Goal: Task Accomplishment & Management: Use online tool/utility

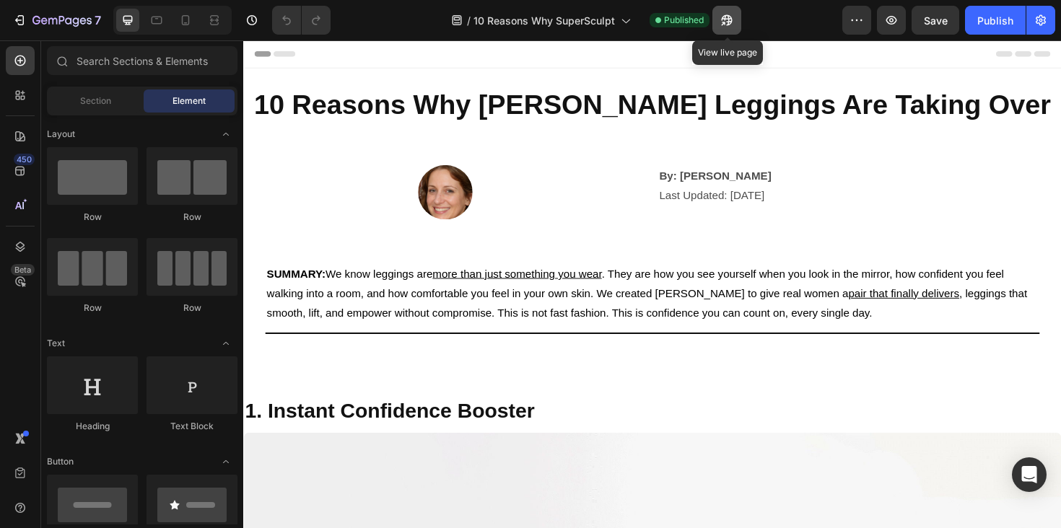
click at [725, 22] on icon "button" at bounding box center [723, 24] width 4 height 4
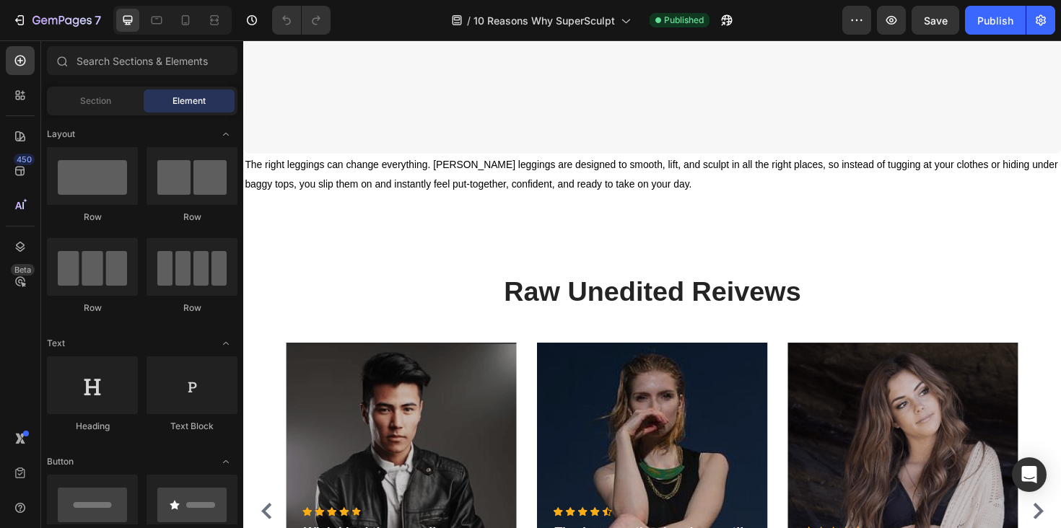
scroll to position [1153, 0]
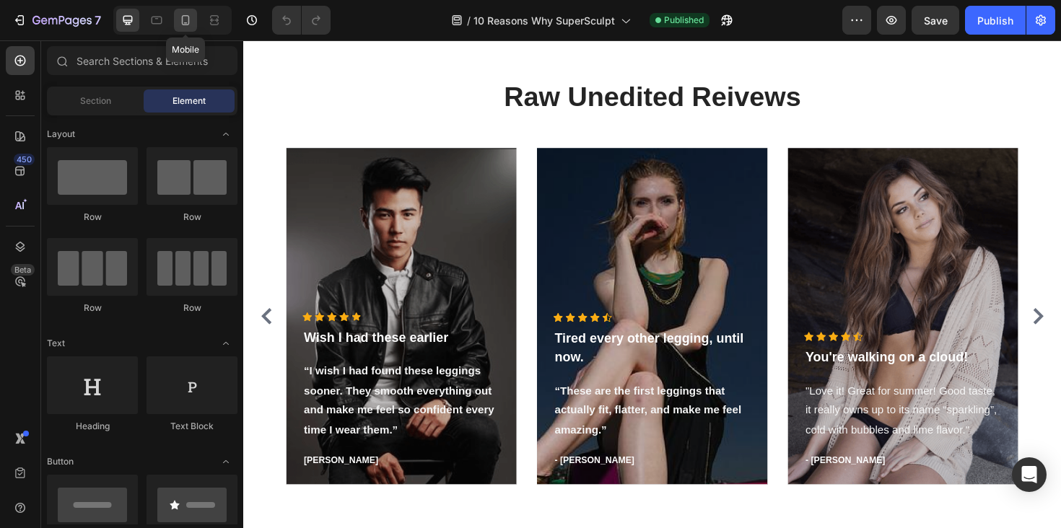
click at [188, 25] on icon at bounding box center [186, 20] width 8 height 10
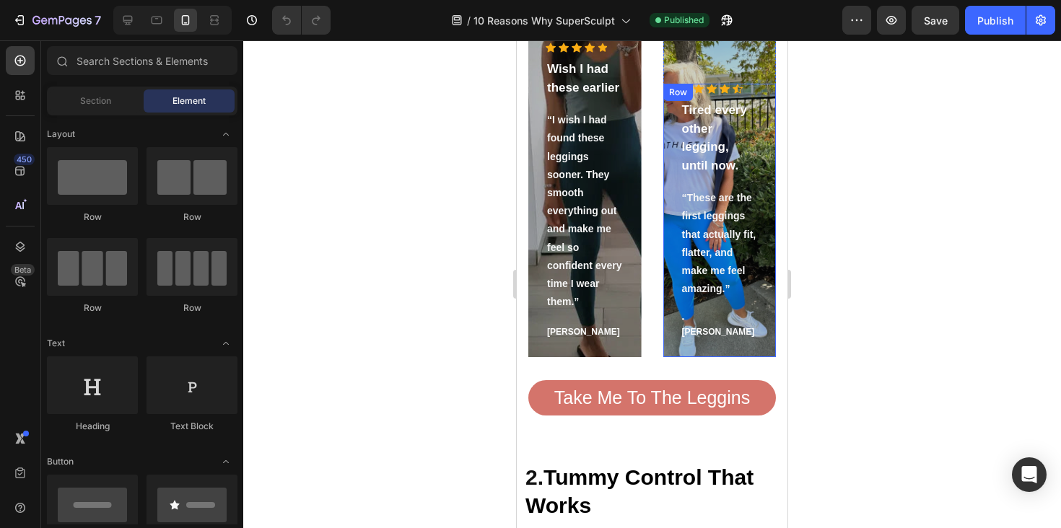
scroll to position [1067, 0]
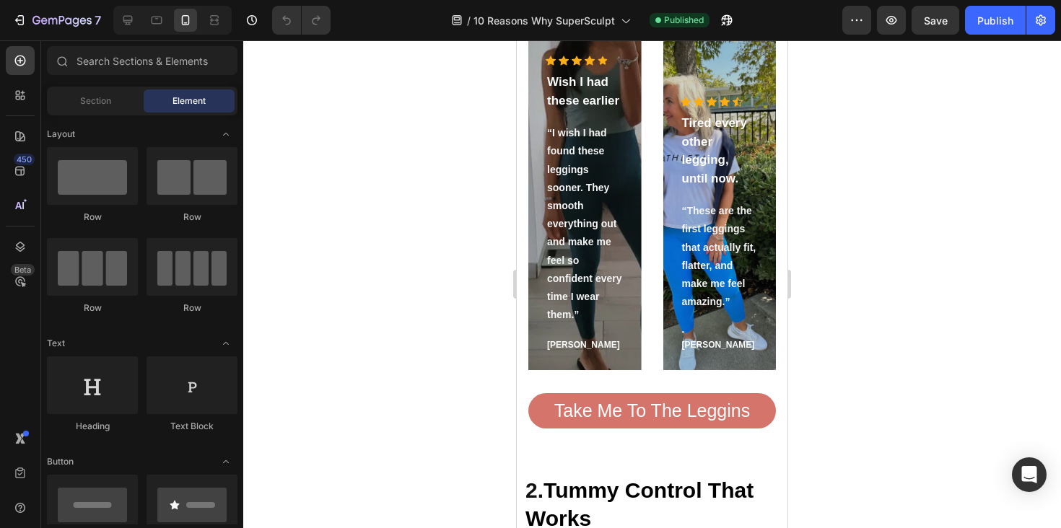
click at [781, 162] on section "Raw Unedited Reivews Heading Icon Icon Icon Icon Icon Icon List Hoz Wish I had …" at bounding box center [652, 165] width 271 height 411
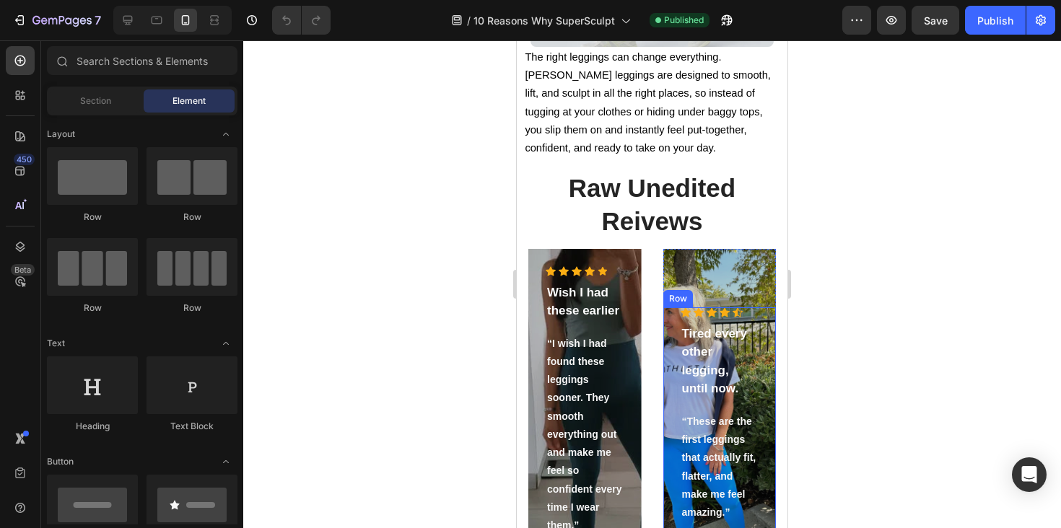
scroll to position [406, 0]
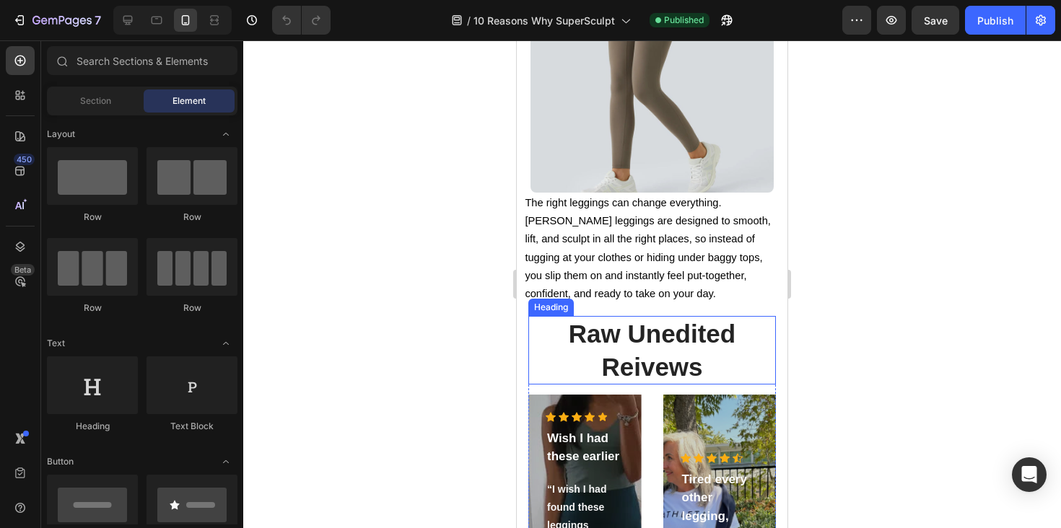
click at [764, 331] on h2 "Raw Unedited Reivews" at bounding box center [652, 350] width 248 height 69
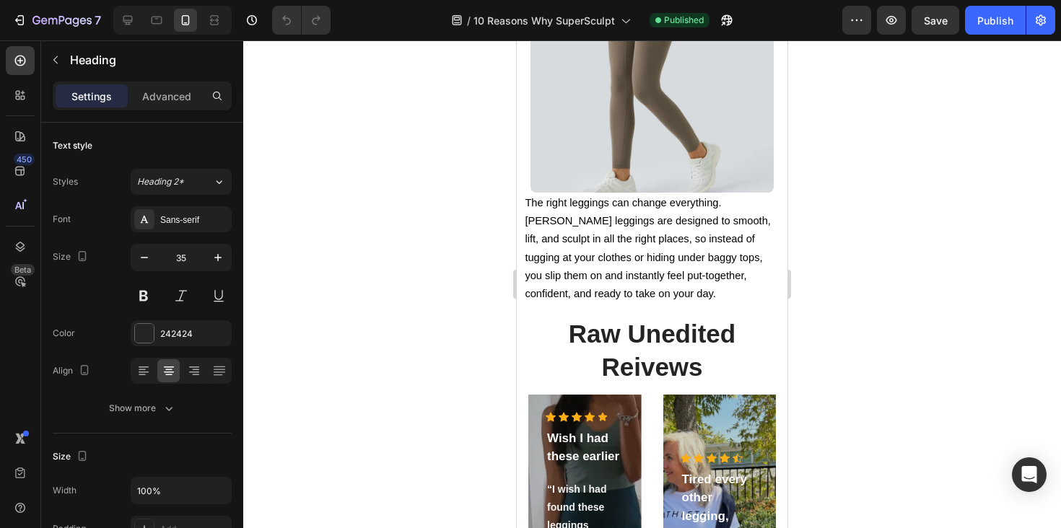
click at [779, 329] on section "Raw Unedited Reivews Heading Icon Icon Icon Icon Icon Icon List Hoz Wish I had …" at bounding box center [652, 521] width 271 height 411
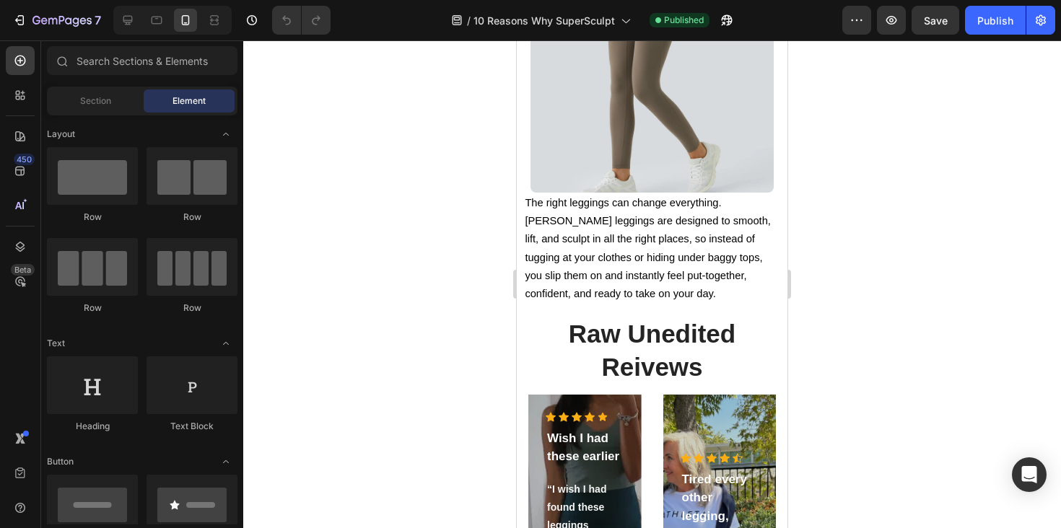
click at [779, 329] on section "Raw Unedited Reivews Heading Icon Icon Icon Icon Icon Icon List Hoz Wish I had …" at bounding box center [652, 521] width 271 height 411
click at [655, 393] on div "Raw Unedited Reivews Heading Icon Icon Icon Icon Icon Icon List Hoz Wish I had …" at bounding box center [652, 521] width 248 height 411
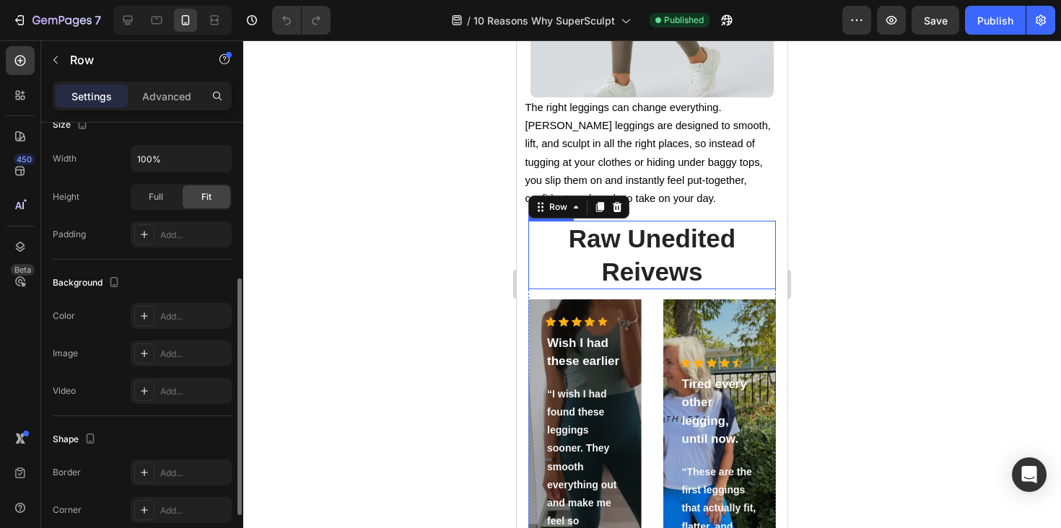
scroll to position [519, 0]
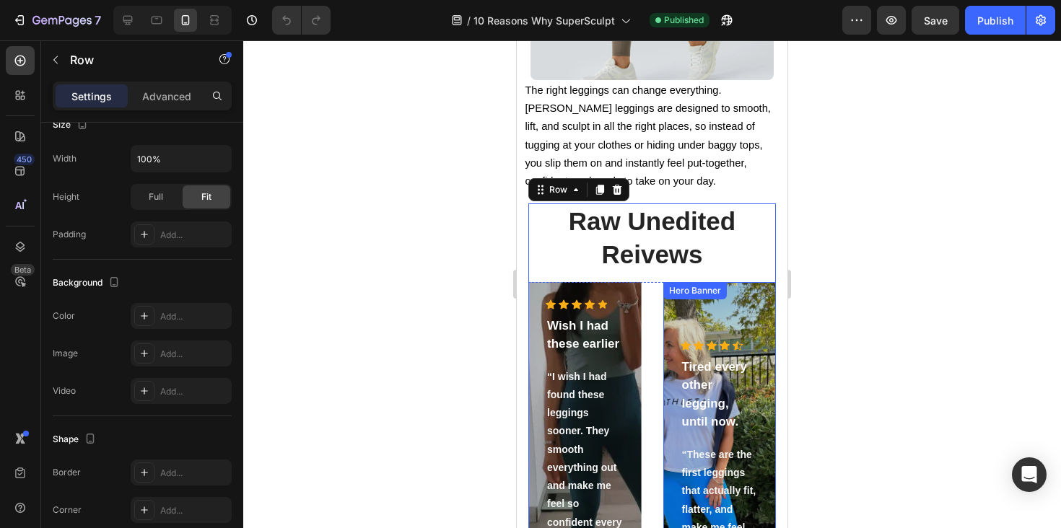
click at [674, 320] on div "Overlay" at bounding box center [719, 448] width 113 height 332
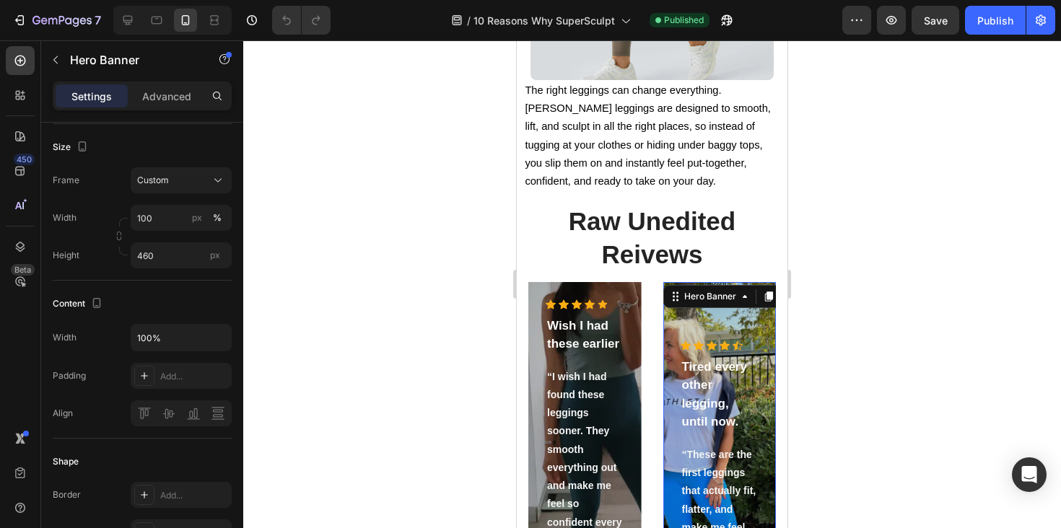
scroll to position [0, 0]
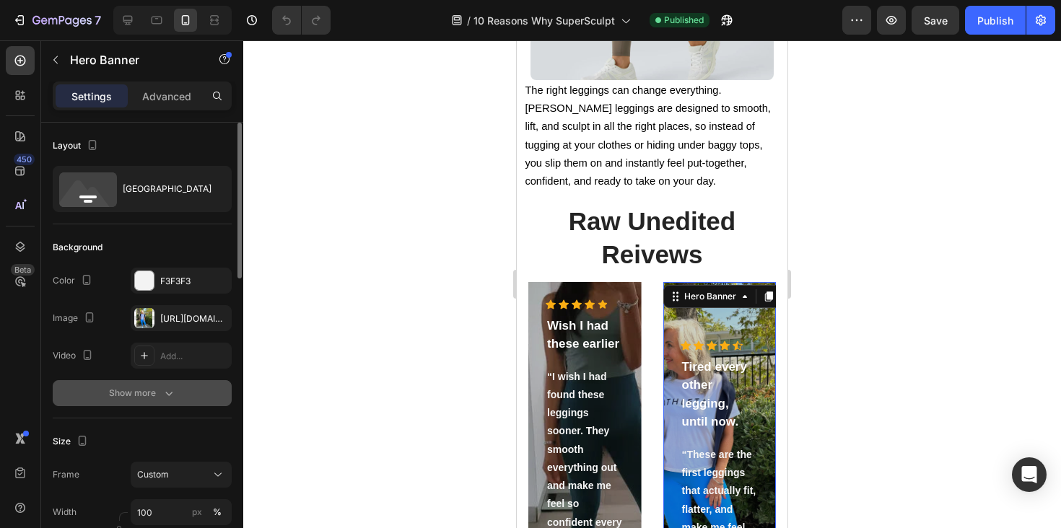
click at [98, 396] on button "Show more" at bounding box center [142, 393] width 179 height 26
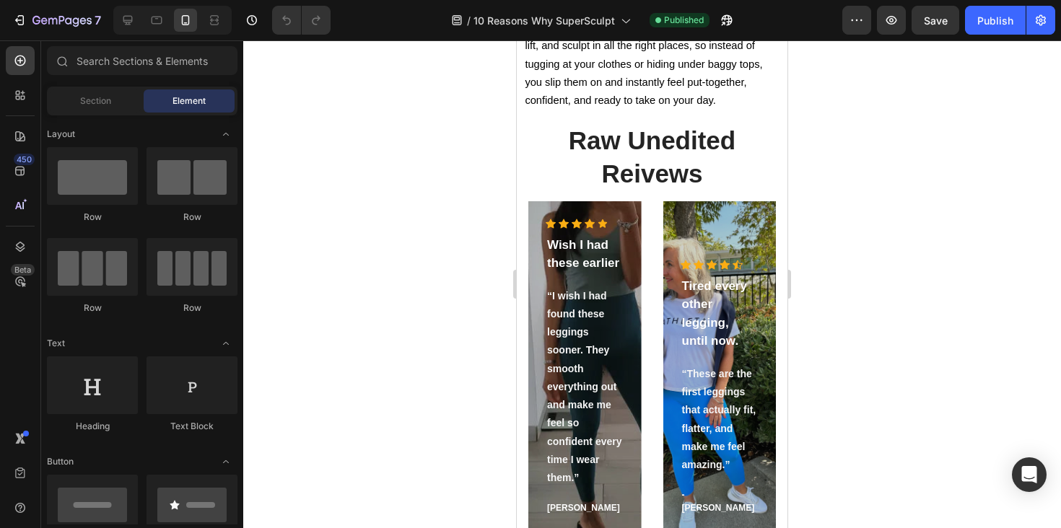
scroll to position [641, 0]
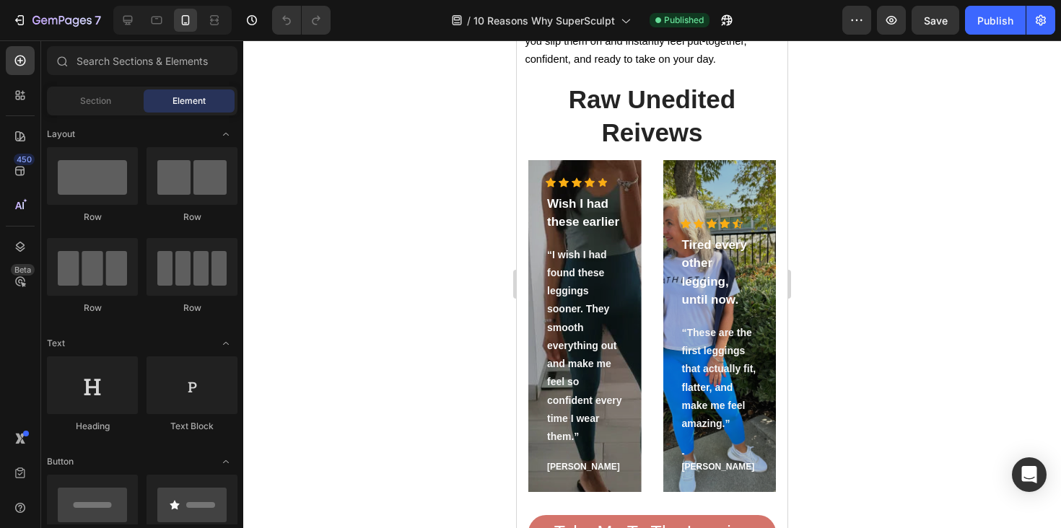
click at [522, 183] on section "Raw Unedited Reivews Heading Icon Icon Icon Icon Icon Icon List Hoz Wish I had …" at bounding box center [652, 287] width 271 height 411
click at [120, 275] on div at bounding box center [92, 267] width 91 height 58
click at [110, 113] on div "Section Element" at bounding box center [142, 101] width 191 height 29
click at [110, 108] on div "Section" at bounding box center [95, 101] width 91 height 23
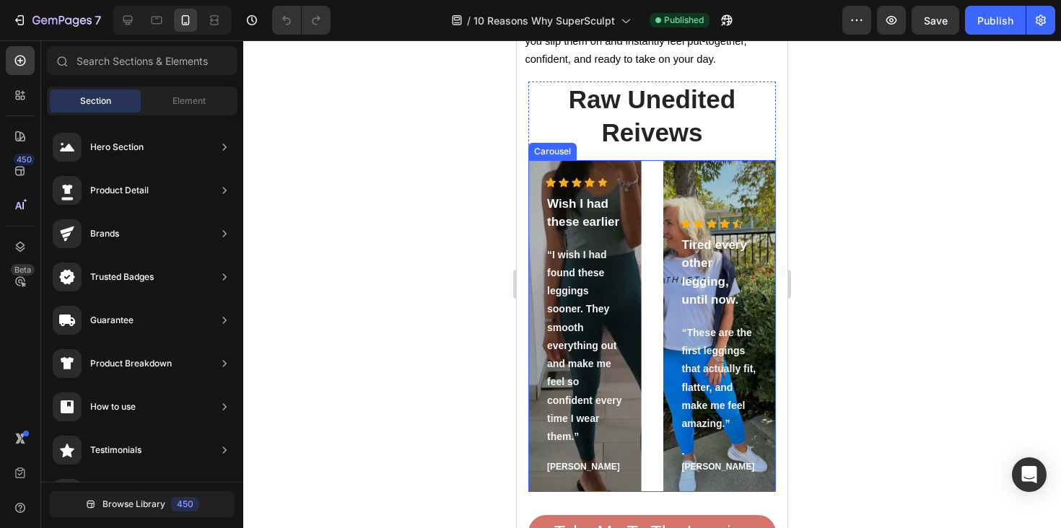
click at [649, 239] on div "Icon Icon Icon Icon Icon Icon List Hoz Wish I had these earlier Text block “I w…" at bounding box center [652, 326] width 248 height 332
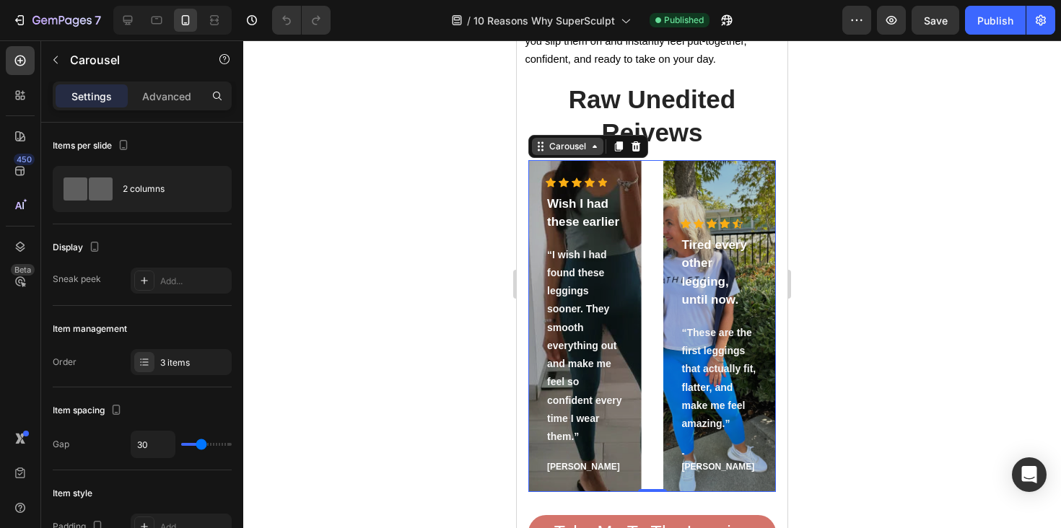
click at [546, 140] on div "Carousel" at bounding box center [567, 146] width 43 height 13
click at [549, 145] on div "Carousel" at bounding box center [567, 146] width 43 height 13
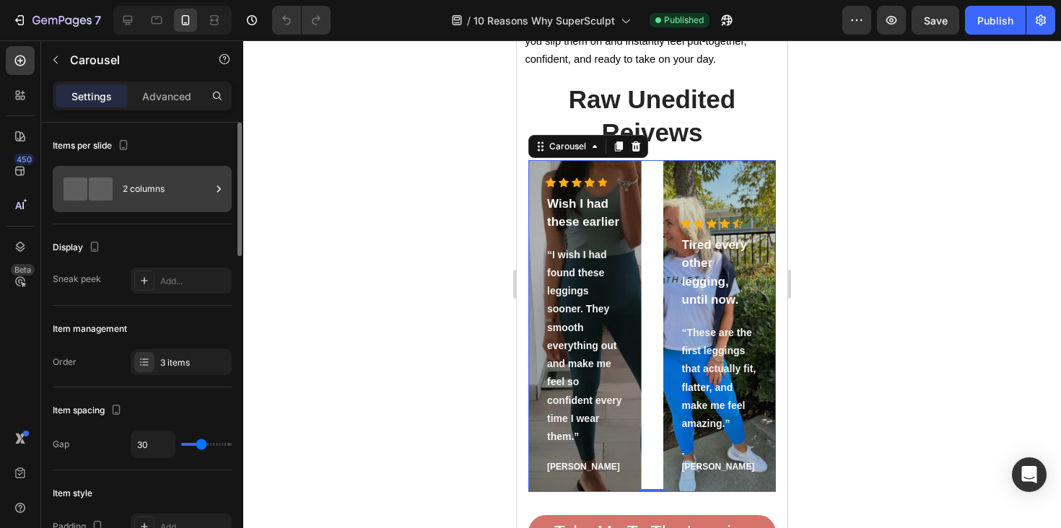
click at [165, 206] on div "2 columns" at bounding box center [142, 189] width 179 height 46
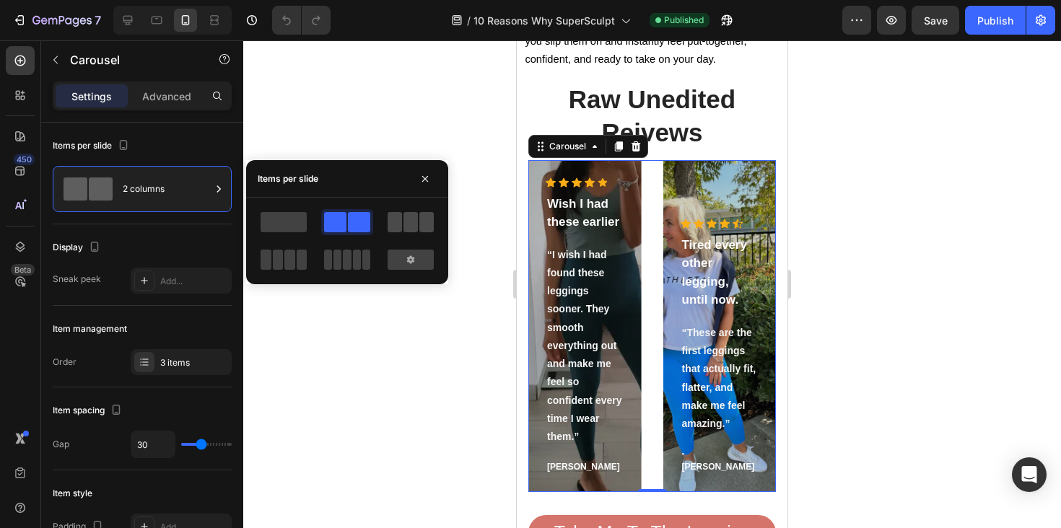
click at [416, 220] on span at bounding box center [410, 222] width 14 height 20
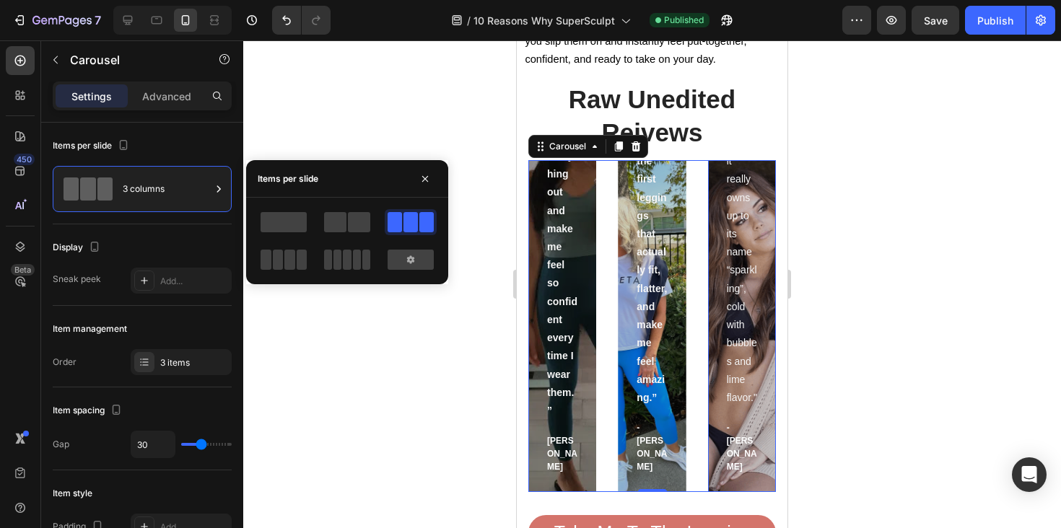
click at [763, 222] on div "Icon Icon Icon Icon Icon Icon List Hoz You're walking on a cloud! Text block "L…" at bounding box center [742, 159] width 68 height 666
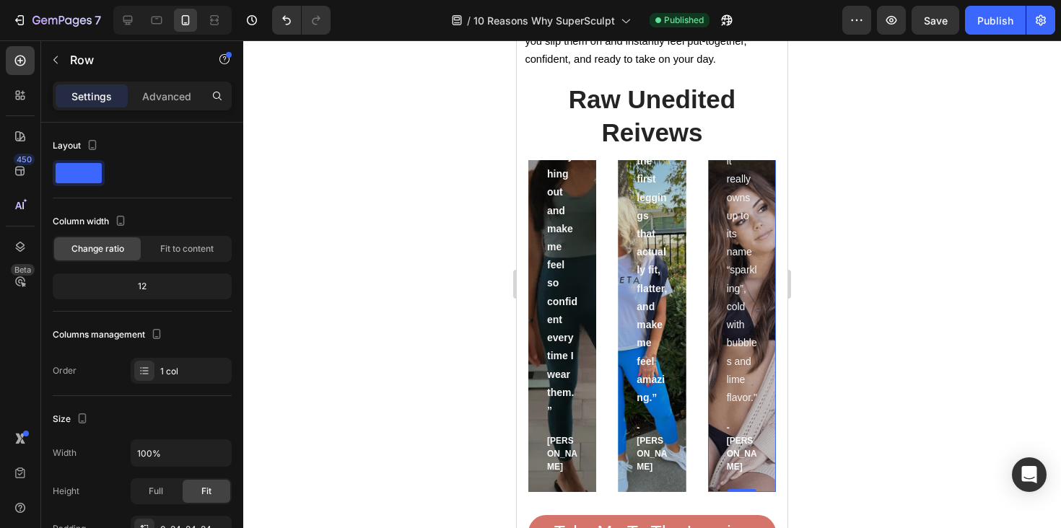
click at [770, 193] on div "Icon Icon Icon Icon Icon Icon List Hoz You're walking on a cloud! Text block "L…" at bounding box center [742, 159] width 68 height 666
click at [765, 205] on div "Icon Icon Icon Icon Icon Icon List Hoz You're walking on a cloud! Text block "L…" at bounding box center [742, 159] width 68 height 666
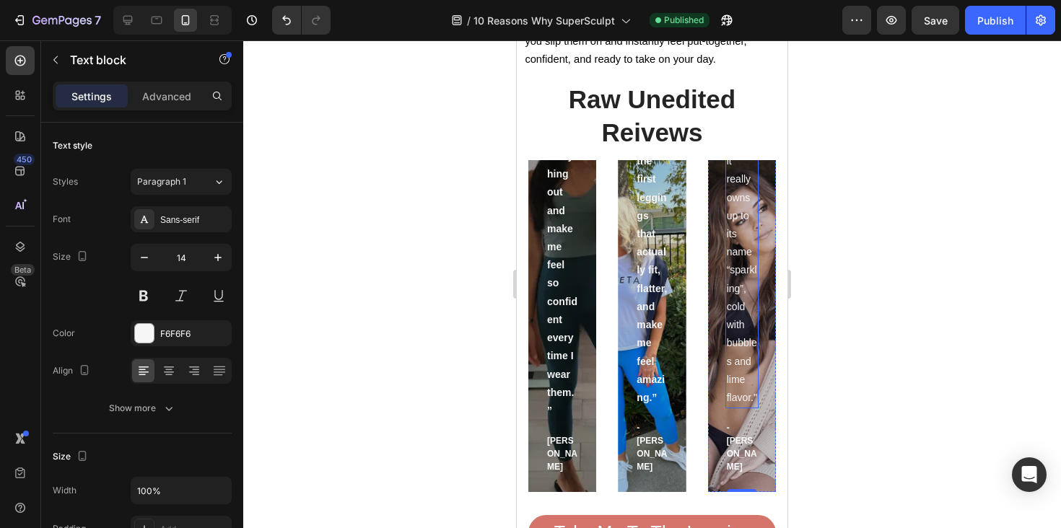
click at [749, 173] on p ""Love it! Great for summer! Good taste, it really owns up to its name “sparklin…" at bounding box center [742, 207] width 30 height 400
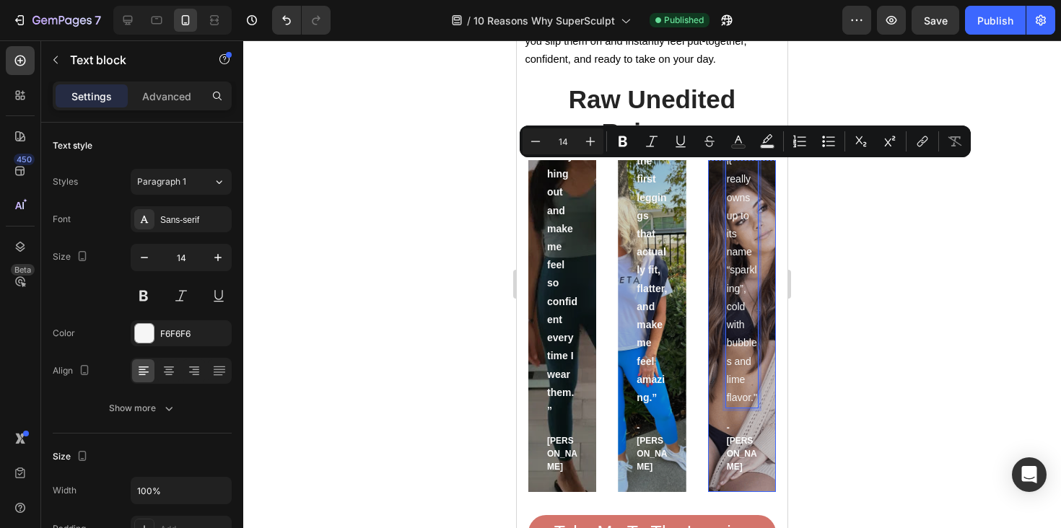
click at [718, 177] on div "Icon Icon Icon Icon Icon Icon List Hoz You're walking on a cloud! Text block "L…" at bounding box center [742, 159] width 68 height 666
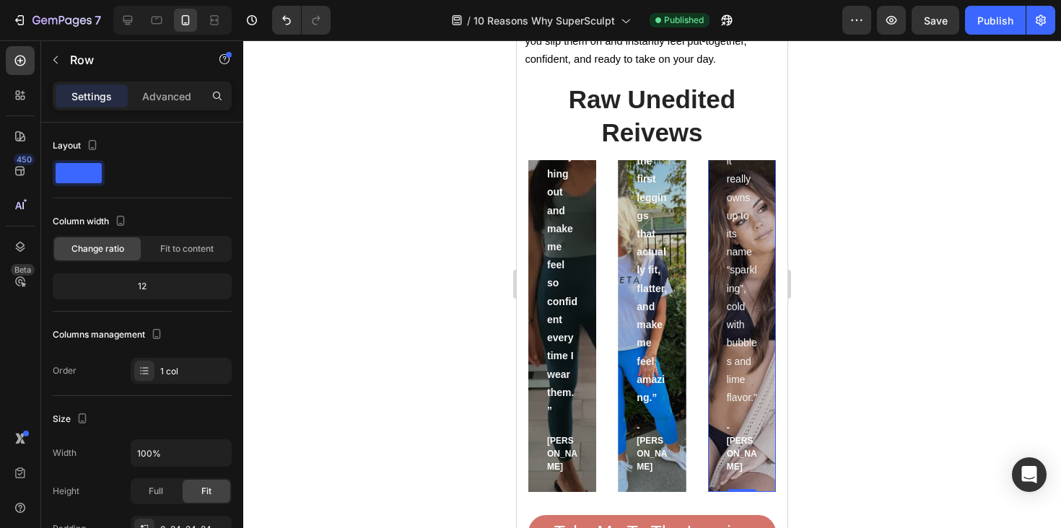
click at [718, 177] on div "Icon Icon Icon Icon Icon Icon List Hoz You're walking on a cloud! Text block "L…" at bounding box center [742, 159] width 68 height 666
click at [74, 159] on div "Layout" at bounding box center [142, 160] width 179 height 52
click at [181, 372] on div "1 col" at bounding box center [194, 371] width 68 height 13
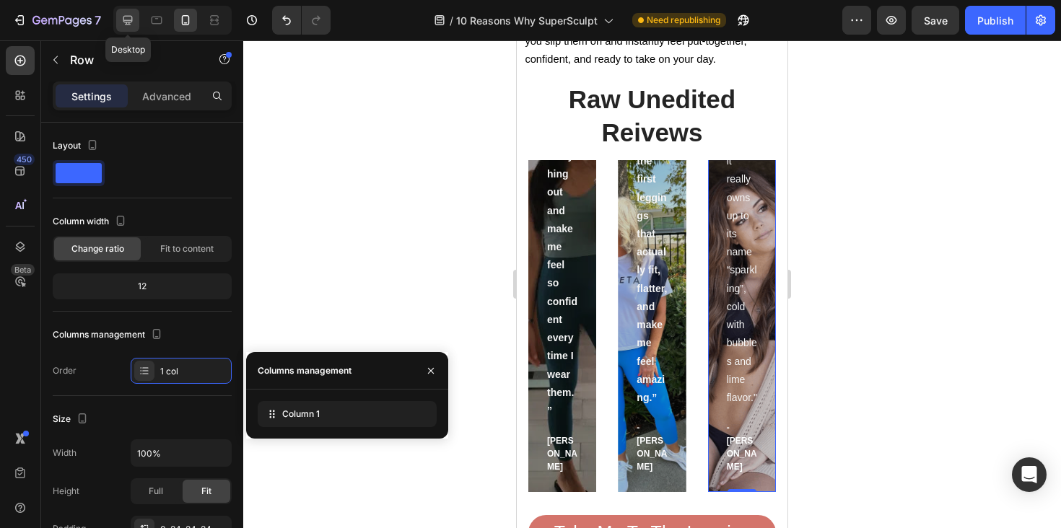
click at [128, 13] on icon at bounding box center [128, 20] width 14 height 14
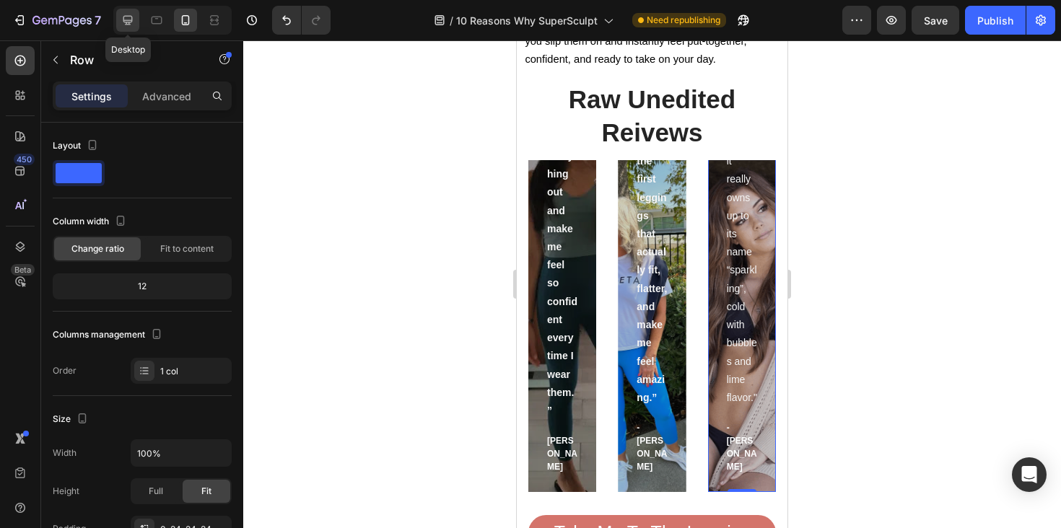
click at [135, 27] on div at bounding box center [127, 20] width 23 height 23
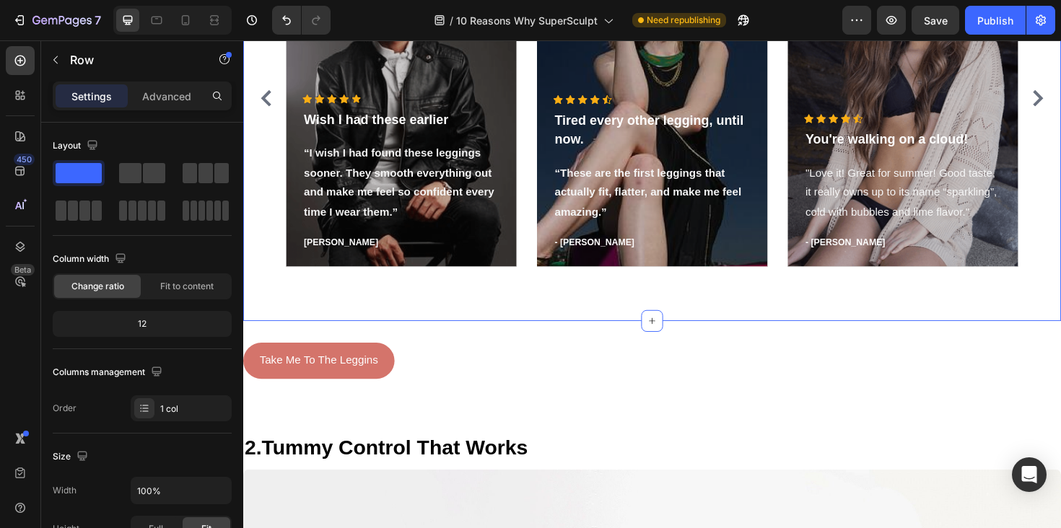
scroll to position [1412, 0]
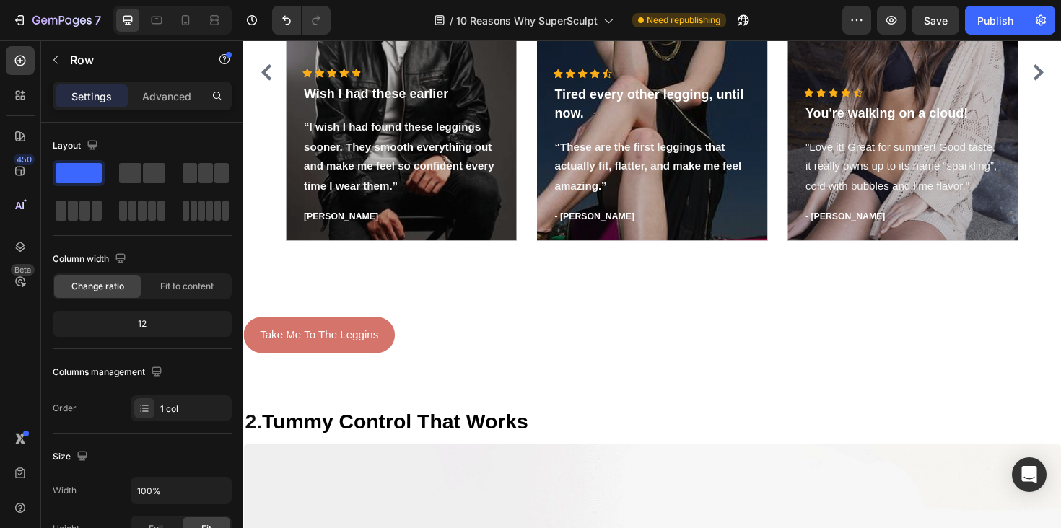
click at [840, 241] on div "Icon Icon Icon Icon Icon Icon List Hoz You're walking on a cloud! Text block "L…" at bounding box center [942, 172] width 244 height 162
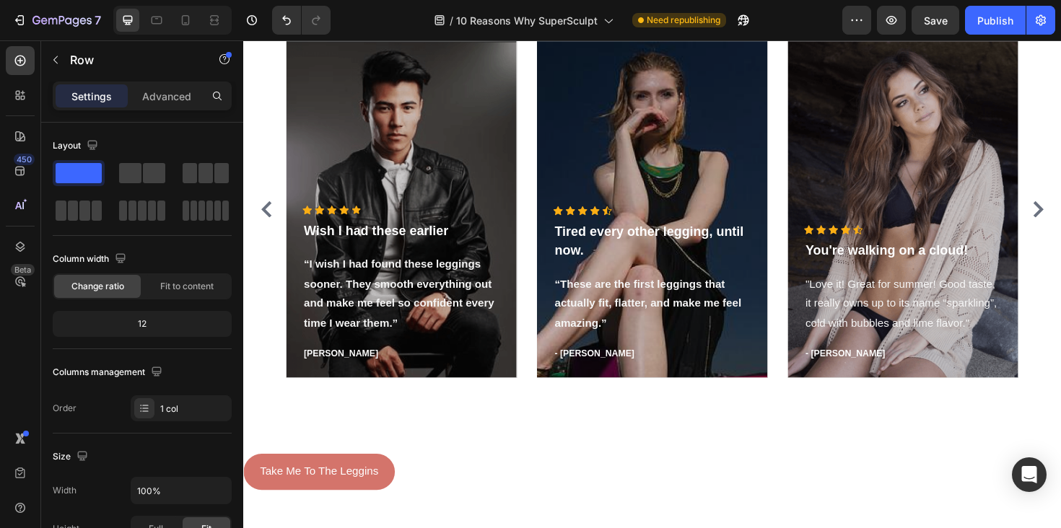
scroll to position [1250, 0]
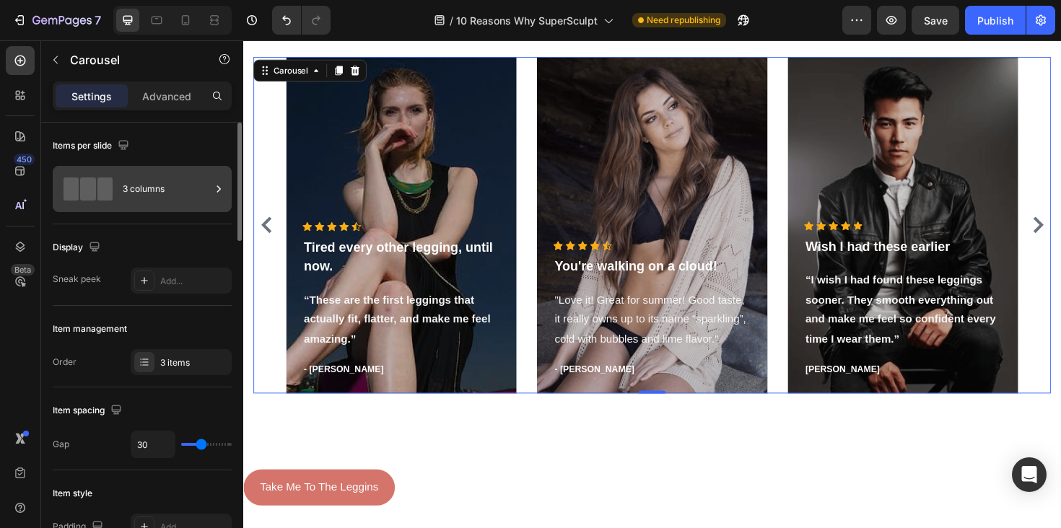
click at [167, 189] on div "3 columns" at bounding box center [167, 189] width 88 height 33
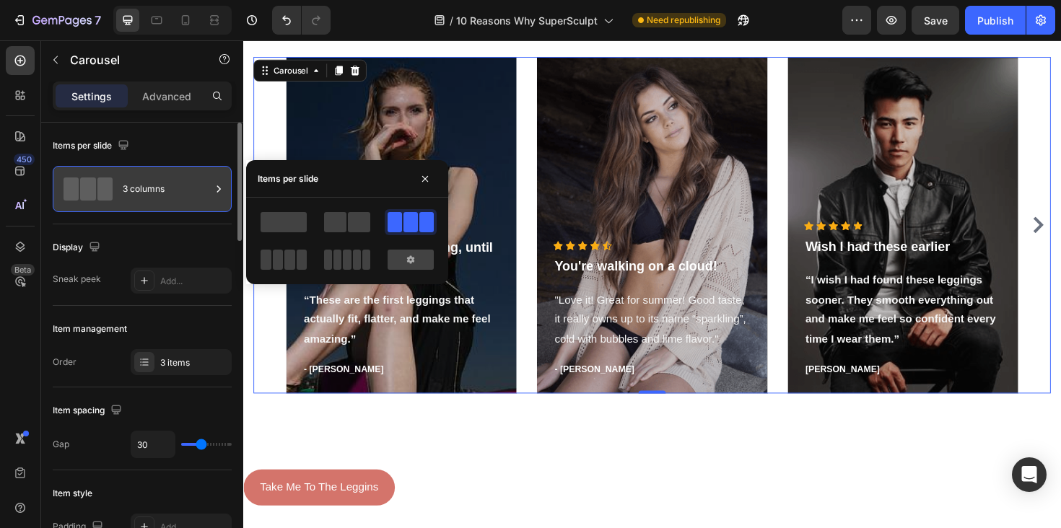
click at [167, 189] on div "3 columns" at bounding box center [167, 189] width 88 height 33
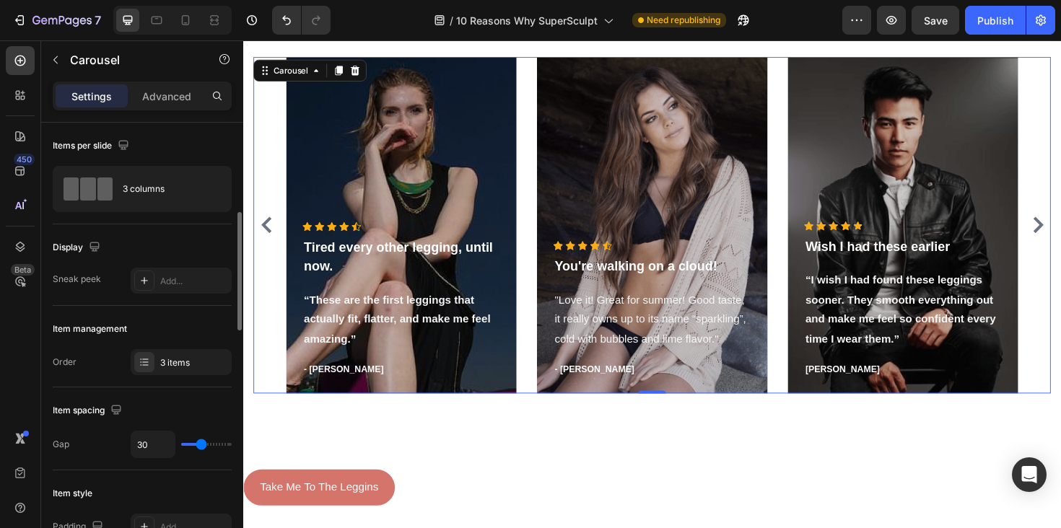
scroll to position [119, 0]
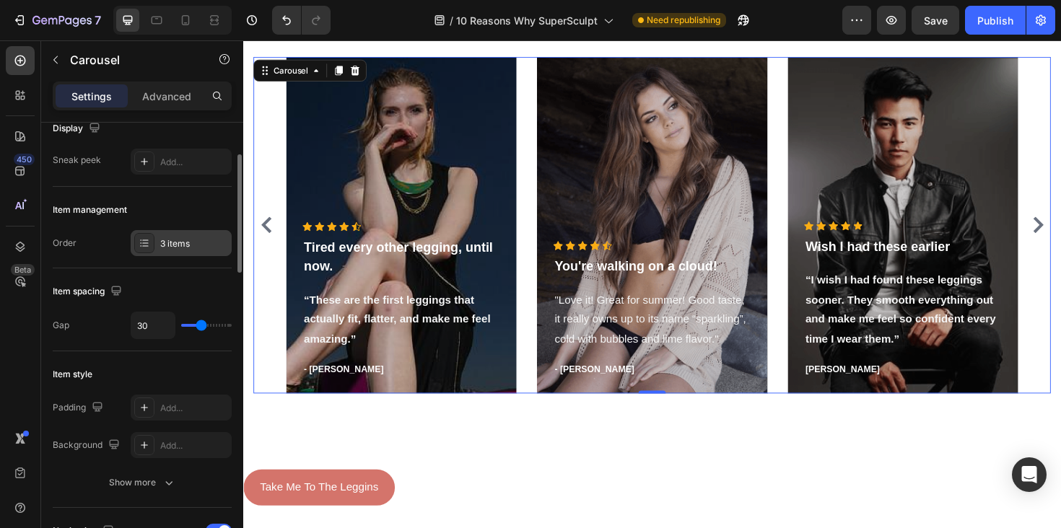
click at [191, 232] on div "3 items" at bounding box center [181, 243] width 101 height 26
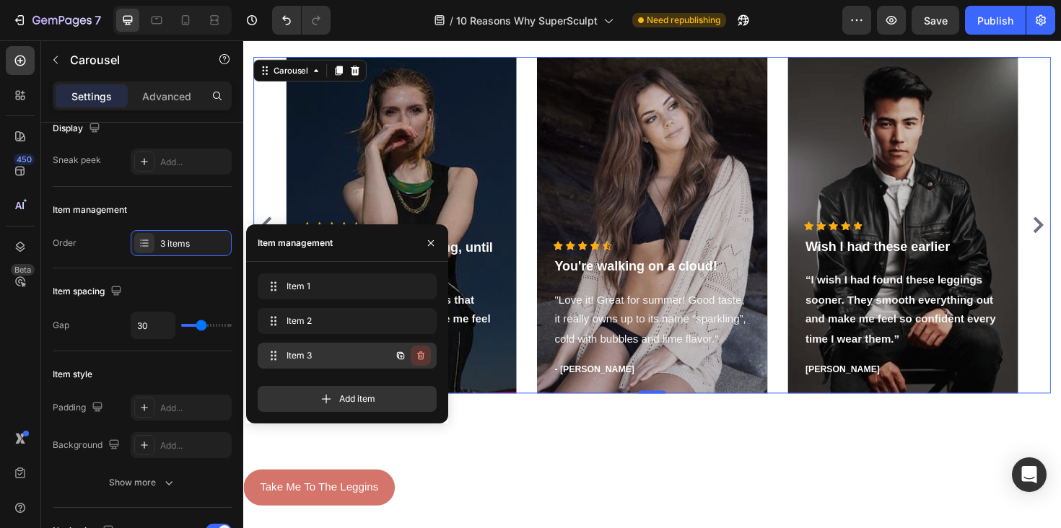
click at [424, 353] on icon "button" at bounding box center [420, 356] width 7 height 9
click at [424, 353] on div "Delete" at bounding box center [411, 355] width 27 height 13
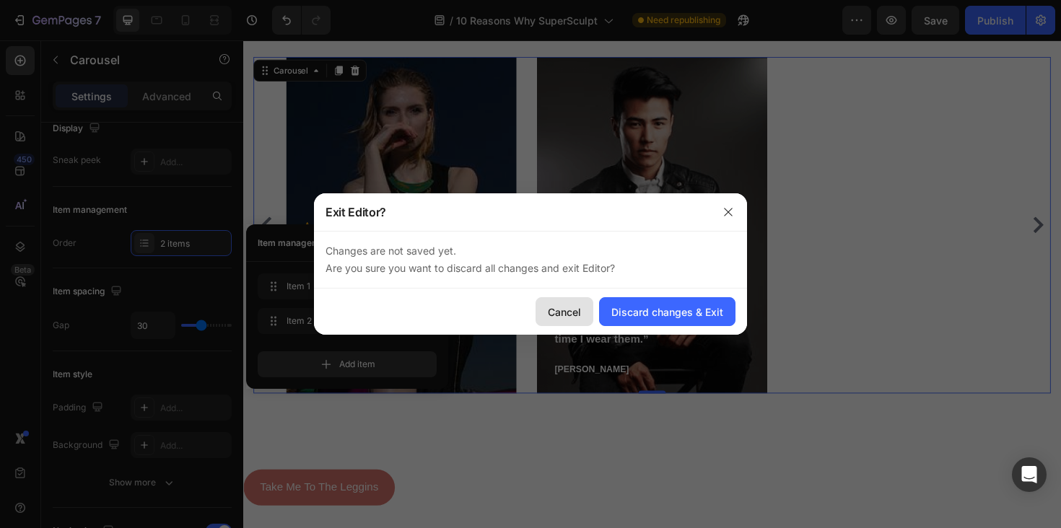
click at [567, 310] on div "Cancel" at bounding box center [564, 312] width 33 height 15
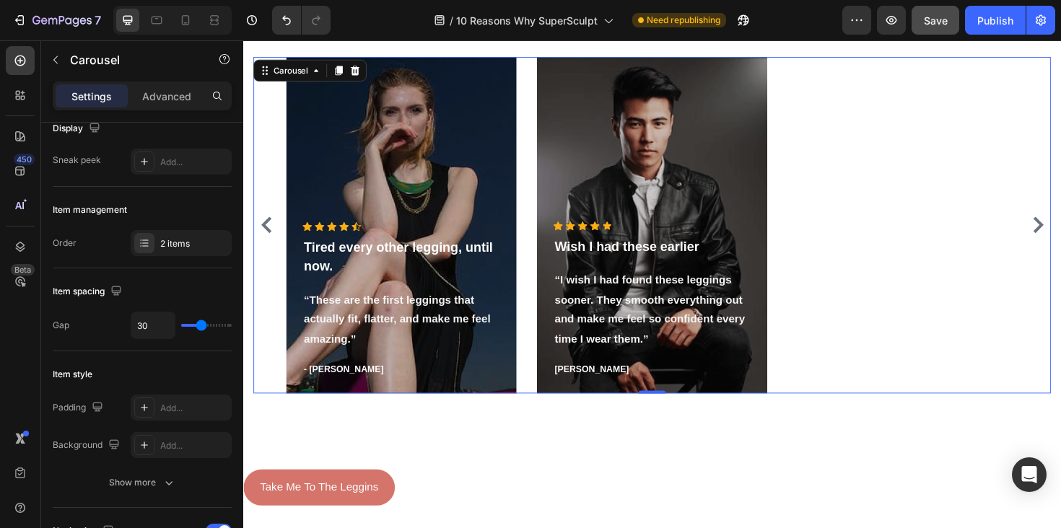
click at [943, 13] on div "Save" at bounding box center [936, 20] width 24 height 15
click at [194, 23] on div at bounding box center [185, 20] width 23 height 23
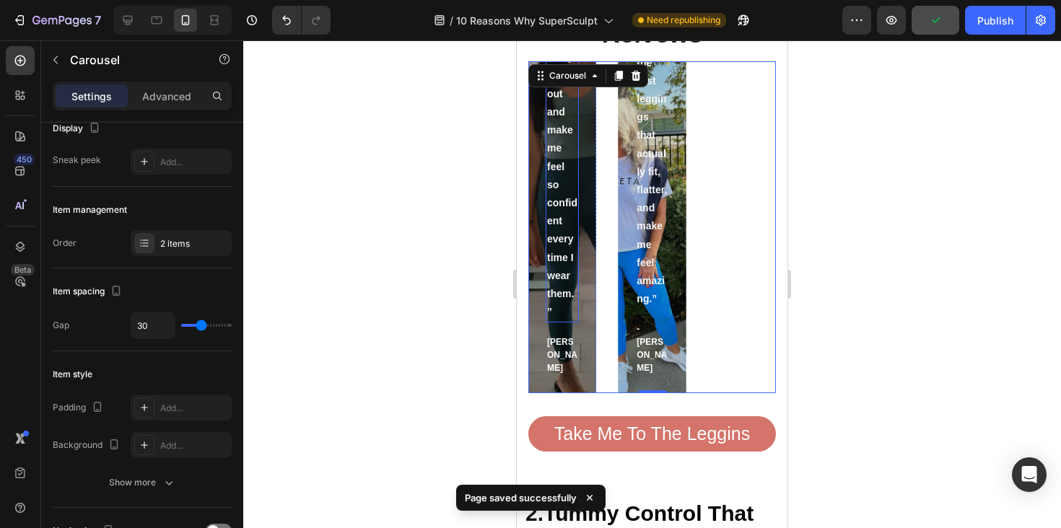
scroll to position [1008, 0]
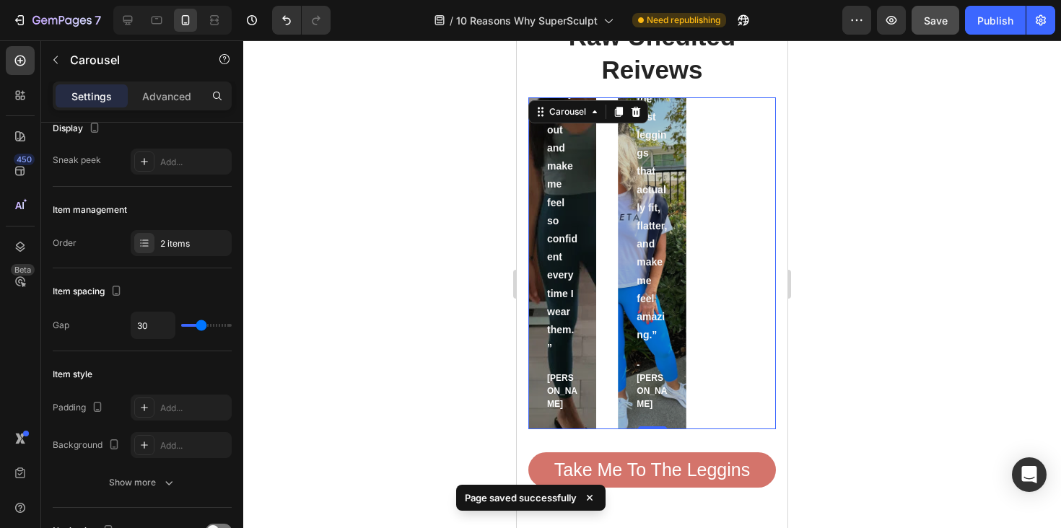
click at [752, 269] on div "Icon Icon Icon Icon Icon Icon List Hoz Wish I had these earlier Text block “I w…" at bounding box center [652, 263] width 248 height 332
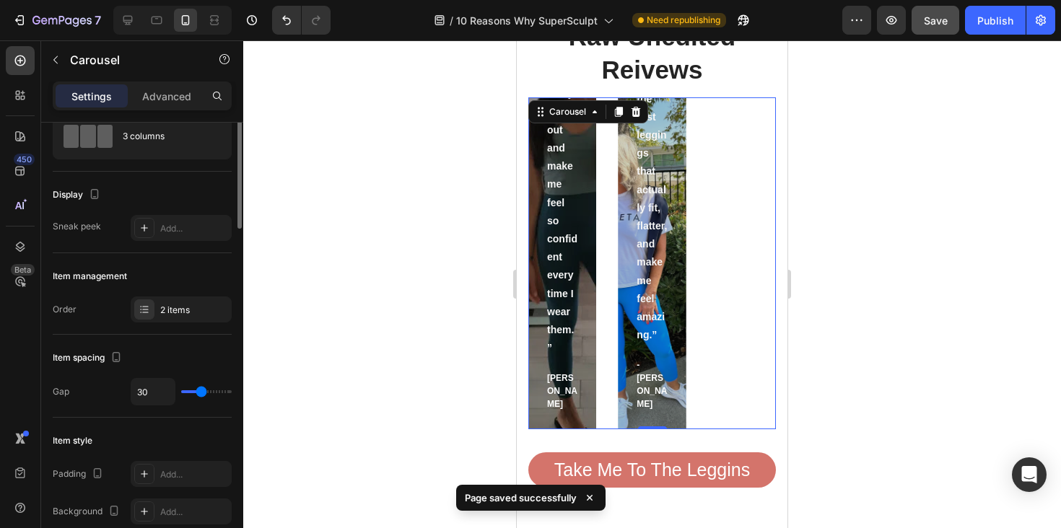
scroll to position [0, 0]
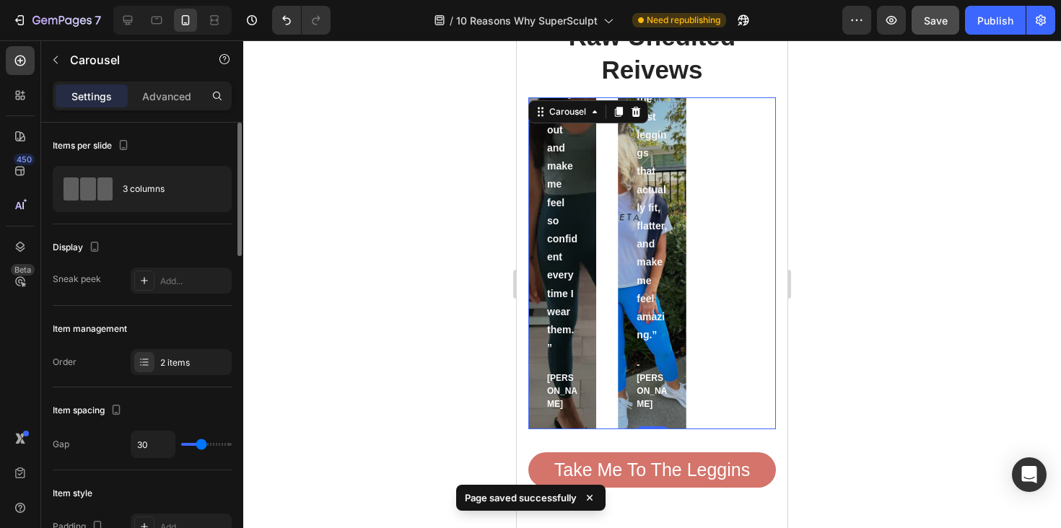
click at [162, 207] on div "3 columns" at bounding box center [142, 189] width 179 height 46
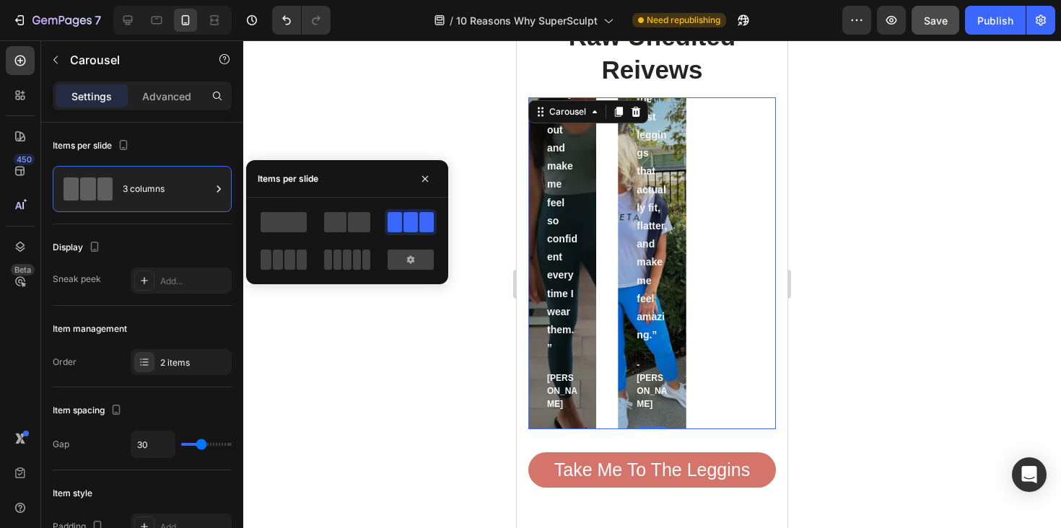
click at [318, 258] on div at bounding box center [347, 241] width 179 height 64
click at [332, 258] on div at bounding box center [347, 260] width 46 height 20
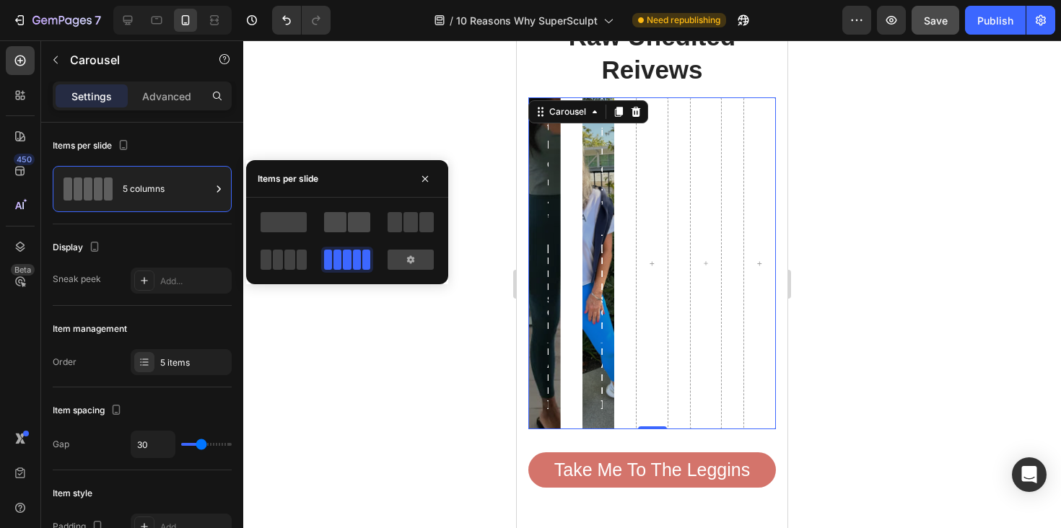
click at [333, 222] on span at bounding box center [335, 222] width 22 height 20
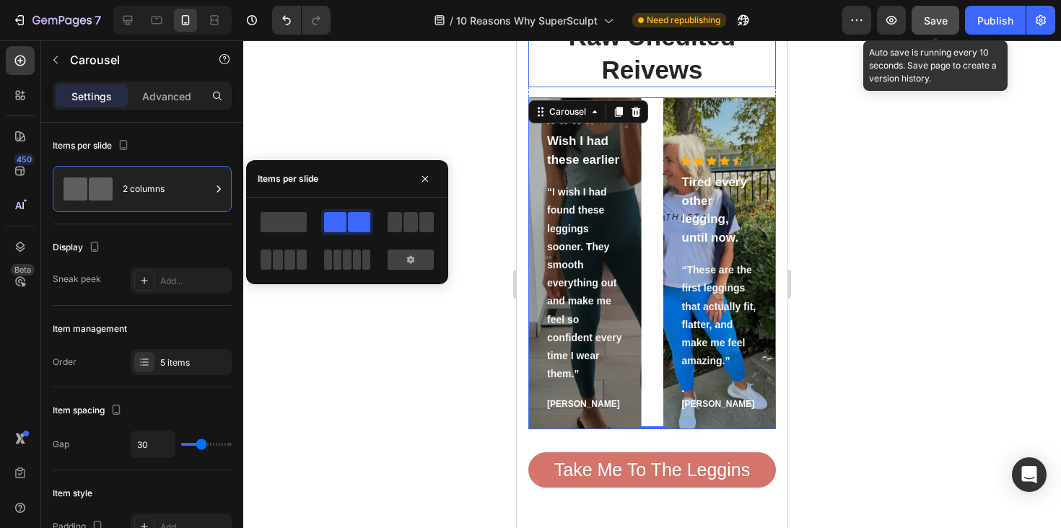
click at [917, 22] on button "Save" at bounding box center [936, 20] width 48 height 29
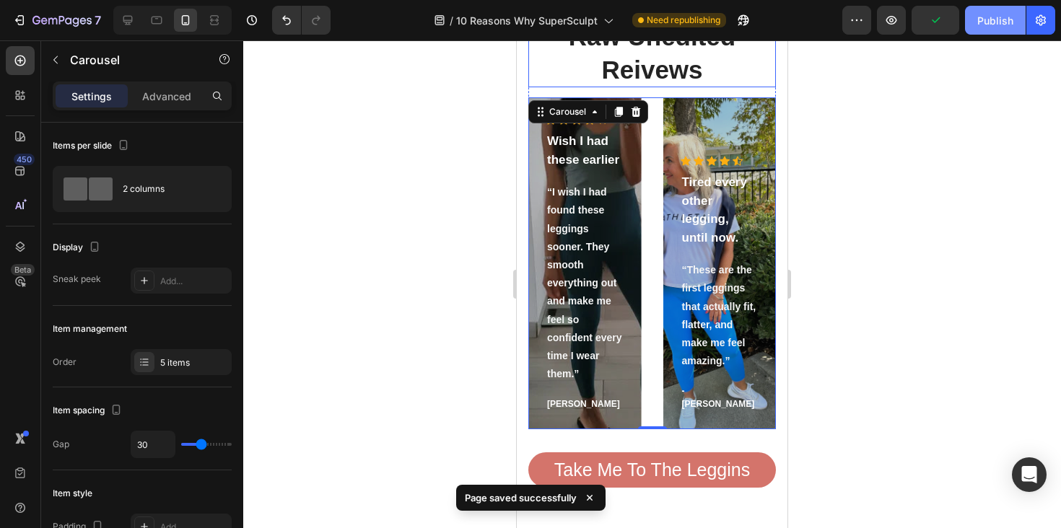
click at [982, 22] on div "Publish" at bounding box center [995, 20] width 36 height 15
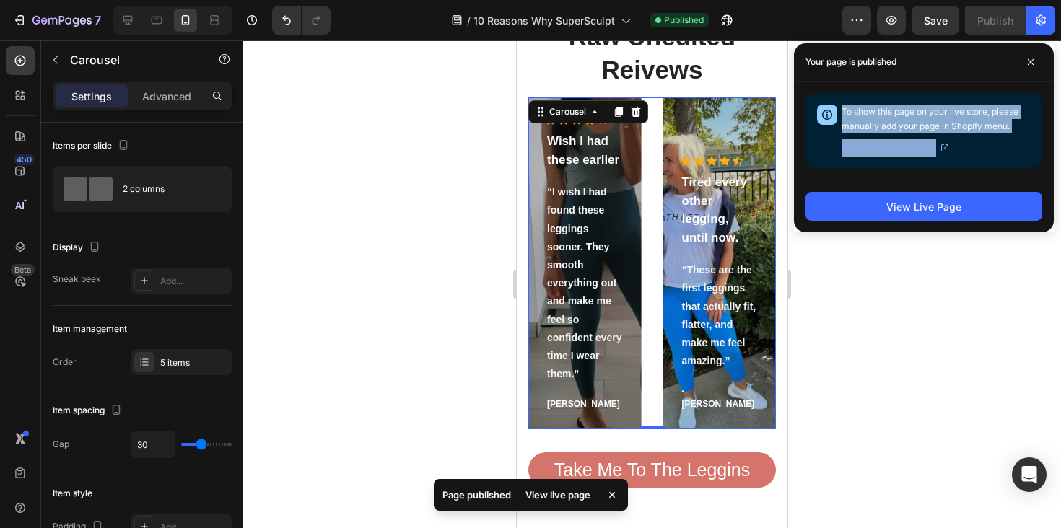
drag, startPoint x: 973, startPoint y: 98, endPoint x: 973, endPoint y: 140, distance: 41.9
click at [973, 140] on div "To show this page on your live store, please manually add your page in Shopify …" at bounding box center [924, 130] width 237 height 75
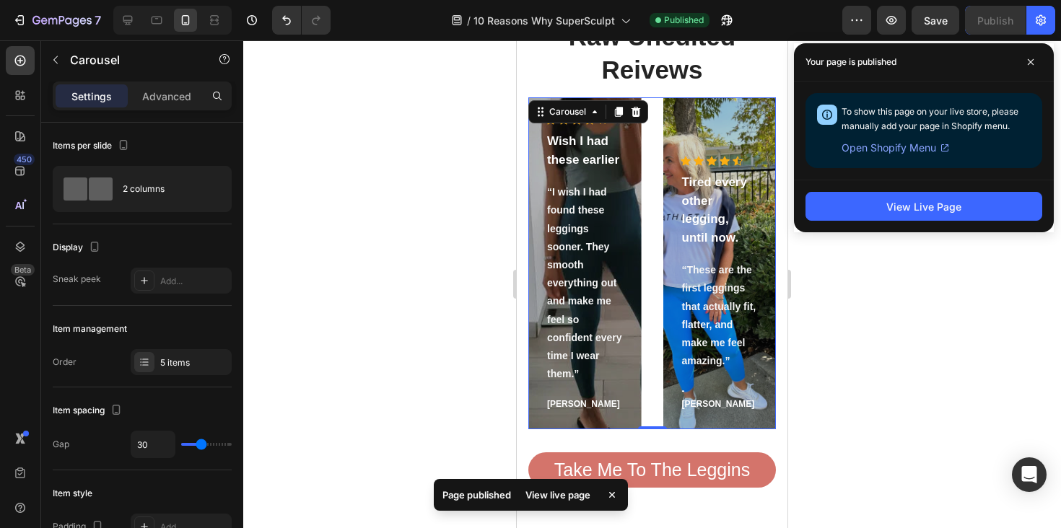
click at [973, 140] on div "To show this page on your live store, please manually add your page in Shopify …" at bounding box center [936, 131] width 189 height 52
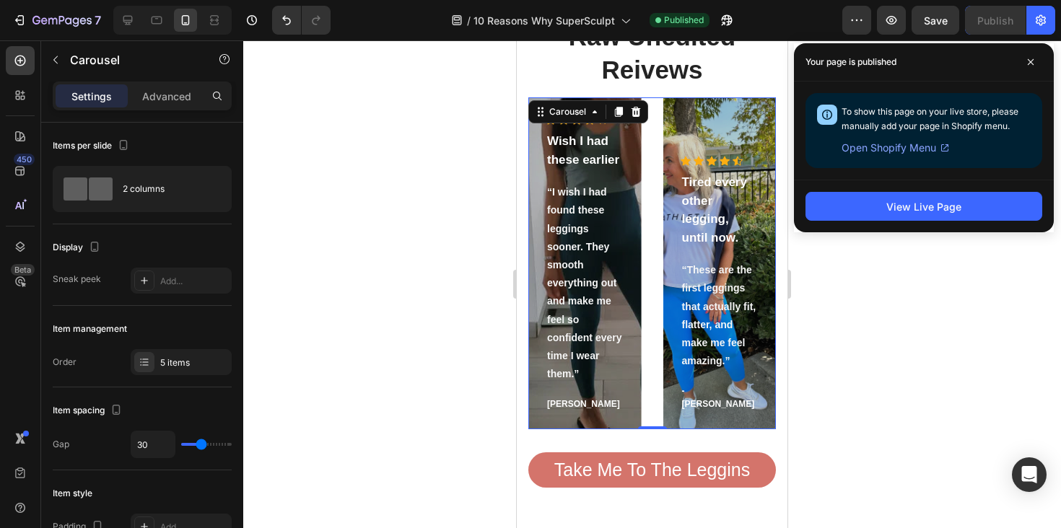
click at [904, 147] on span "Open Shopify Menu" at bounding box center [889, 147] width 95 height 17
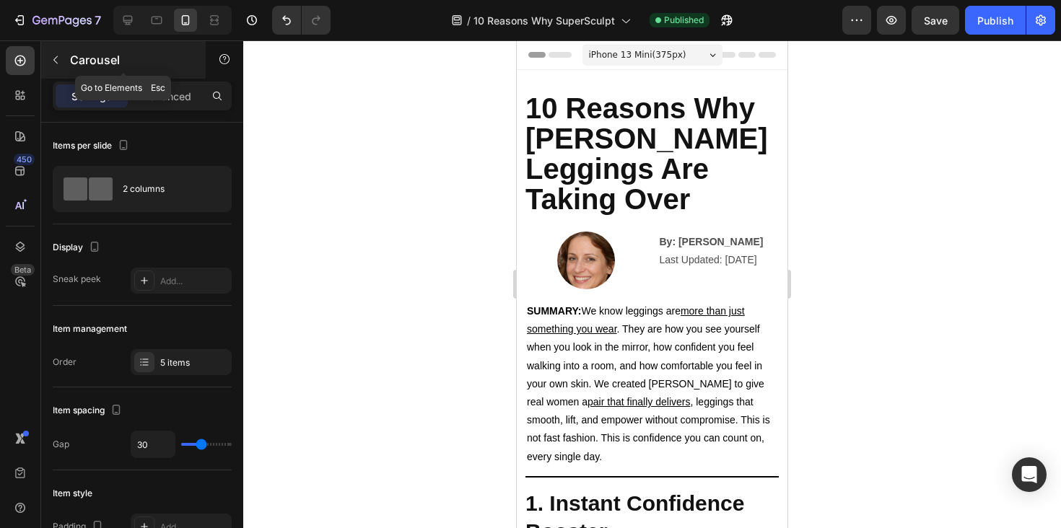
click at [57, 55] on icon "button" at bounding box center [56, 60] width 12 height 12
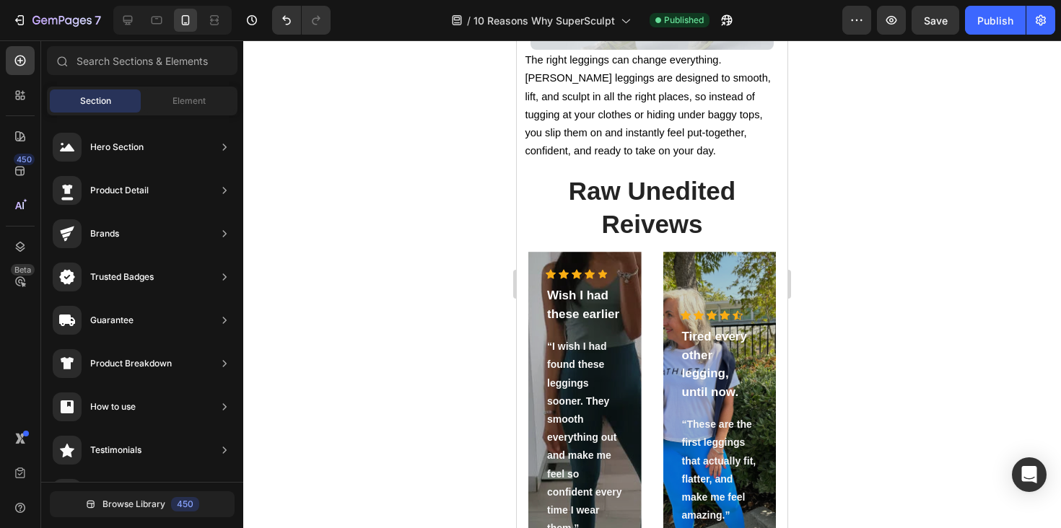
scroll to position [824, 0]
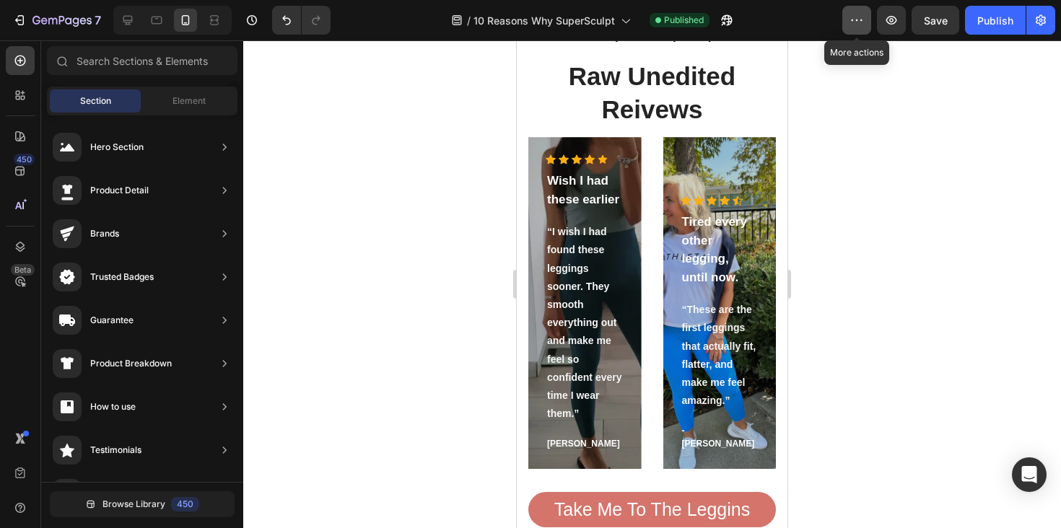
click at [870, 25] on button "button" at bounding box center [856, 20] width 29 height 29
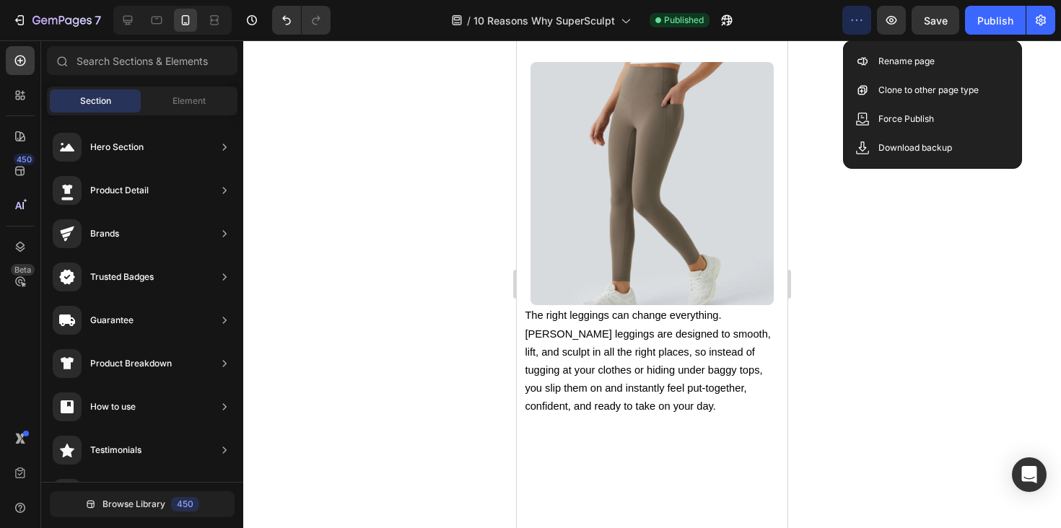
scroll to position [0, 0]
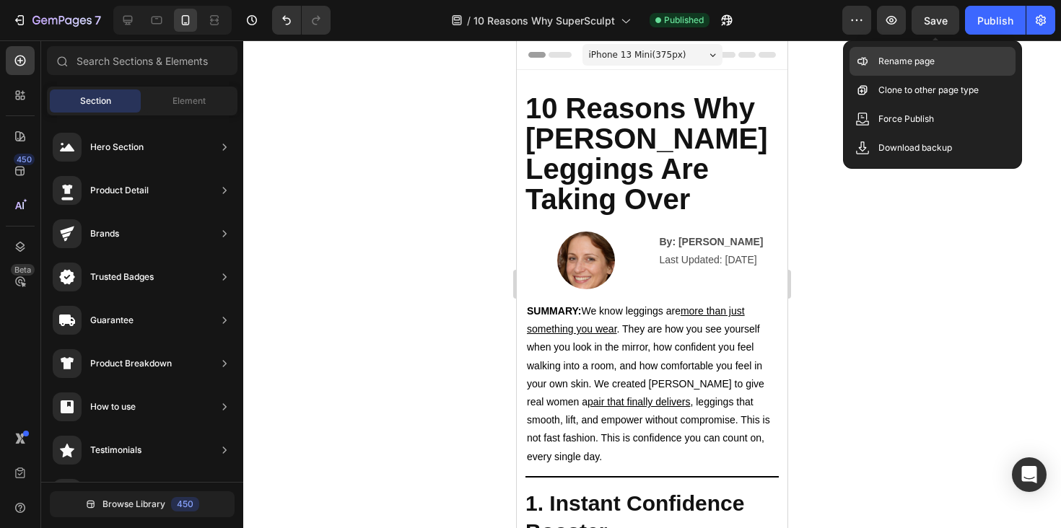
drag, startPoint x: 947, startPoint y: 29, endPoint x: 930, endPoint y: 66, distance: 41.3
click at [947, 29] on button "Save" at bounding box center [936, 20] width 48 height 29
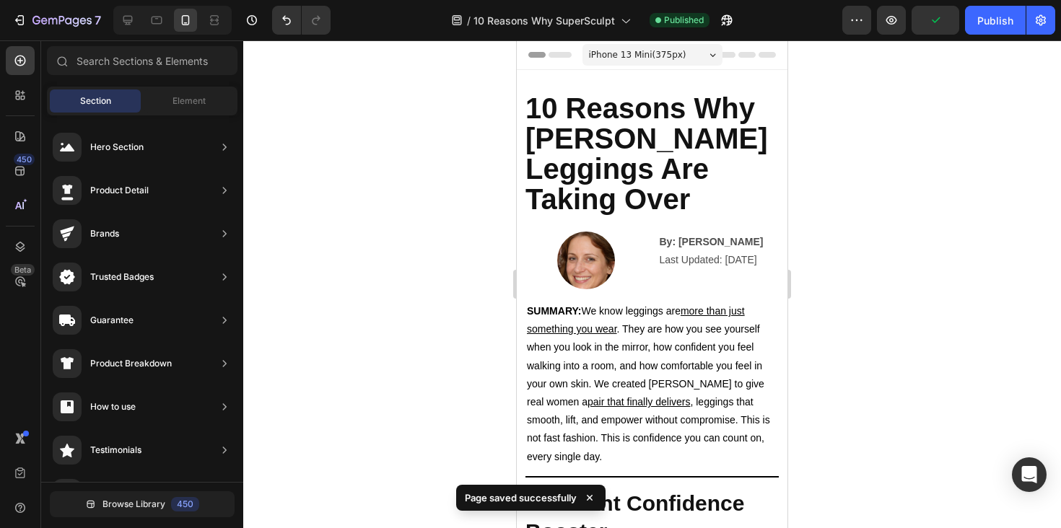
click at [889, 291] on div at bounding box center [652, 284] width 818 height 488
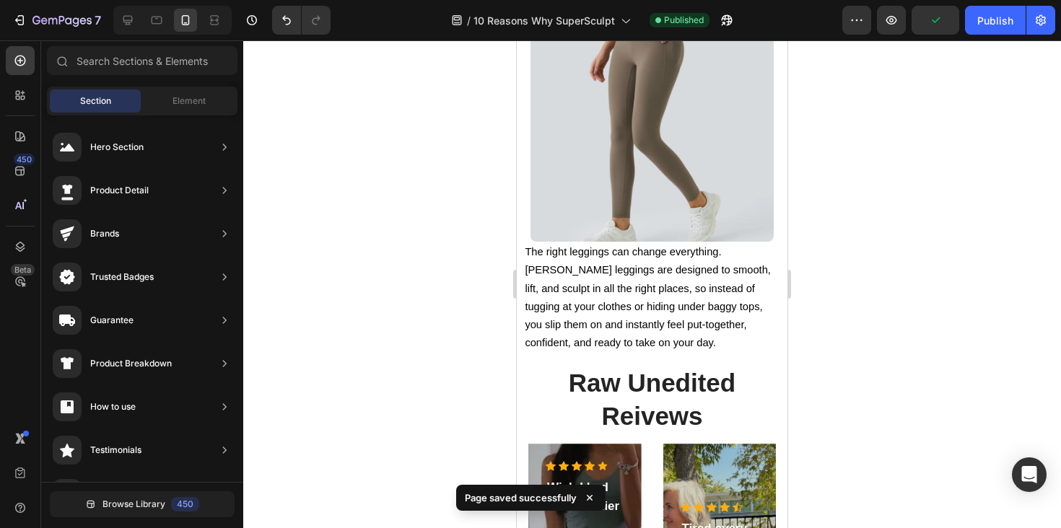
scroll to position [608, 0]
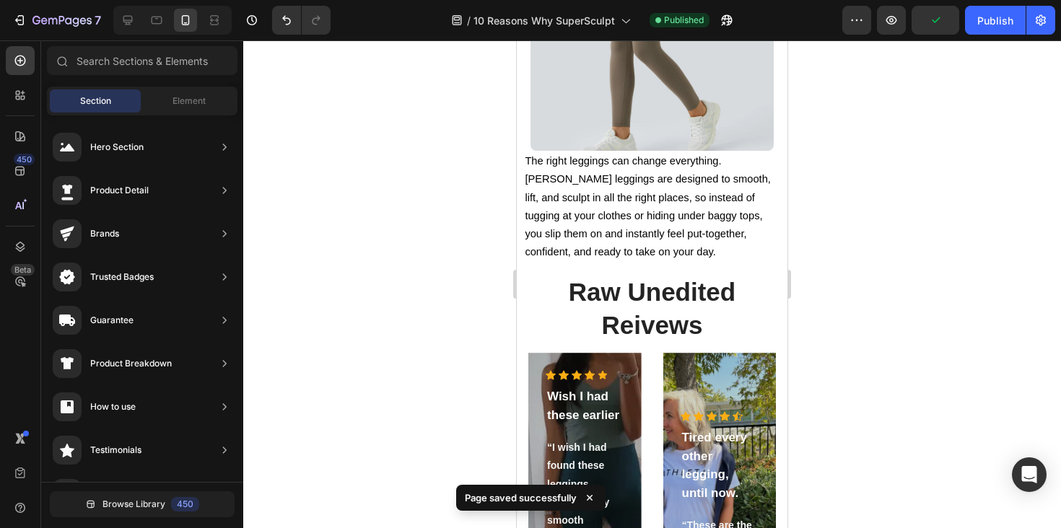
click at [689, 228] on span "The right leggings can change everything. [PERSON_NAME] leggings are designed t…" at bounding box center [648, 206] width 246 height 102
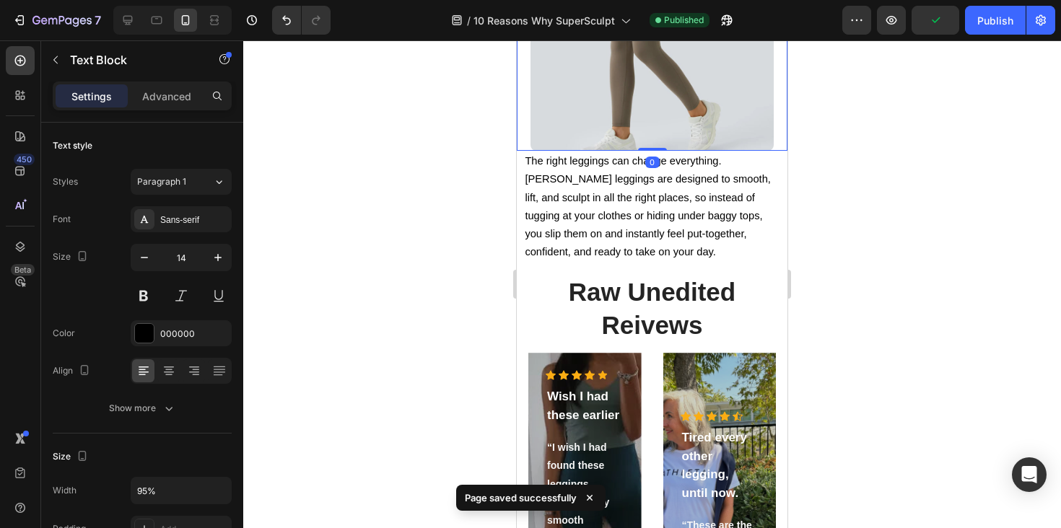
click at [655, 142] on img at bounding box center [653, 30] width 244 height 244
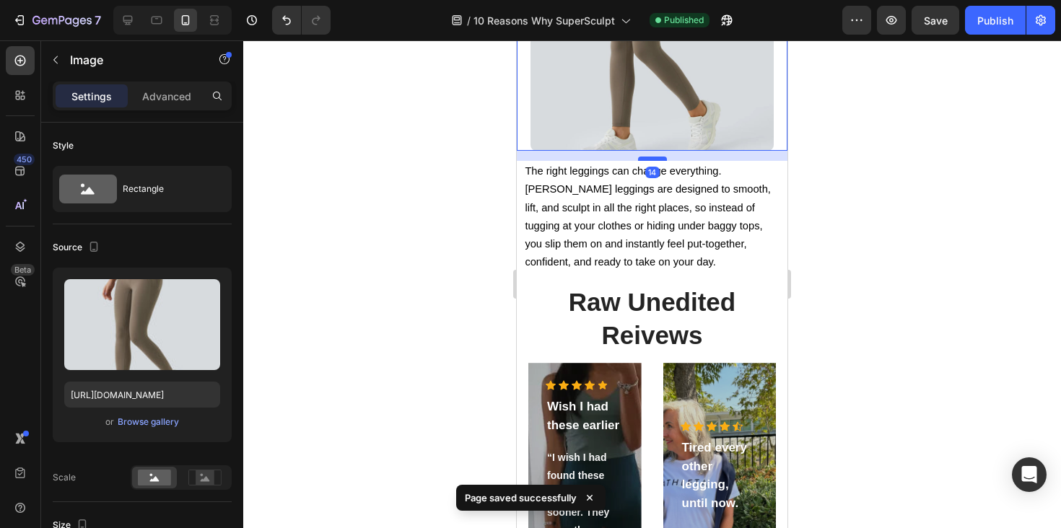
drag, startPoint x: 653, startPoint y: 148, endPoint x: 653, endPoint y: 158, distance: 10.1
click at [653, 158] on div at bounding box center [652, 159] width 29 height 4
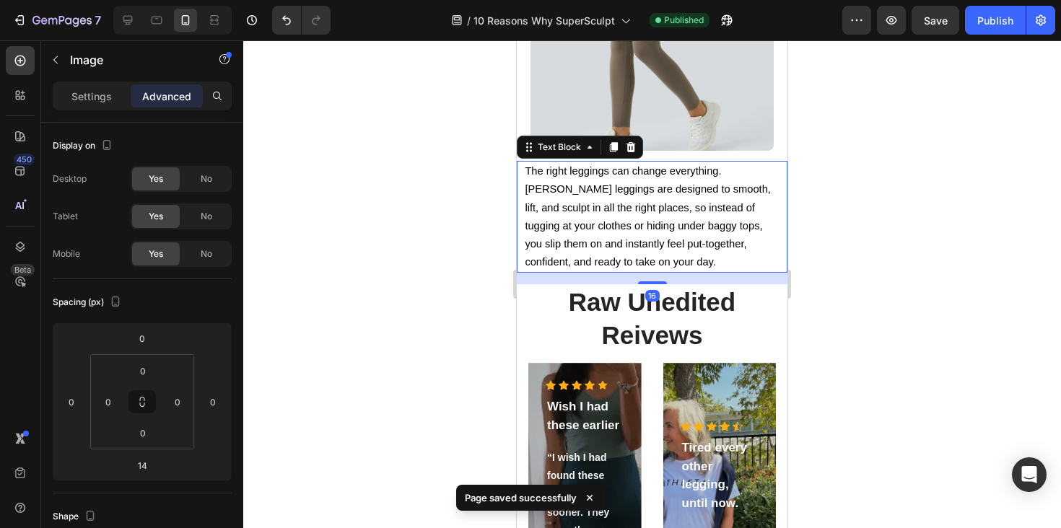
click at [643, 202] on span "The right leggings can change everything. [PERSON_NAME] leggings are designed t…" at bounding box center [648, 216] width 246 height 102
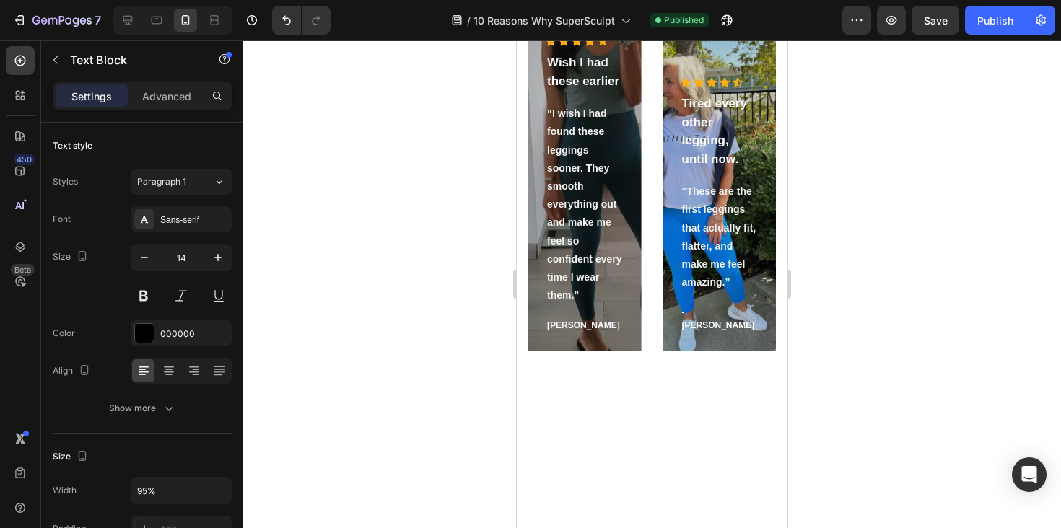
scroll to position [624, 0]
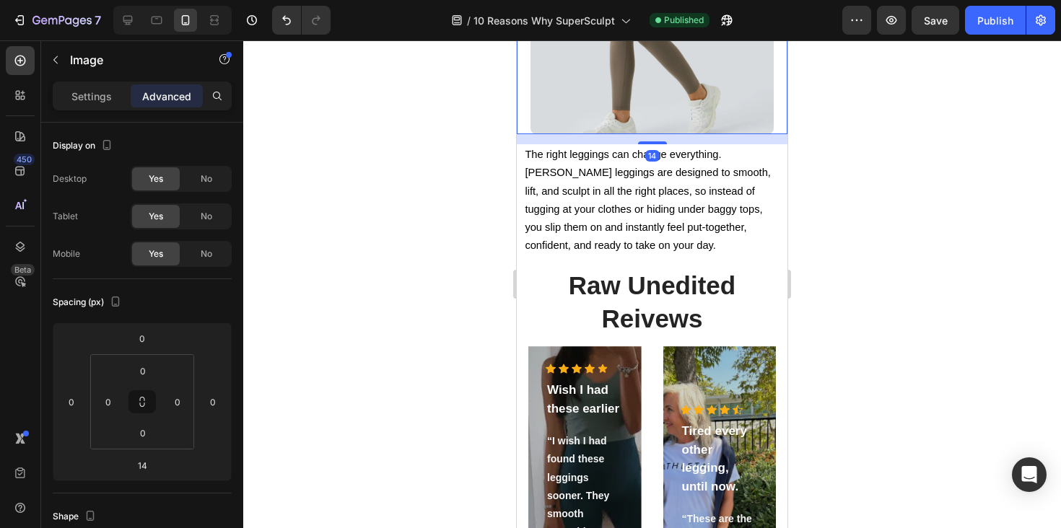
click at [678, 113] on img at bounding box center [653, 13] width 244 height 244
click at [650, 143] on div at bounding box center [652, 143] width 29 height 4
type input "15"
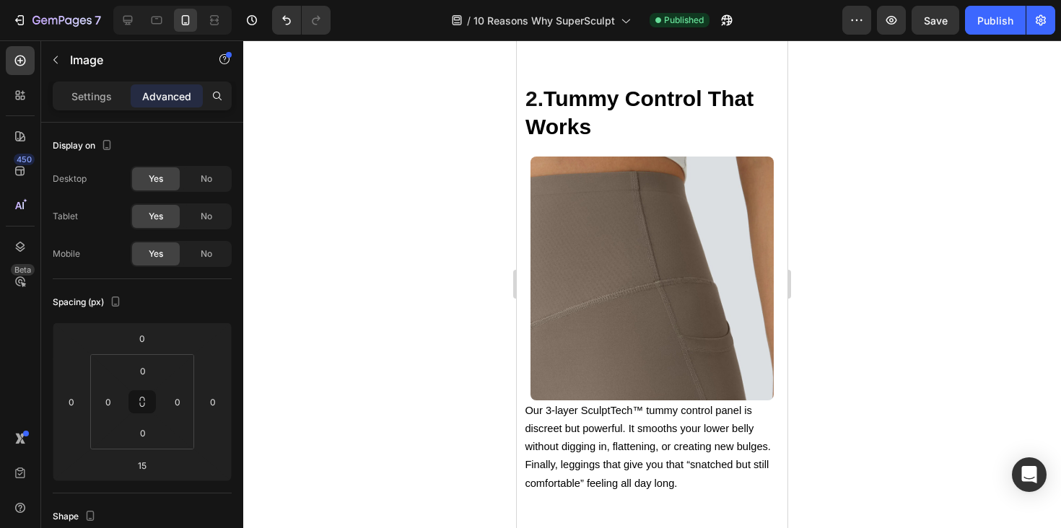
scroll to position [1333, 0]
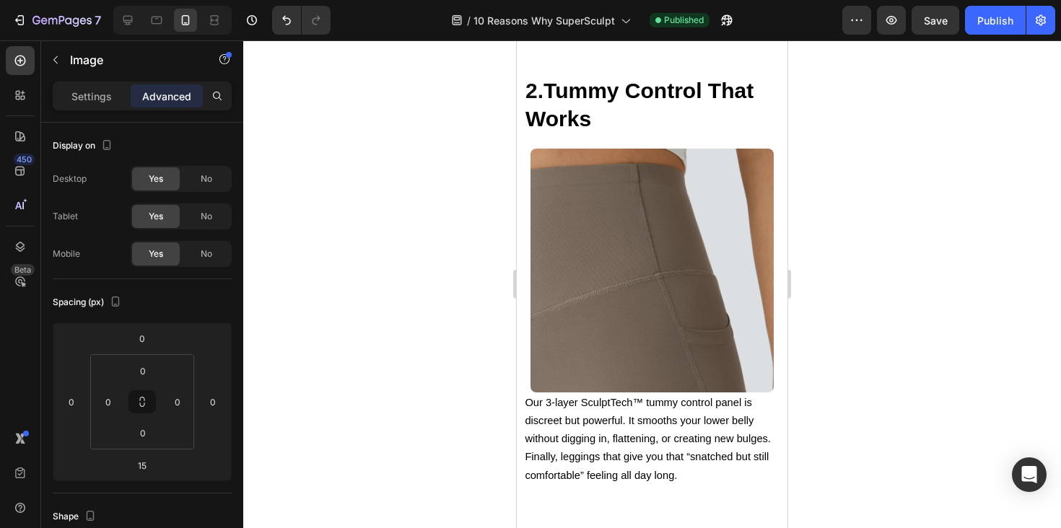
click at [689, 273] on img at bounding box center [653, 271] width 244 height 244
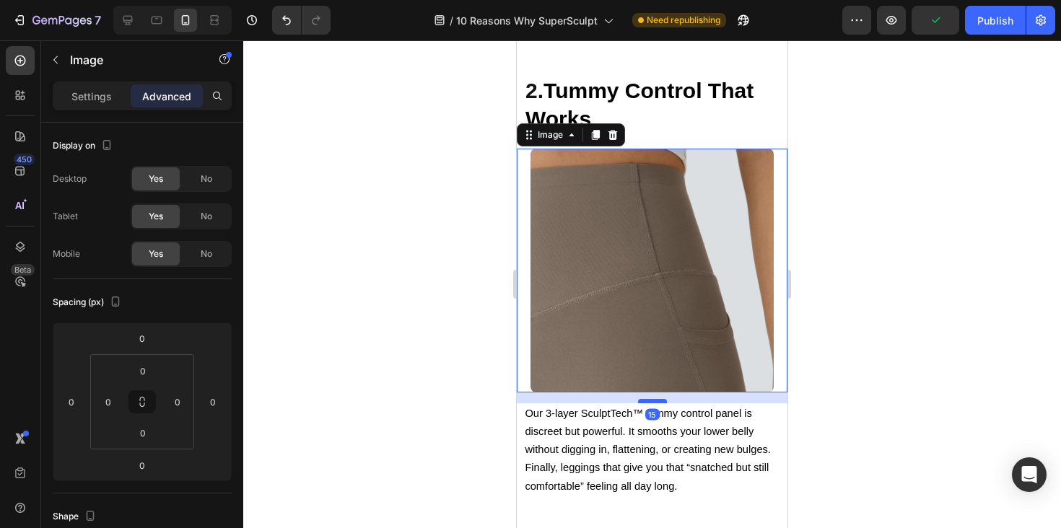
drag, startPoint x: 648, startPoint y: 391, endPoint x: 649, endPoint y: 402, distance: 10.9
click at [649, 402] on div at bounding box center [652, 401] width 29 height 4
type input "15"
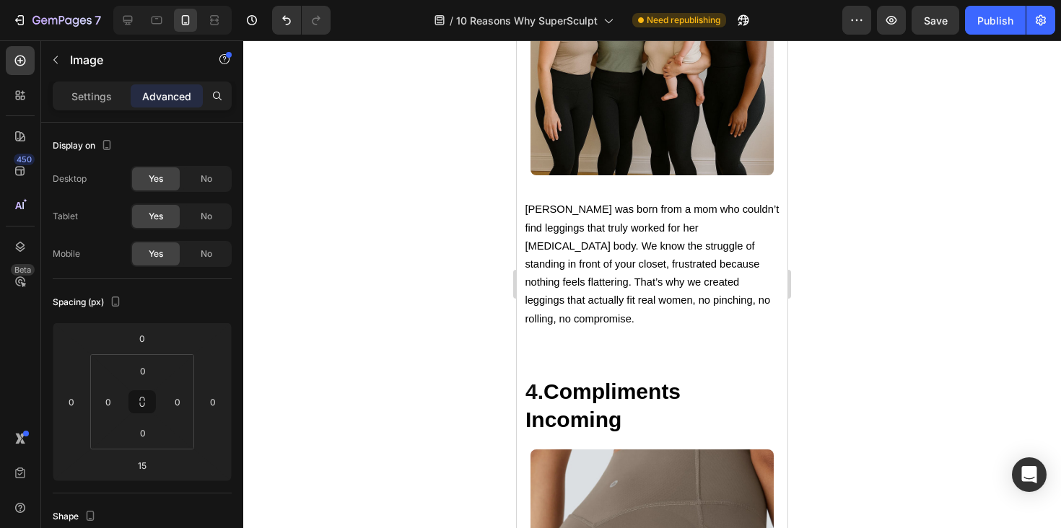
scroll to position [2001, 0]
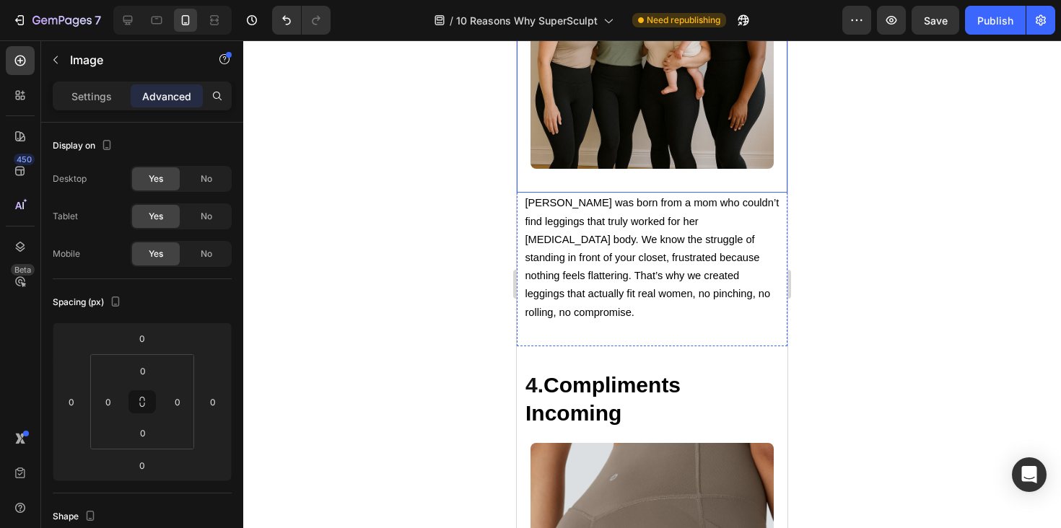
click at [630, 139] on img at bounding box center [653, 58] width 244 height 219
click at [631, 219] on span "[PERSON_NAME] was born from a mom who couldn’t find leggings that truly worked …" at bounding box center [652, 257] width 254 height 121
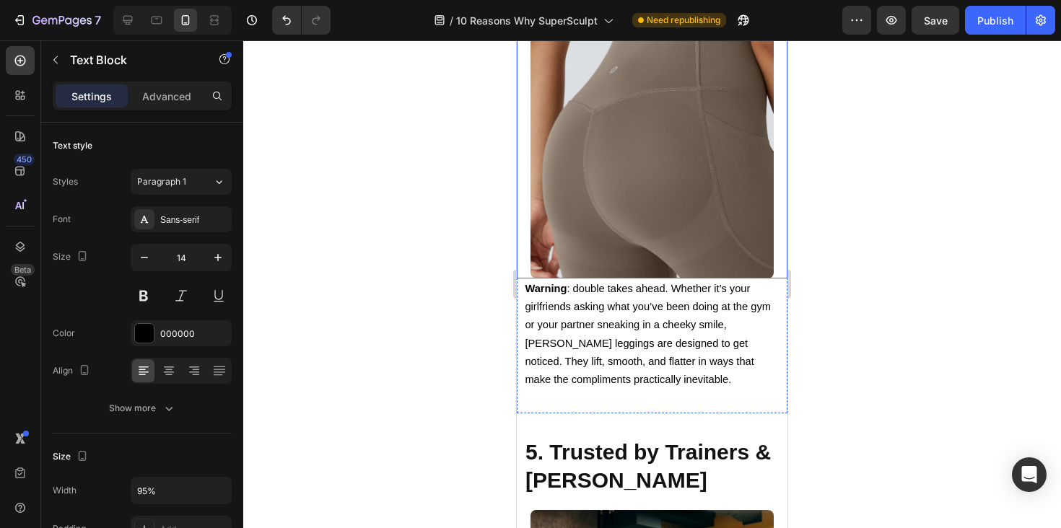
scroll to position [2422, 0]
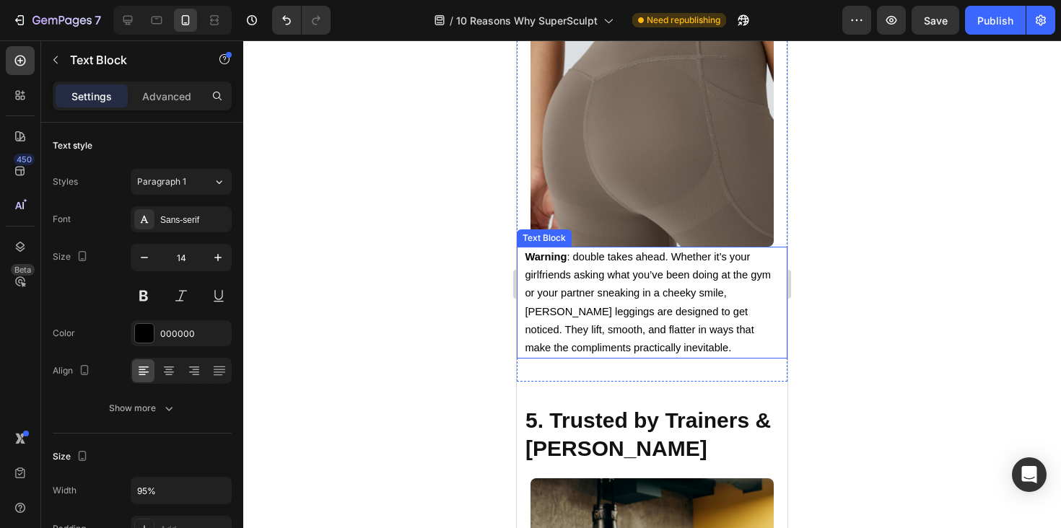
click at [653, 310] on span "Warning : double takes ahead. Whether it’s your girlfriends asking what you’ve …" at bounding box center [648, 302] width 246 height 102
click at [651, 235] on img at bounding box center [653, 126] width 244 height 244
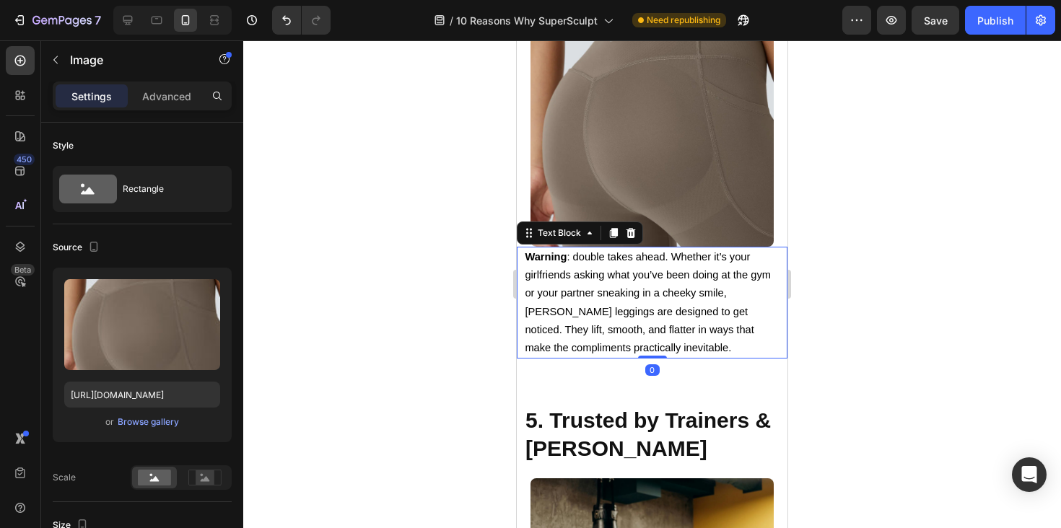
click at [651, 250] on p "Warning : double takes ahead. Whether it’s your girlfriends asking what you’ve …" at bounding box center [652, 302] width 254 height 109
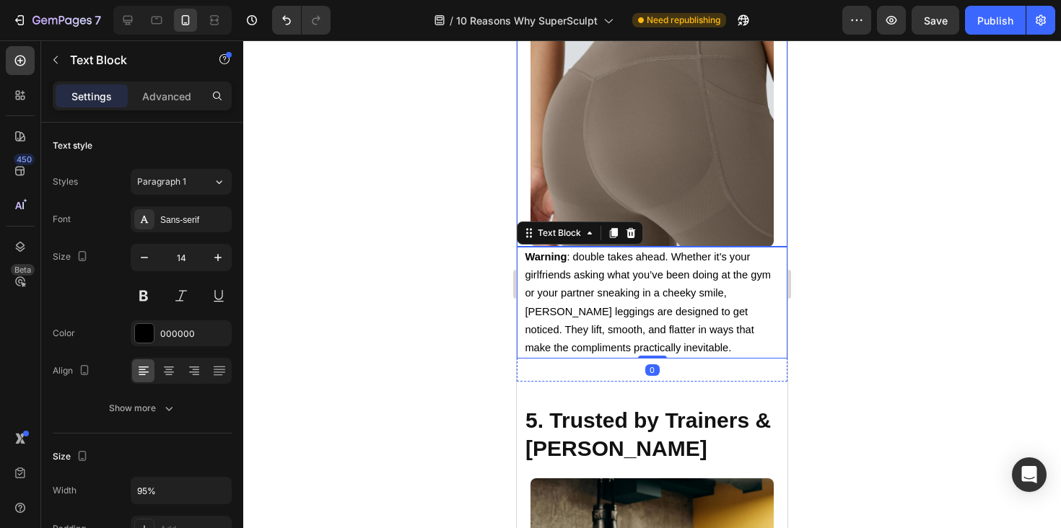
click at [656, 230] on img at bounding box center [653, 126] width 244 height 244
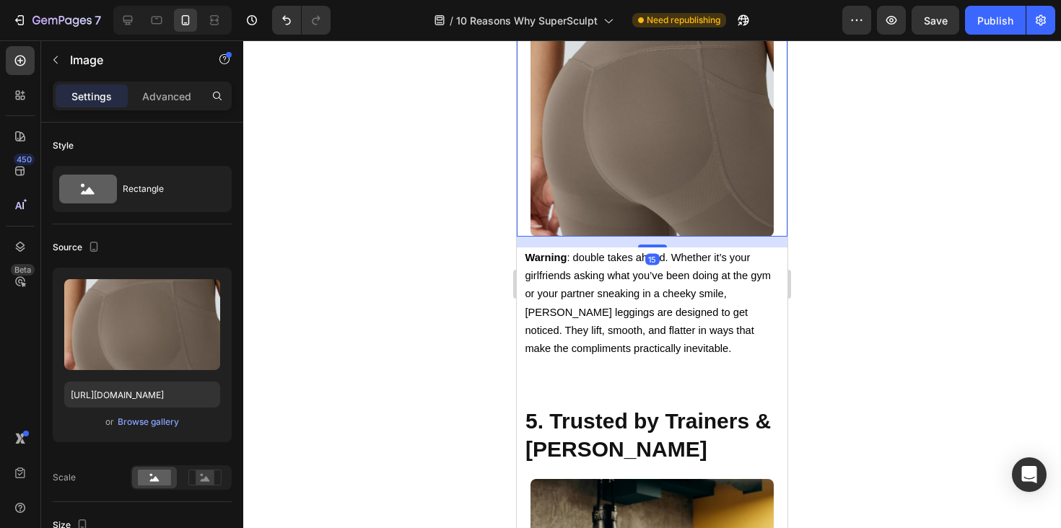
scroll to position [2433, 0]
drag, startPoint x: 656, startPoint y: 245, endPoint x: 657, endPoint y: 256, distance: 10.9
click at [657, 236] on div "15" at bounding box center [652, 236] width 271 height 0
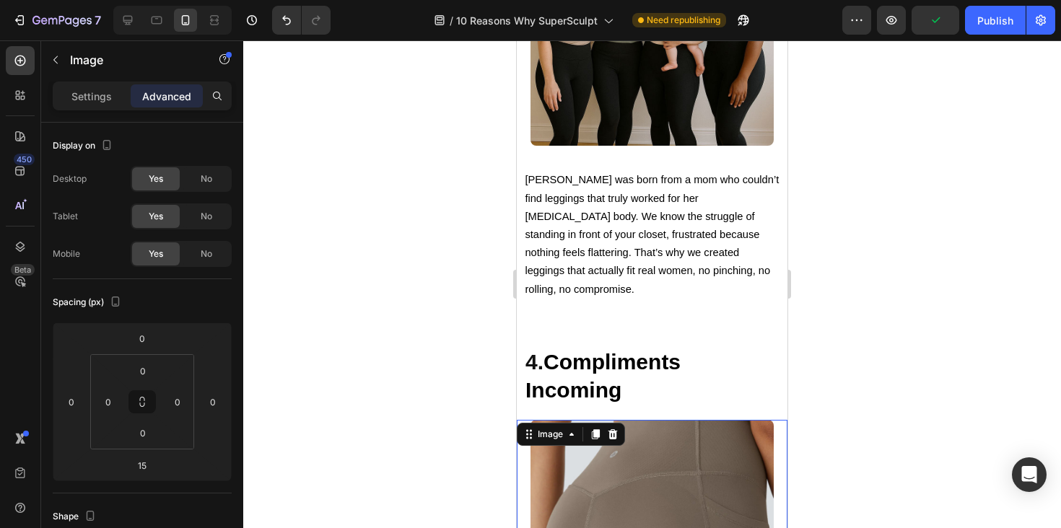
scroll to position [1898, 0]
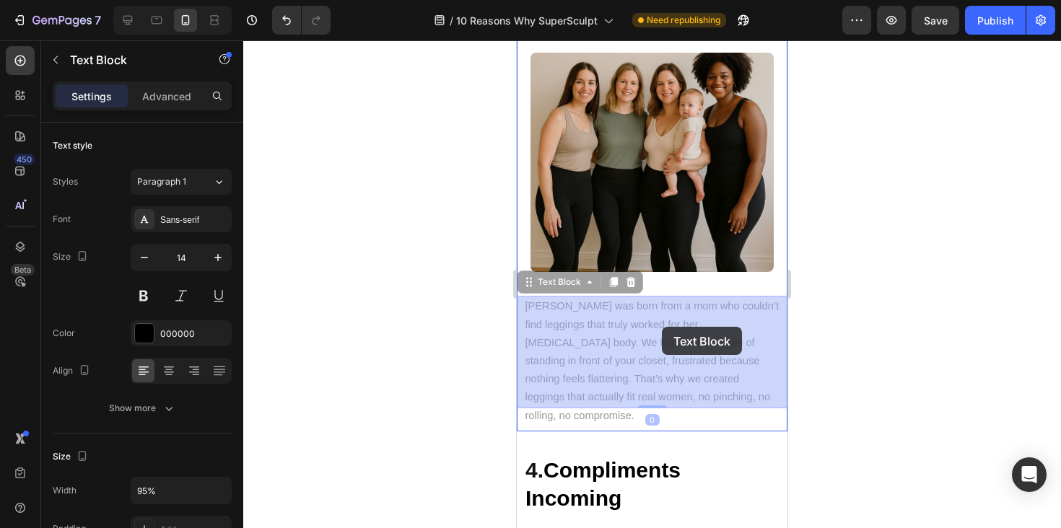
drag, startPoint x: 650, startPoint y: 340, endPoint x: 662, endPoint y: 328, distance: 17.4
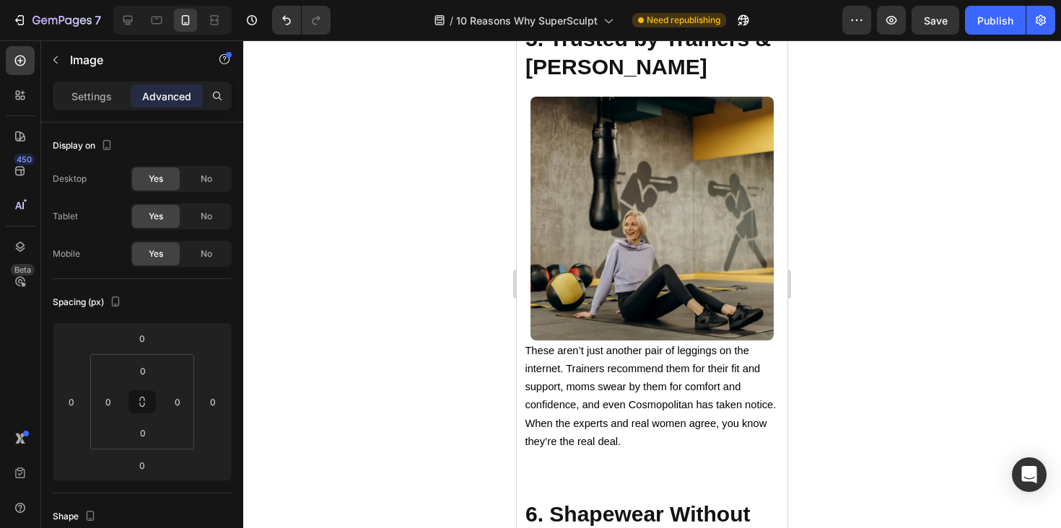
scroll to position [2829, 0]
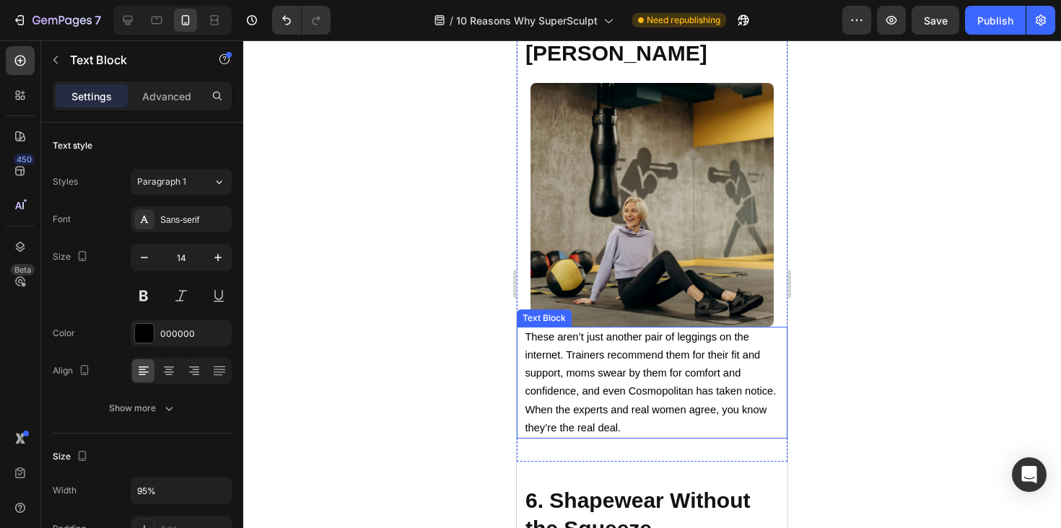
click at [581, 391] on span "These aren’t just another pair of leggings on the internet. Trainers recommend …" at bounding box center [650, 382] width 251 height 102
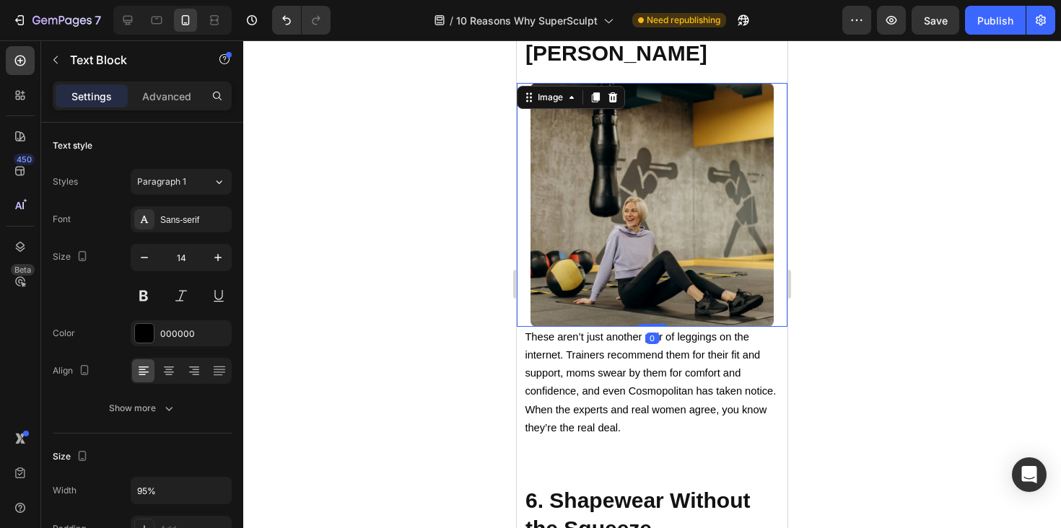
click at [670, 310] on img at bounding box center [653, 205] width 244 height 244
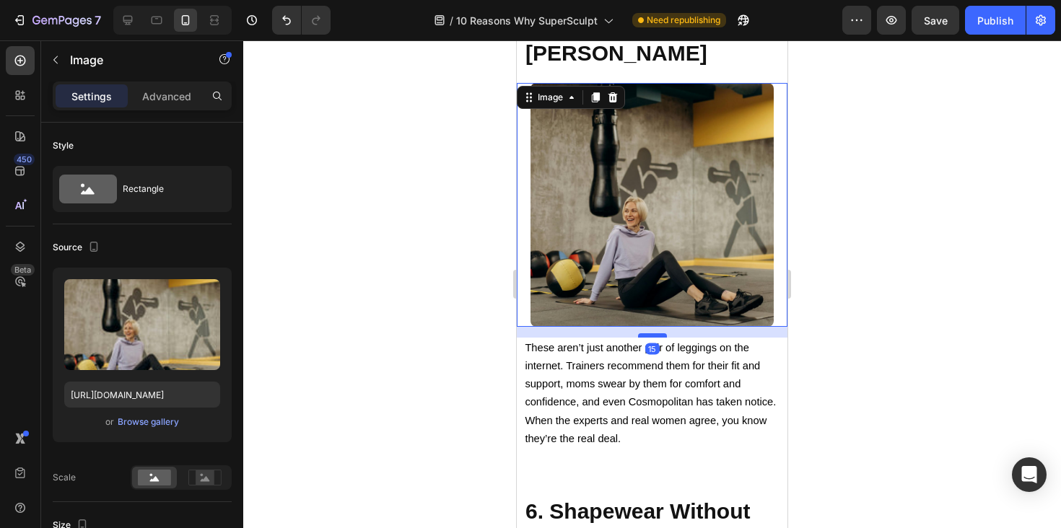
drag, startPoint x: 653, startPoint y: 326, endPoint x: 650, endPoint y: 337, distance: 11.4
click at [650, 337] on div "5. Trusted by Trainers & Moms Alike Heading Image 15 These aren’t just another …" at bounding box center [652, 229] width 271 height 440
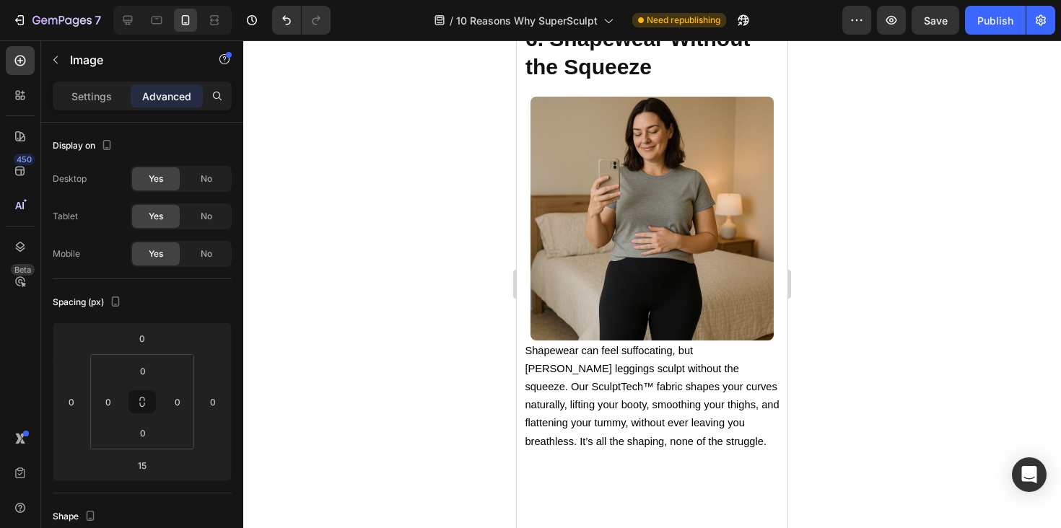
scroll to position [3330, 0]
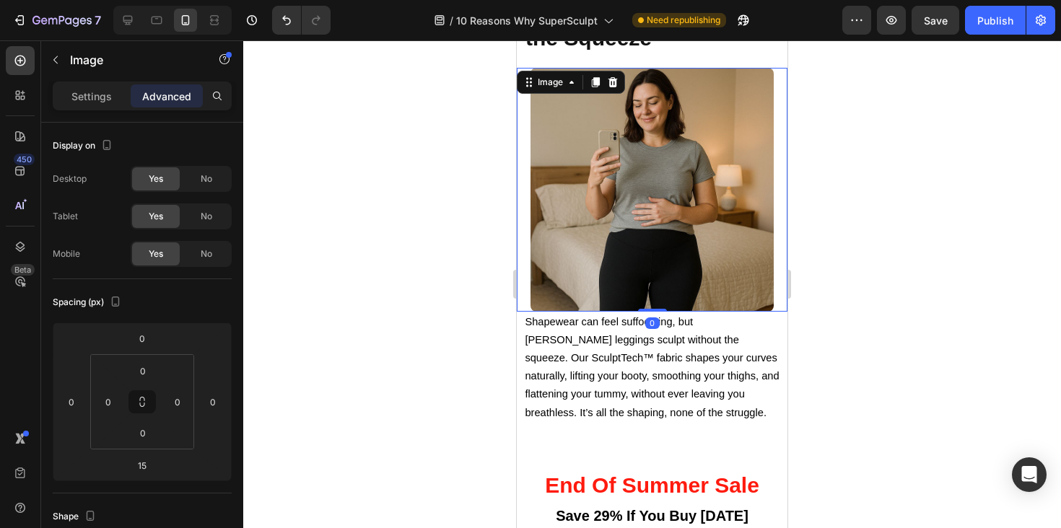
click at [654, 237] on img at bounding box center [653, 190] width 244 height 244
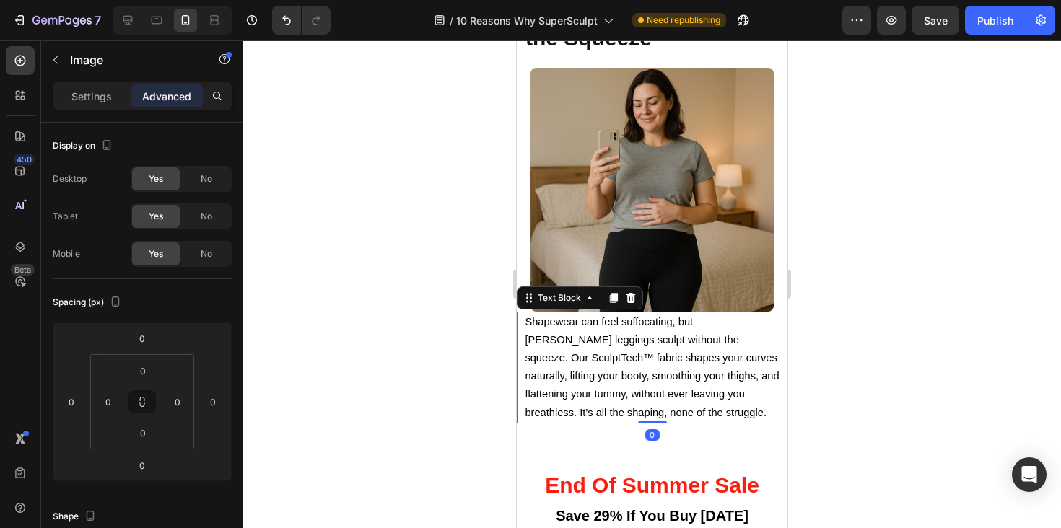
click at [655, 336] on span "Shapewear can feel suffocating, but [PERSON_NAME] leggings sculpt without the s…" at bounding box center [652, 367] width 254 height 102
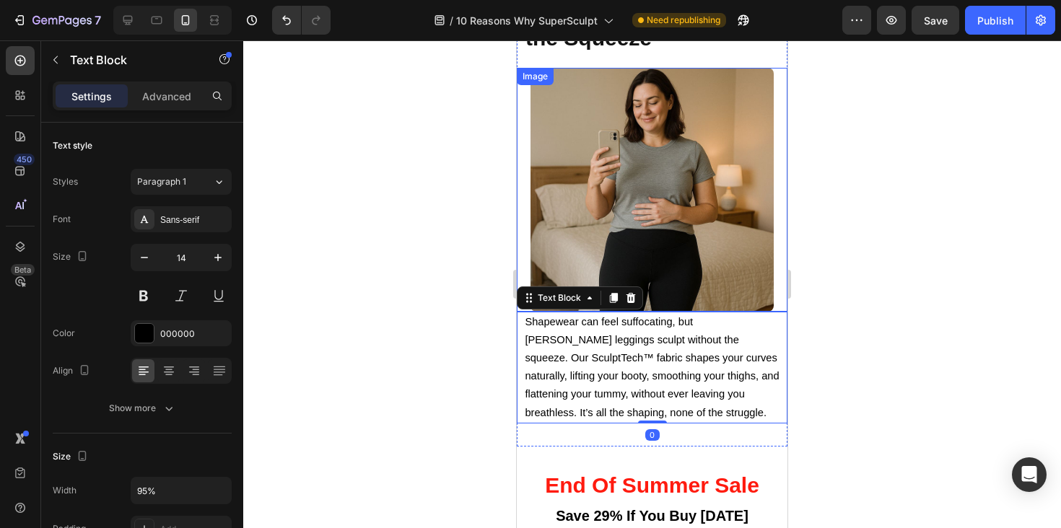
click at [662, 269] on img at bounding box center [653, 190] width 244 height 244
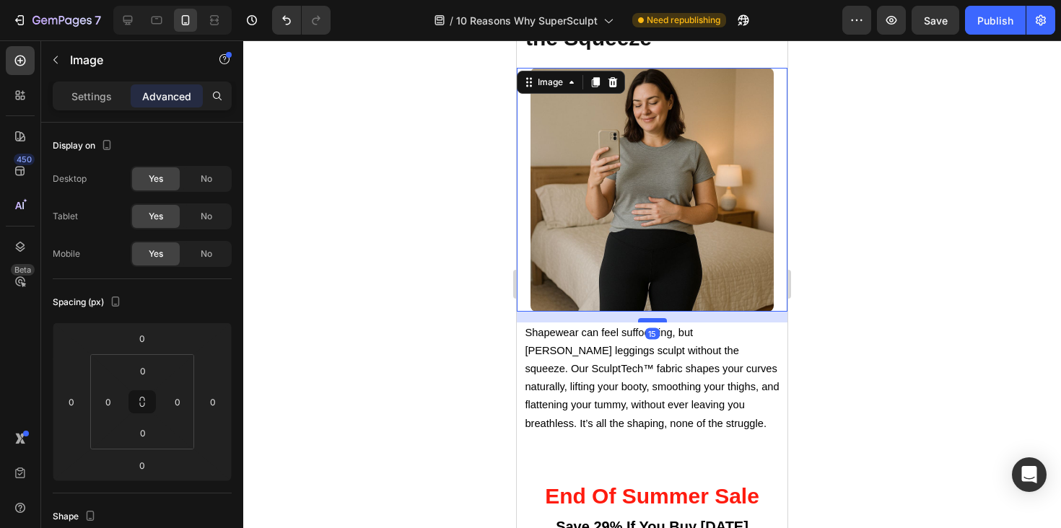
drag, startPoint x: 660, startPoint y: 310, endPoint x: 660, endPoint y: 320, distance: 10.8
click at [660, 320] on div at bounding box center [652, 320] width 29 height 4
type input "15"
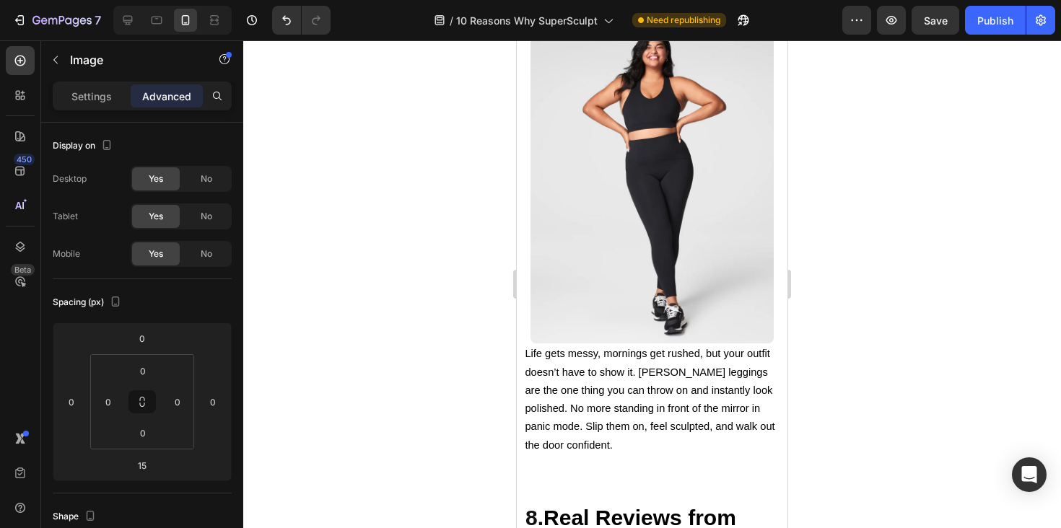
scroll to position [4319, 0]
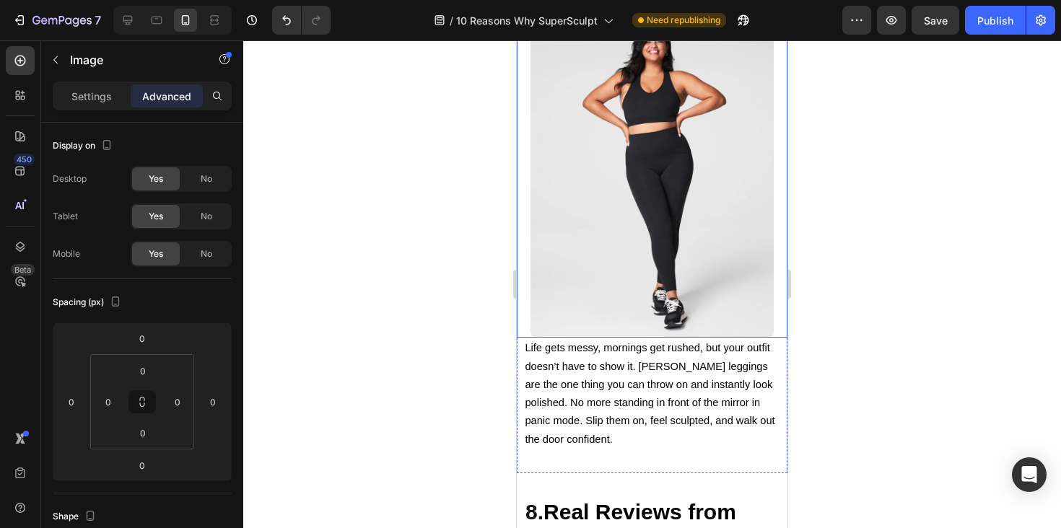
click at [657, 328] on img at bounding box center [653, 175] width 244 height 325
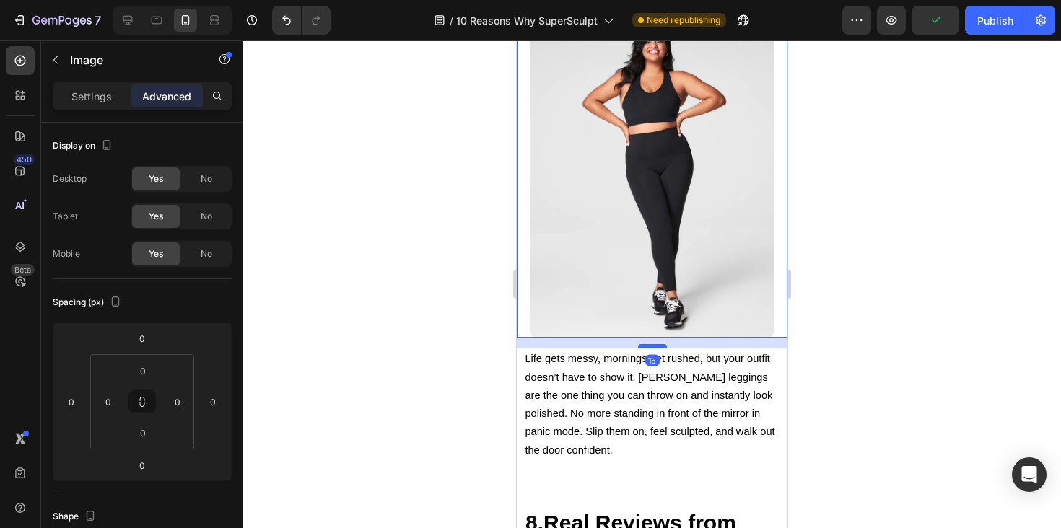
drag, startPoint x: 649, startPoint y: 337, endPoint x: 649, endPoint y: 348, distance: 10.8
click at [649, 348] on div at bounding box center [652, 346] width 29 height 4
type input "15"
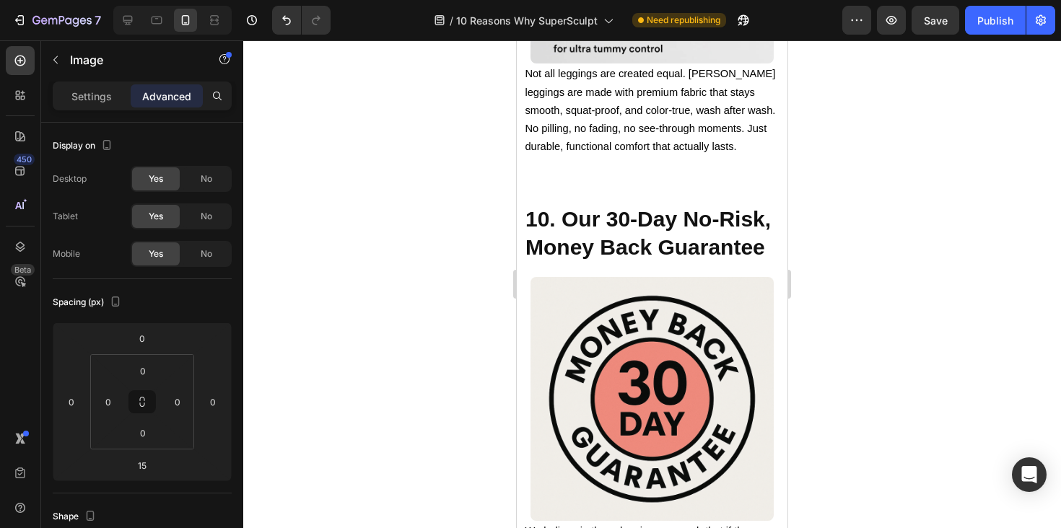
scroll to position [5284, 0]
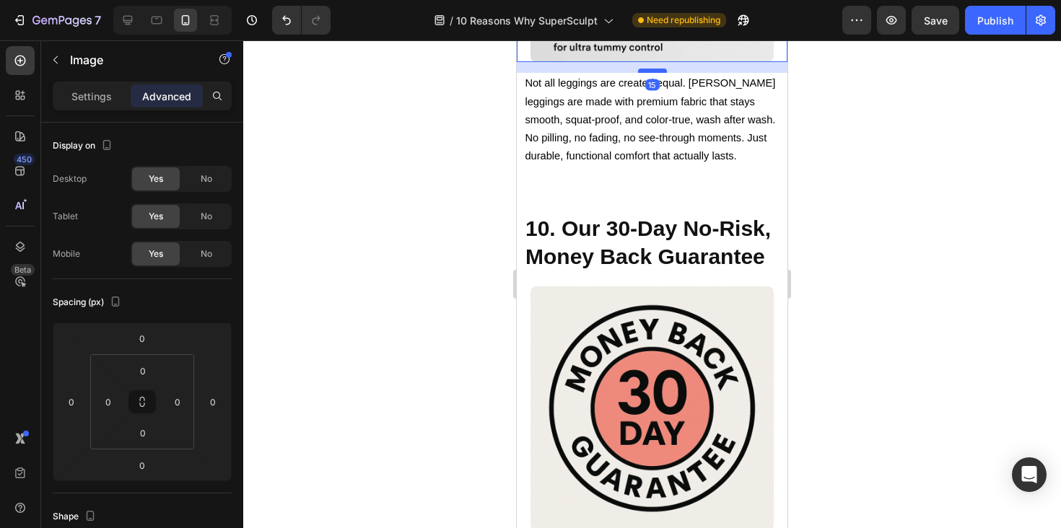
drag, startPoint x: 649, startPoint y: 365, endPoint x: 649, endPoint y: 376, distance: 10.8
click at [649, 73] on div at bounding box center [652, 71] width 29 height 4
type input "15"
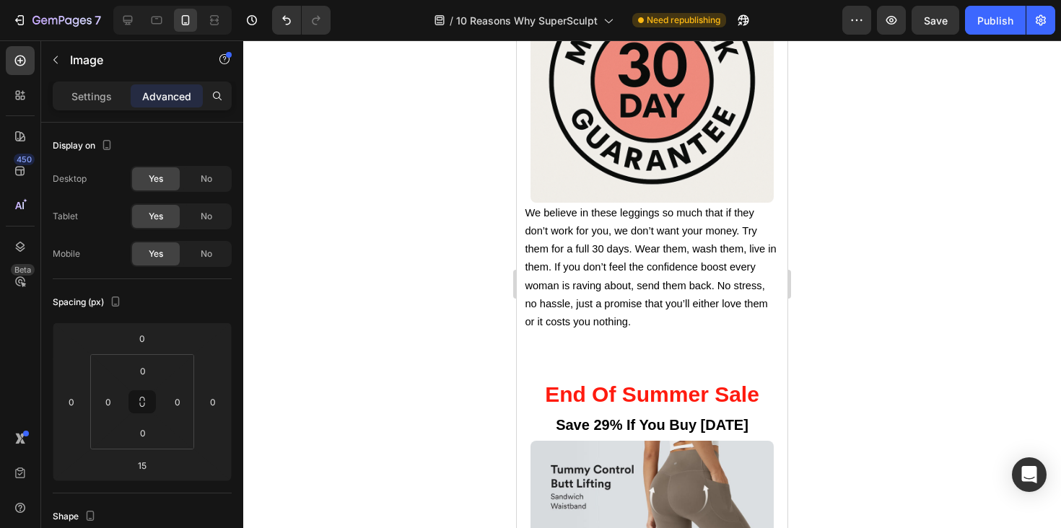
scroll to position [5922, 0]
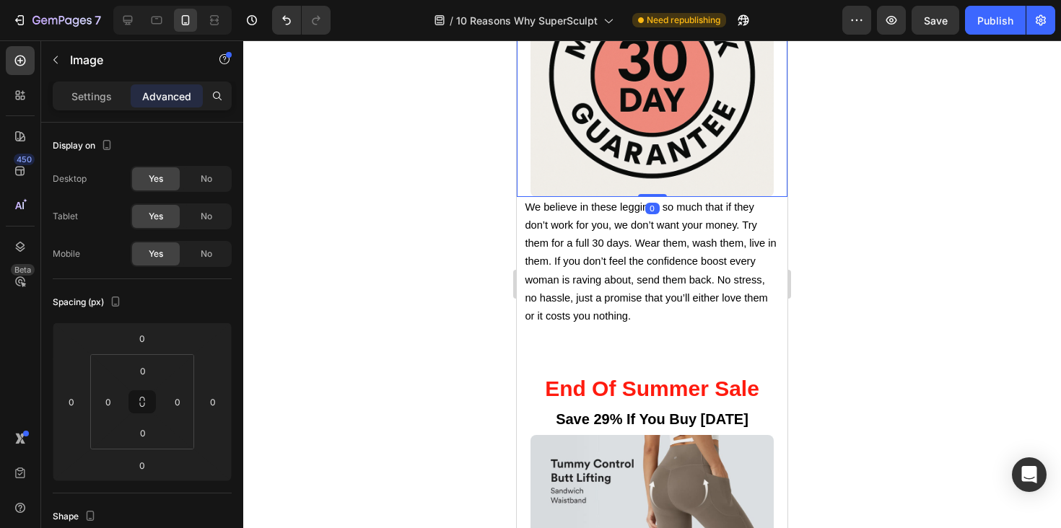
click at [650, 140] on img at bounding box center [653, 75] width 244 height 244
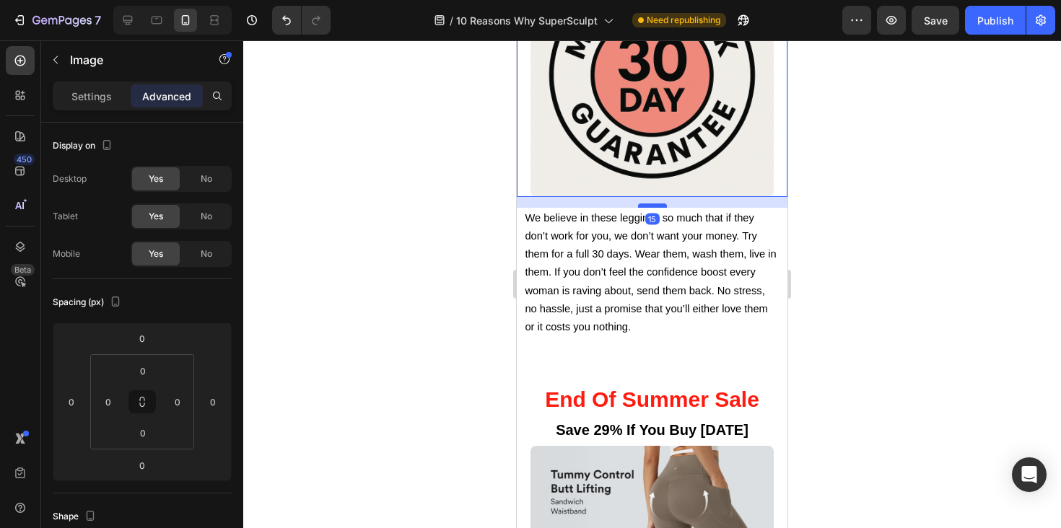
drag, startPoint x: 650, startPoint y: 195, endPoint x: 651, endPoint y: 206, distance: 10.9
click at [651, 206] on div at bounding box center [652, 206] width 29 height 4
type input "15"
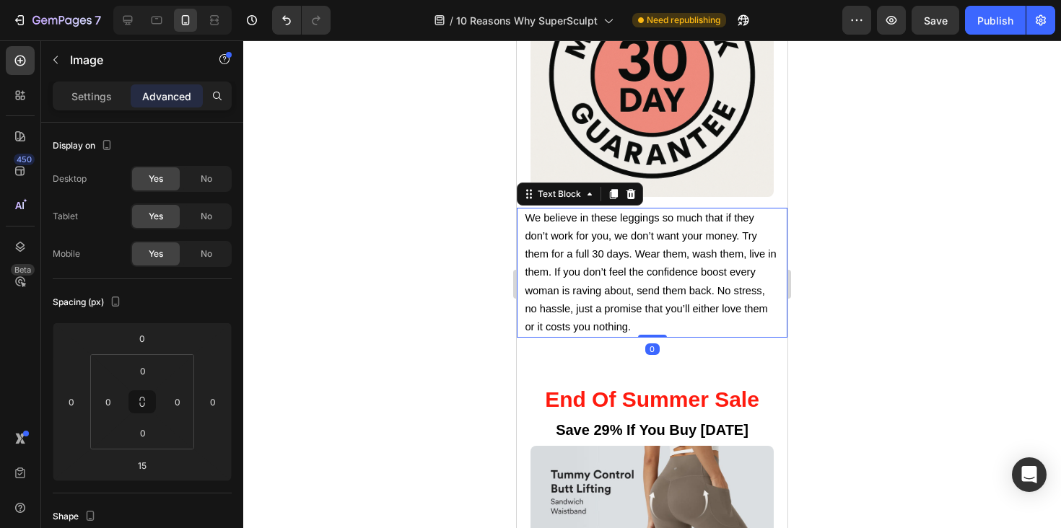
click at [657, 263] on p "We believe in these leggings so much that if they don’t work for you, we don’t …" at bounding box center [652, 272] width 254 height 127
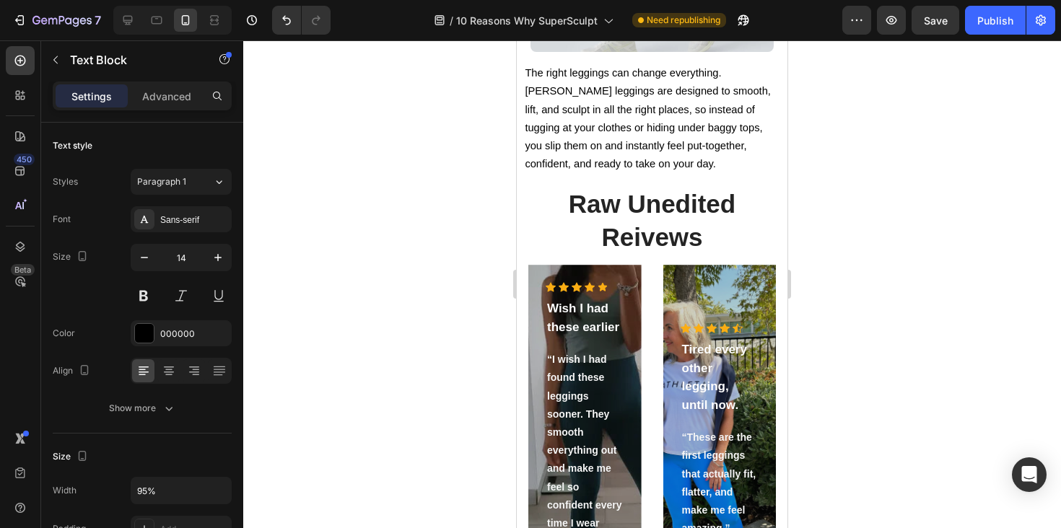
scroll to position [525, 0]
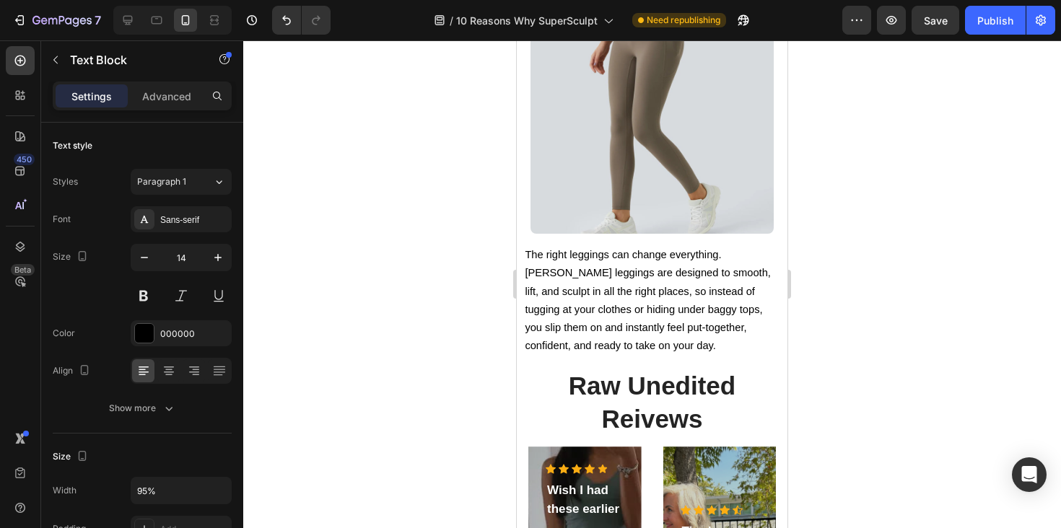
click at [642, 334] on p "The right leggings can change everything. [PERSON_NAME] leggings are designed t…" at bounding box center [652, 300] width 254 height 109
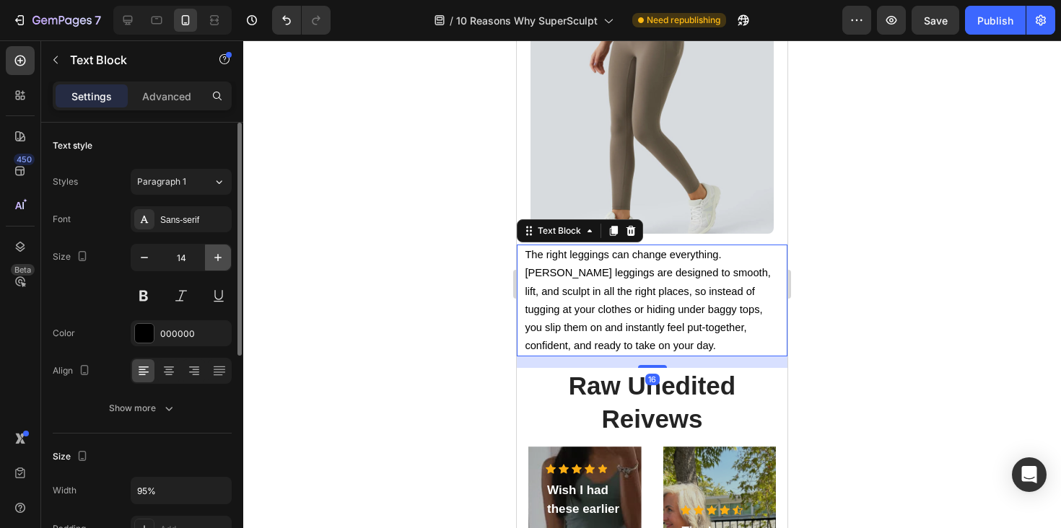
click at [211, 257] on icon "button" at bounding box center [218, 257] width 14 height 14
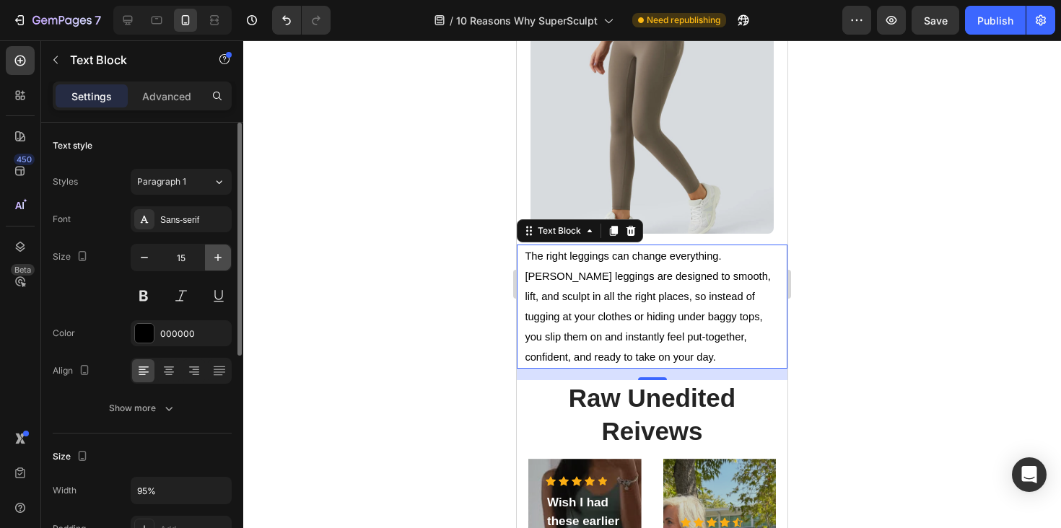
click at [211, 257] on icon "button" at bounding box center [218, 257] width 14 height 14
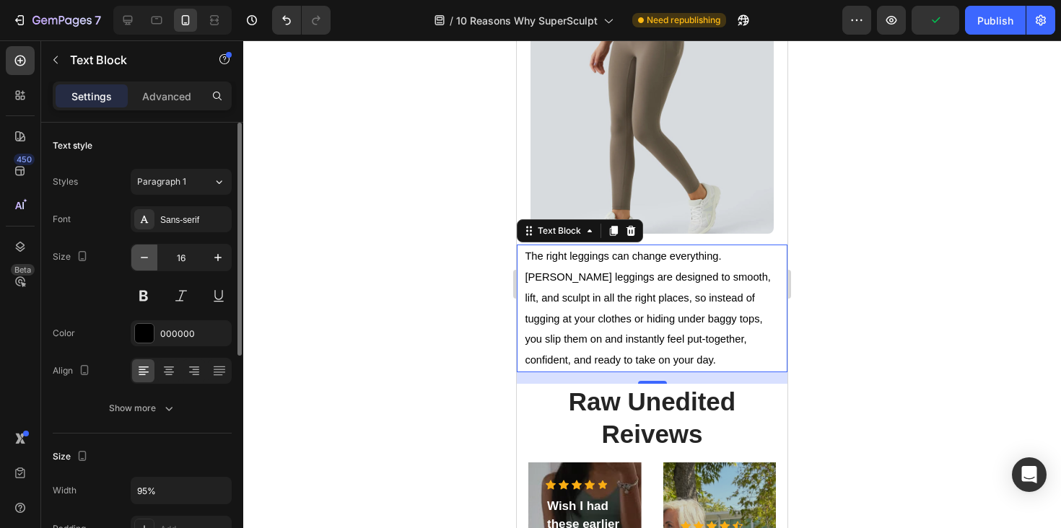
click at [145, 260] on icon "button" at bounding box center [144, 257] width 14 height 14
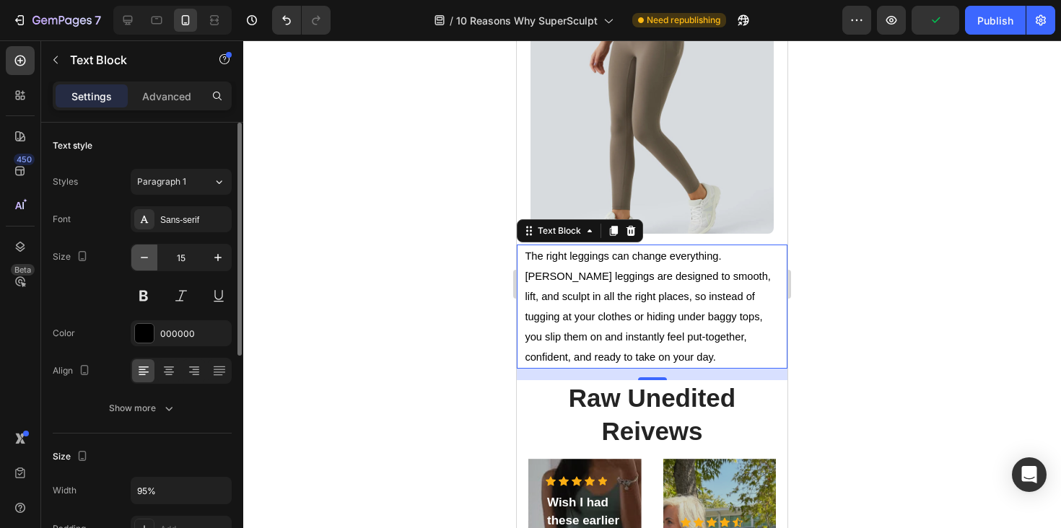
type input "14"
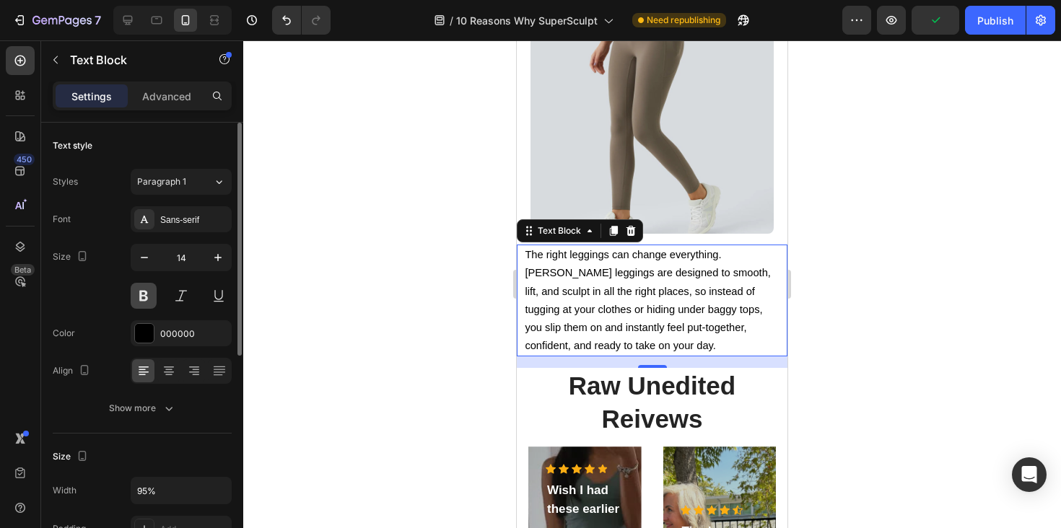
click at [147, 297] on button at bounding box center [144, 296] width 26 height 26
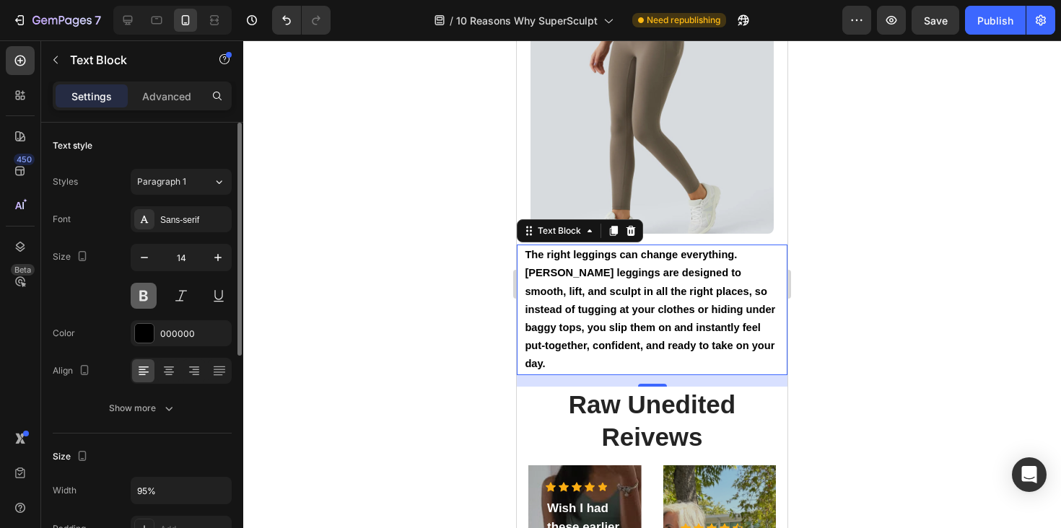
click at [147, 297] on button at bounding box center [144, 296] width 26 height 26
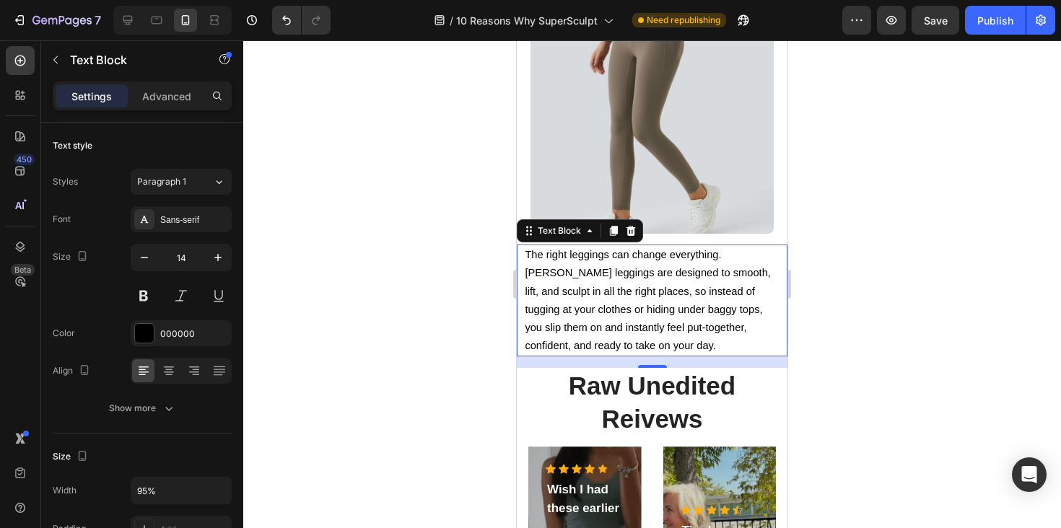
click at [379, 269] on div at bounding box center [652, 284] width 818 height 488
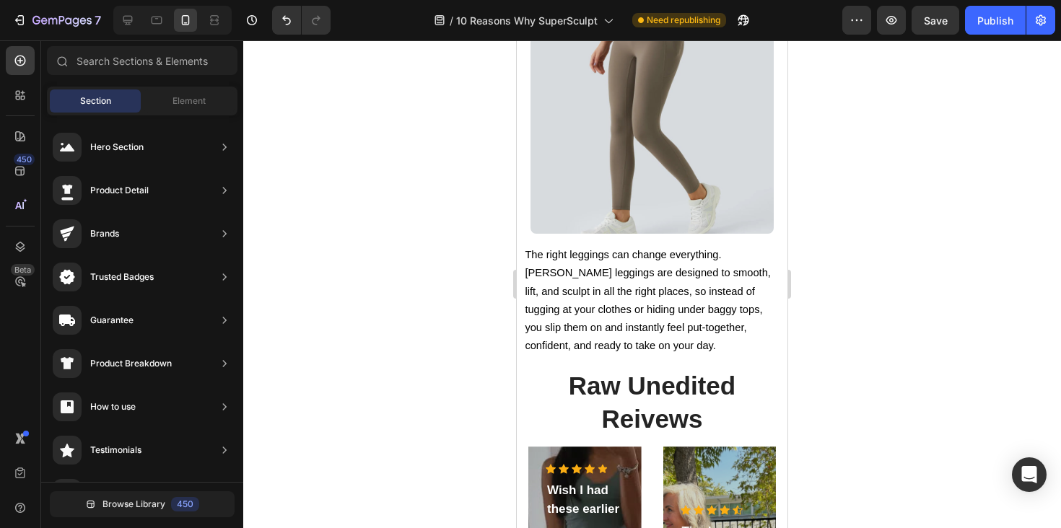
click at [935, 3] on div "7 Version history / 10 Reasons Why SuperSculpt Need republishing Preview Save P…" at bounding box center [530, 20] width 1061 height 41
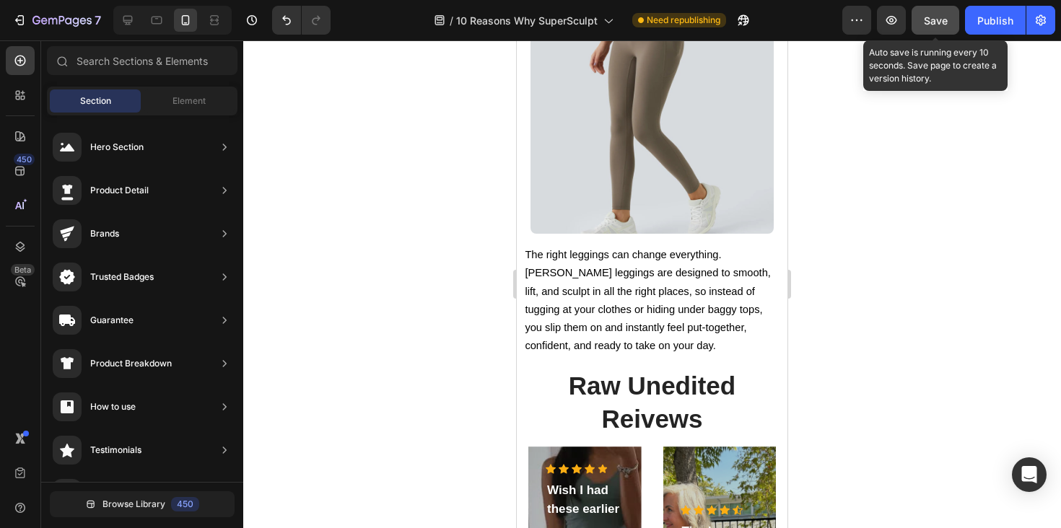
click at [935, 9] on button "Save" at bounding box center [936, 20] width 48 height 29
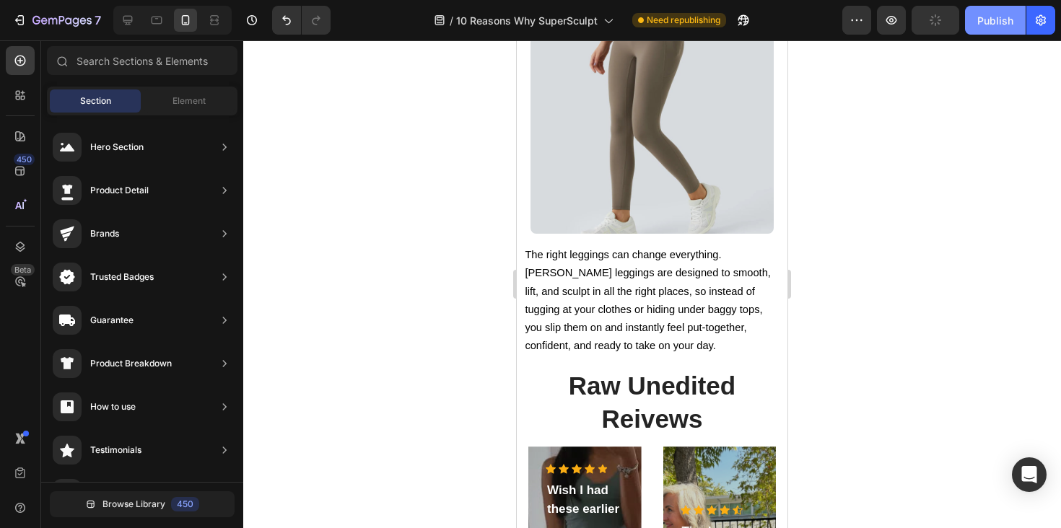
click at [1023, 9] on button "Publish" at bounding box center [995, 20] width 61 height 29
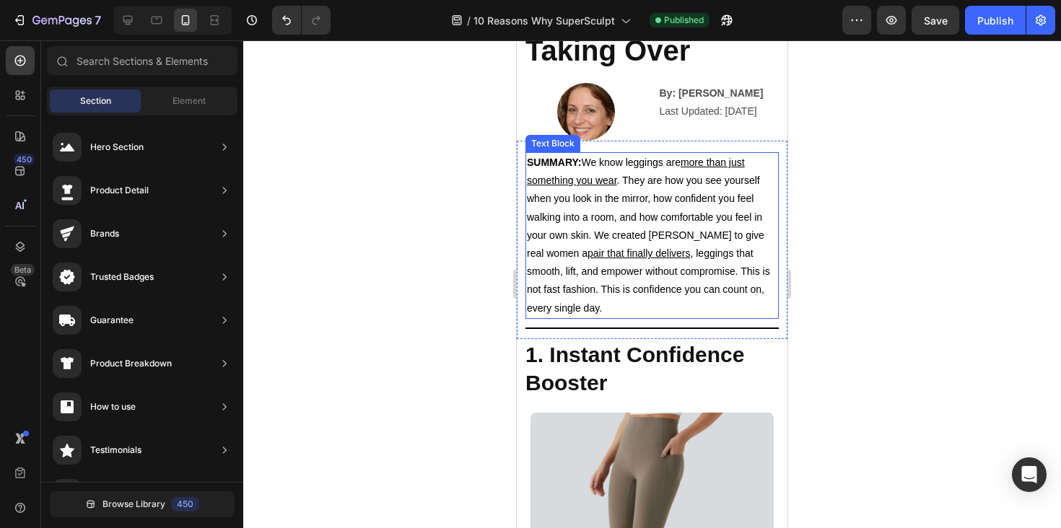
scroll to position [149, 0]
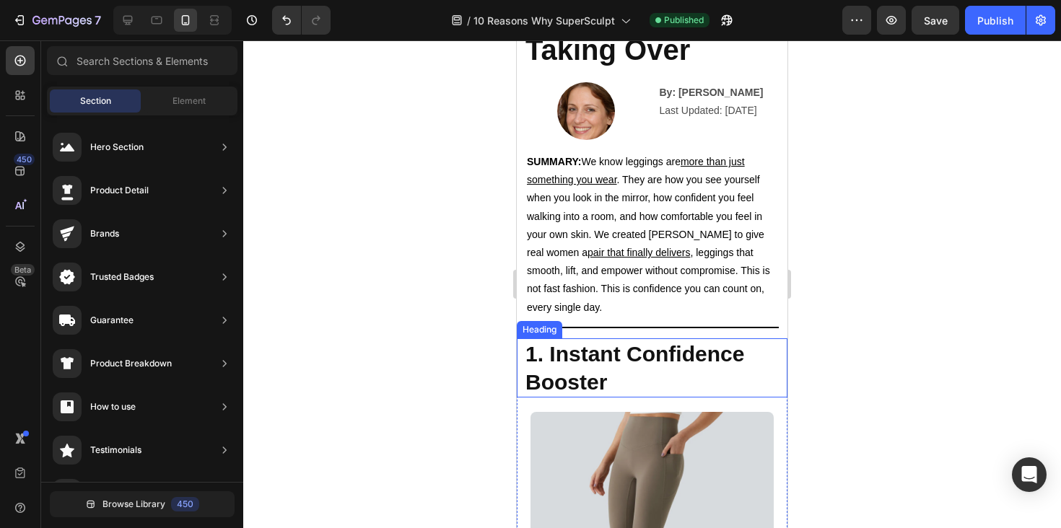
click at [684, 212] on p "SUMMARY: We know leggings are more than just something you wear . They are how …" at bounding box center [652, 235] width 250 height 164
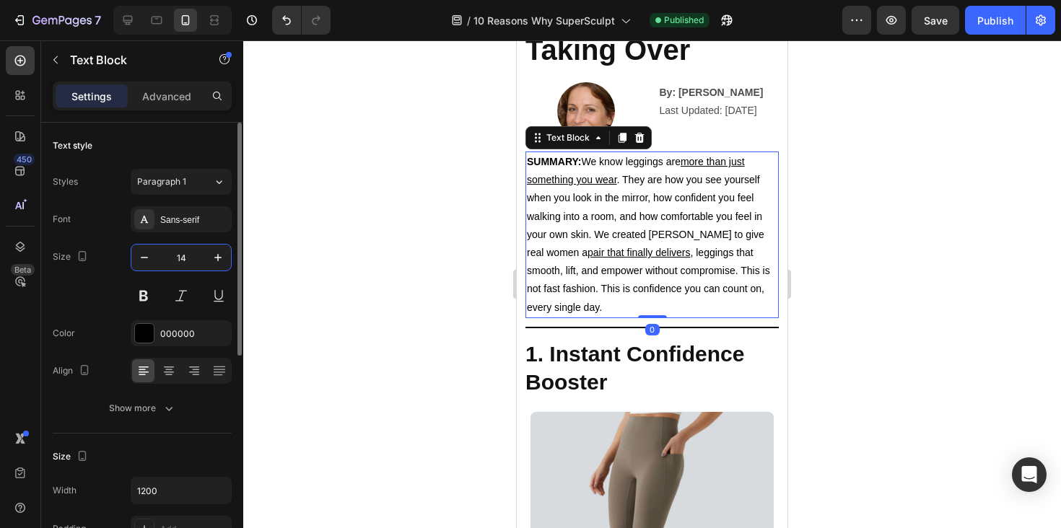
click at [184, 258] on input "14" at bounding box center [181, 258] width 48 height 26
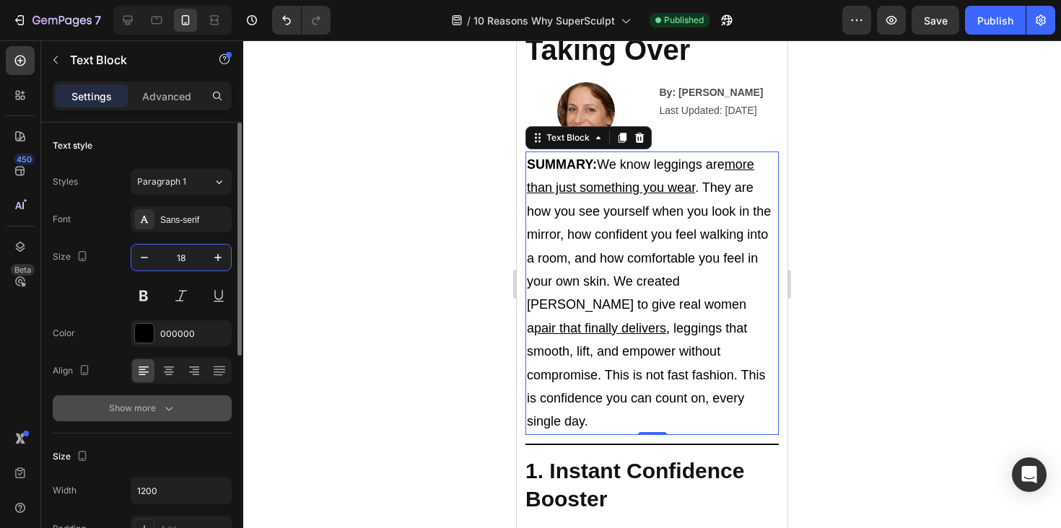
type input "18"
click at [165, 402] on icon "button" at bounding box center [169, 408] width 14 height 14
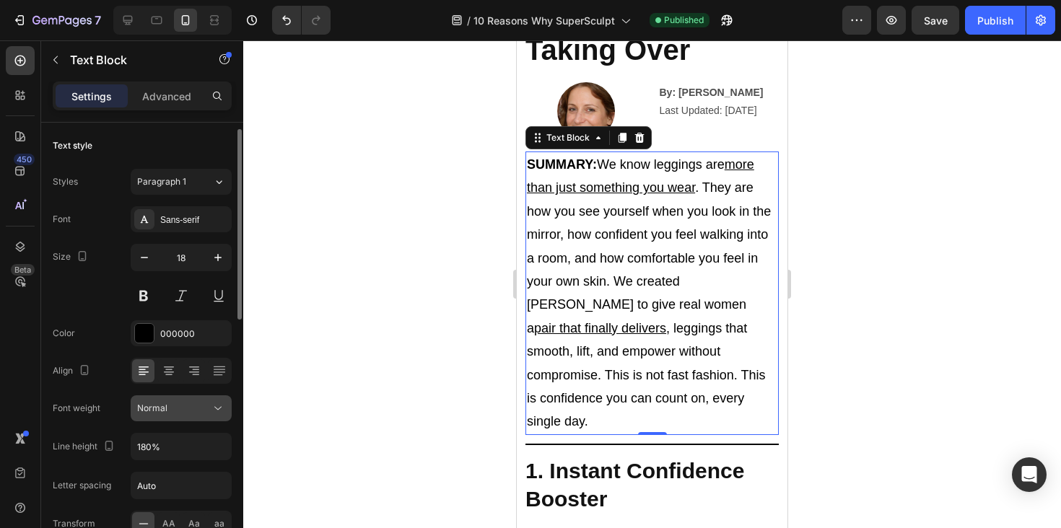
scroll to position [81, 0]
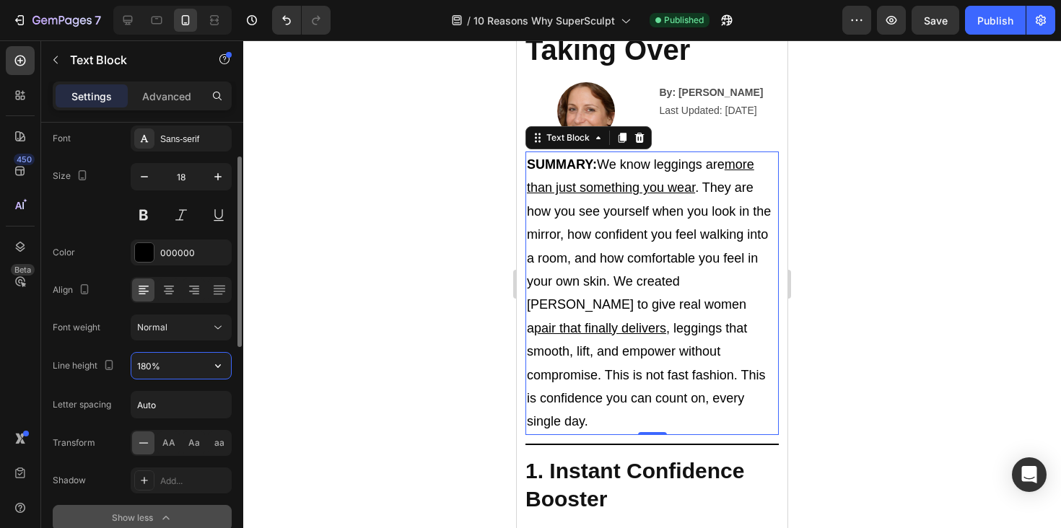
click at [167, 375] on input "180%" at bounding box center [181, 366] width 100 height 26
click at [224, 361] on icon "button" at bounding box center [218, 366] width 14 height 14
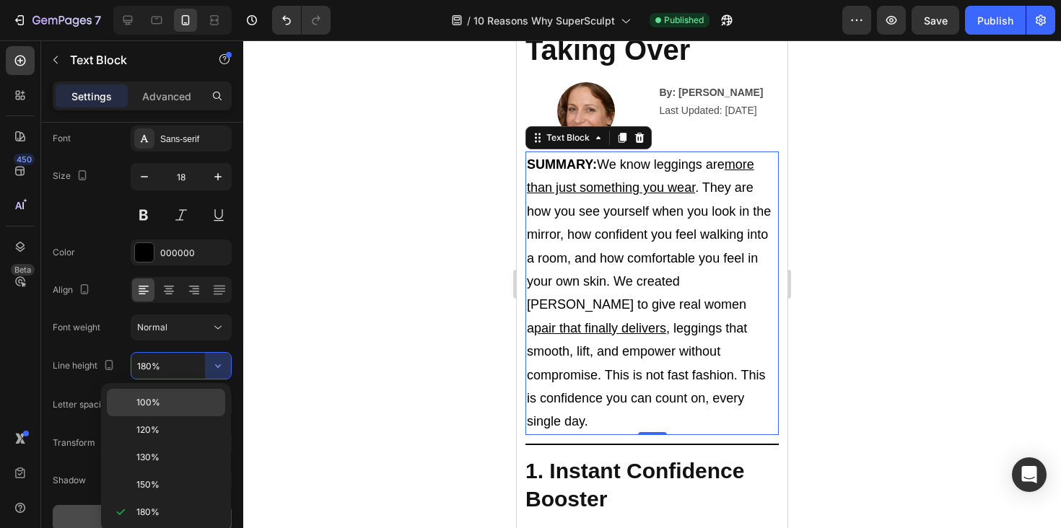
click at [182, 409] on p "100%" at bounding box center [177, 402] width 82 height 13
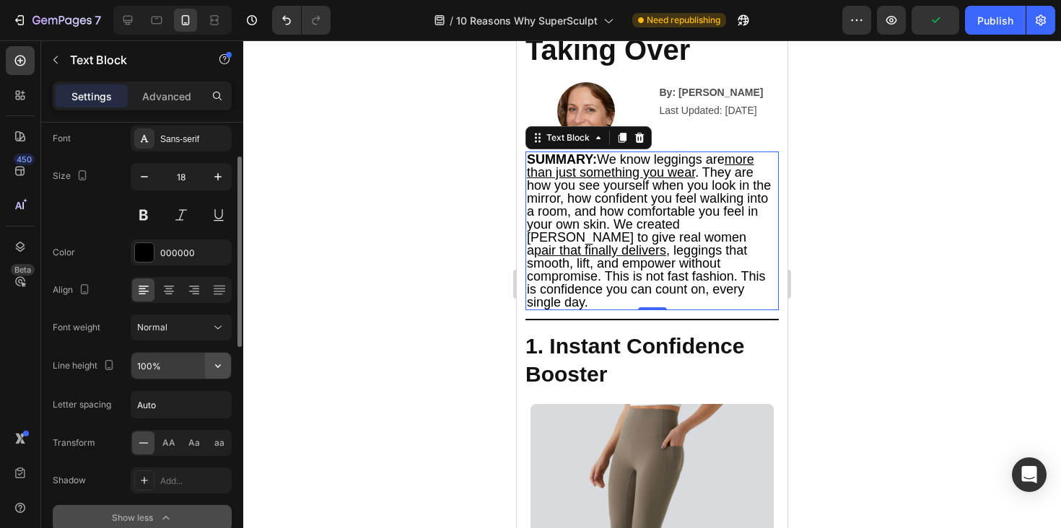
click at [208, 362] on button "button" at bounding box center [218, 366] width 26 height 26
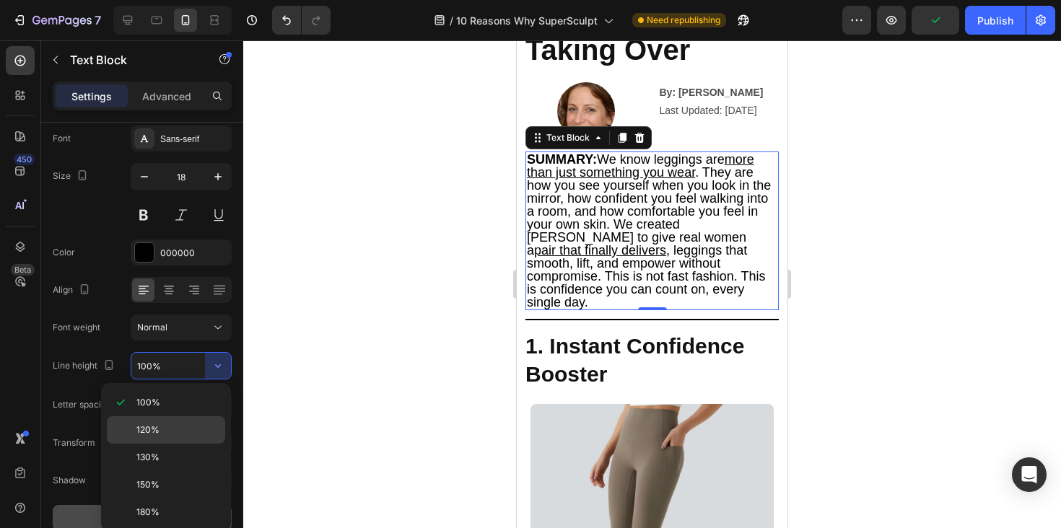
click at [160, 444] on div "120%" at bounding box center [166, 457] width 118 height 27
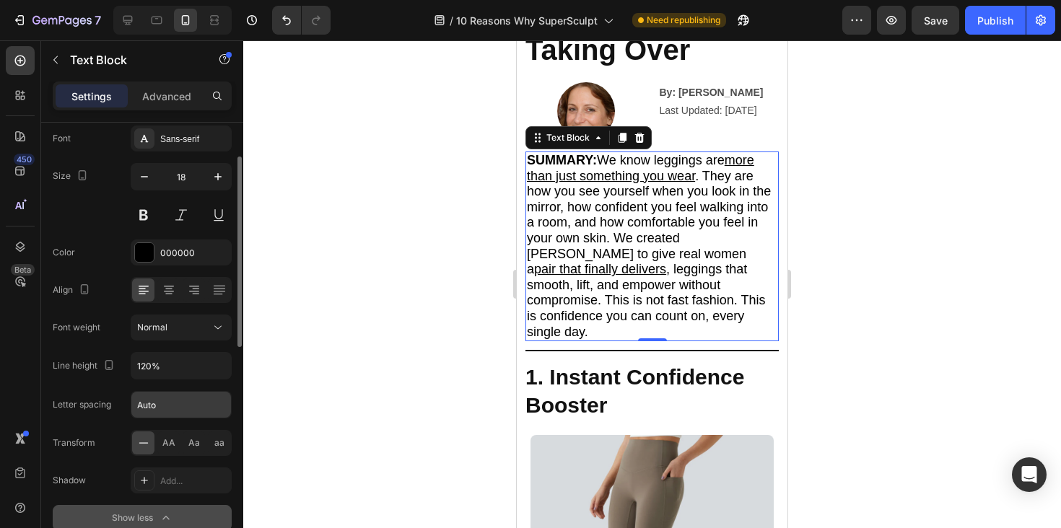
click at [210, 404] on input "Auto" at bounding box center [181, 405] width 100 height 26
click at [204, 379] on div "120%" at bounding box center [181, 365] width 101 height 27
click at [222, 365] on icon "button" at bounding box center [218, 366] width 14 height 14
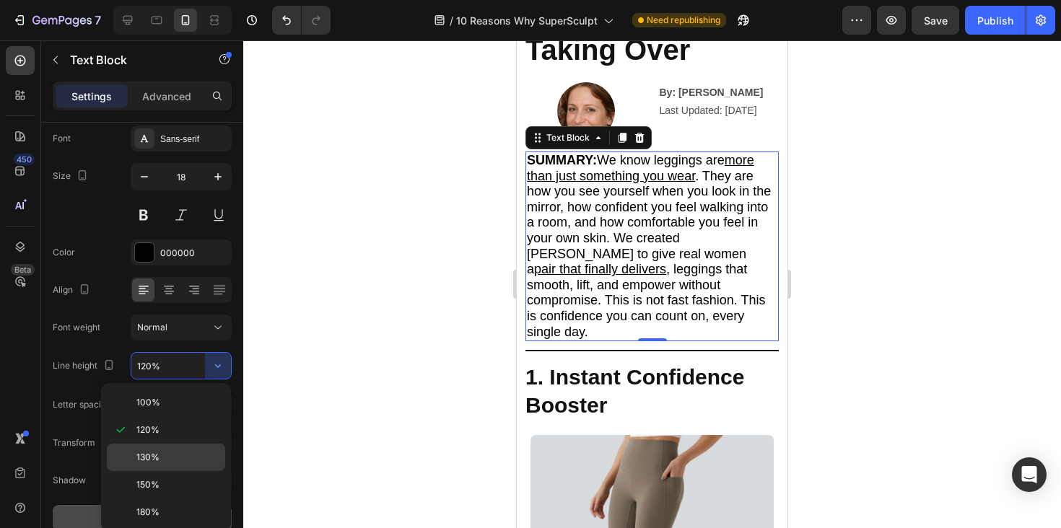
click at [185, 471] on div "130%" at bounding box center [166, 484] width 118 height 27
type input "130%"
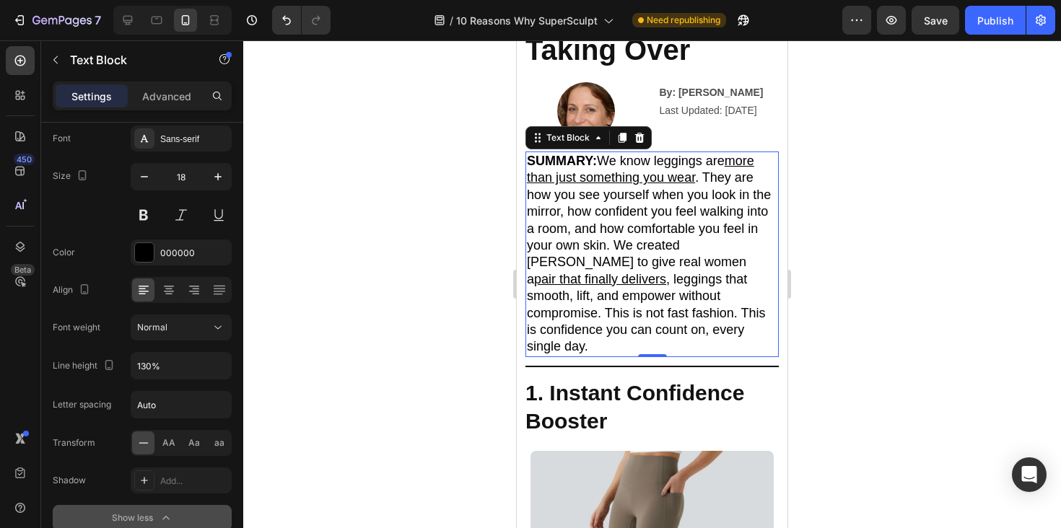
click at [401, 378] on div at bounding box center [652, 284] width 818 height 488
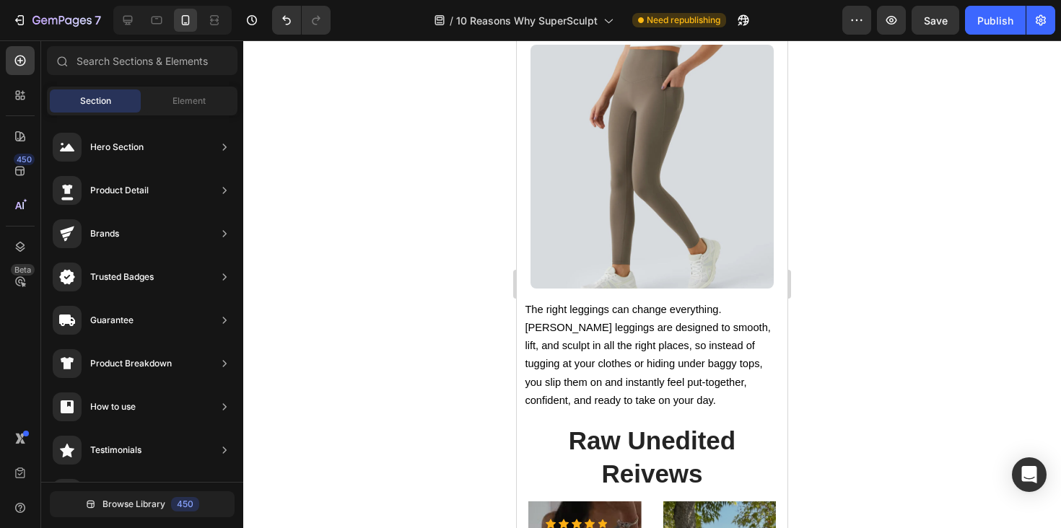
scroll to position [511, 0]
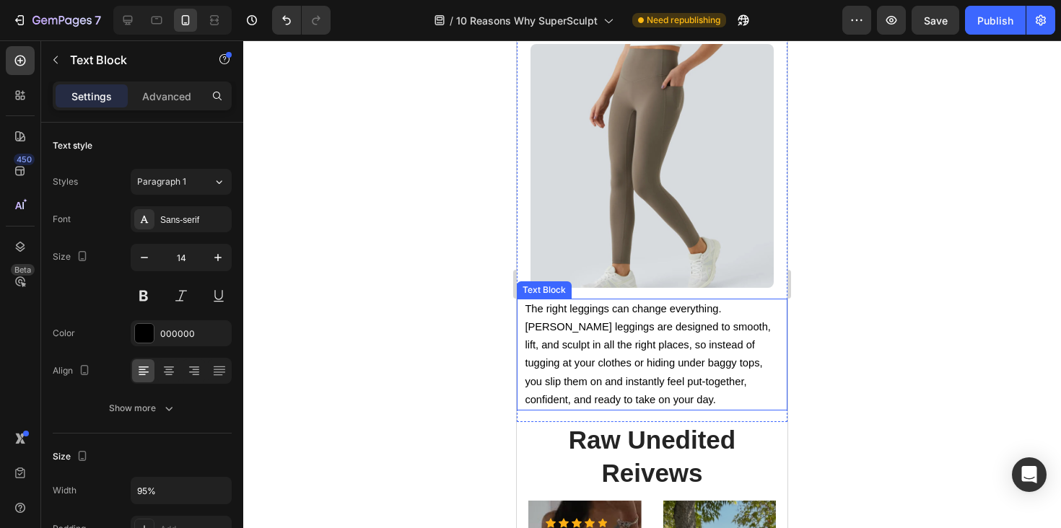
click at [705, 380] on span "The right leggings can change everything. [PERSON_NAME] leggings are designed t…" at bounding box center [648, 354] width 246 height 102
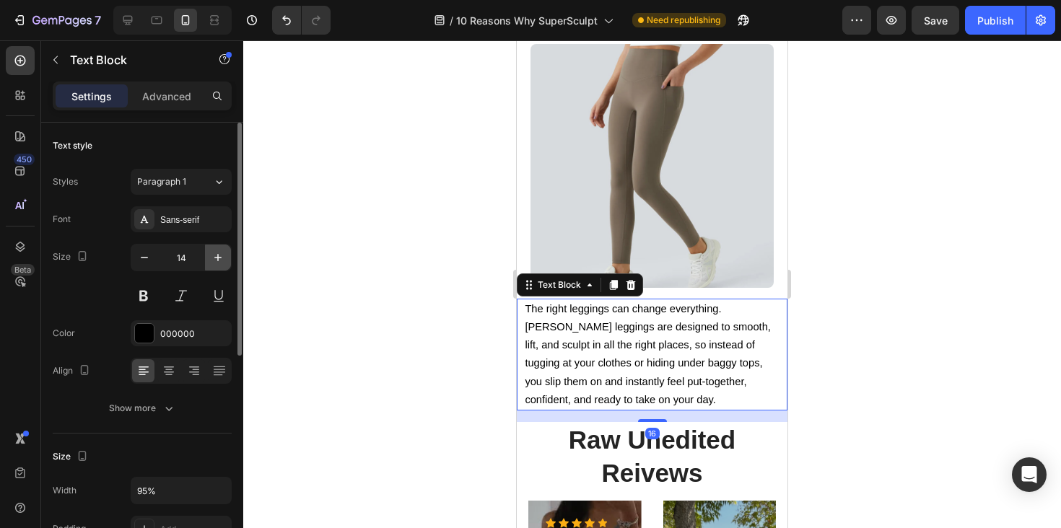
click at [218, 256] on icon "button" at bounding box center [217, 257] width 7 height 7
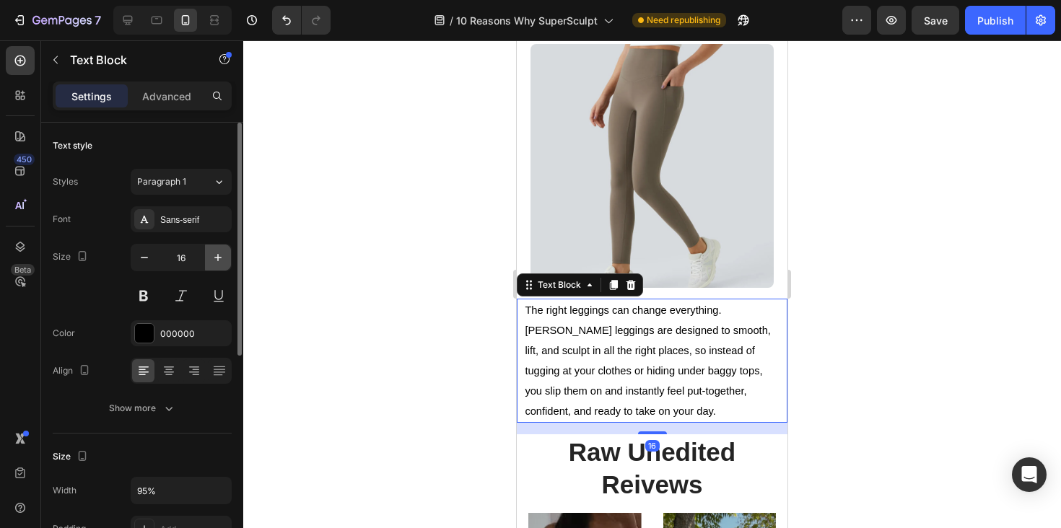
click at [218, 256] on icon "button" at bounding box center [217, 257] width 7 height 7
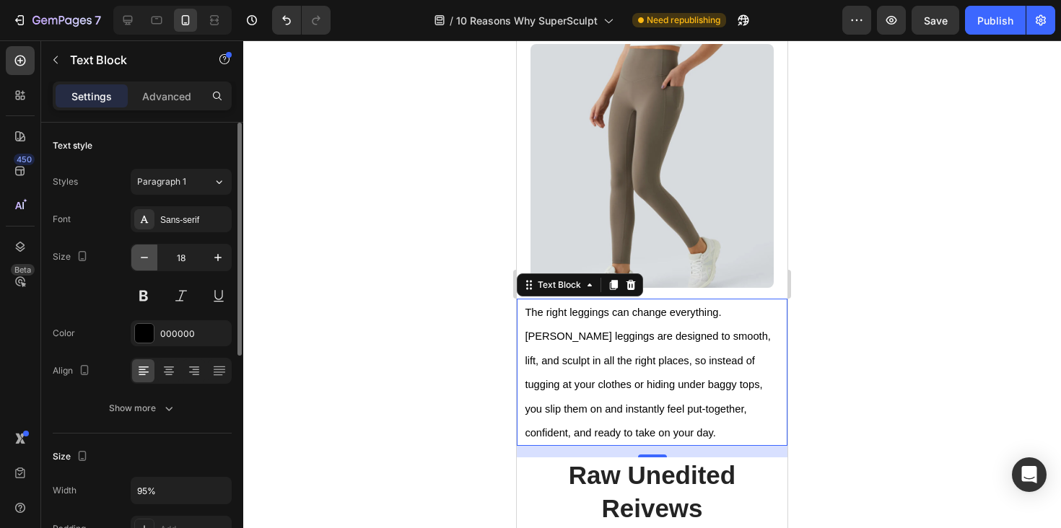
click at [148, 263] on icon "button" at bounding box center [144, 257] width 14 height 14
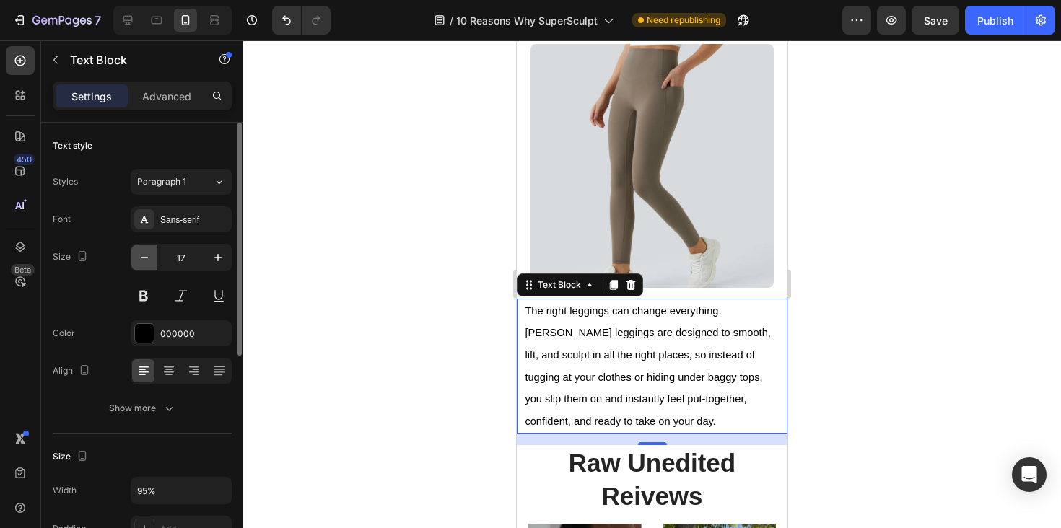
click at [156, 258] on button "button" at bounding box center [144, 258] width 26 height 26
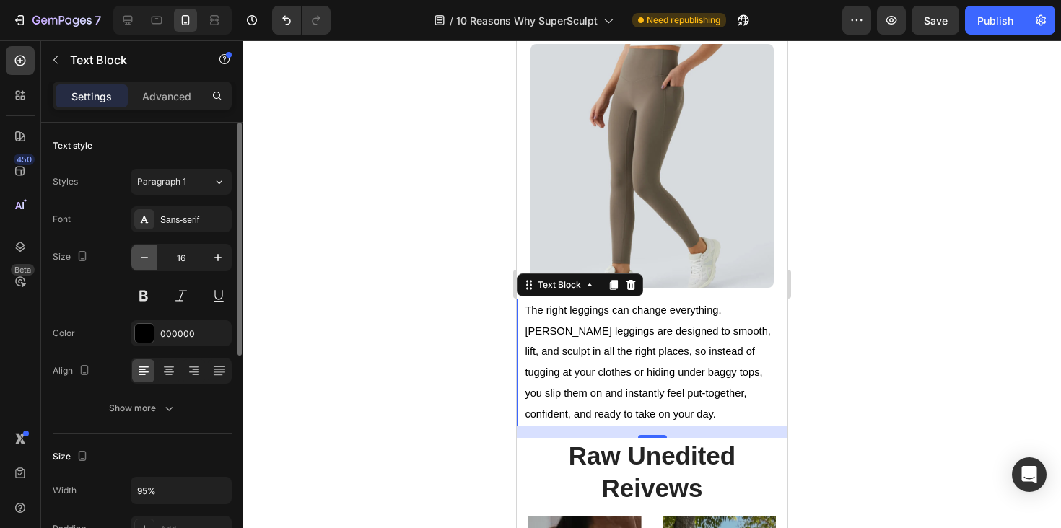
click at [156, 258] on button "button" at bounding box center [144, 258] width 26 height 26
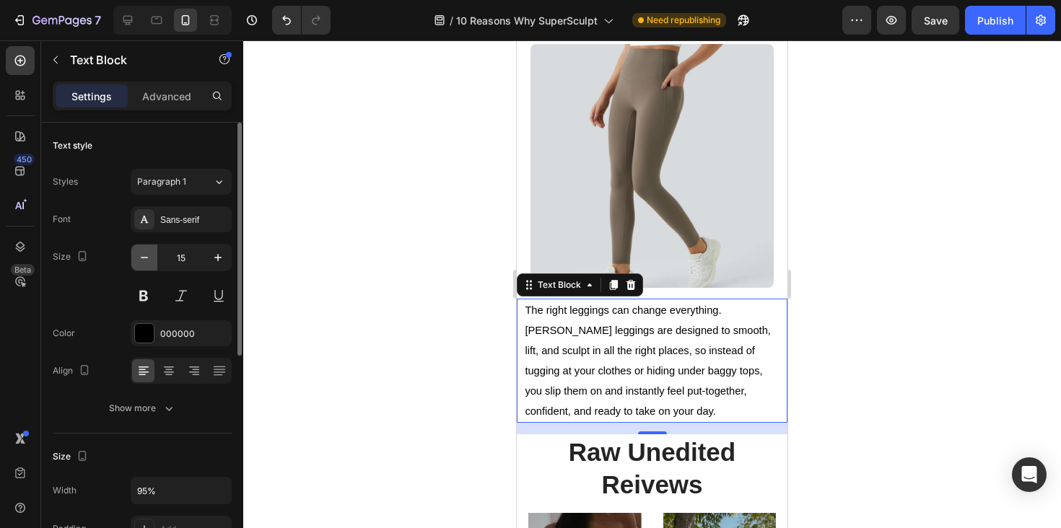
click at [155, 258] on button "button" at bounding box center [144, 258] width 26 height 26
type input "14"
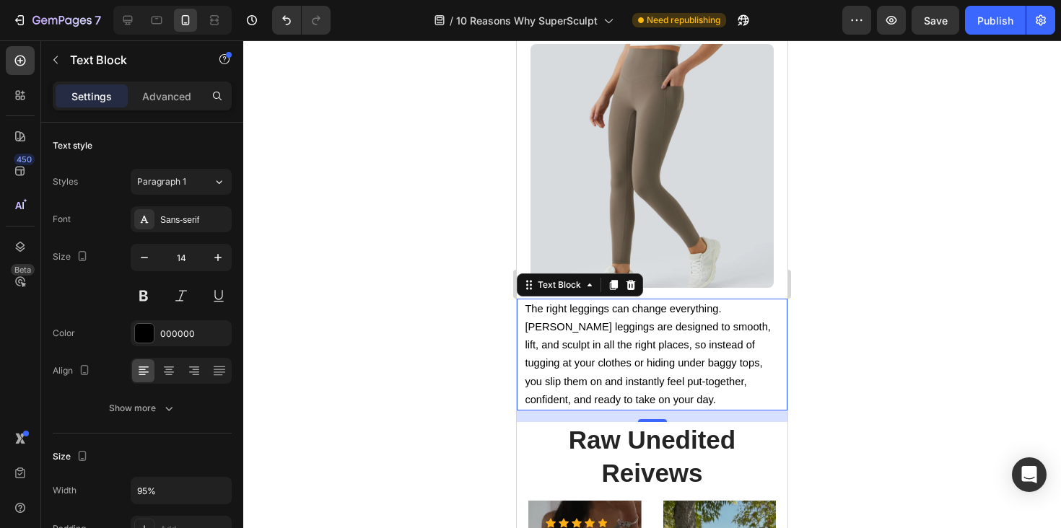
click at [570, 342] on span "The right leggings can change everything. [PERSON_NAME] leggings are designed t…" at bounding box center [648, 354] width 246 height 102
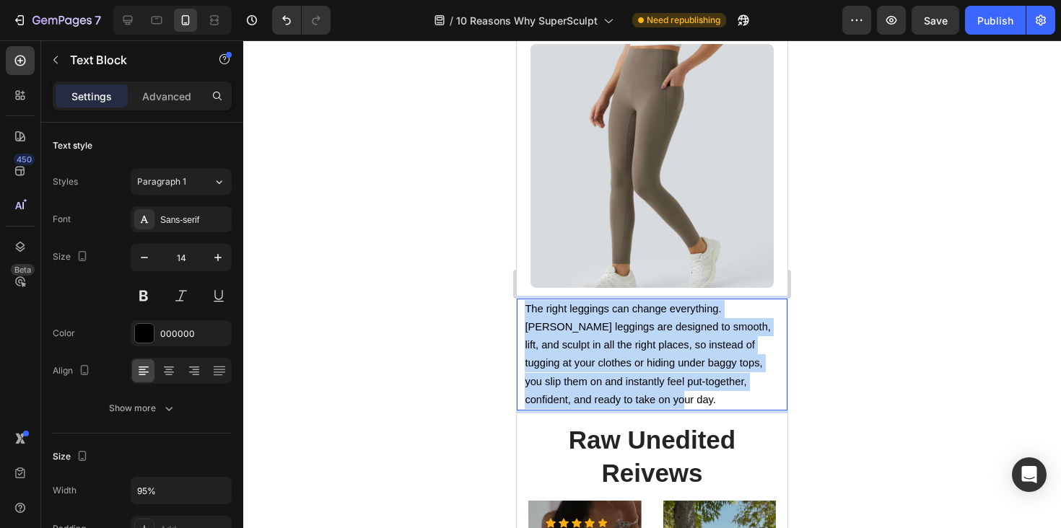
click at [570, 342] on span "The right leggings can change everything. [PERSON_NAME] leggings are designed t…" at bounding box center [648, 354] width 246 height 102
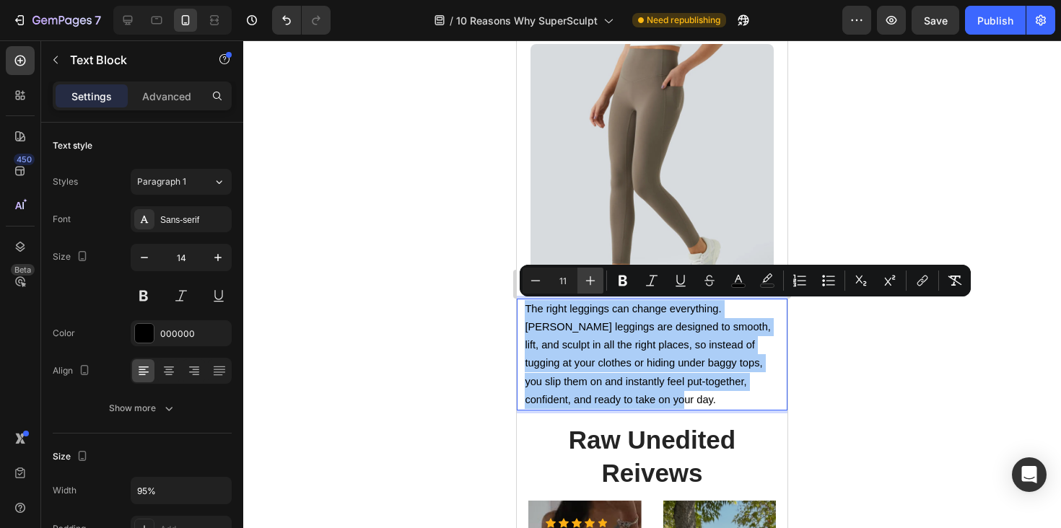
click at [590, 284] on icon "Editor contextual toolbar" at bounding box center [590, 280] width 9 height 9
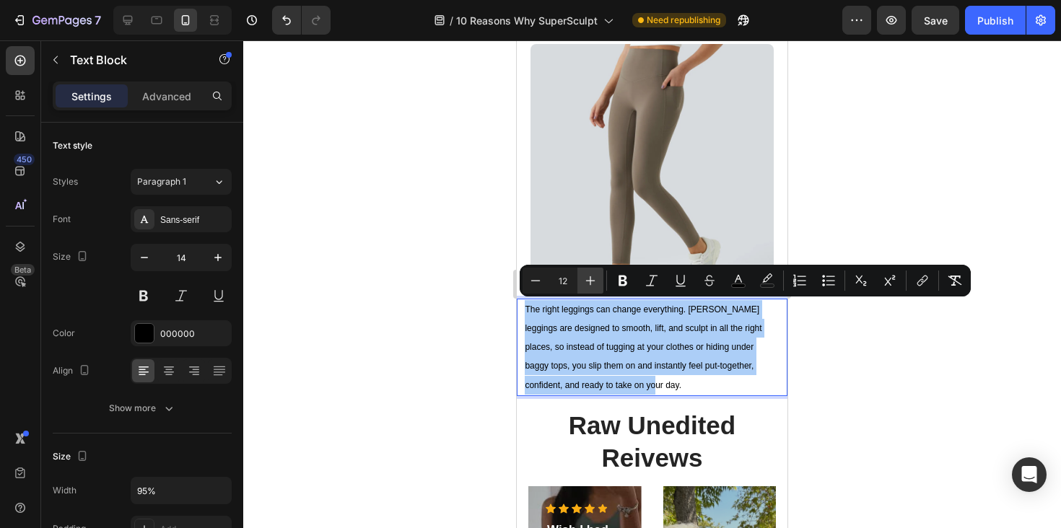
click at [590, 284] on icon "Editor contextual toolbar" at bounding box center [590, 280] width 9 height 9
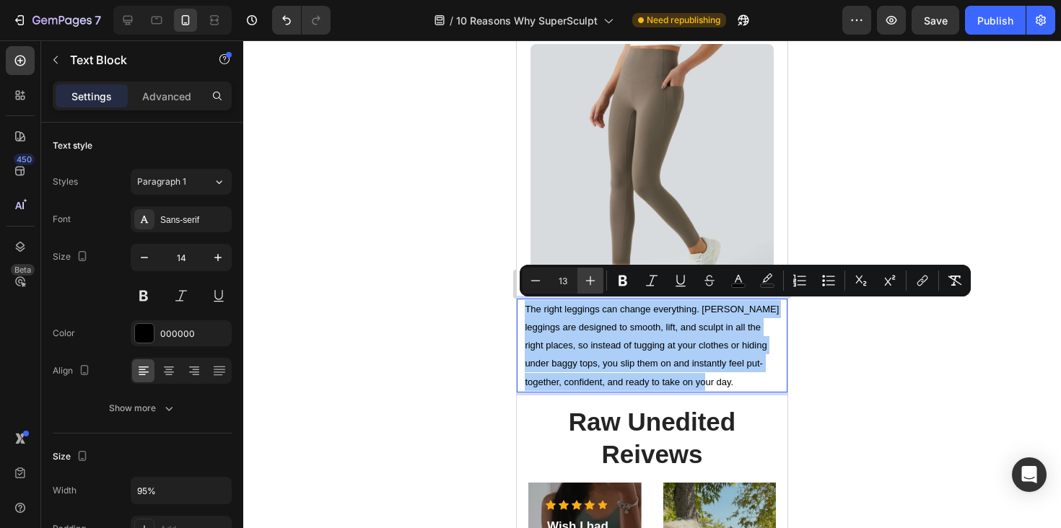
click at [590, 284] on icon "Editor contextual toolbar" at bounding box center [590, 280] width 9 height 9
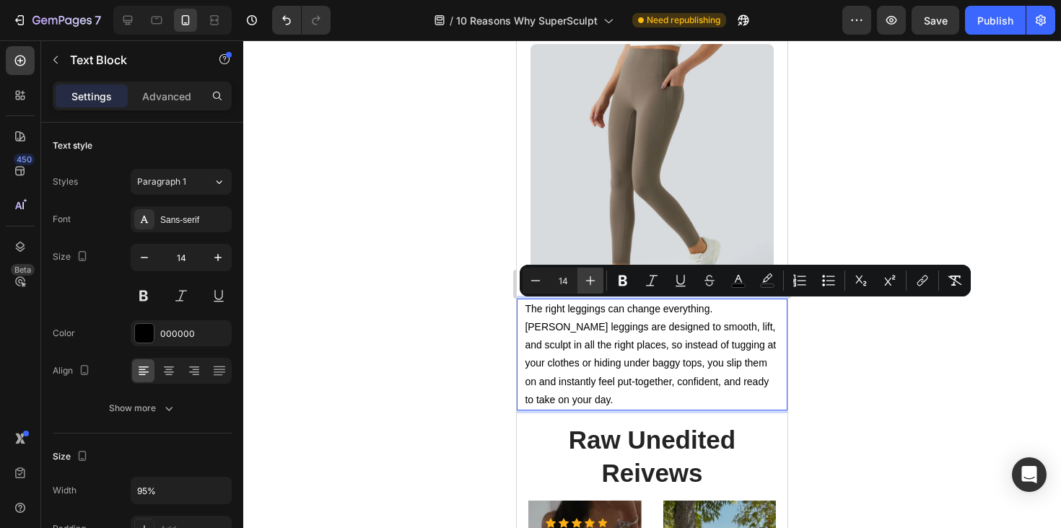
click at [590, 284] on icon "Editor contextual toolbar" at bounding box center [590, 280] width 9 height 9
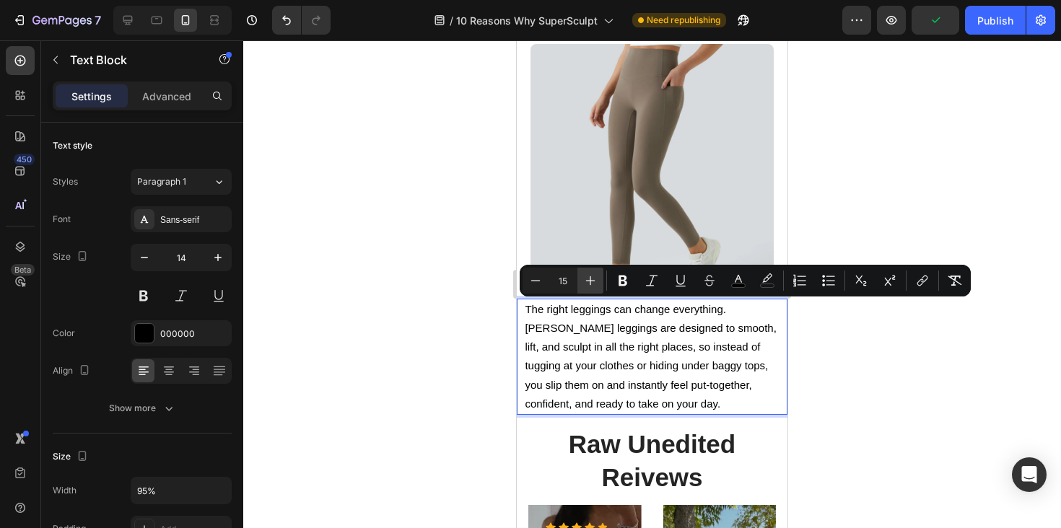
click at [590, 284] on icon "Editor contextual toolbar" at bounding box center [590, 280] width 9 height 9
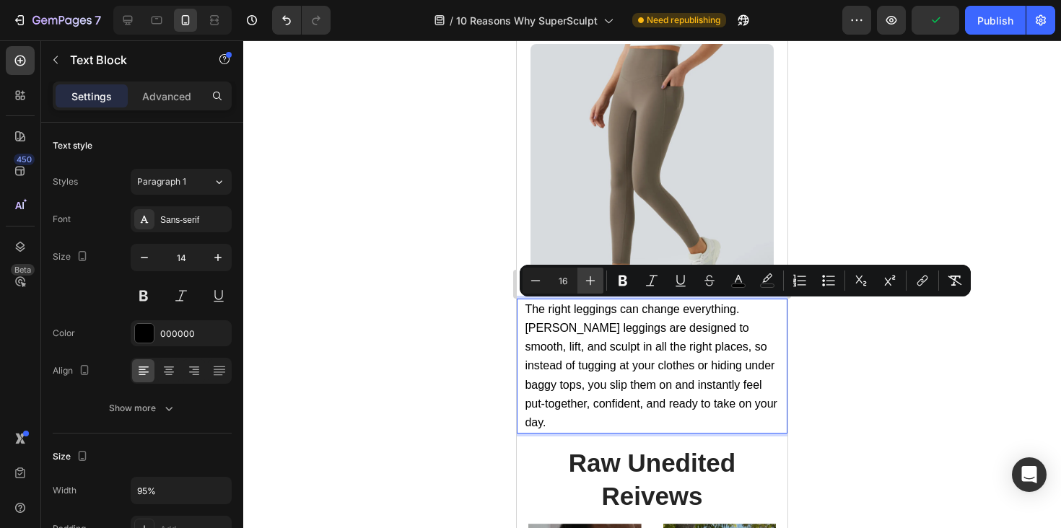
click at [590, 284] on icon "Editor contextual toolbar" at bounding box center [590, 280] width 9 height 9
type input "18"
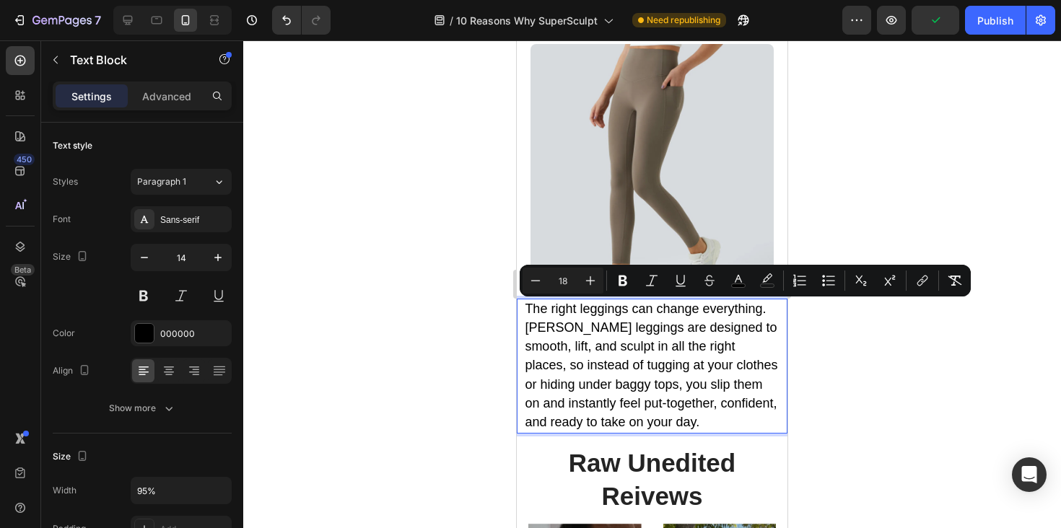
click at [803, 406] on div at bounding box center [652, 284] width 818 height 488
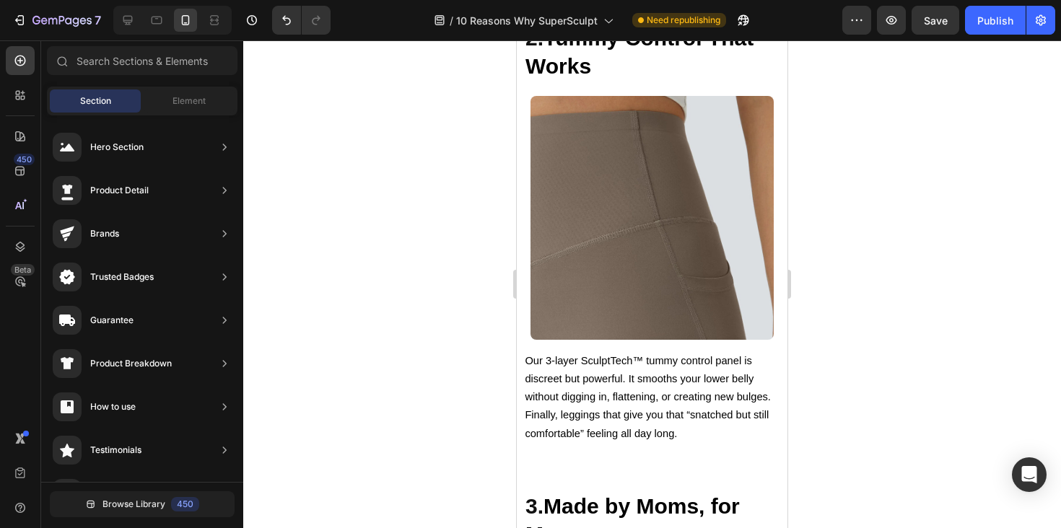
scroll to position [1528, 0]
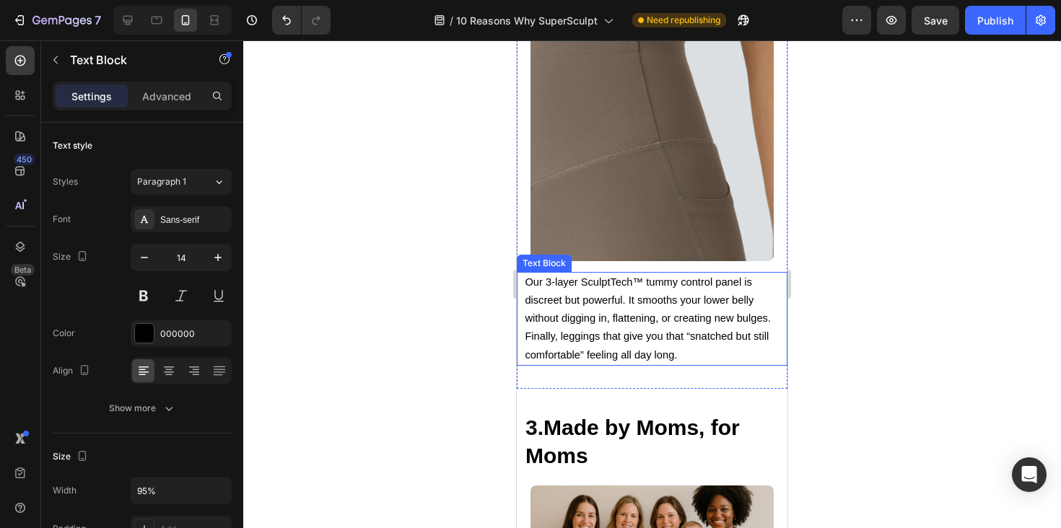
click at [687, 347] on p "Our 3-layer SculptTech™ tummy control panel is discreet but powerful. It smooth…" at bounding box center [652, 319] width 254 height 91
click at [600, 312] on span "Our 3-layer SculptTech™ tummy control panel is discreet but powerful. It smooth…" at bounding box center [648, 318] width 246 height 84
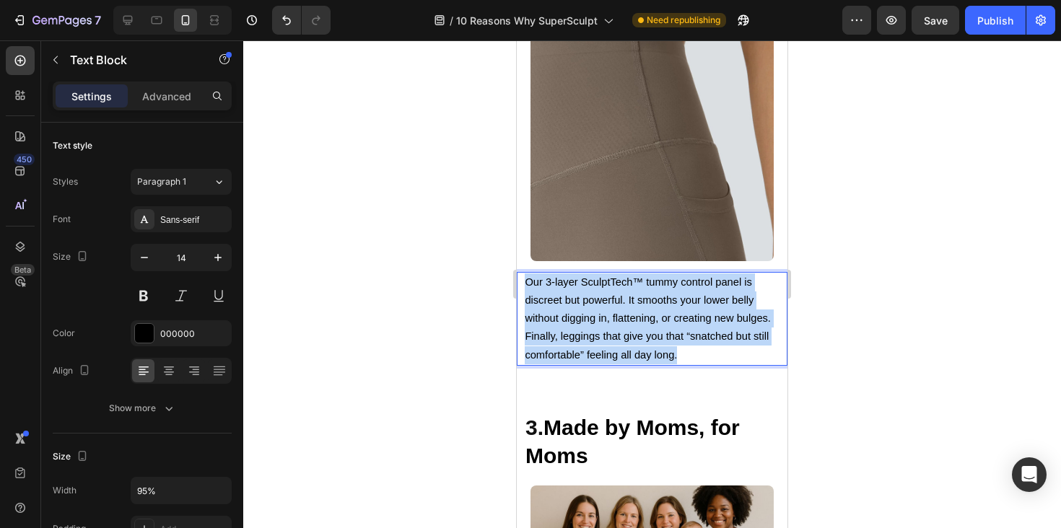
click at [600, 312] on span "Our 3-layer SculptTech™ tummy control panel is discreet but powerful. It smooth…" at bounding box center [648, 318] width 246 height 84
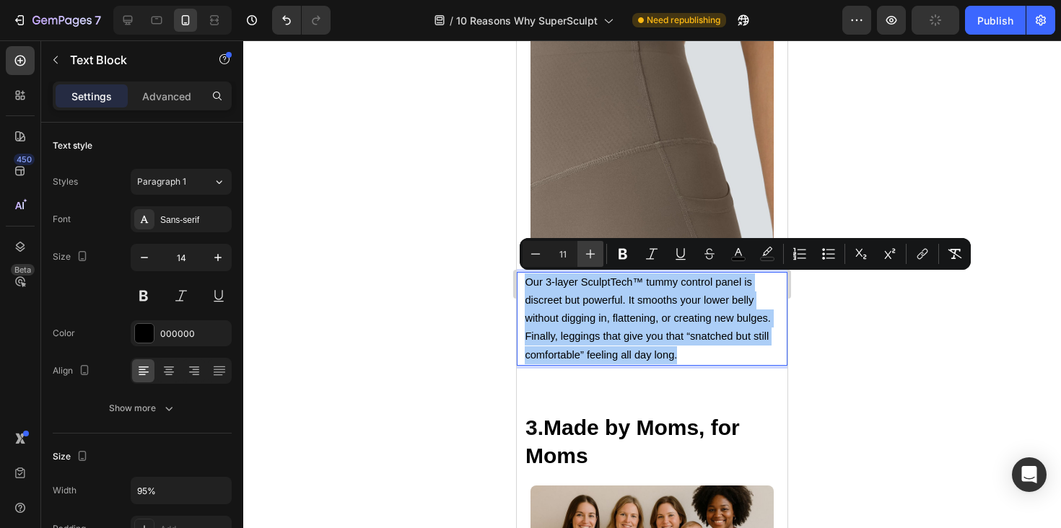
click at [595, 259] on icon "Editor contextual toolbar" at bounding box center [590, 254] width 14 height 14
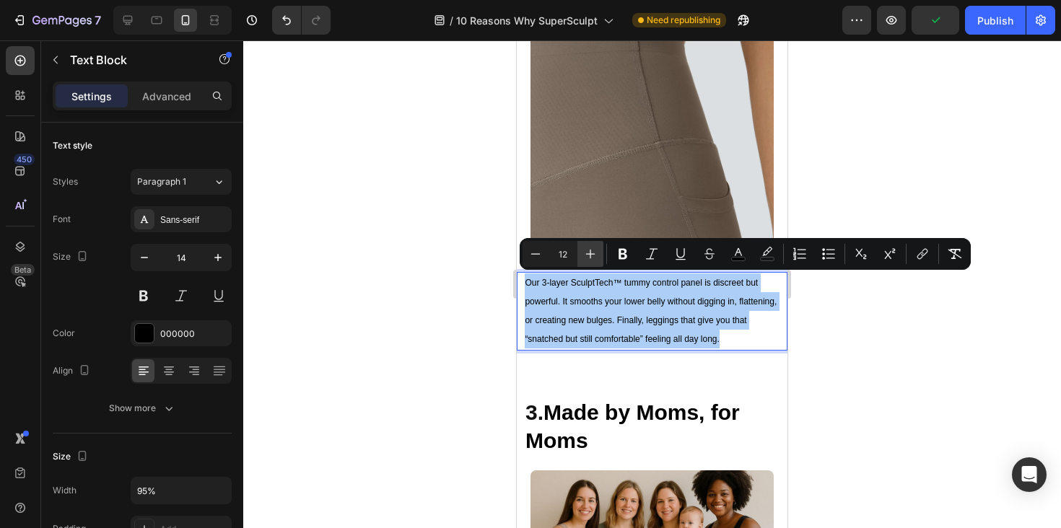
click at [595, 259] on icon "Editor contextual toolbar" at bounding box center [590, 254] width 14 height 14
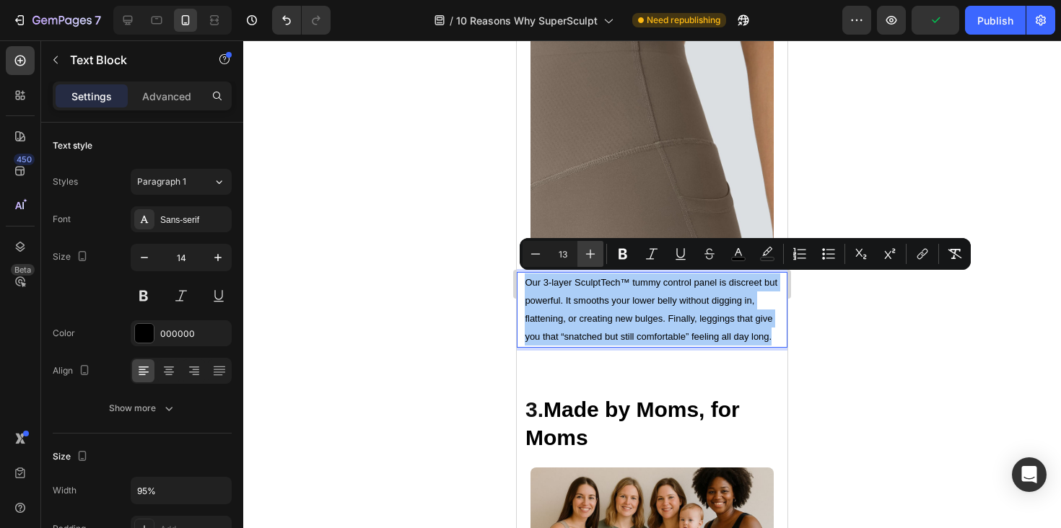
click at [595, 259] on icon "Editor contextual toolbar" at bounding box center [590, 254] width 14 height 14
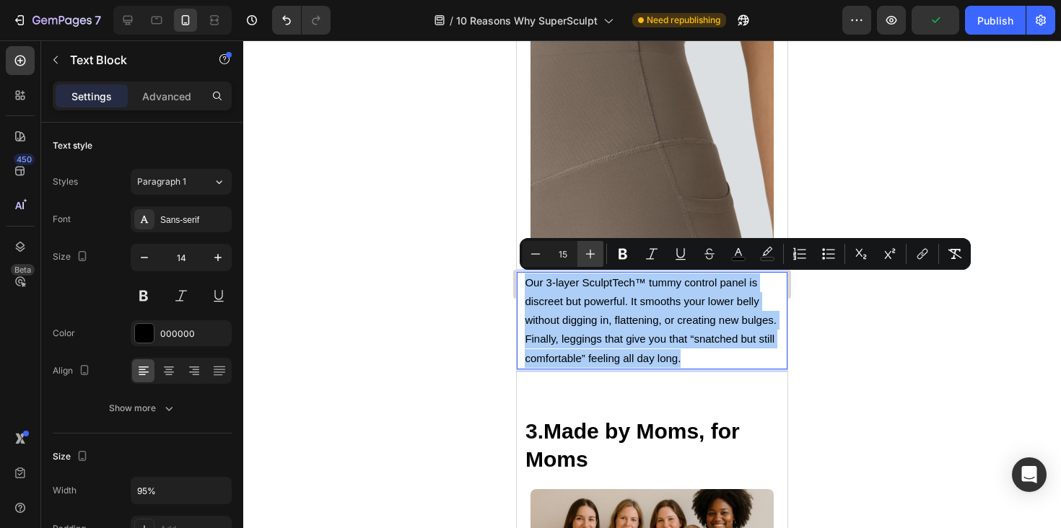
click at [595, 259] on icon "Editor contextual toolbar" at bounding box center [590, 254] width 14 height 14
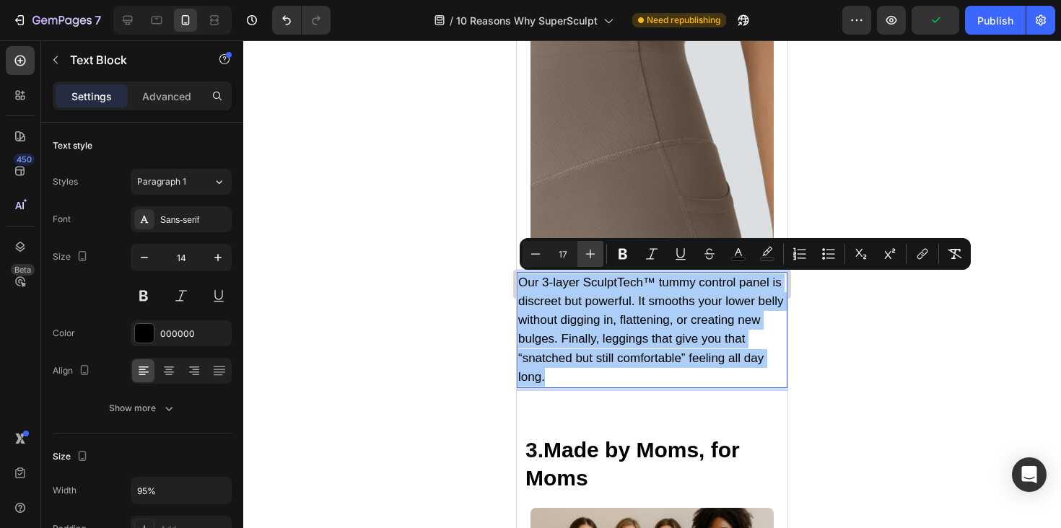
click at [595, 259] on icon "Editor contextual toolbar" at bounding box center [590, 254] width 14 height 14
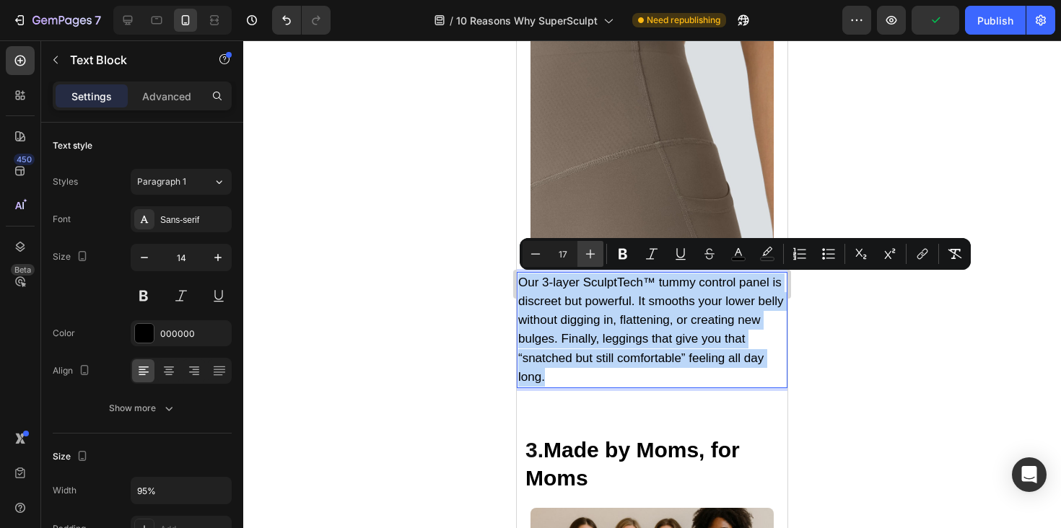
type input "18"
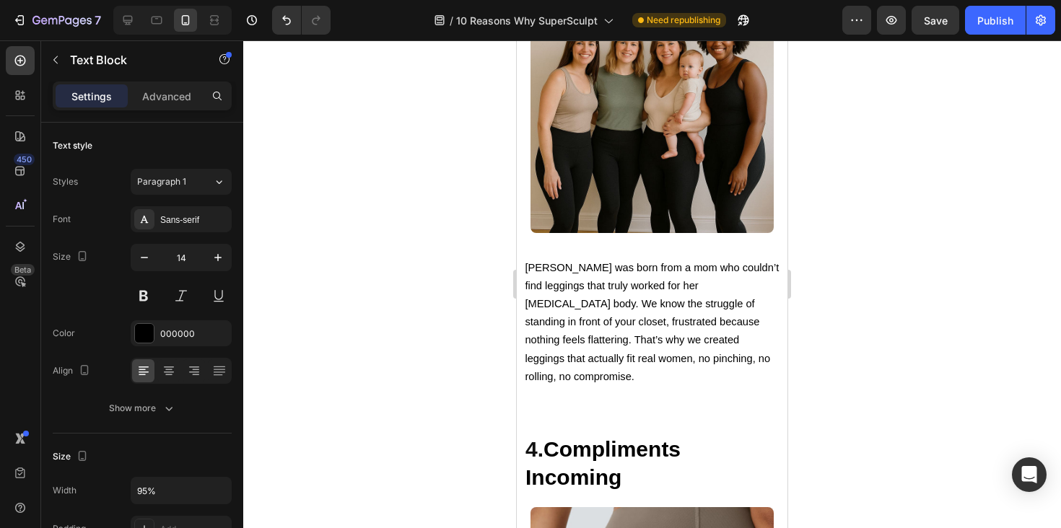
scroll to position [2026, 0]
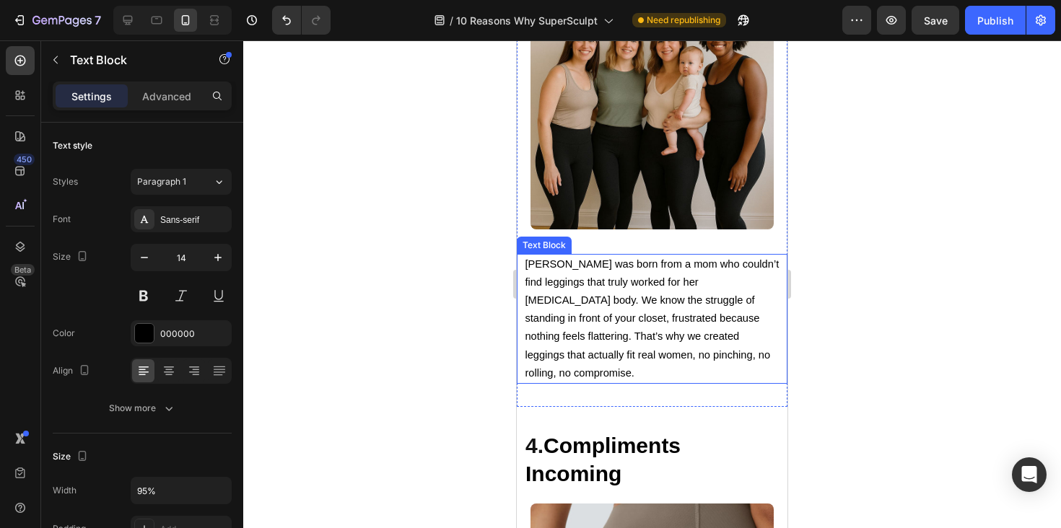
click at [588, 307] on p "[PERSON_NAME] was born from a mom who couldn’t find leggings that truly worked …" at bounding box center [652, 319] width 254 height 127
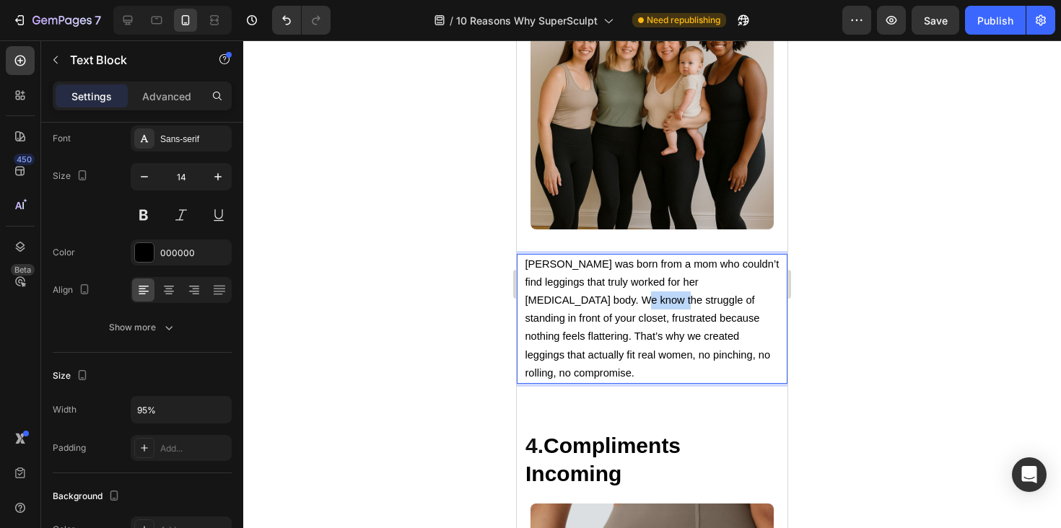
click at [588, 307] on p "[PERSON_NAME] was born from a mom who couldn’t find leggings that truly worked …" at bounding box center [652, 319] width 254 height 127
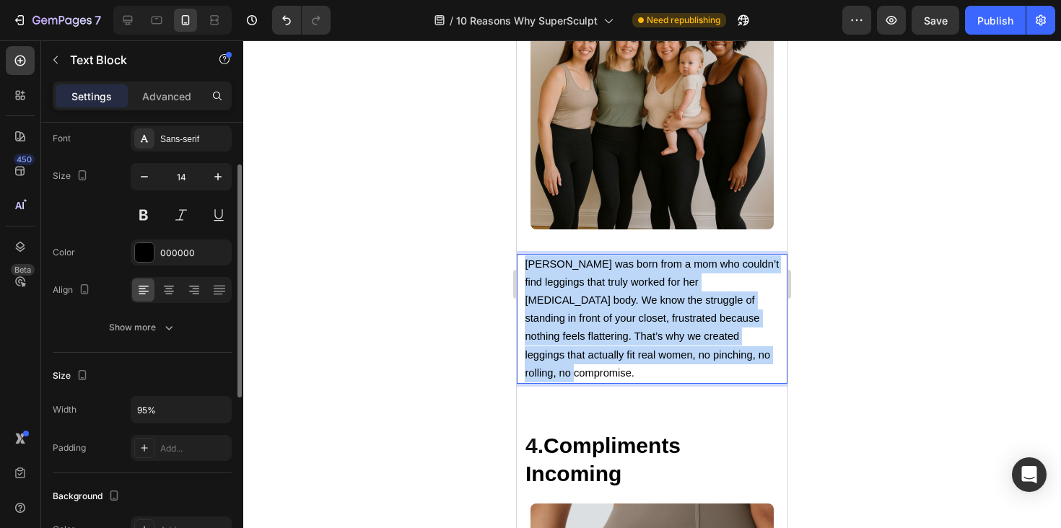
click at [588, 307] on p "[PERSON_NAME] was born from a mom who couldn’t find leggings that truly worked …" at bounding box center [652, 319] width 254 height 127
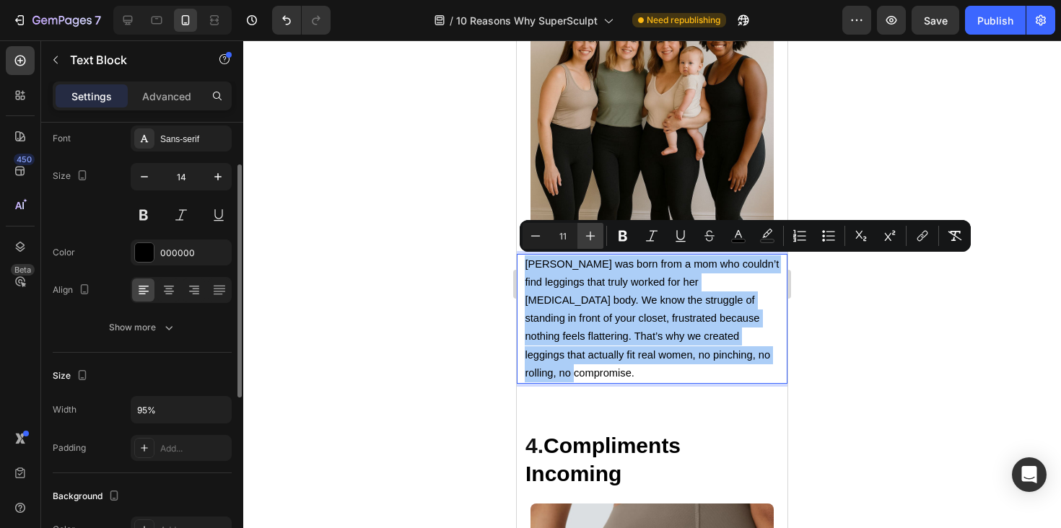
click at [585, 232] on icon "Editor contextual toolbar" at bounding box center [590, 236] width 14 height 14
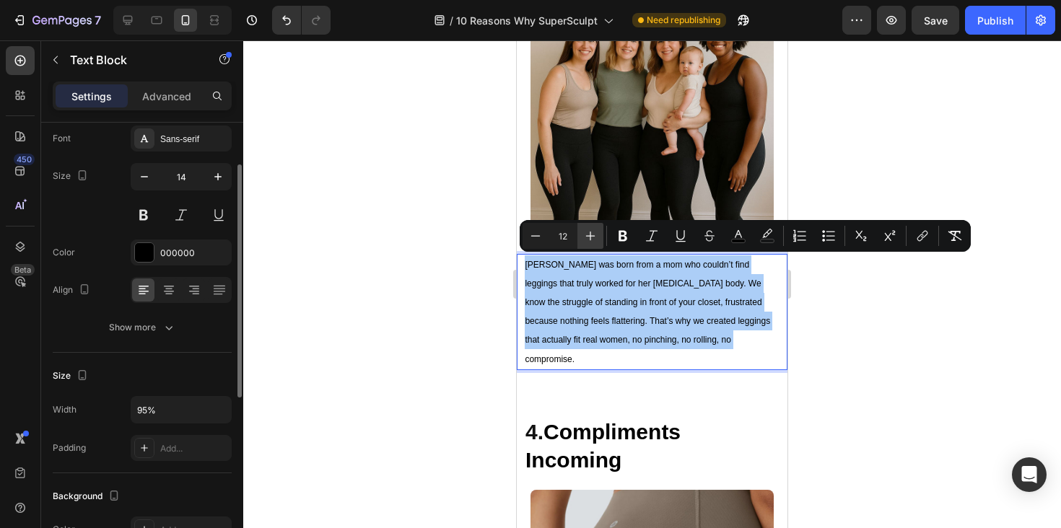
click at [585, 232] on icon "Editor contextual toolbar" at bounding box center [590, 236] width 14 height 14
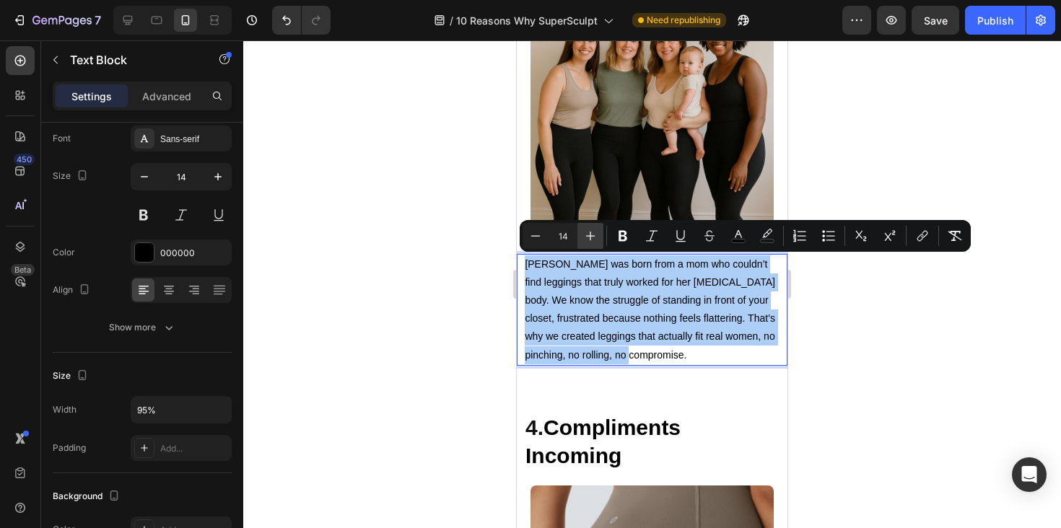
click at [585, 232] on icon "Editor contextual toolbar" at bounding box center [590, 236] width 14 height 14
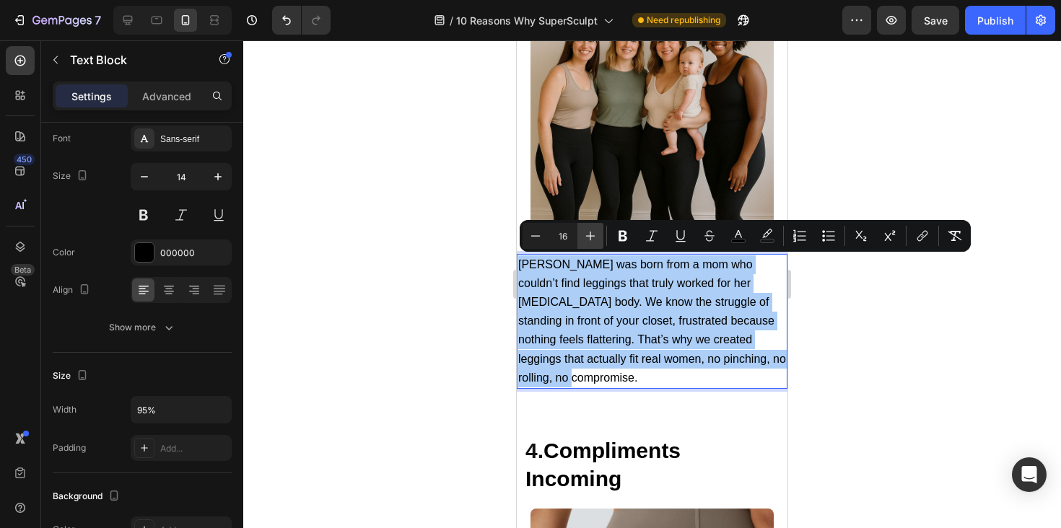
click at [585, 232] on icon "Editor contextual toolbar" at bounding box center [590, 236] width 14 height 14
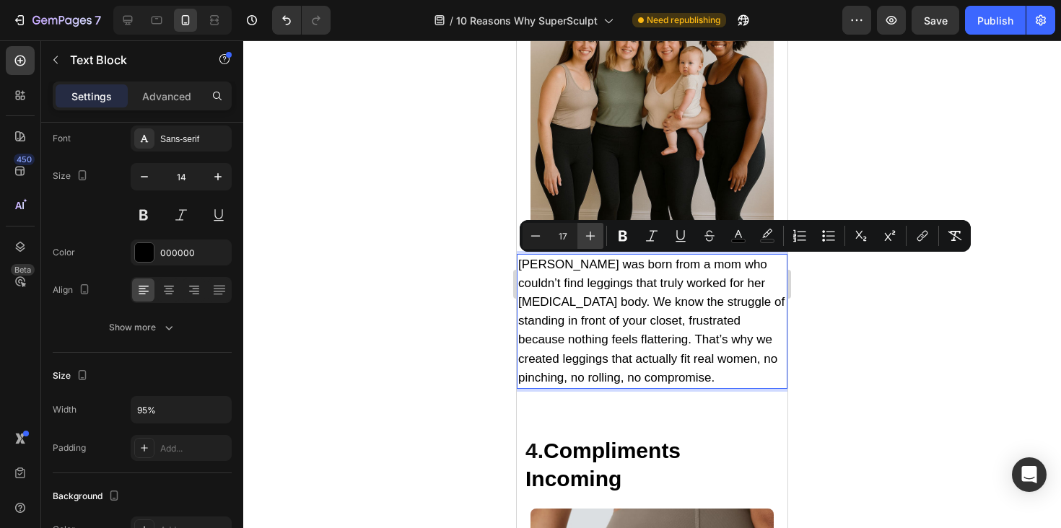
click at [585, 232] on icon "Editor contextual toolbar" at bounding box center [590, 236] width 14 height 14
type input "18"
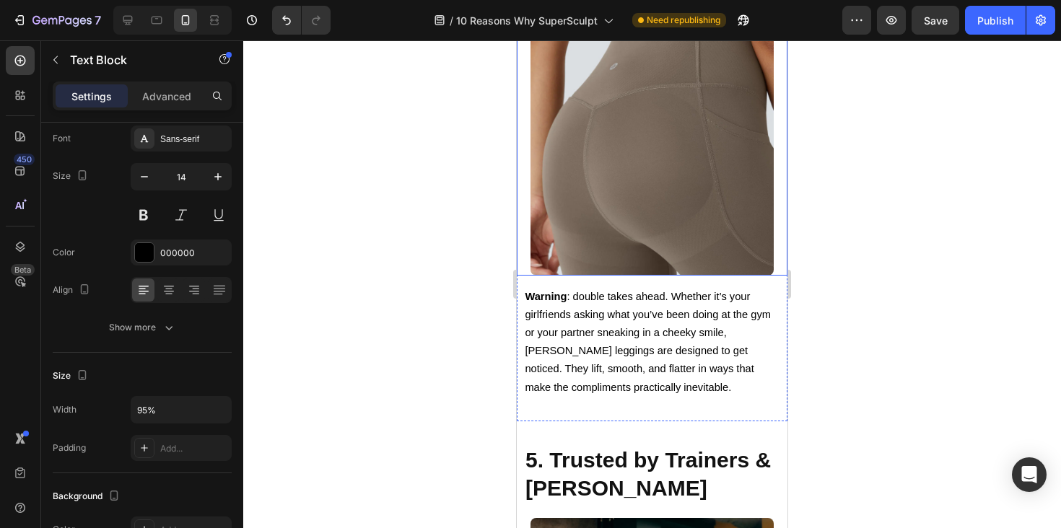
scroll to position [2536, 0]
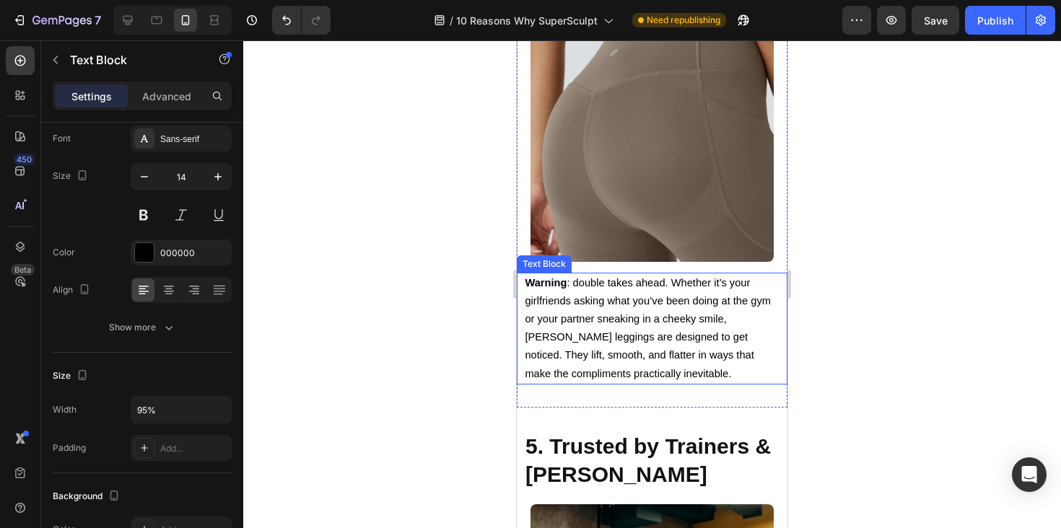
click at [627, 333] on span "Warning : double takes ahead. Whether it’s your girlfriends asking what you’ve …" at bounding box center [648, 328] width 246 height 102
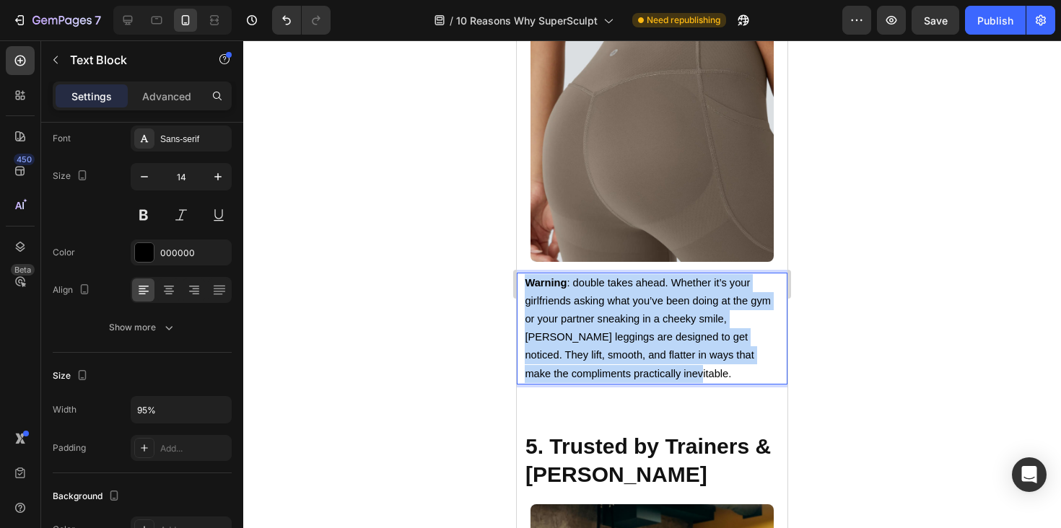
click at [627, 333] on span "Warning : double takes ahead. Whether it’s your girlfriends asking what you’ve …" at bounding box center [648, 328] width 246 height 102
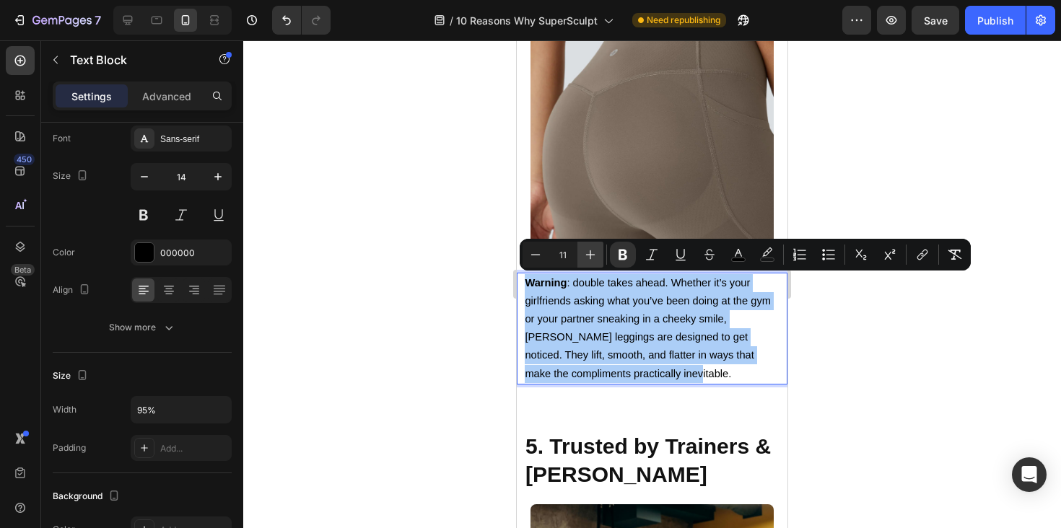
click at [598, 253] on button "Plus" at bounding box center [590, 255] width 26 height 26
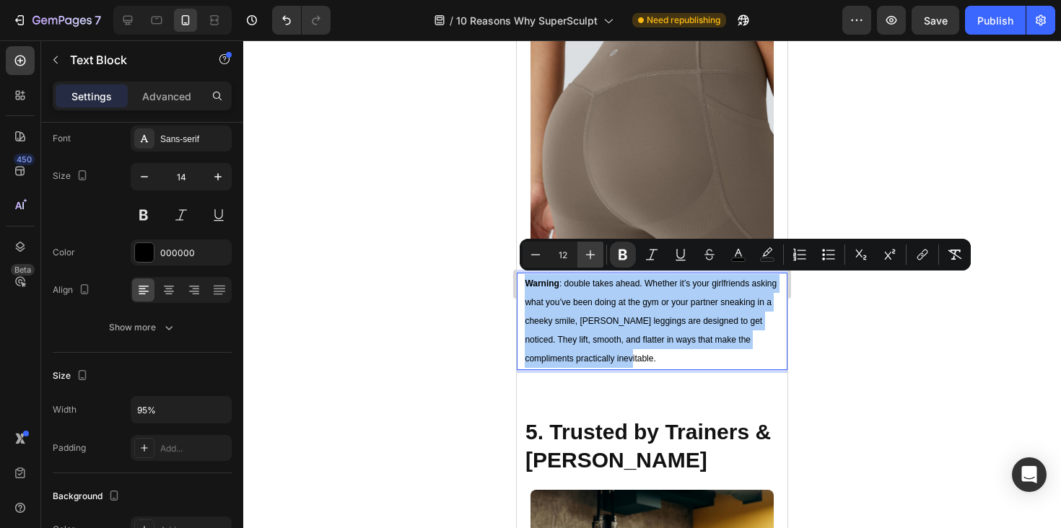
click at [598, 253] on button "Plus" at bounding box center [590, 255] width 26 height 26
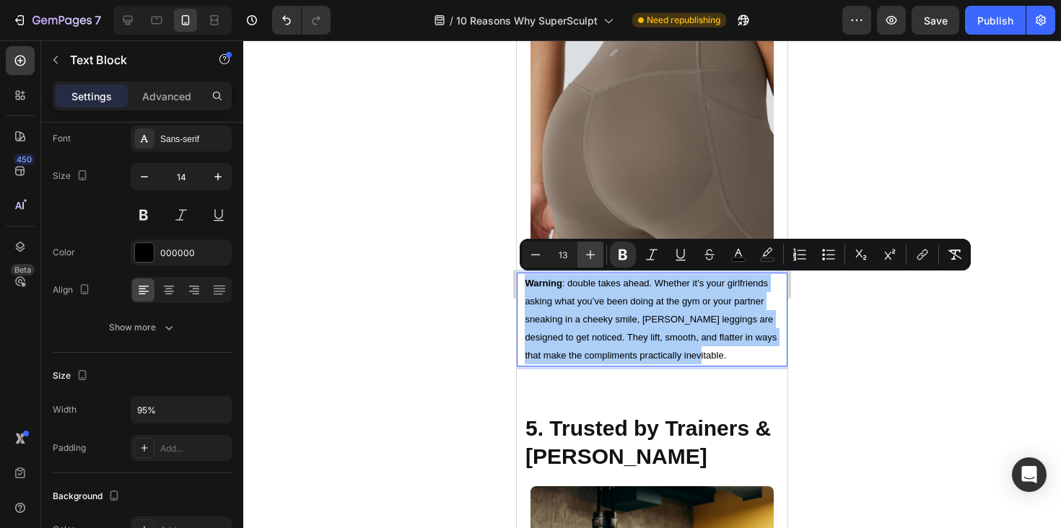
click at [598, 253] on button "Plus" at bounding box center [590, 255] width 26 height 26
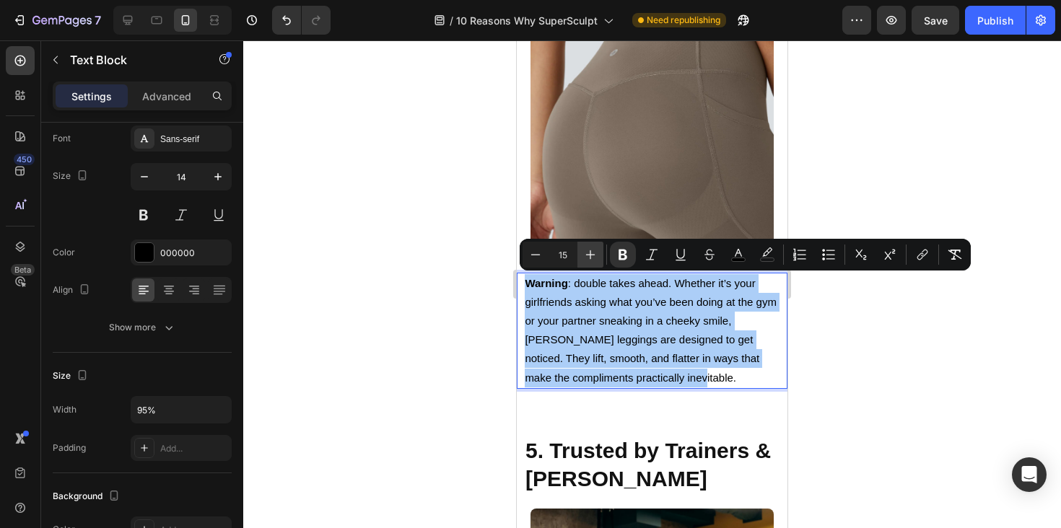
click at [598, 253] on button "Plus" at bounding box center [590, 255] width 26 height 26
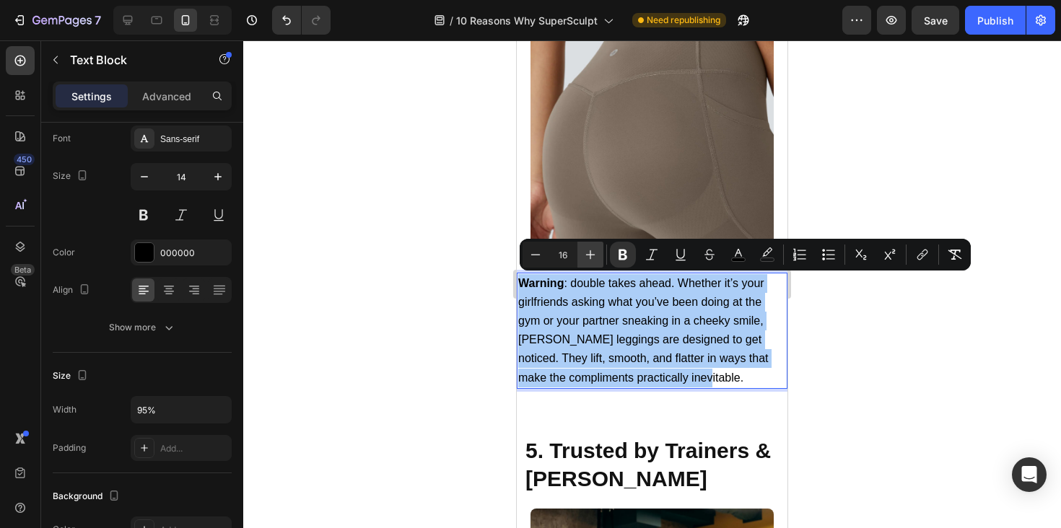
click at [598, 253] on button "Plus" at bounding box center [590, 255] width 26 height 26
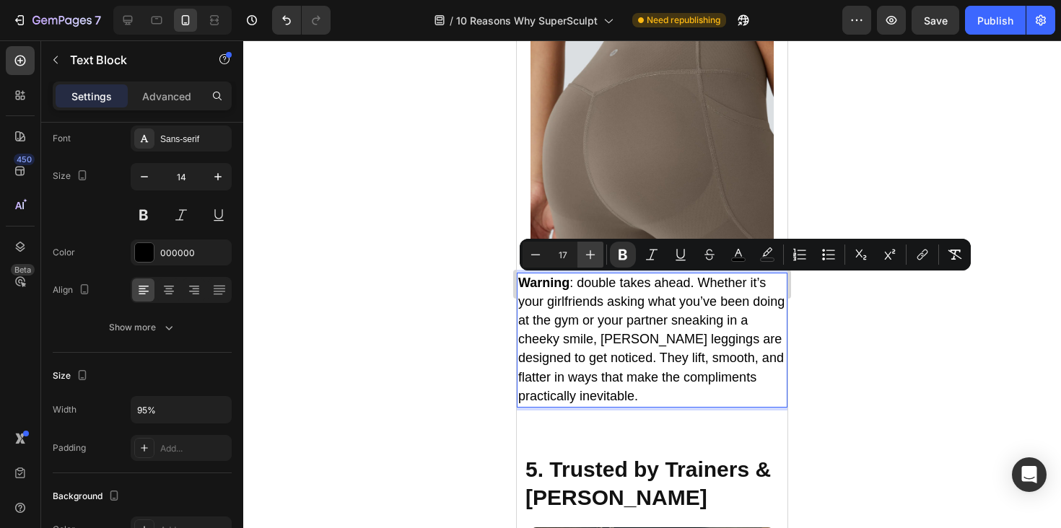
type input "18"
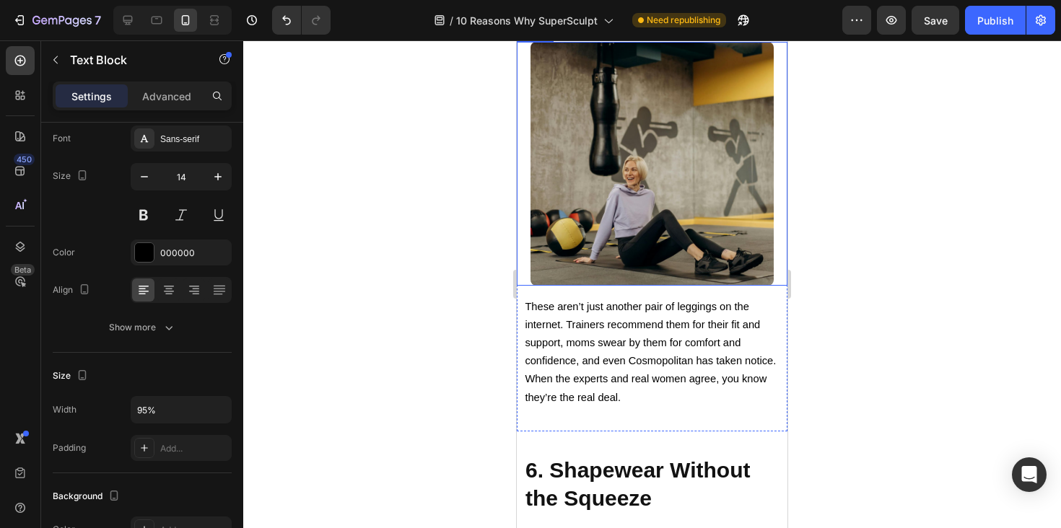
scroll to position [3030, 0]
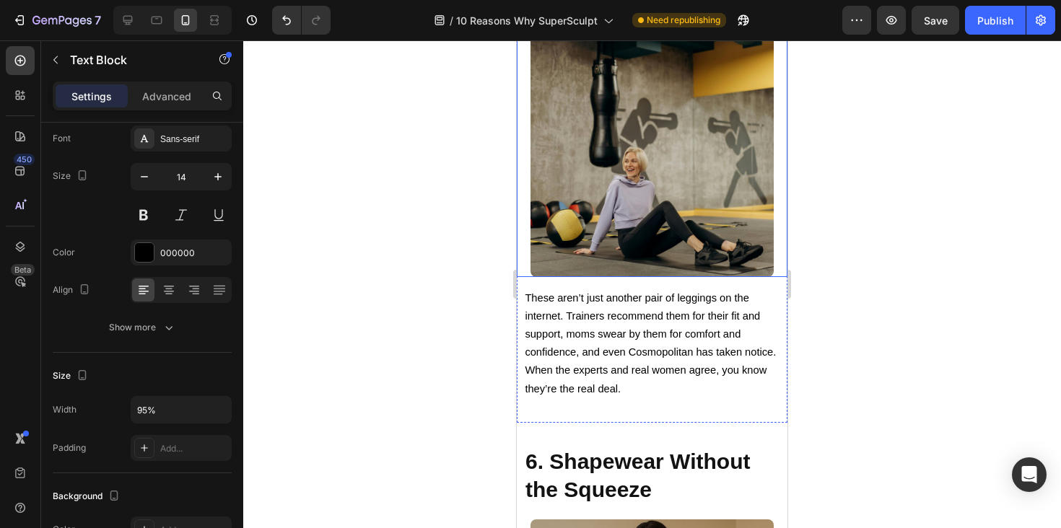
click at [597, 357] on span "These aren’t just another pair of leggings on the internet. Trainers recommend …" at bounding box center [650, 343] width 251 height 102
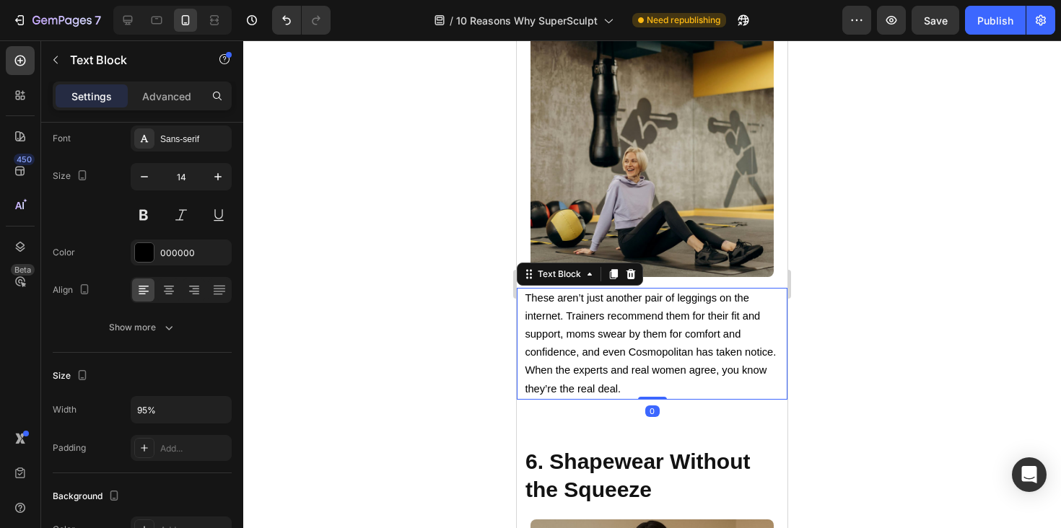
click at [597, 357] on span "These aren’t just another pair of leggings on the internet. Trainers recommend …" at bounding box center [650, 343] width 251 height 102
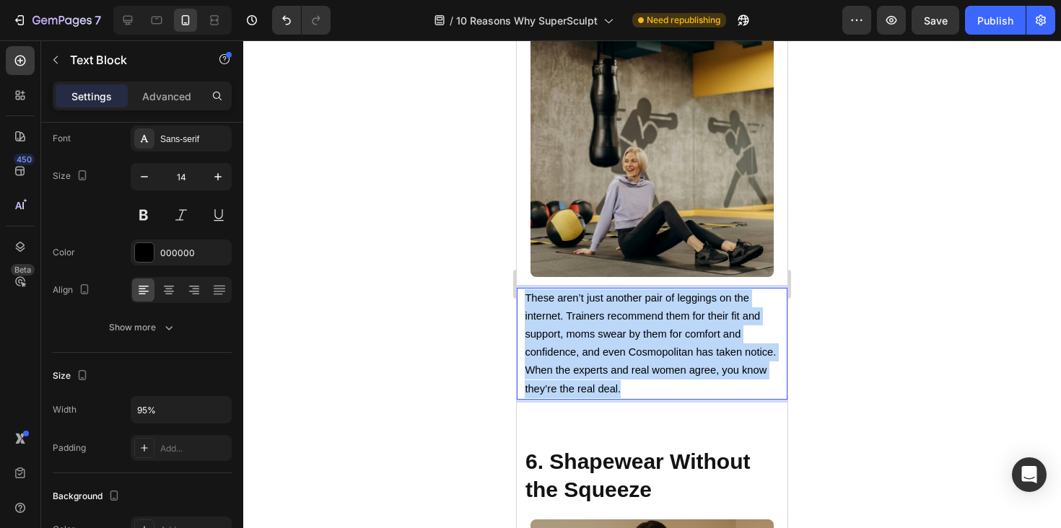
click at [597, 357] on span "These aren’t just another pair of leggings on the internet. Trainers recommend …" at bounding box center [650, 343] width 251 height 102
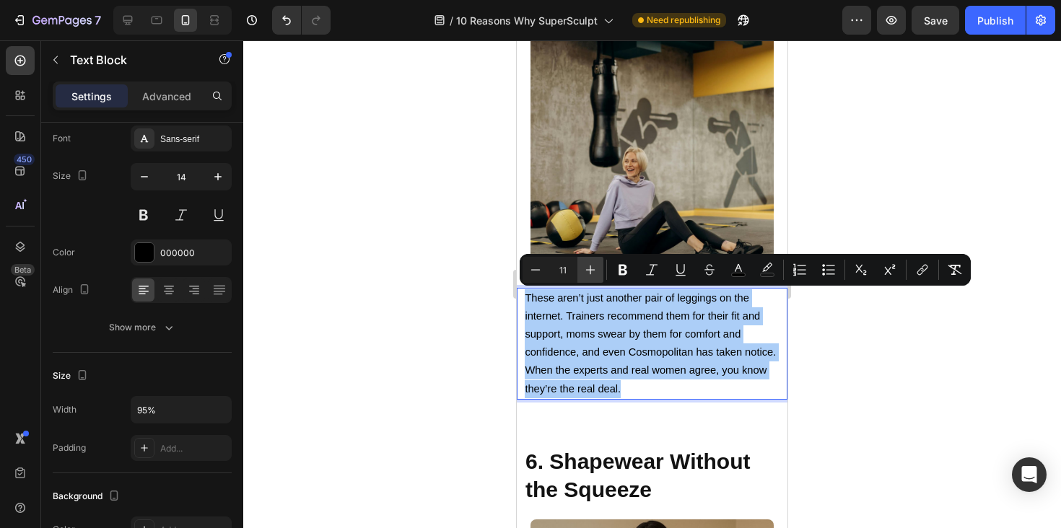
click at [600, 269] on button "Plus" at bounding box center [590, 270] width 26 height 26
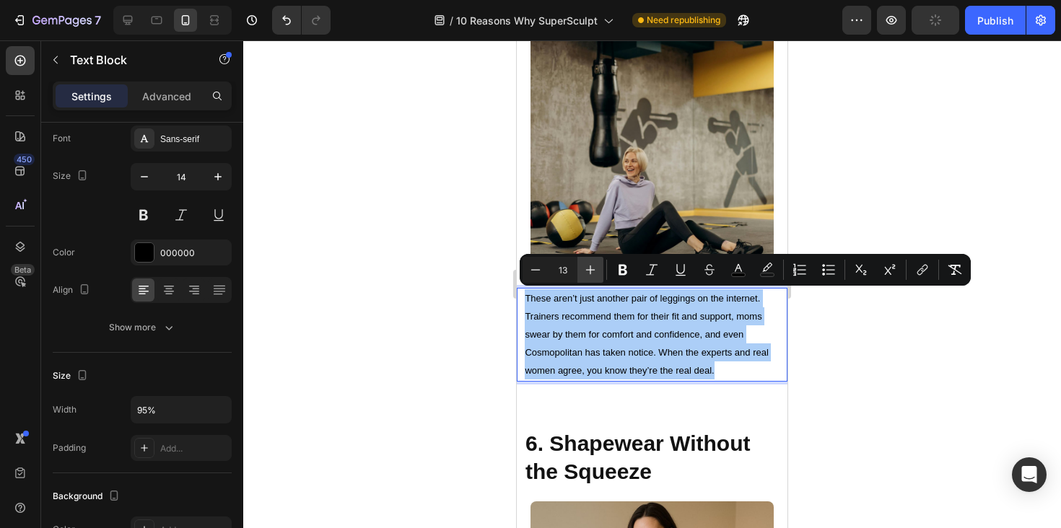
click at [600, 269] on button "Plus" at bounding box center [590, 270] width 26 height 26
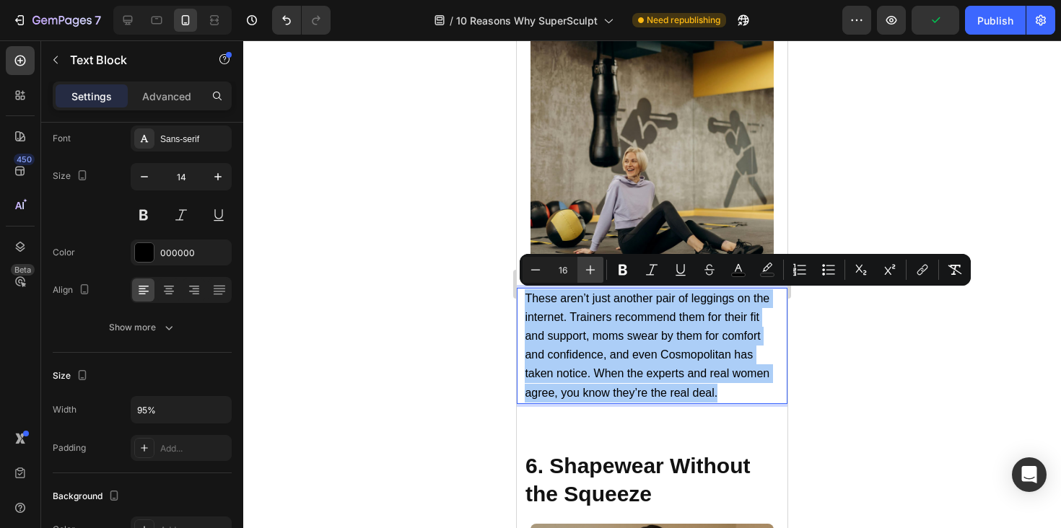
click at [600, 269] on button "Plus" at bounding box center [590, 270] width 26 height 26
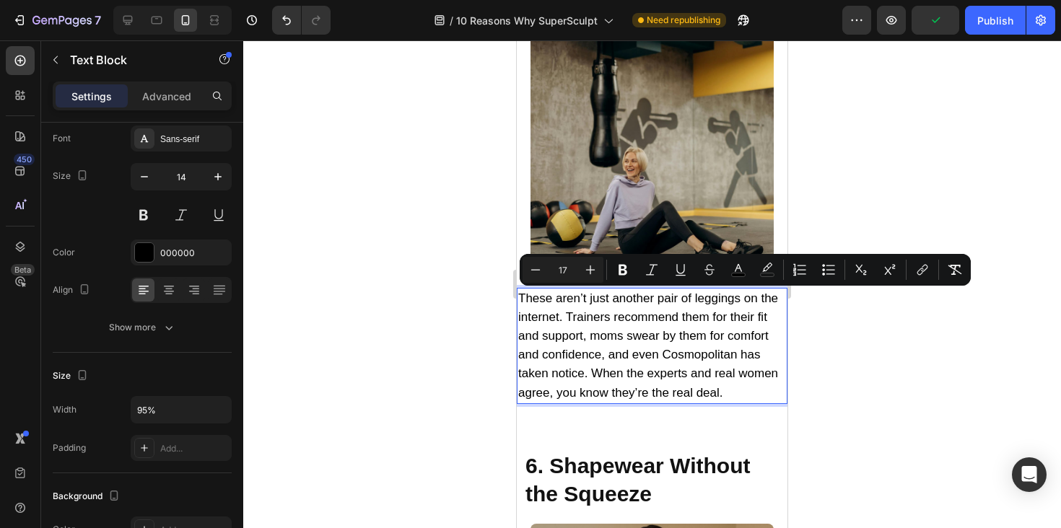
drag, startPoint x: 589, startPoint y: 254, endPoint x: 72, endPoint y: 274, distance: 517.2
click at [589, 254] on div "Minus 17 Plus Bold Italic Underline Strikethrough color color Numbered List Bul…" at bounding box center [745, 270] width 451 height 32
click at [591, 264] on icon "Editor contextual toolbar" at bounding box center [590, 270] width 14 height 14
type input "18"
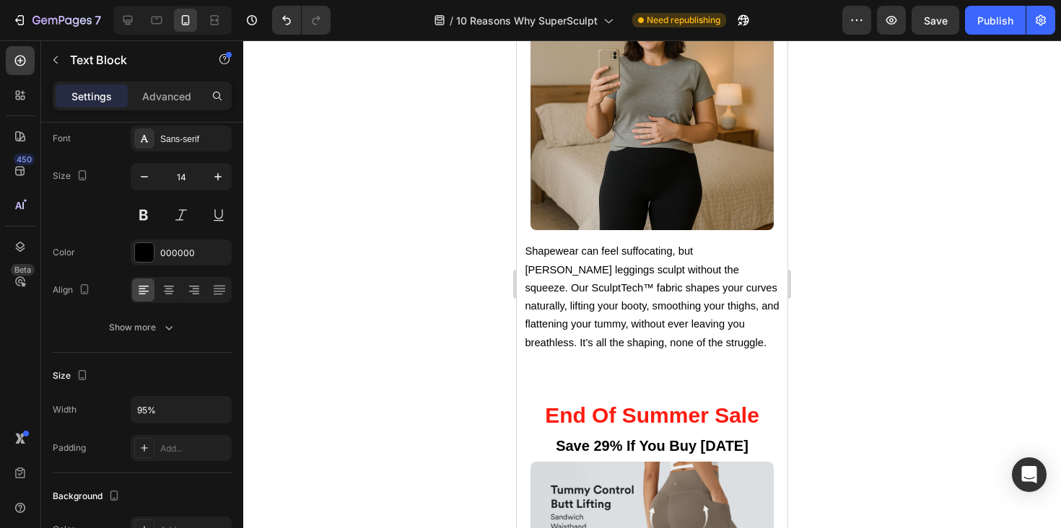
scroll to position [3597, 0]
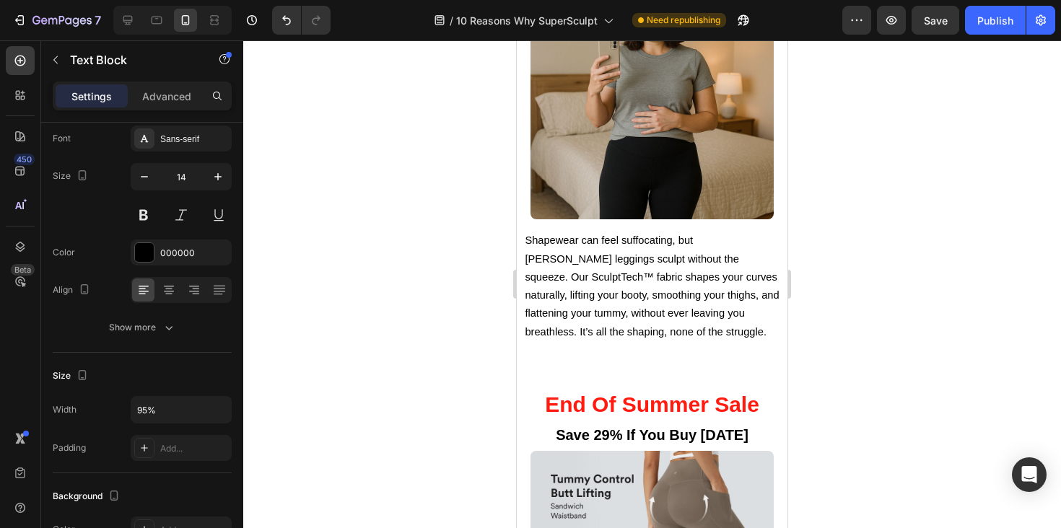
click at [591, 307] on span "Shapewear can feel suffocating, but [PERSON_NAME] leggings sculpt without the s…" at bounding box center [652, 286] width 254 height 102
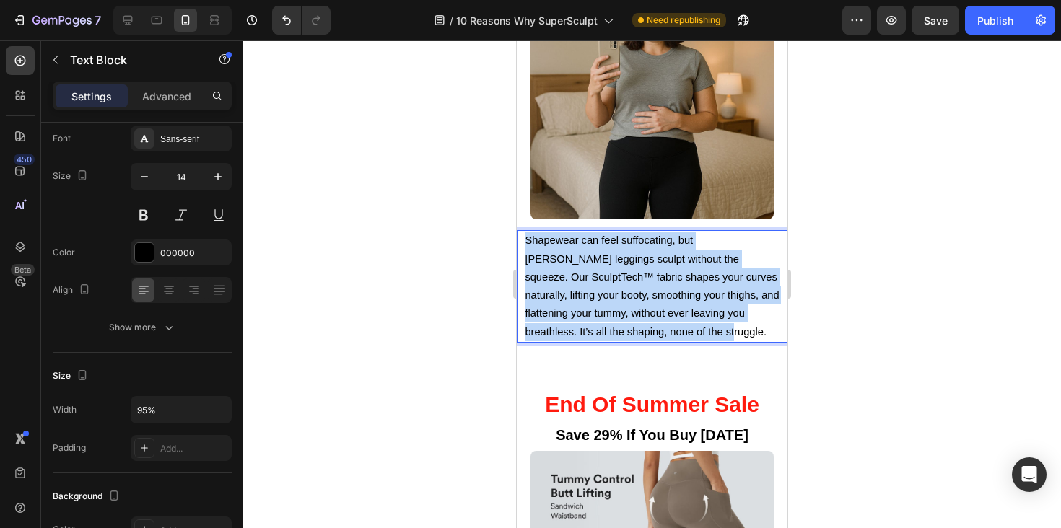
click at [591, 307] on span "Shapewear can feel suffocating, but [PERSON_NAME] leggings sculpt without the s…" at bounding box center [652, 286] width 254 height 102
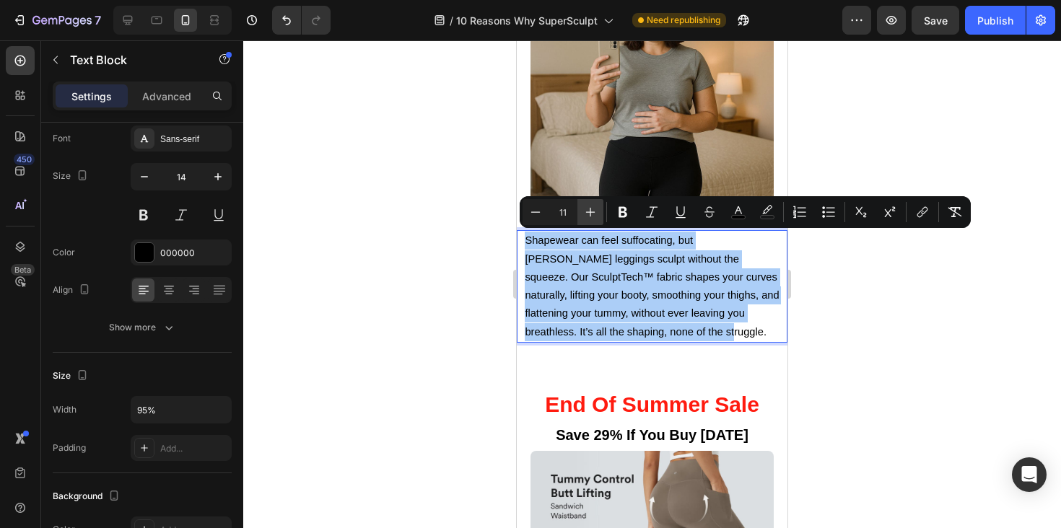
click at [587, 222] on button "Plus" at bounding box center [590, 212] width 26 height 26
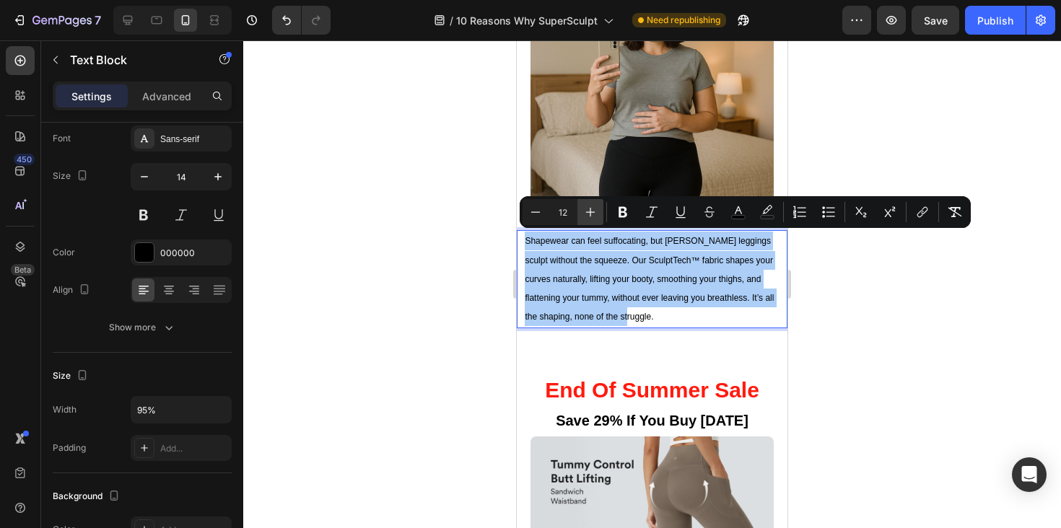
click at [587, 222] on button "Plus" at bounding box center [590, 212] width 26 height 26
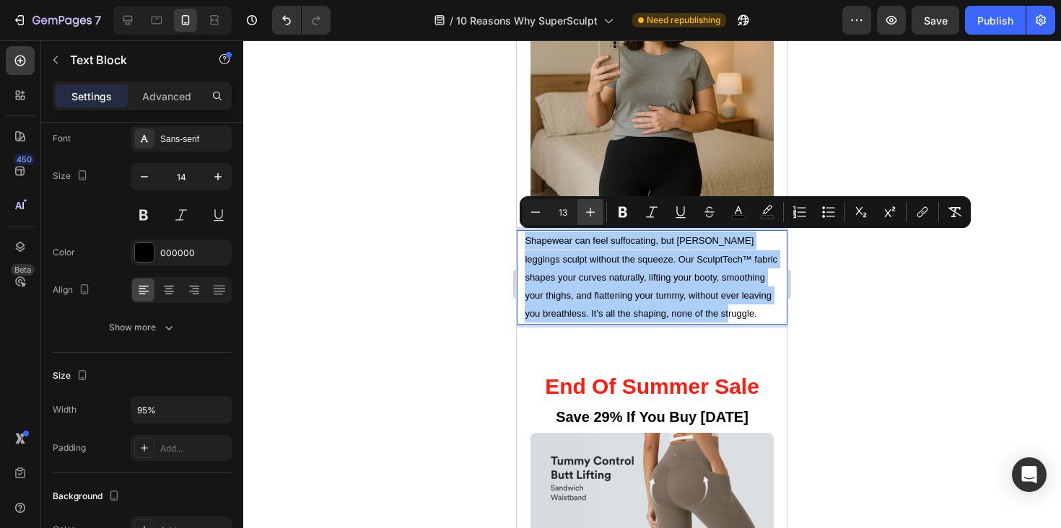
click at [587, 222] on button "Plus" at bounding box center [590, 212] width 26 height 26
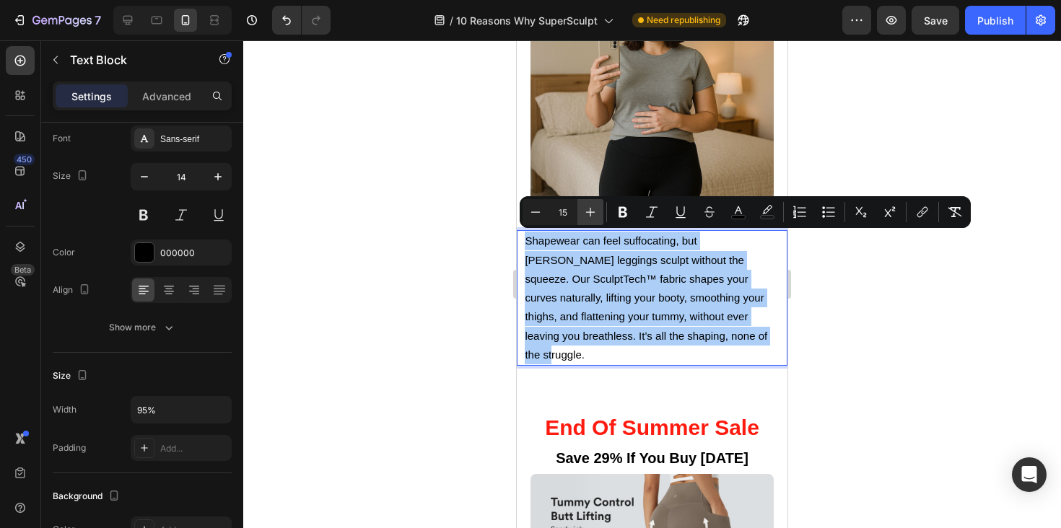
click at [587, 222] on button "Plus" at bounding box center [590, 212] width 26 height 26
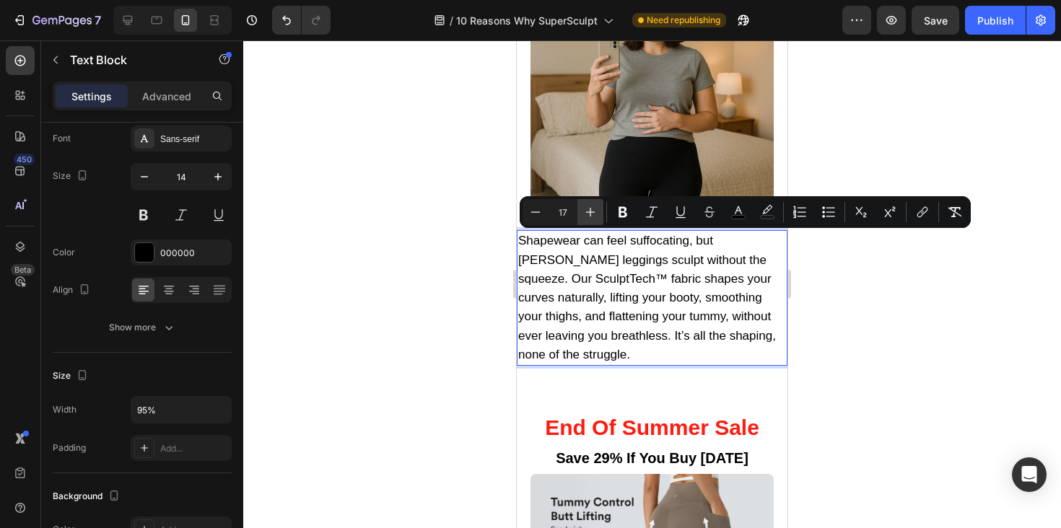
click at [587, 222] on button "Plus" at bounding box center [590, 212] width 26 height 26
type input "18"
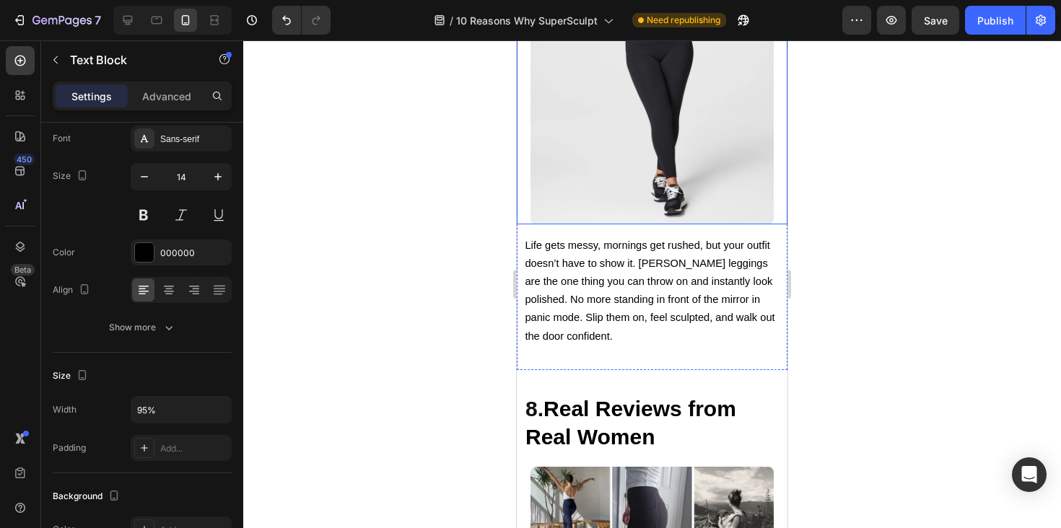
scroll to position [4648, 0]
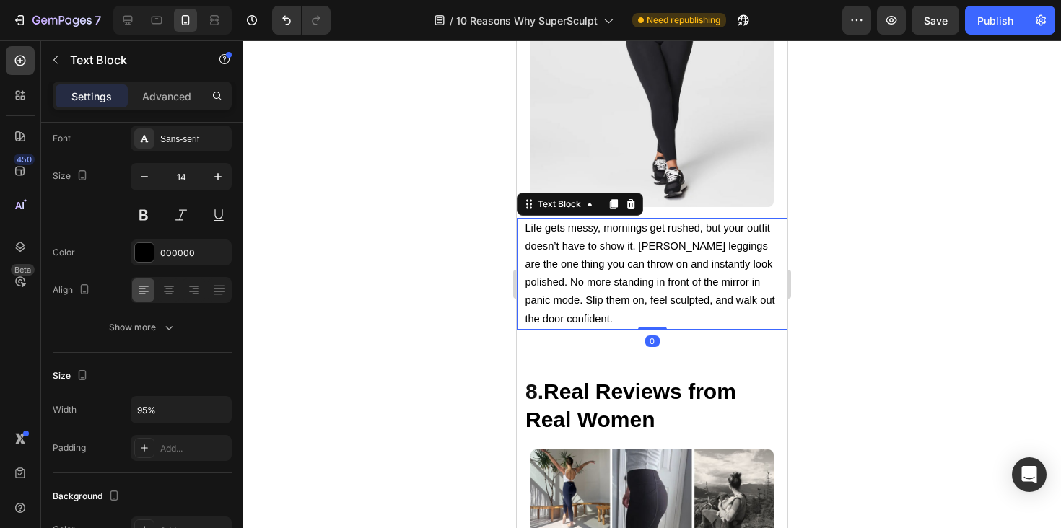
click at [588, 281] on span "Life gets messy, mornings get rushed, but your outfit doesn’t have to show it. …" at bounding box center [650, 273] width 250 height 102
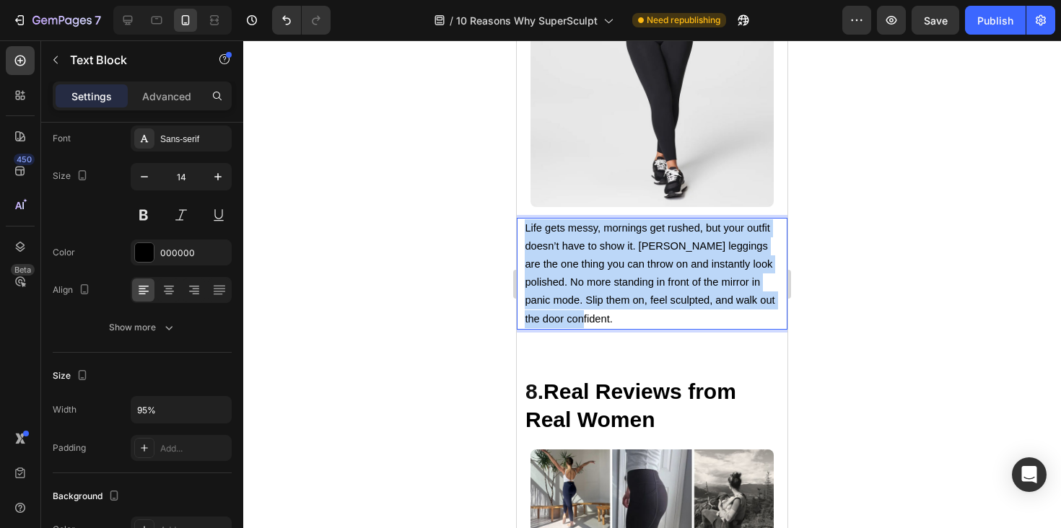
click at [588, 281] on span "Life gets messy, mornings get rushed, but your outfit doesn’t have to show it. …" at bounding box center [650, 273] width 250 height 102
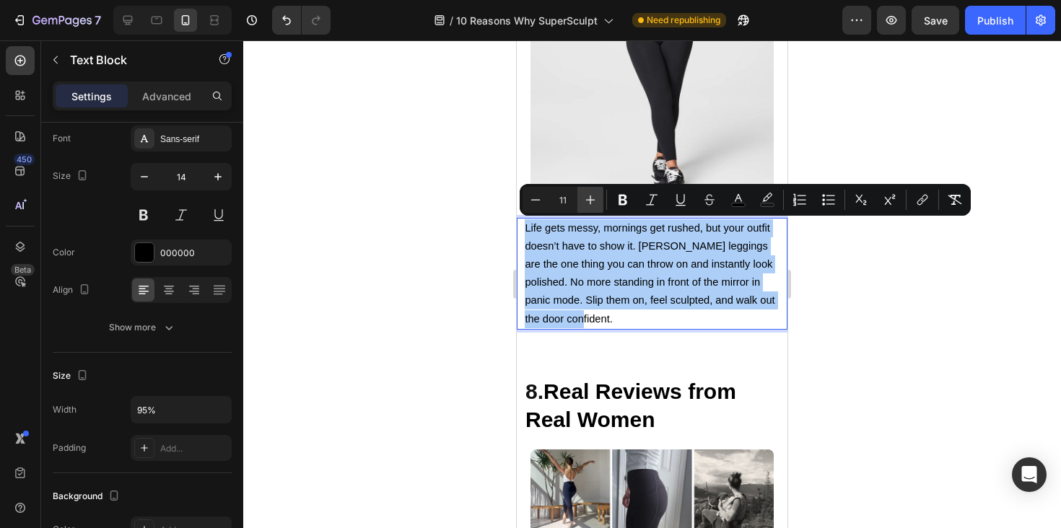
click at [585, 204] on icon "Editor contextual toolbar" at bounding box center [590, 200] width 14 height 14
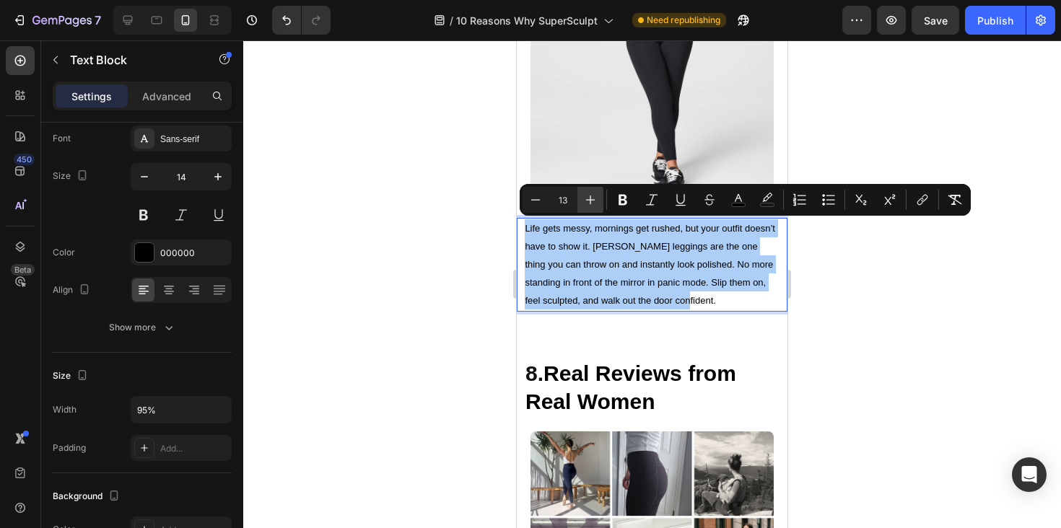
click at [585, 204] on icon "Editor contextual toolbar" at bounding box center [590, 200] width 14 height 14
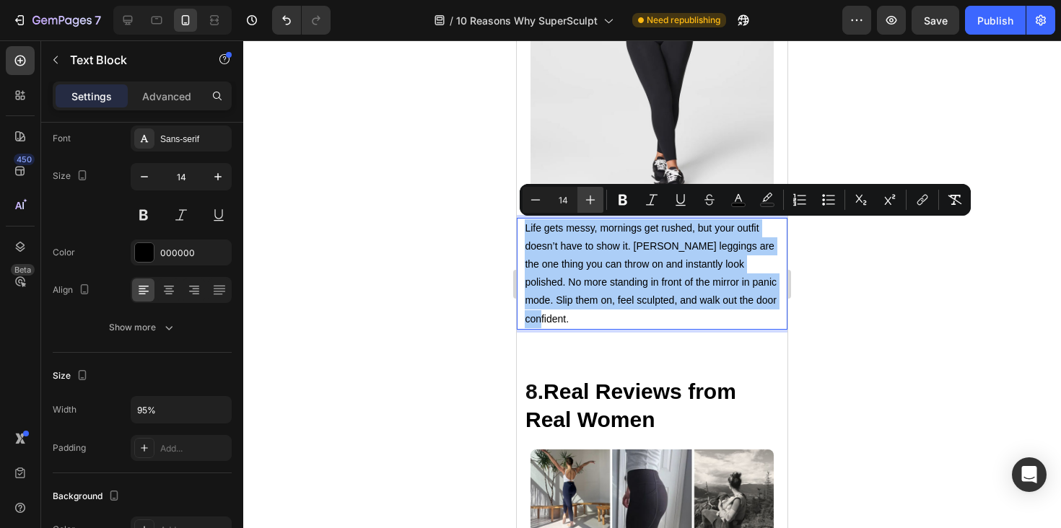
click at [585, 204] on icon "Editor contextual toolbar" at bounding box center [590, 200] width 14 height 14
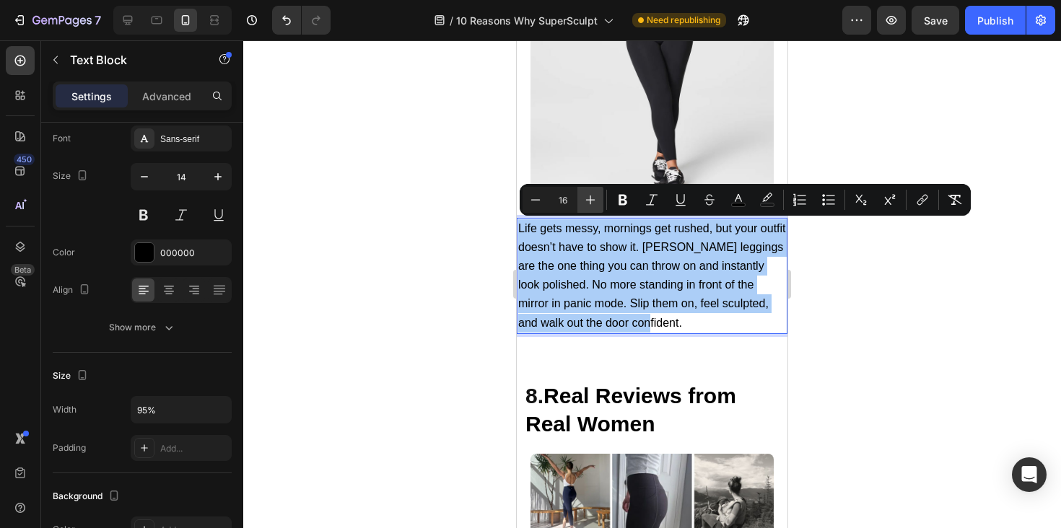
click at [585, 204] on icon "Editor contextual toolbar" at bounding box center [590, 200] width 14 height 14
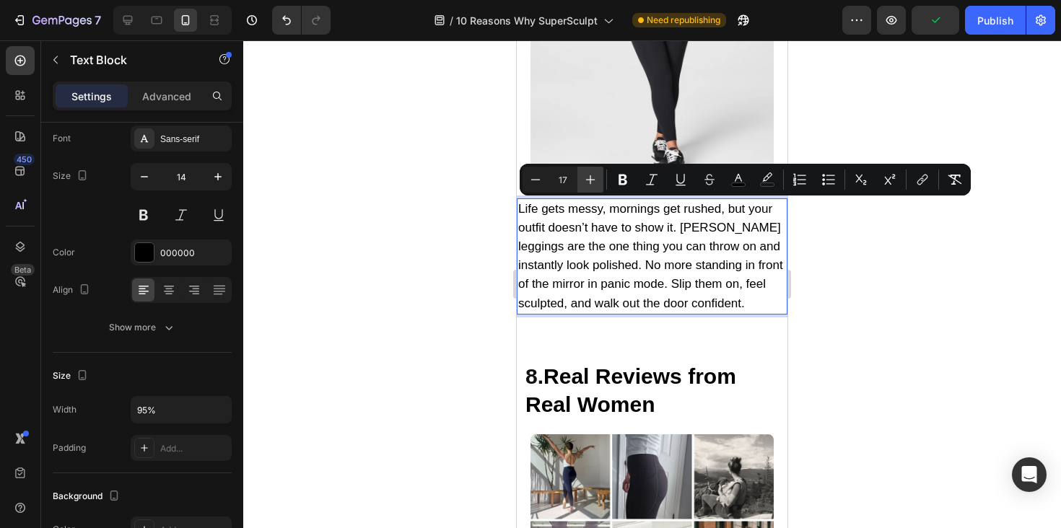
click at [587, 167] on button "Plus" at bounding box center [590, 180] width 26 height 26
type input "18"
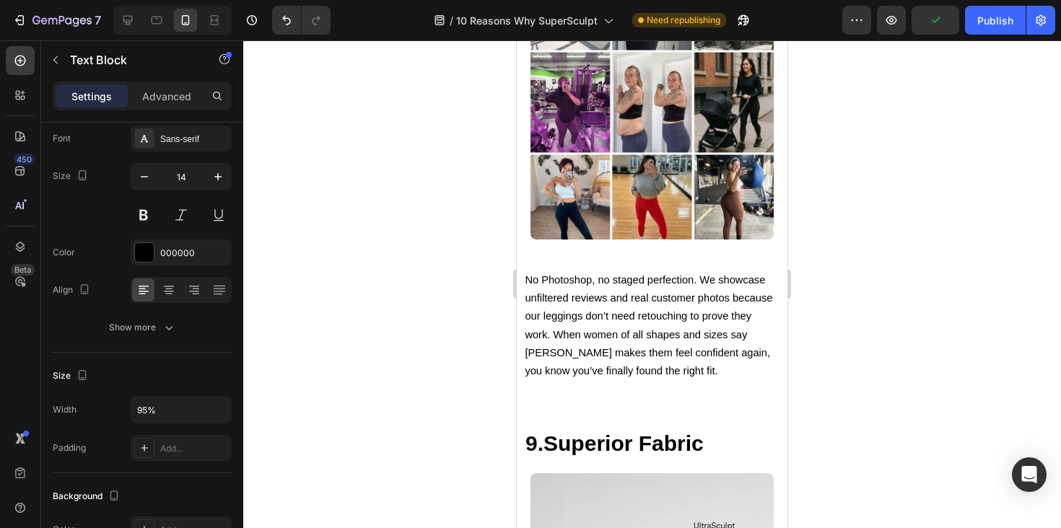
scroll to position [5318, 0]
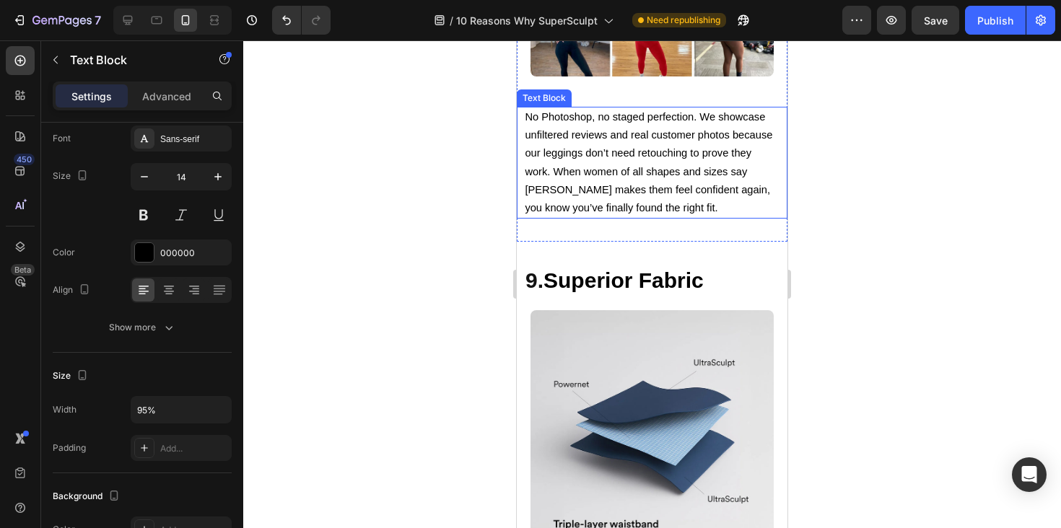
click at [591, 178] on span "No Photoshop, no staged perfection. We showcase unfiltered reviews and real cus…" at bounding box center [649, 162] width 248 height 102
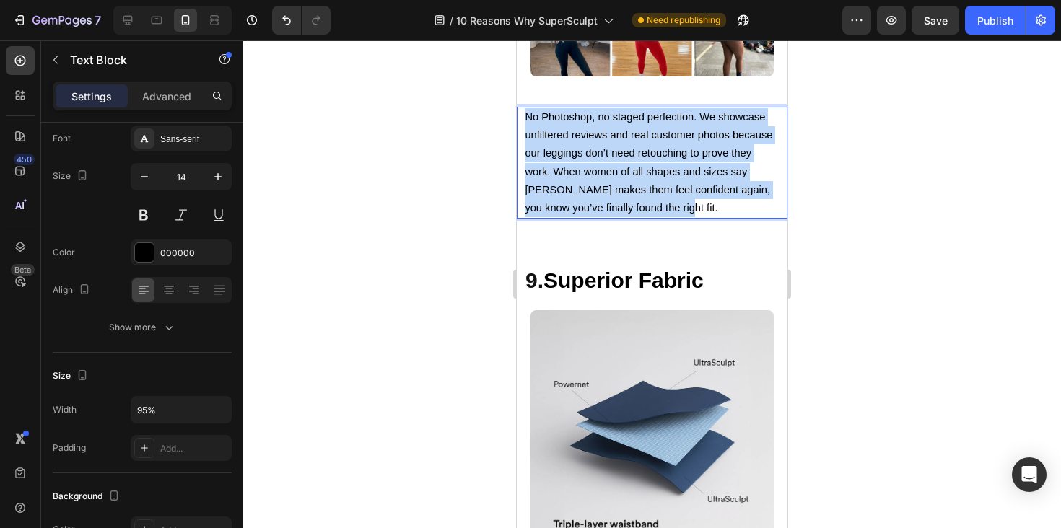
click at [591, 178] on span "No Photoshop, no staged perfection. We showcase unfiltered reviews and real cus…" at bounding box center [649, 162] width 248 height 102
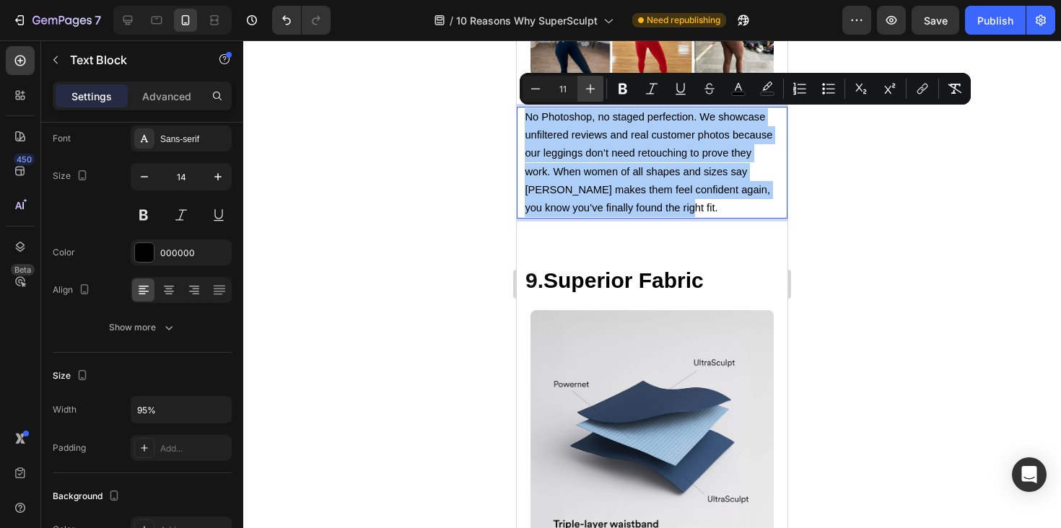
click at [590, 97] on button "Plus" at bounding box center [590, 89] width 26 height 26
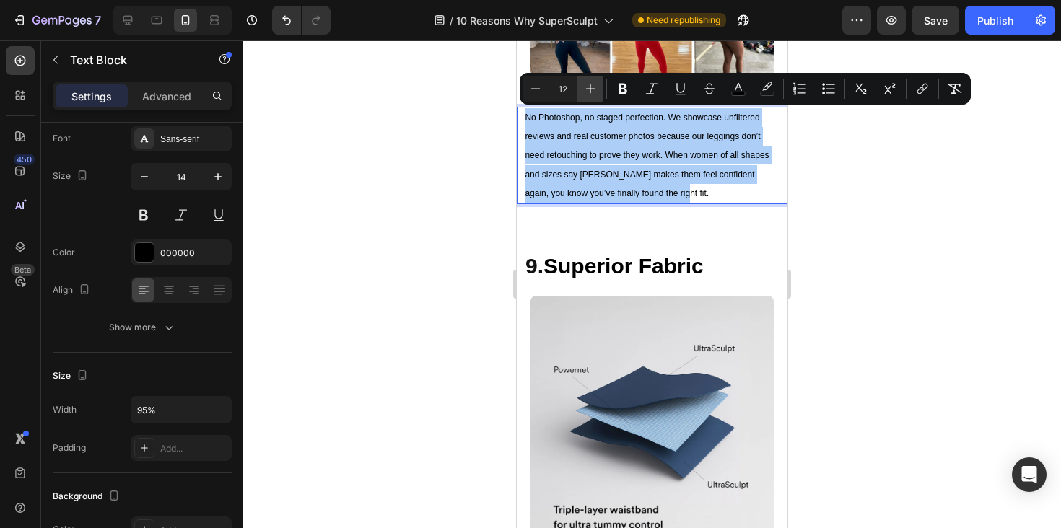
click at [590, 97] on button "Plus" at bounding box center [590, 89] width 26 height 26
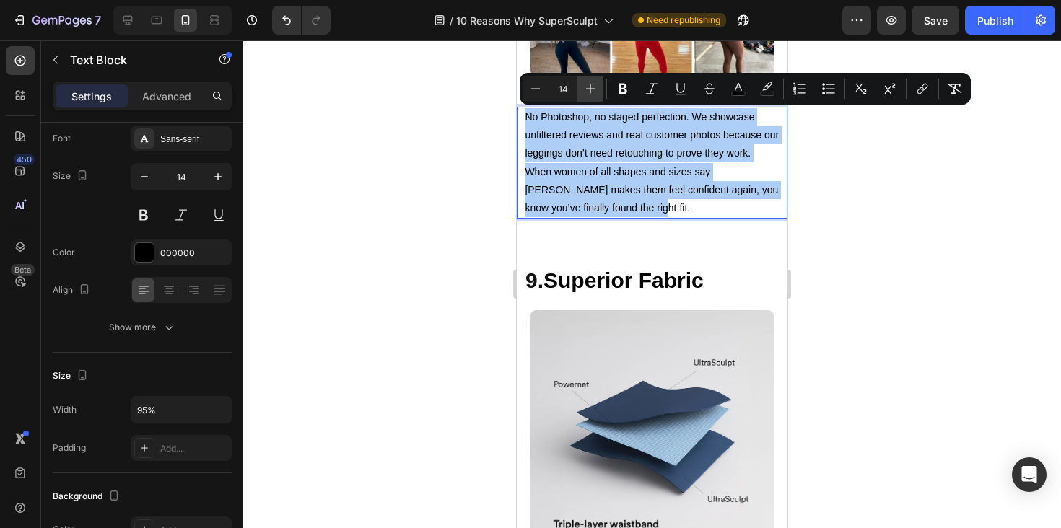
click at [590, 97] on button "Plus" at bounding box center [590, 89] width 26 height 26
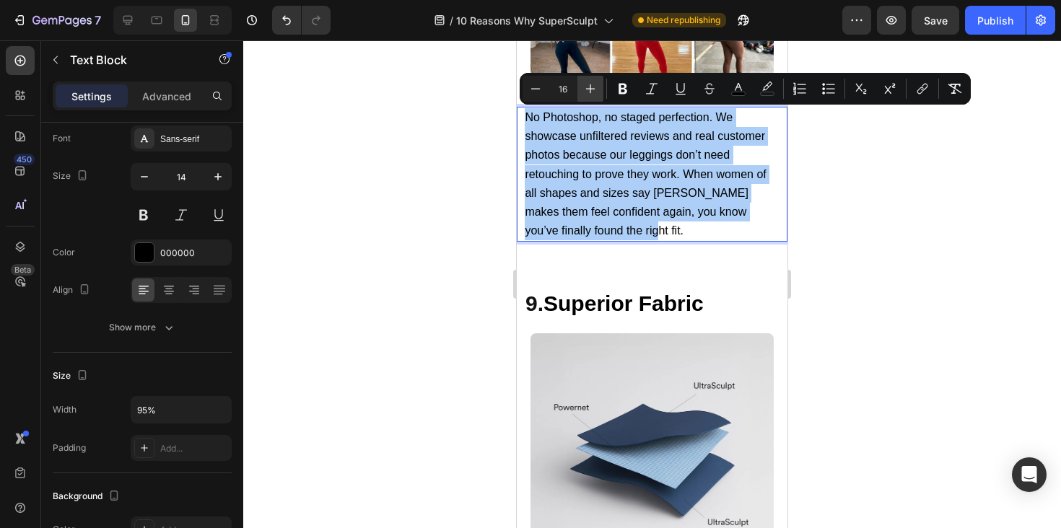
click at [590, 97] on button "Plus" at bounding box center [590, 89] width 26 height 26
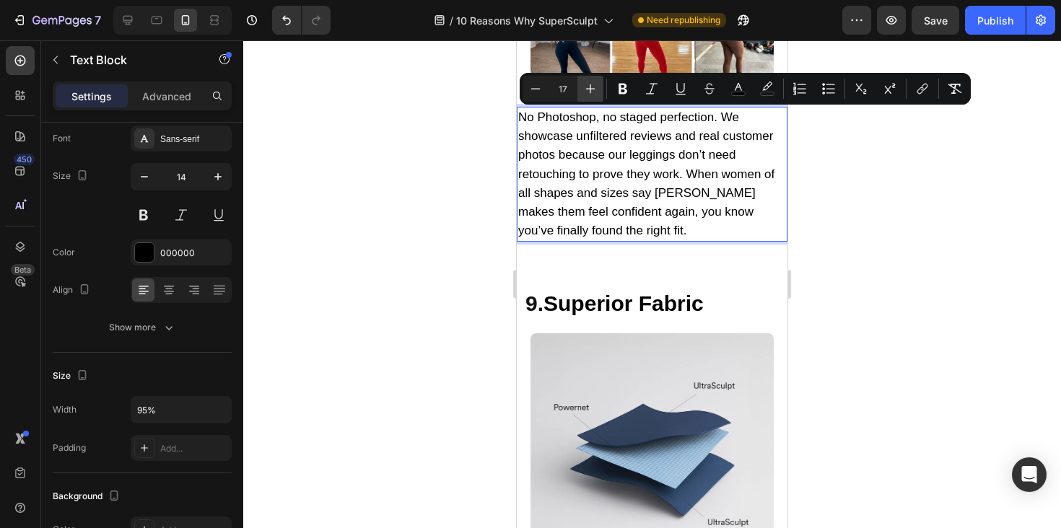
drag, startPoint x: 590, startPoint y: 97, endPoint x: 73, endPoint y: 81, distance: 517.1
click at [590, 97] on button "Plus" at bounding box center [590, 89] width 26 height 26
type input "18"
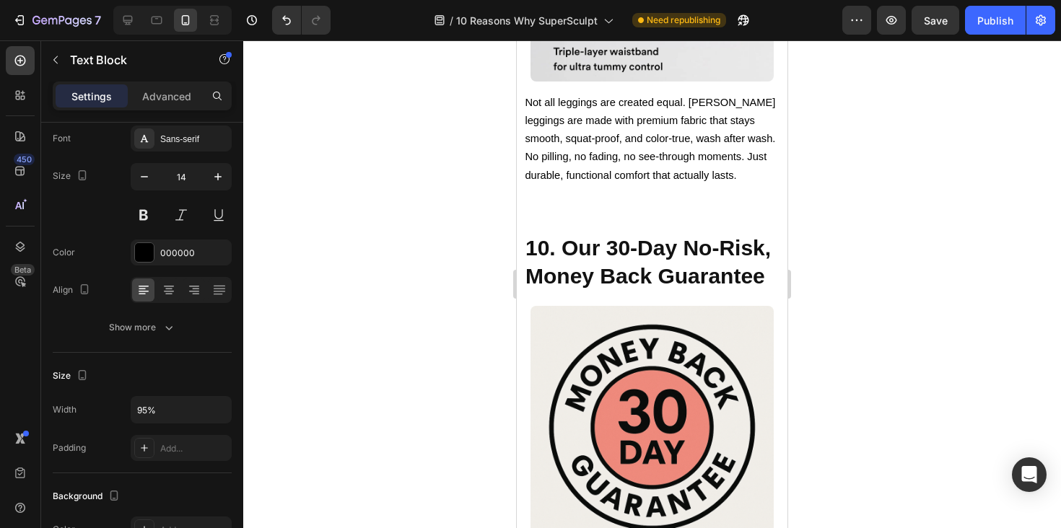
scroll to position [5819, 0]
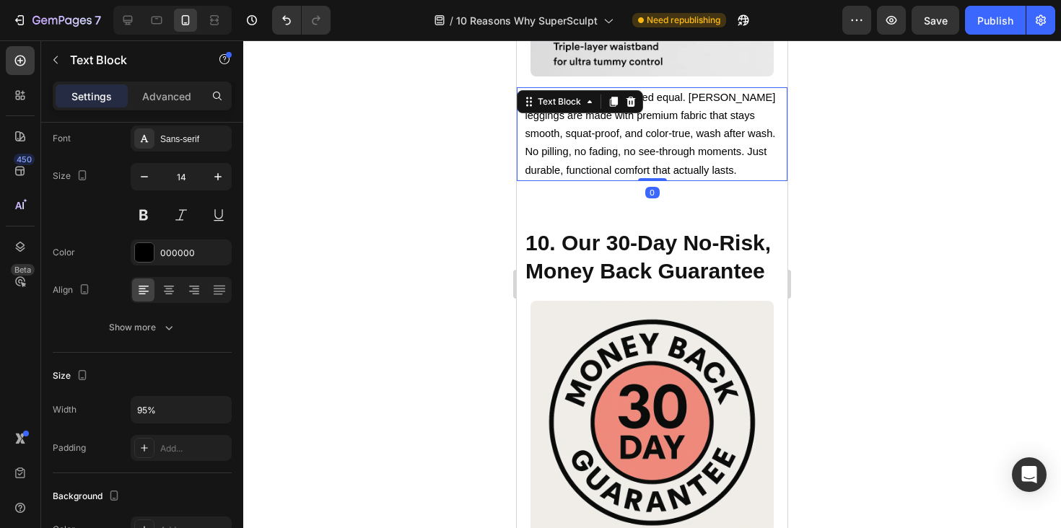
click at [593, 142] on p "Not all leggings are created equal. [PERSON_NAME] leggings are made with premiu…" at bounding box center [652, 134] width 254 height 91
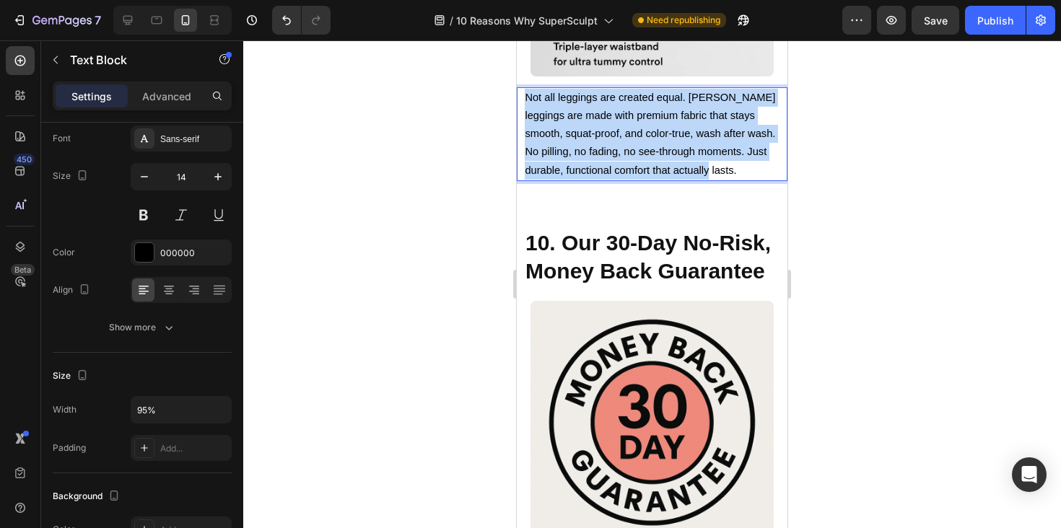
click at [593, 142] on p "Not all leggings are created equal. [PERSON_NAME] leggings are made with premiu…" at bounding box center [652, 134] width 254 height 91
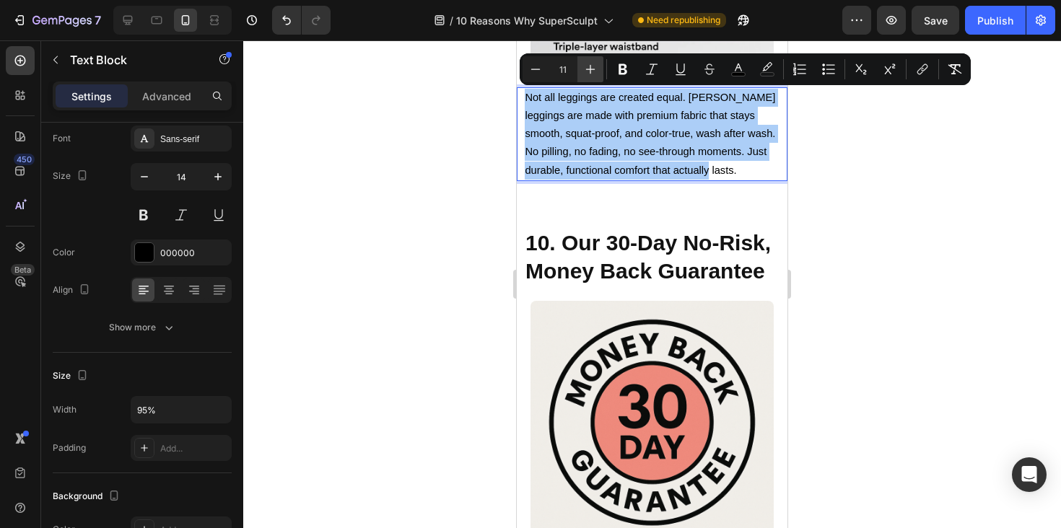
click at [591, 67] on icon "Editor contextual toolbar" at bounding box center [590, 69] width 14 height 14
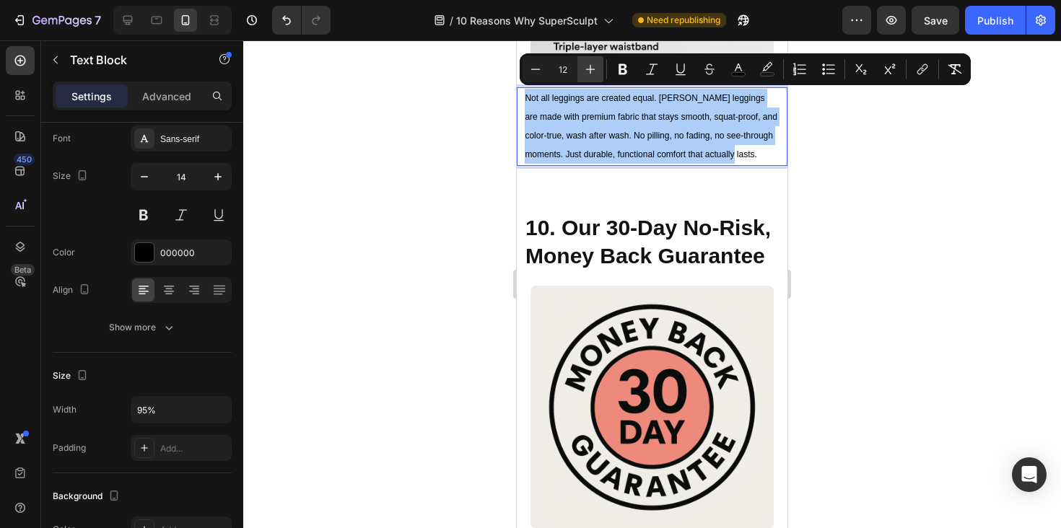
click at [591, 67] on icon "Editor contextual toolbar" at bounding box center [590, 69] width 14 height 14
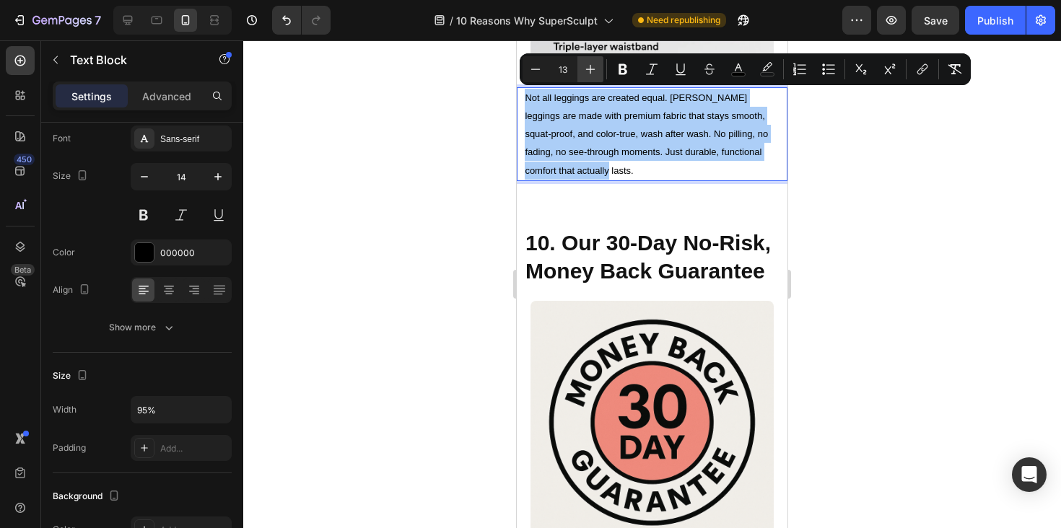
click at [591, 67] on icon "Editor contextual toolbar" at bounding box center [590, 69] width 14 height 14
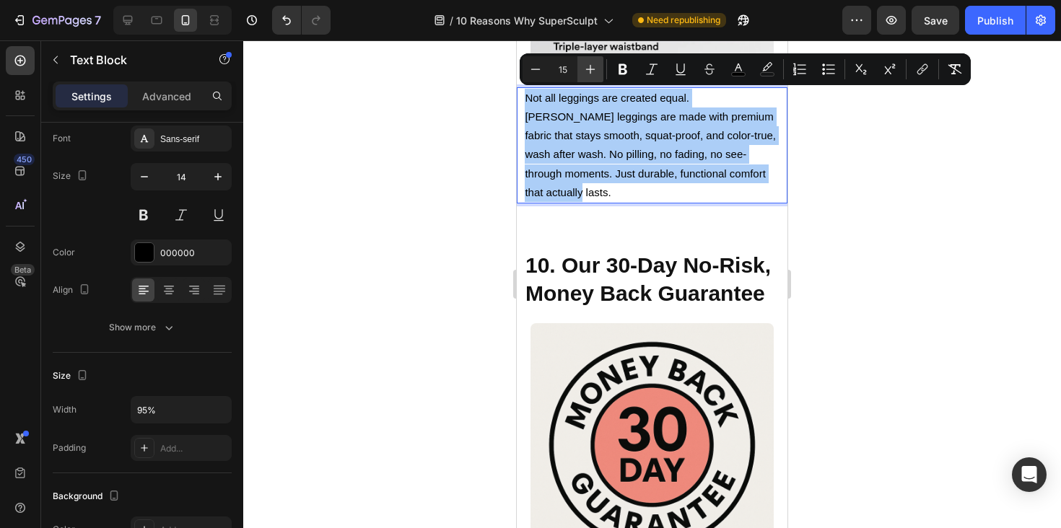
click at [591, 67] on icon "Editor contextual toolbar" at bounding box center [590, 69] width 14 height 14
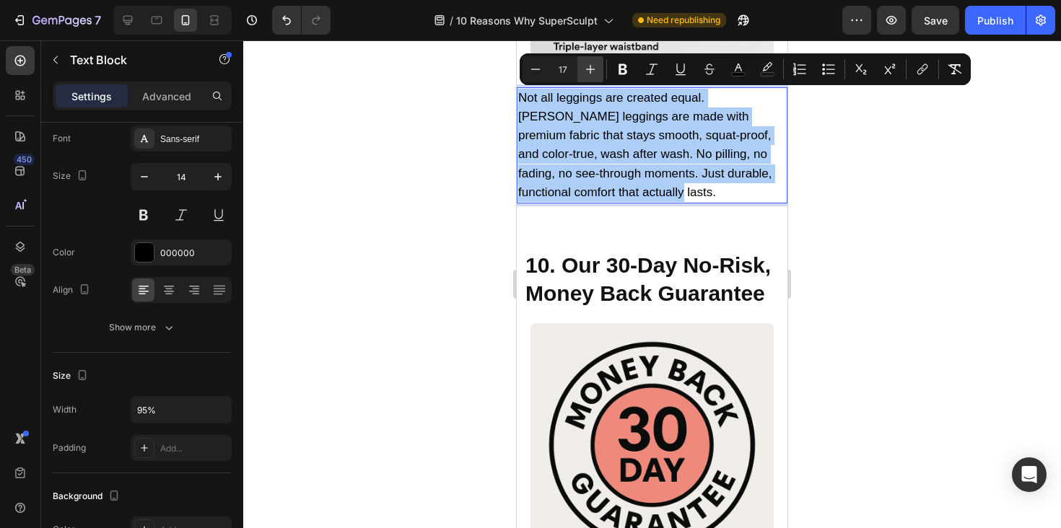
click at [591, 67] on icon "Editor contextual toolbar" at bounding box center [590, 69] width 14 height 14
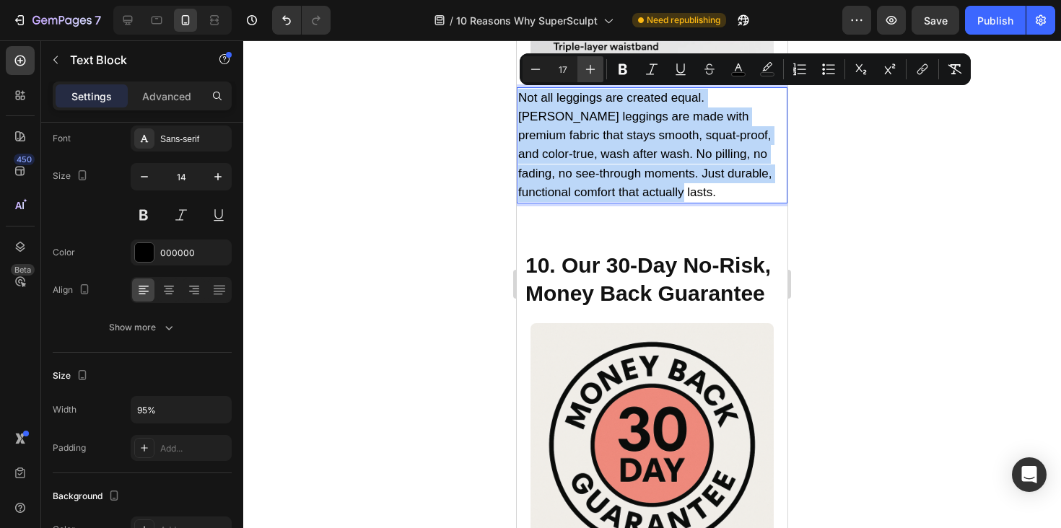
type input "18"
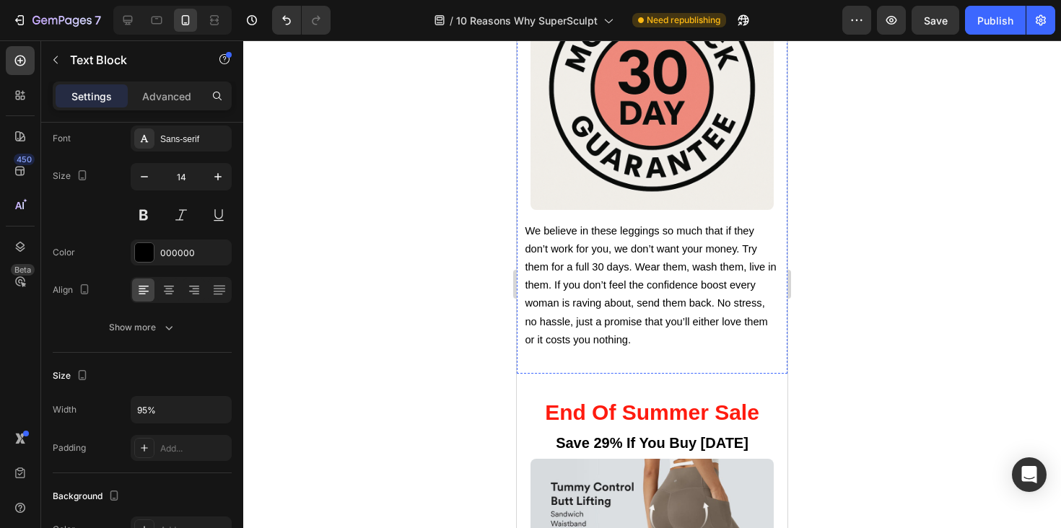
scroll to position [6228, 0]
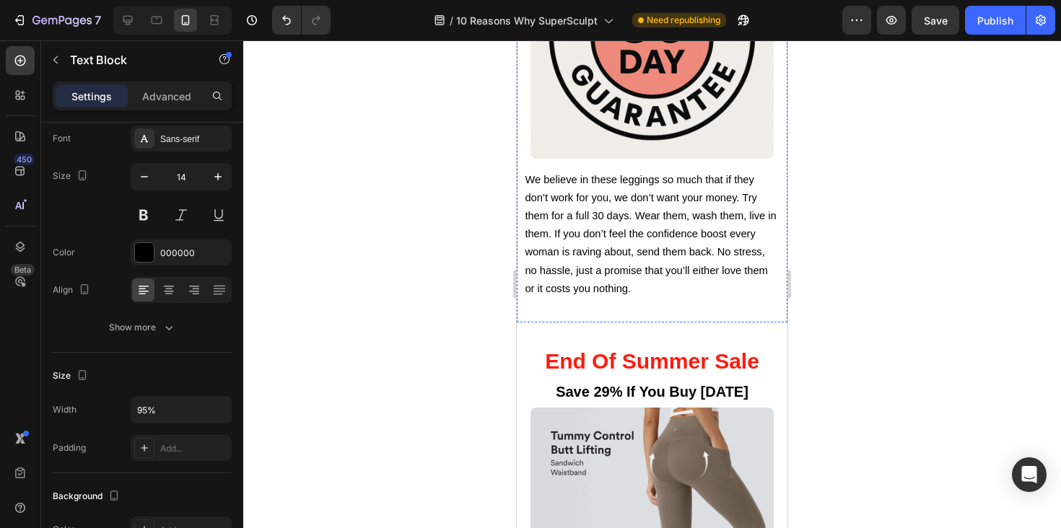
click at [568, 269] on span "We believe in these leggings so much that if they don’t work for you, we don’t …" at bounding box center [650, 234] width 251 height 121
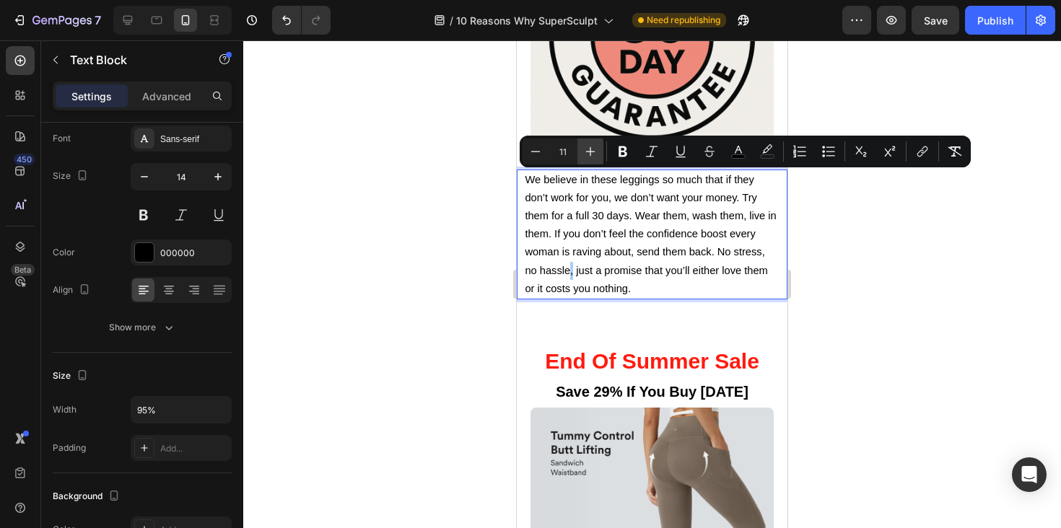
click at [588, 152] on icon "Editor contextual toolbar" at bounding box center [590, 151] width 9 height 9
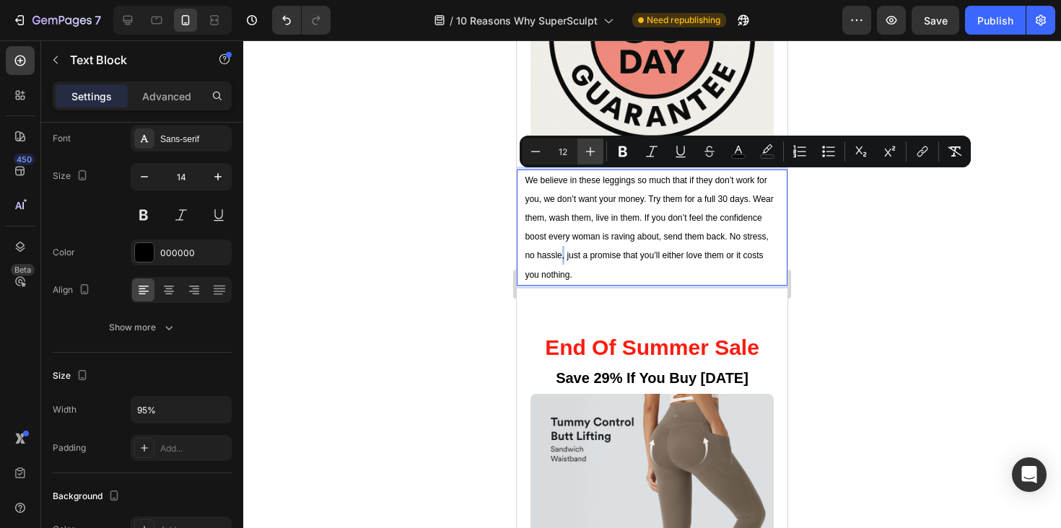
click at [588, 152] on icon "Editor contextual toolbar" at bounding box center [590, 151] width 9 height 9
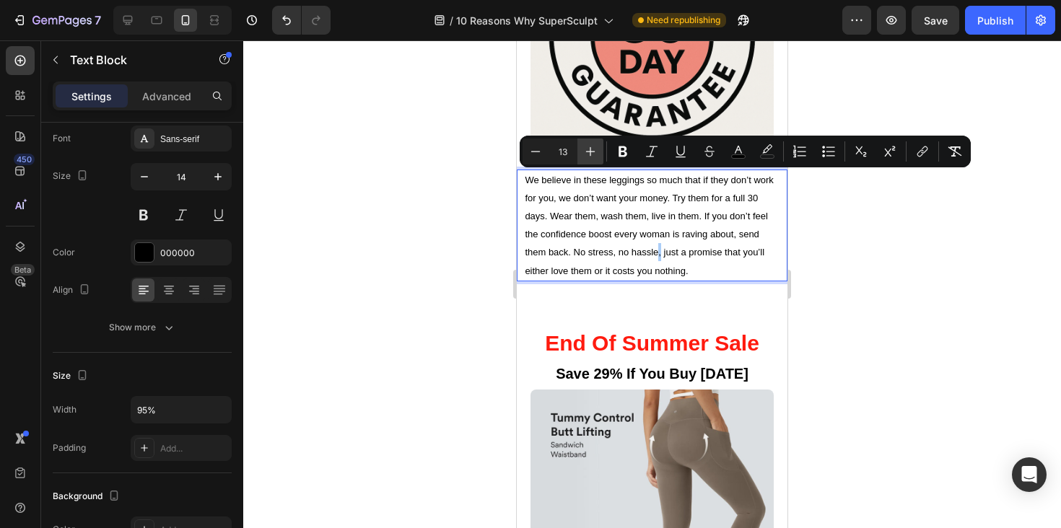
click at [588, 152] on icon "Editor contextual toolbar" at bounding box center [590, 151] width 9 height 9
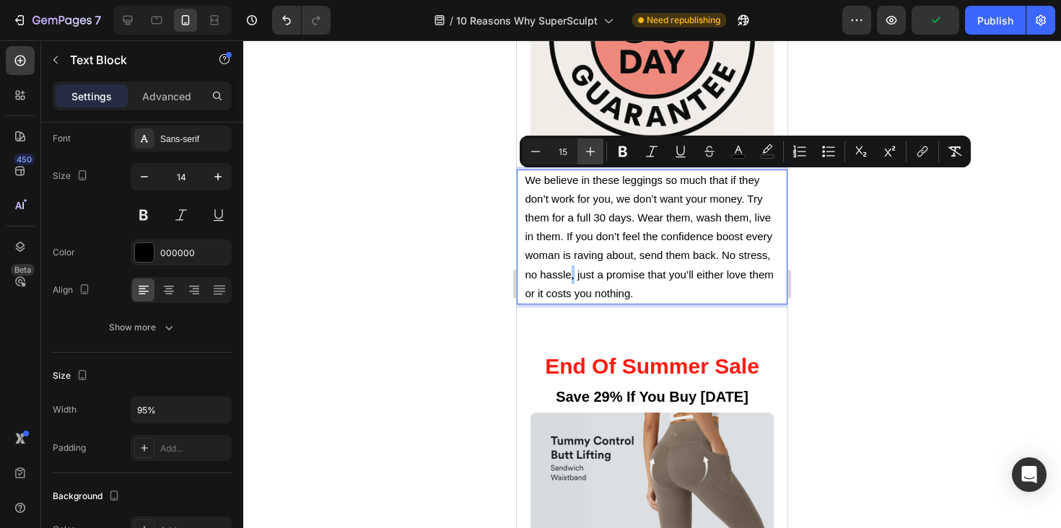
click at [588, 152] on icon "Editor contextual toolbar" at bounding box center [590, 151] width 9 height 9
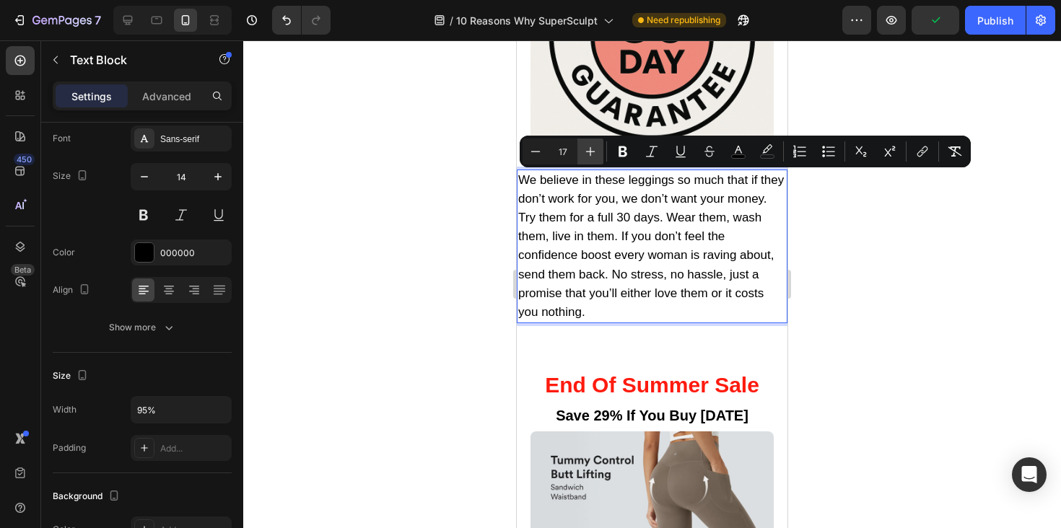
drag, startPoint x: 588, startPoint y: 152, endPoint x: 71, endPoint y: 138, distance: 517.0
click at [588, 152] on icon "Editor contextual toolbar" at bounding box center [590, 151] width 9 height 9
type input "18"
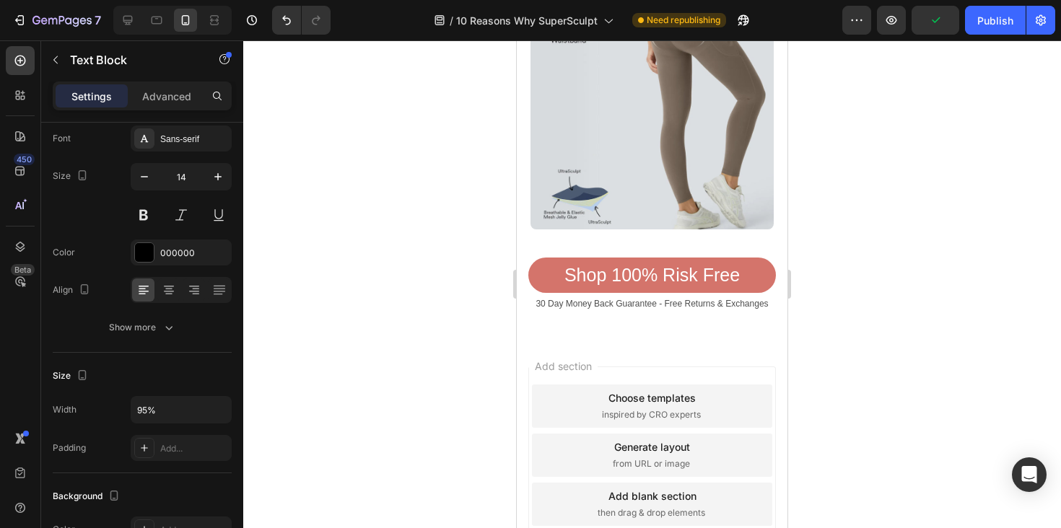
scroll to position [6799, 0]
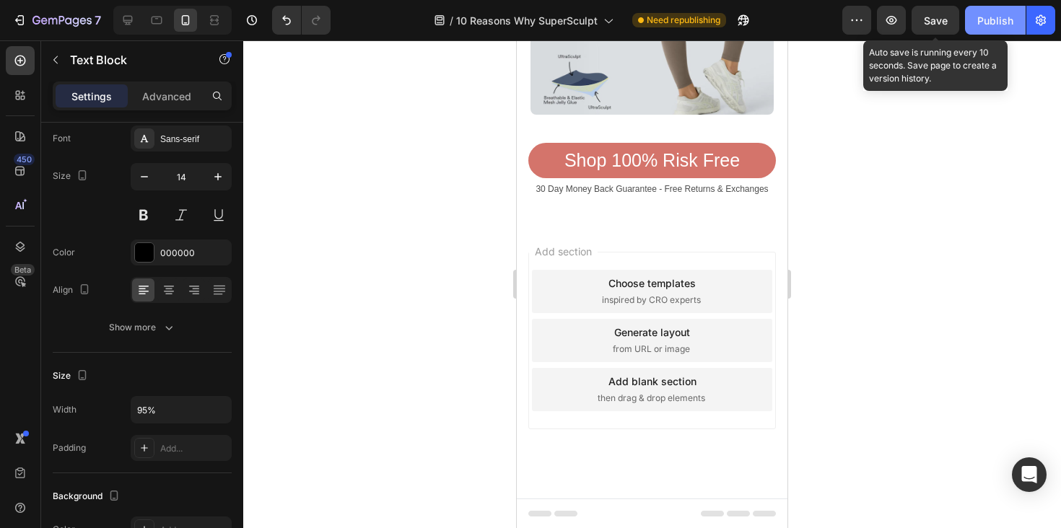
click at [985, 9] on button "Publish" at bounding box center [995, 20] width 61 height 29
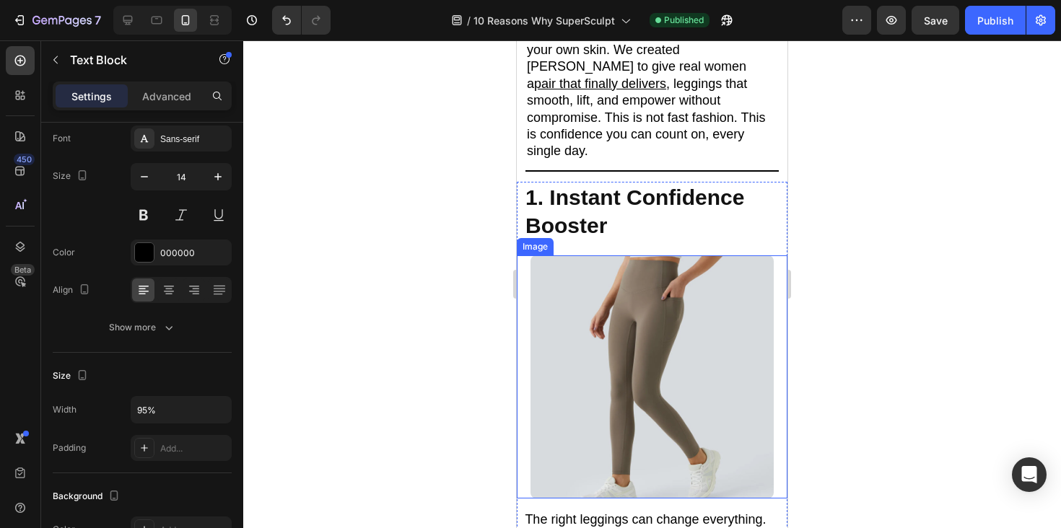
scroll to position [518, 0]
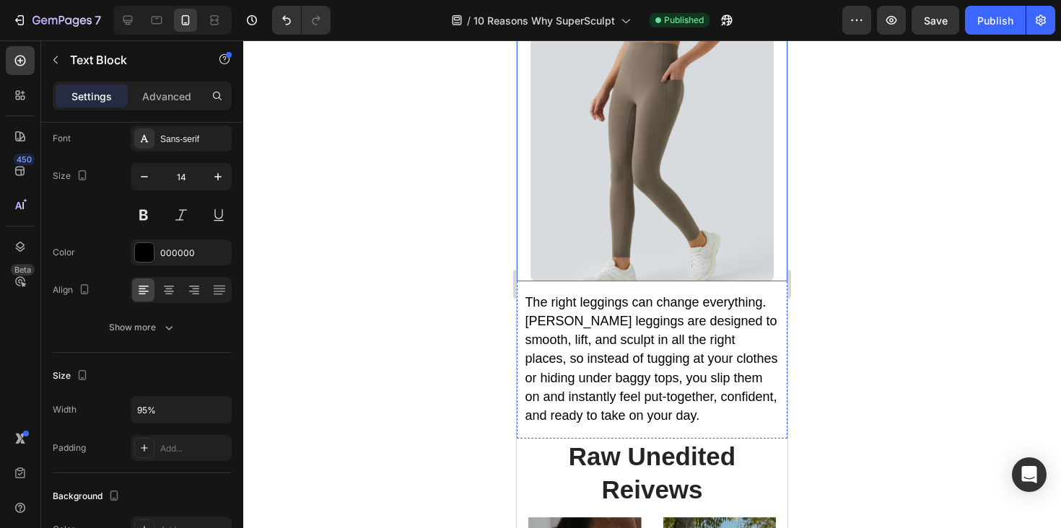
click at [636, 336] on span "The right leggings can change everything. [PERSON_NAME] leggings are designed t…" at bounding box center [651, 359] width 253 height 128
click at [656, 305] on span "The right leggings can change everything. [PERSON_NAME] leggings are designed t…" at bounding box center [651, 359] width 253 height 128
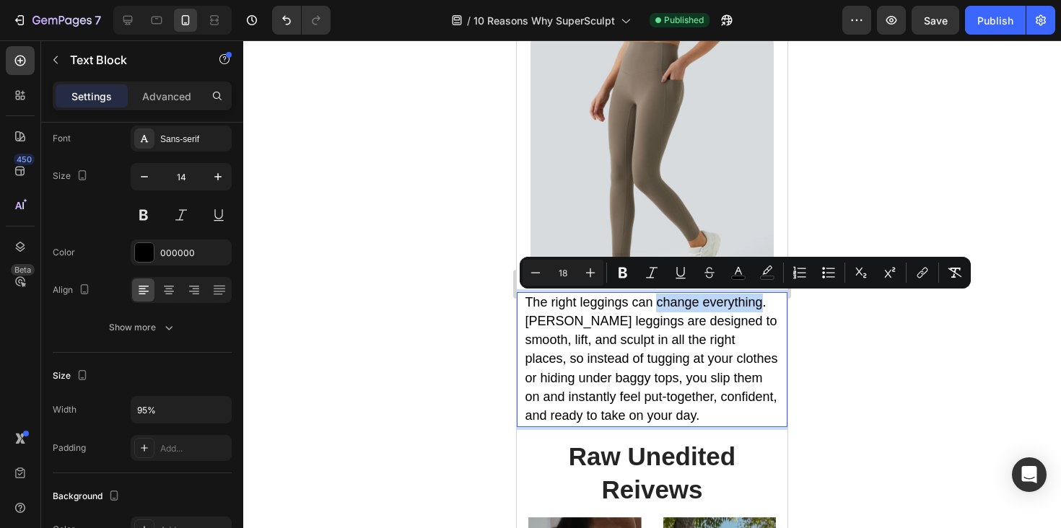
drag, startPoint x: 656, startPoint y: 305, endPoint x: 731, endPoint y: 308, distance: 75.2
click at [731, 308] on span "The right leggings can change everything. [PERSON_NAME] leggings are designed t…" at bounding box center [651, 359] width 253 height 128
click at [618, 267] on icon "Editor contextual toolbar" at bounding box center [623, 273] width 14 height 14
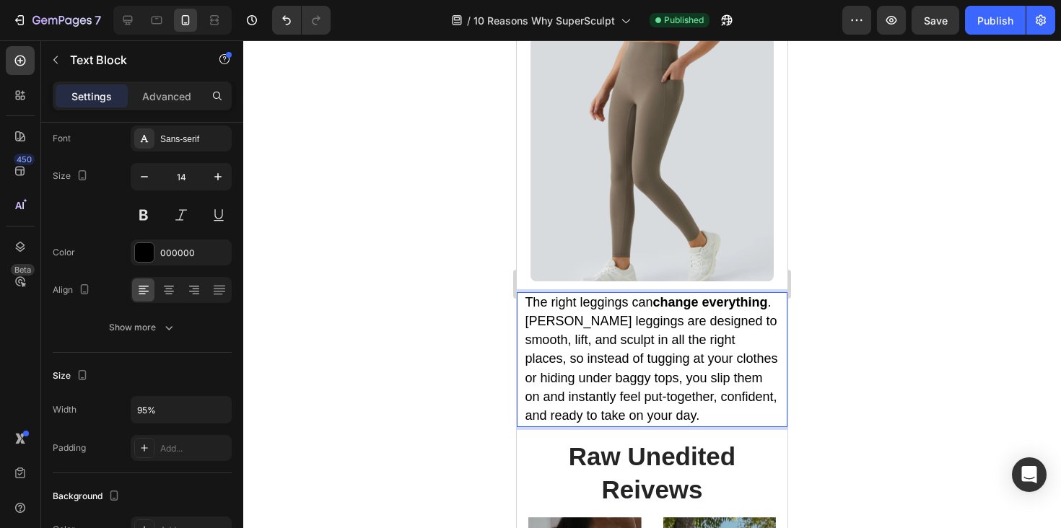
click at [614, 341] on span "The right leggings can change everything . [PERSON_NAME] leggings are designed …" at bounding box center [651, 359] width 253 height 128
drag, startPoint x: 719, startPoint y: 325, endPoint x: 603, endPoint y: 344, distance: 117.0
click at [603, 344] on span "The right leggings can change everything . [PERSON_NAME] leggings are designed …" at bounding box center [651, 359] width 253 height 128
drag, startPoint x: 716, startPoint y: 325, endPoint x: 603, endPoint y: 340, distance: 113.6
click at [603, 340] on span "The right leggings can change everything . [PERSON_NAME] leggings are designed …" at bounding box center [651, 359] width 253 height 128
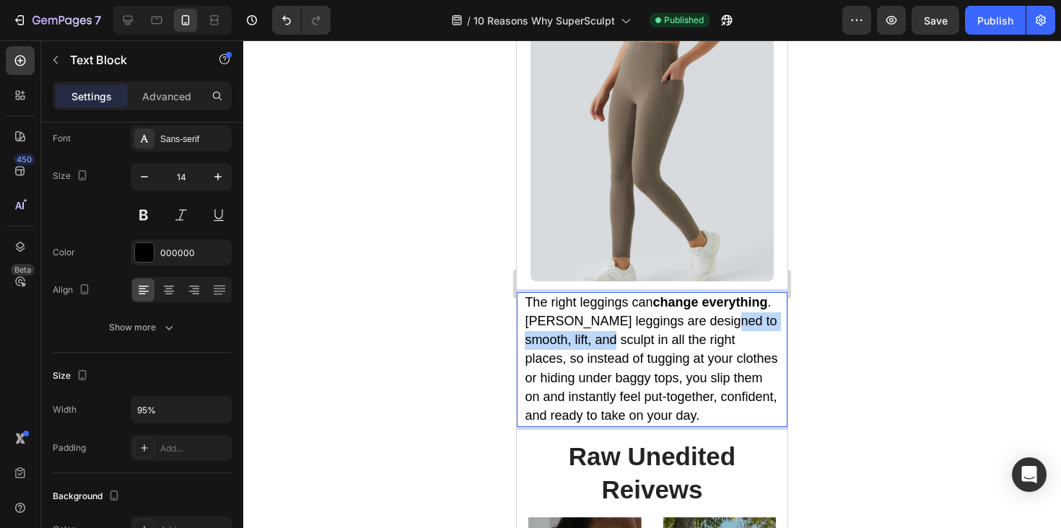
click at [603, 340] on span "The right leggings can change everything . [PERSON_NAME] leggings are designed …" at bounding box center [651, 359] width 253 height 128
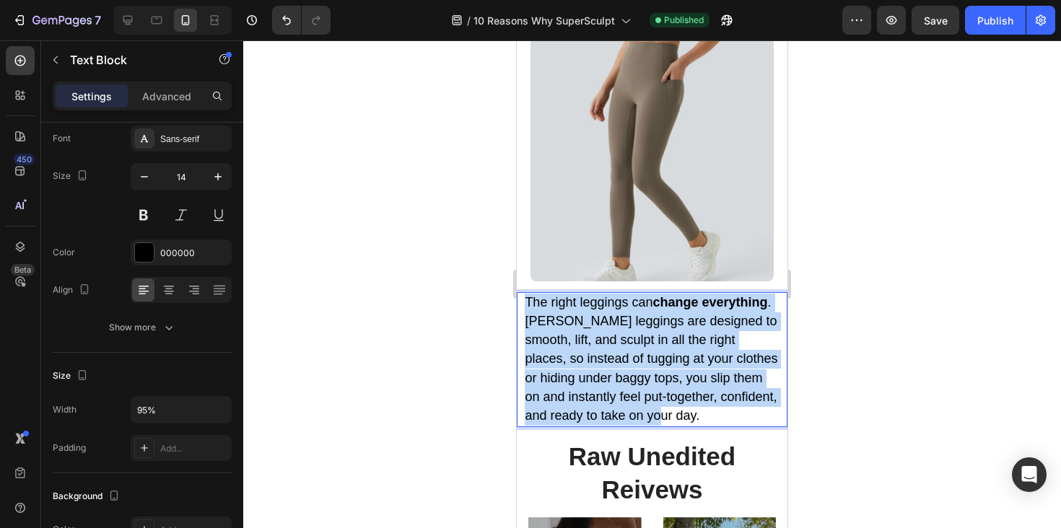
click at [603, 340] on span "The right leggings can change everything . [PERSON_NAME] leggings are designed …" at bounding box center [651, 359] width 253 height 128
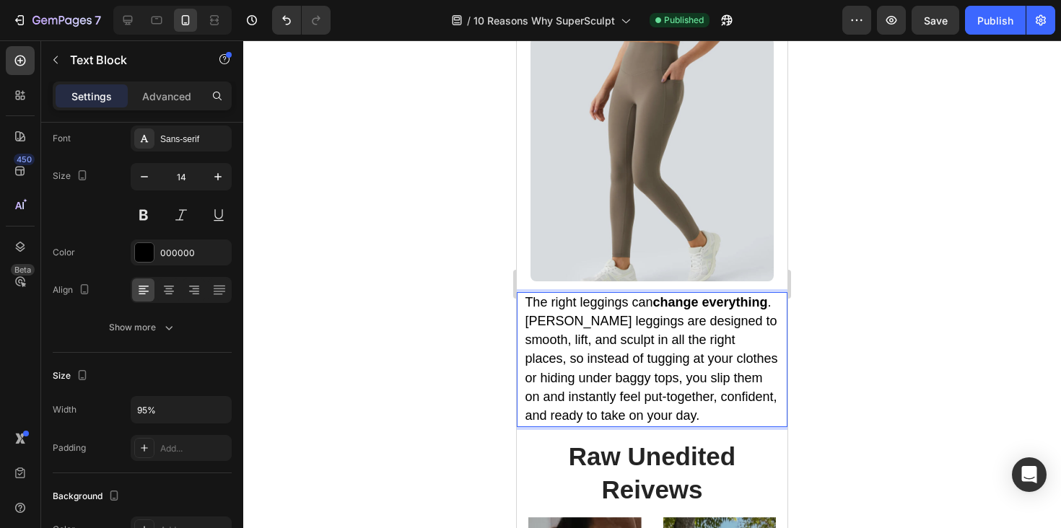
click at [717, 322] on span "The right leggings can change everything . [PERSON_NAME] leggings are designed …" at bounding box center [651, 359] width 253 height 128
drag, startPoint x: 717, startPoint y: 322, endPoint x: 599, endPoint y: 341, distance: 119.9
click at [599, 341] on span "The right leggings can change everything . [PERSON_NAME] leggings are designed …" at bounding box center [651, 359] width 253 height 128
click at [621, 344] on span "The right leggings can change everything . [PERSON_NAME] leggings are designed …" at bounding box center [651, 359] width 253 height 128
drag, startPoint x: 668, startPoint y: 343, endPoint x: 723, endPoint y: 342, distance: 55.6
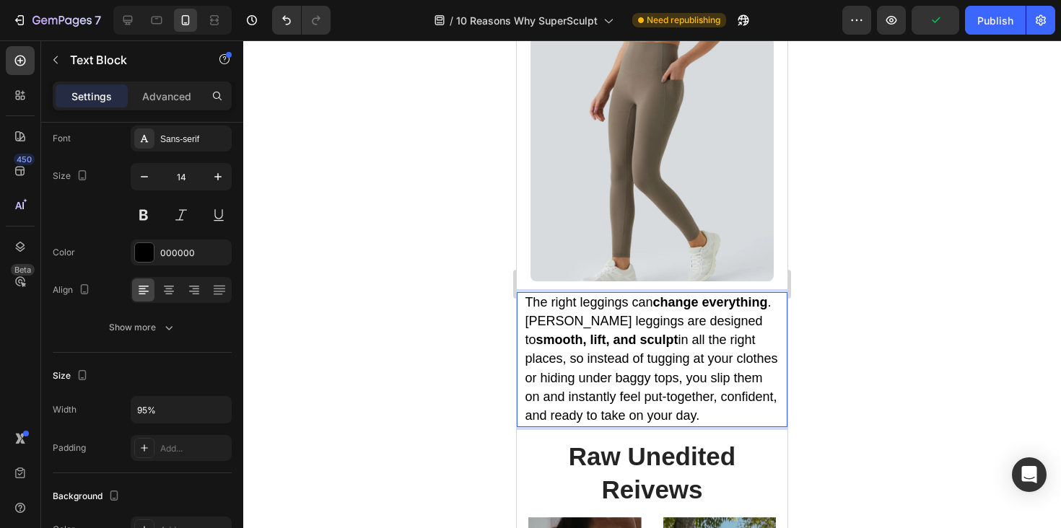
click at [723, 342] on span "The right leggings can change everything . [PERSON_NAME] leggings are designed …" at bounding box center [651, 359] width 253 height 128
drag, startPoint x: 737, startPoint y: 342, endPoint x: 676, endPoint y: 343, distance: 61.4
click at [676, 343] on span "The right leggings can change everything . [PERSON_NAME] leggings are designed …" at bounding box center [651, 359] width 253 height 128
drag, startPoint x: 669, startPoint y: 343, endPoint x: 734, endPoint y: 343, distance: 65.0
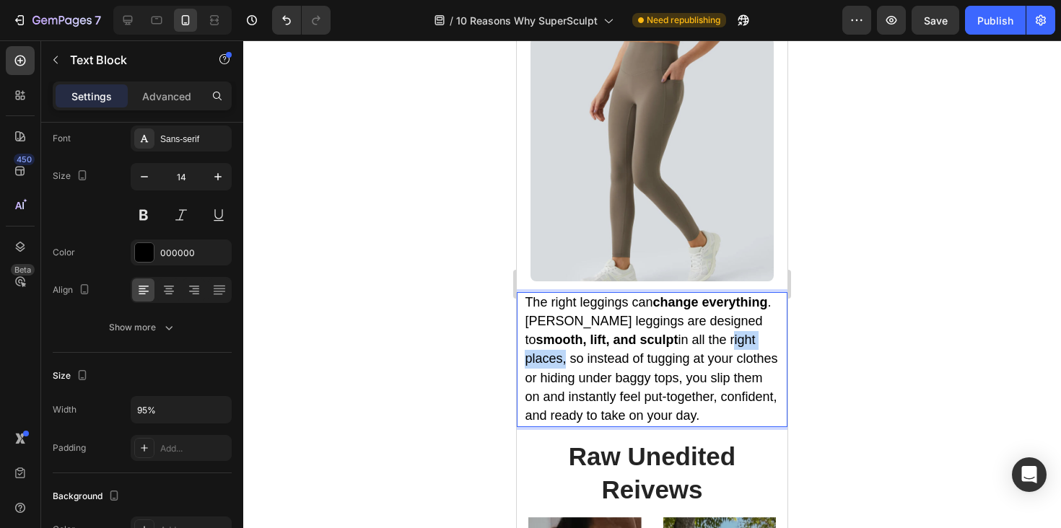
click at [734, 343] on span "The right leggings can change everything . [PERSON_NAME] leggings are designed …" at bounding box center [651, 359] width 253 height 128
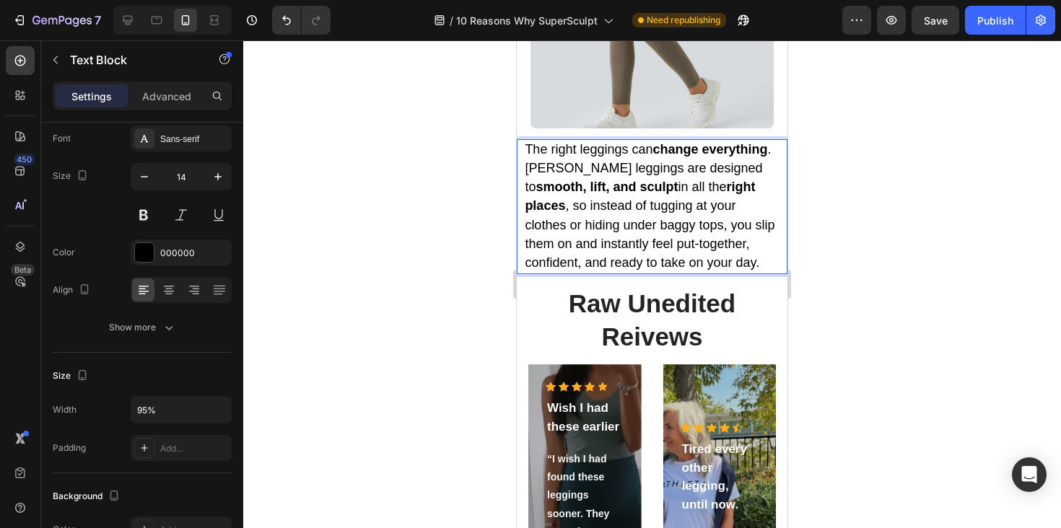
scroll to position [733, 0]
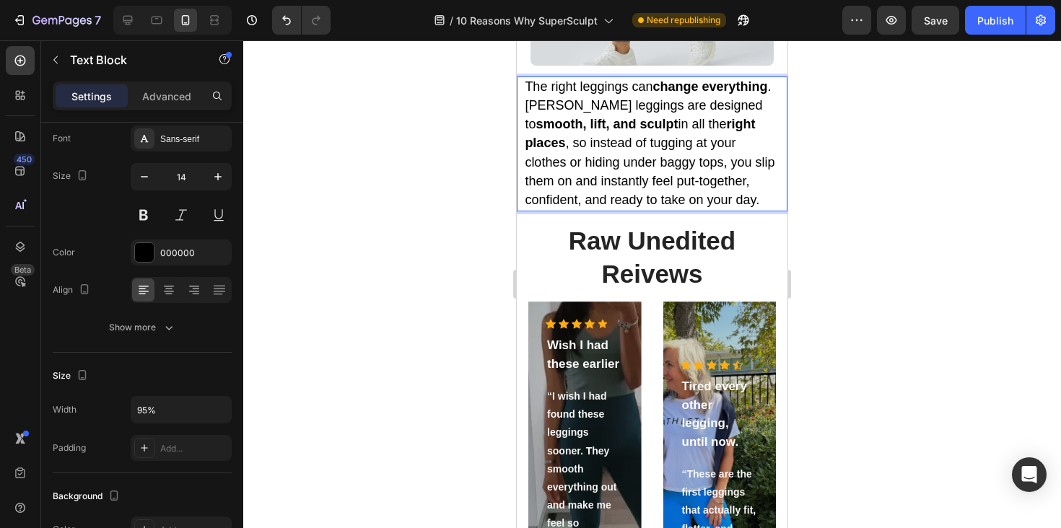
click at [896, 311] on div at bounding box center [652, 284] width 818 height 488
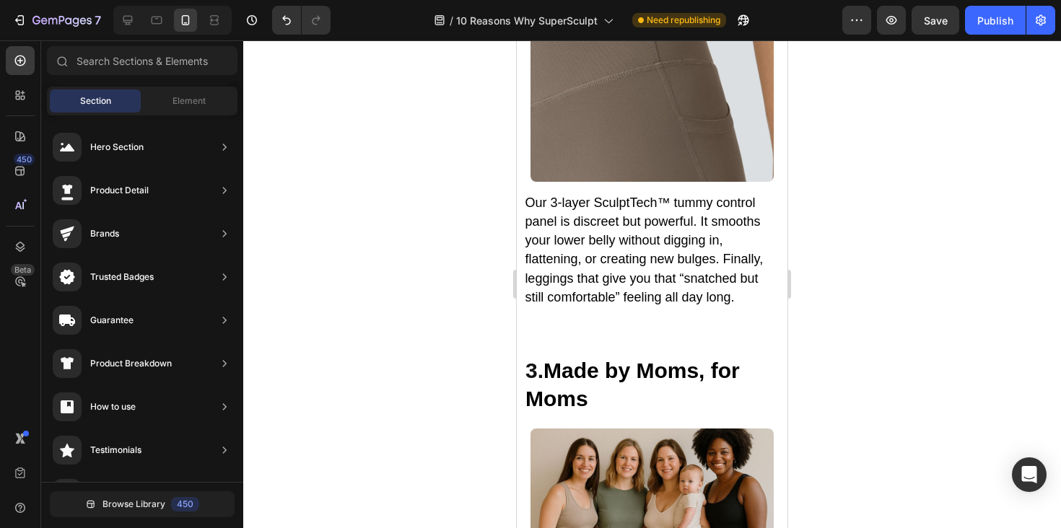
scroll to position [1589, 0]
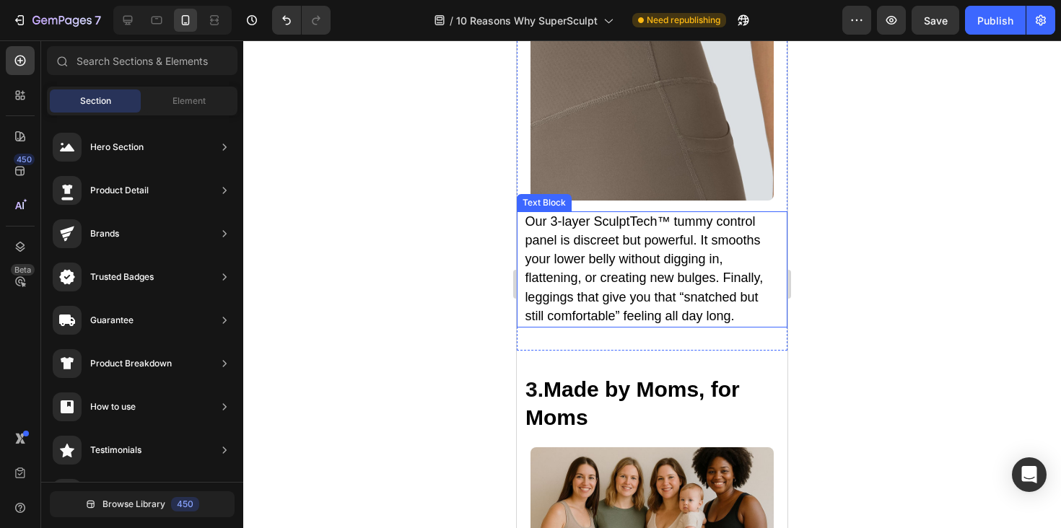
click at [695, 287] on p "Our 3-layer SculptTech™ tummy control panel is discreet but powerful. It smooth…" at bounding box center [652, 269] width 254 height 113
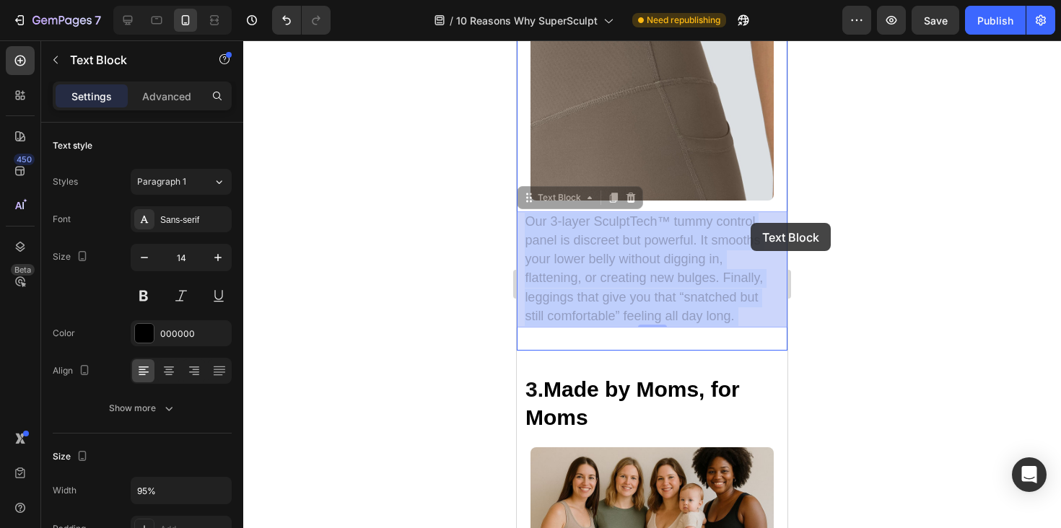
drag, startPoint x: 673, startPoint y: 222, endPoint x: 749, endPoint y: 223, distance: 75.1
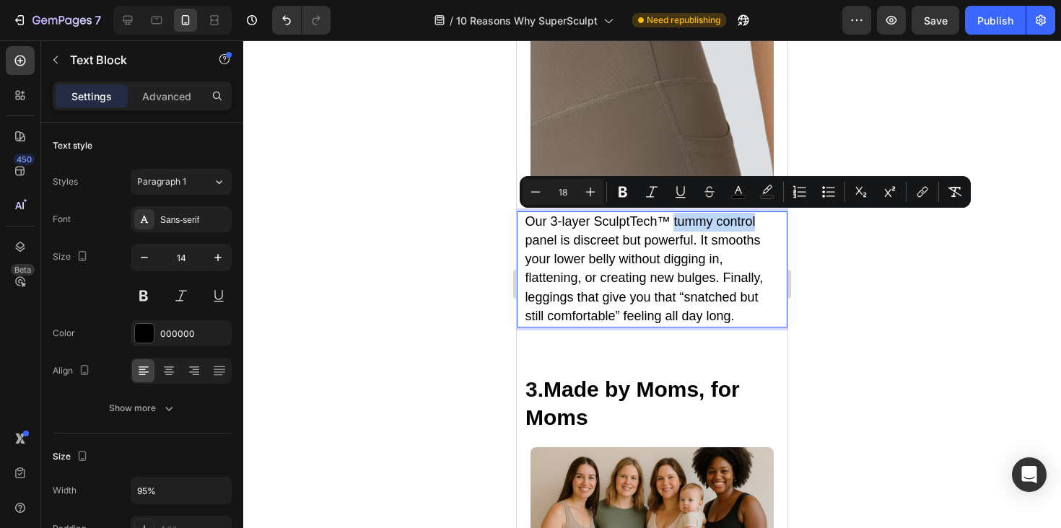
drag, startPoint x: 755, startPoint y: 223, endPoint x: 673, endPoint y: 223, distance: 81.6
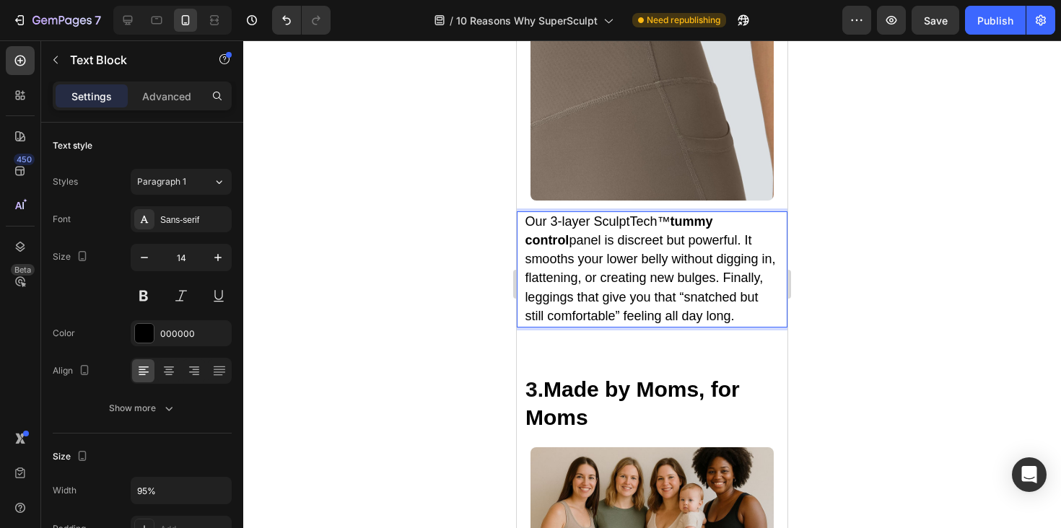
click at [646, 266] on p "Our 3-layer SculptTech™ tummy control panel is discreet but powerful. It smooth…" at bounding box center [652, 269] width 254 height 113
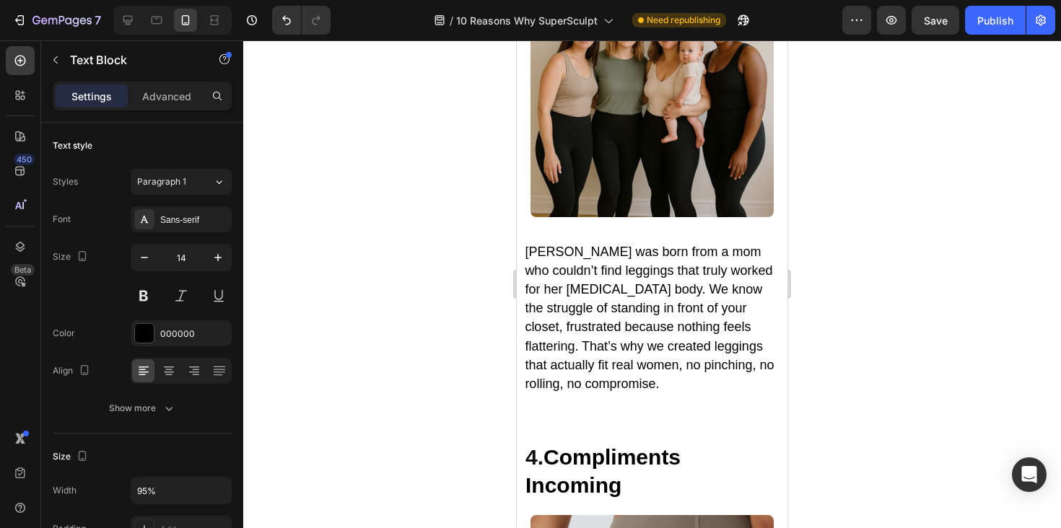
scroll to position [2048, 0]
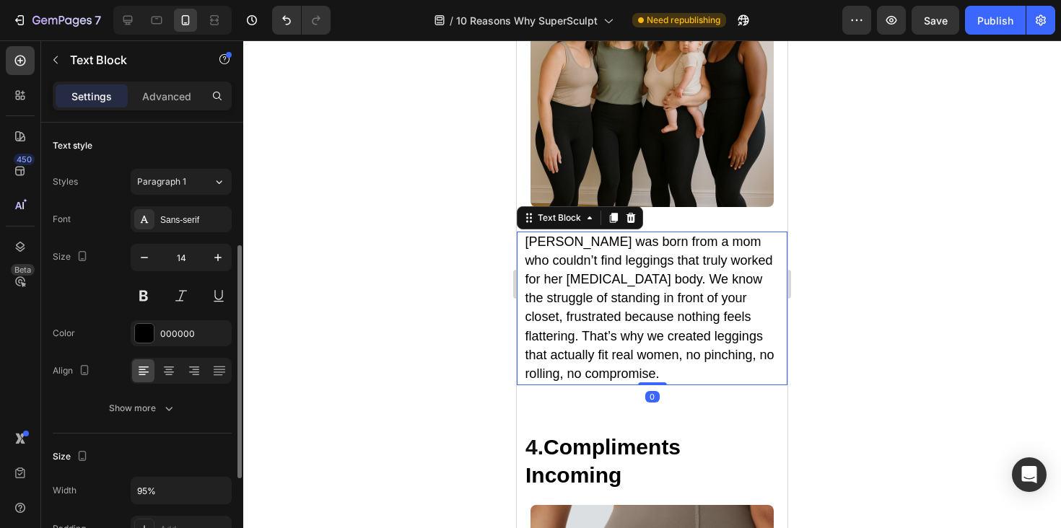
click at [629, 279] on span "[PERSON_NAME] was born from a mom who couldn’t find leggings that truly worked …" at bounding box center [649, 308] width 249 height 147
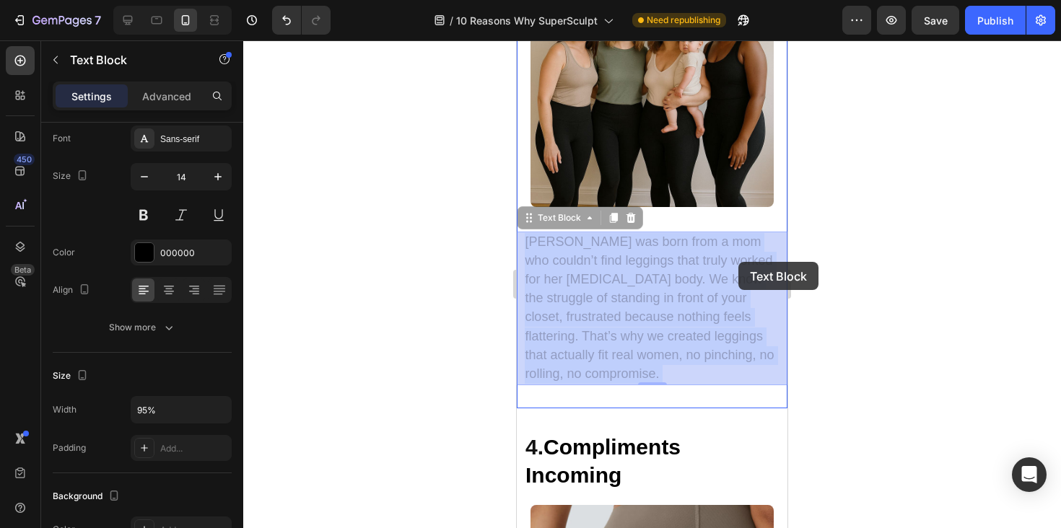
drag, startPoint x: 658, startPoint y: 261, endPoint x: 738, endPoint y: 262, distance: 80.9
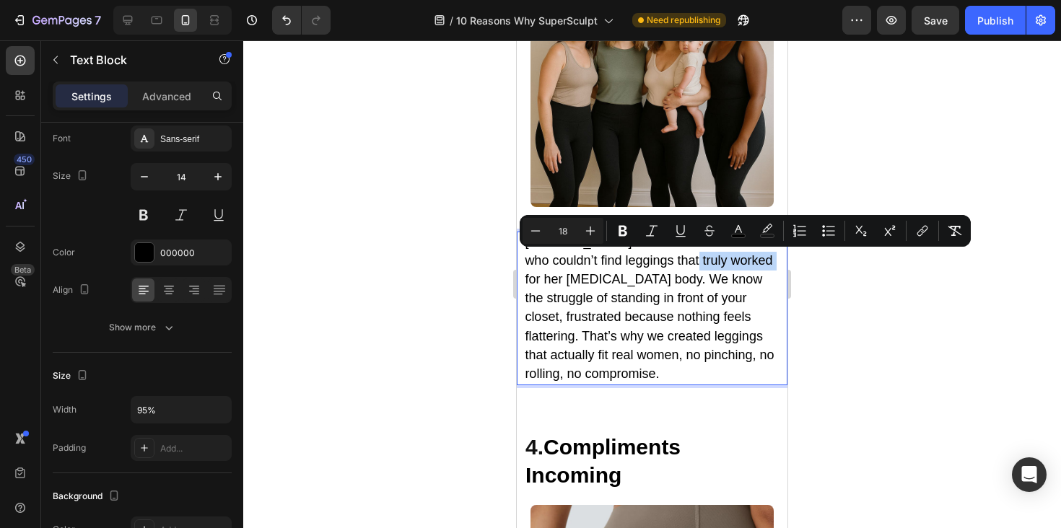
drag, startPoint x: 738, startPoint y: 262, endPoint x: 655, endPoint y: 258, distance: 83.1
click at [642, 285] on span "[PERSON_NAME] was born from a mom who couldn’t find leggings that truly worked …" at bounding box center [649, 308] width 249 height 147
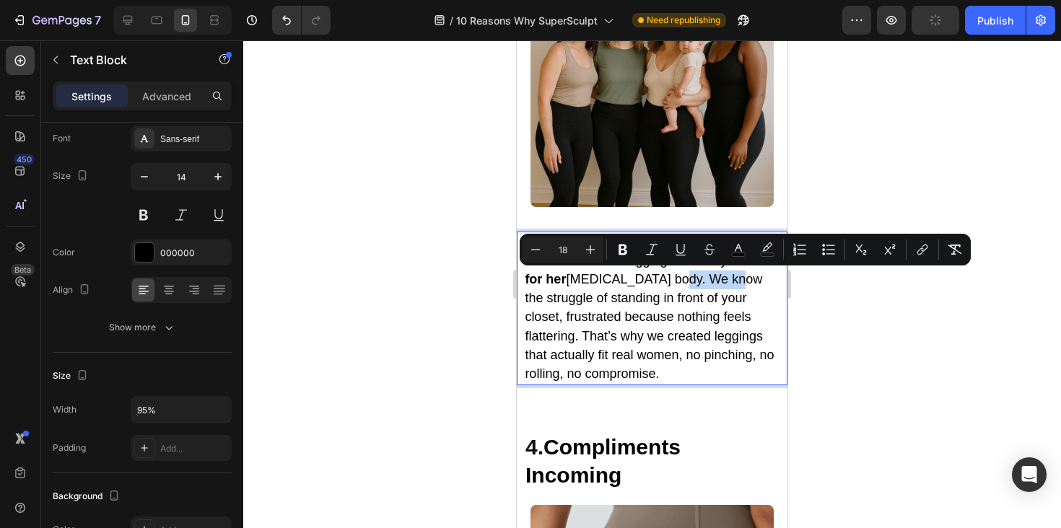
drag, startPoint x: 625, startPoint y: 282, endPoint x: 683, endPoint y: 282, distance: 57.7
click at [683, 282] on span "[PERSON_NAME] was born from a mom who couldn’t find leggings that truly worked …" at bounding box center [649, 308] width 249 height 147
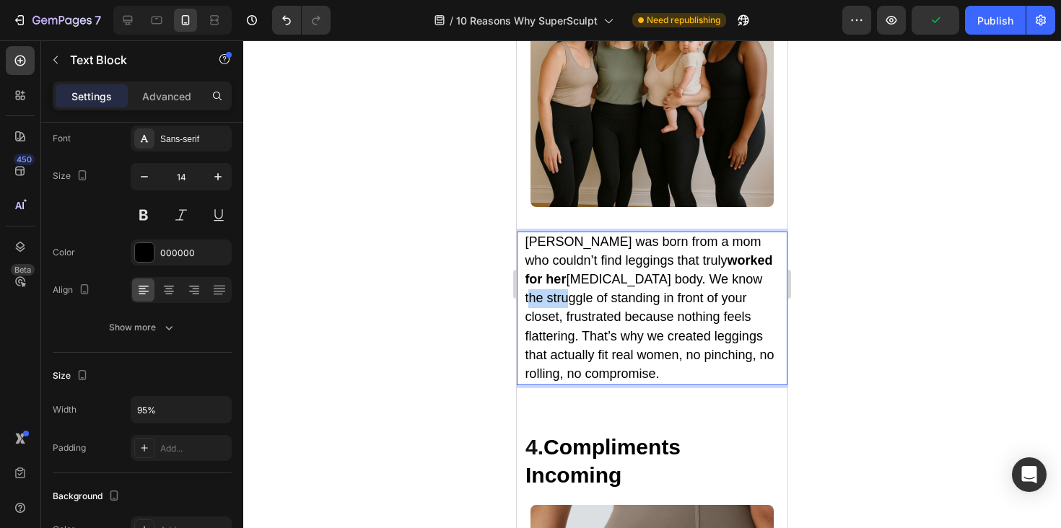
drag, startPoint x: 706, startPoint y: 282, endPoint x: 749, endPoint y: 282, distance: 42.6
click at [749, 282] on span "[PERSON_NAME] was born from a mom who couldn’t find leggings that truly worked …" at bounding box center [649, 308] width 249 height 147
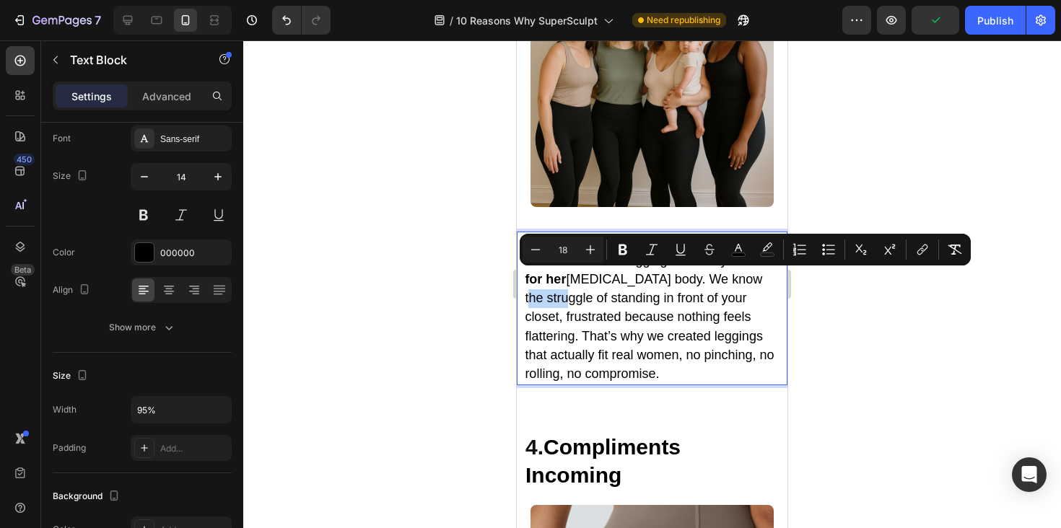
click at [749, 282] on span "[PERSON_NAME] was born from a mom who couldn’t find leggings that truly worked …" at bounding box center [649, 308] width 249 height 147
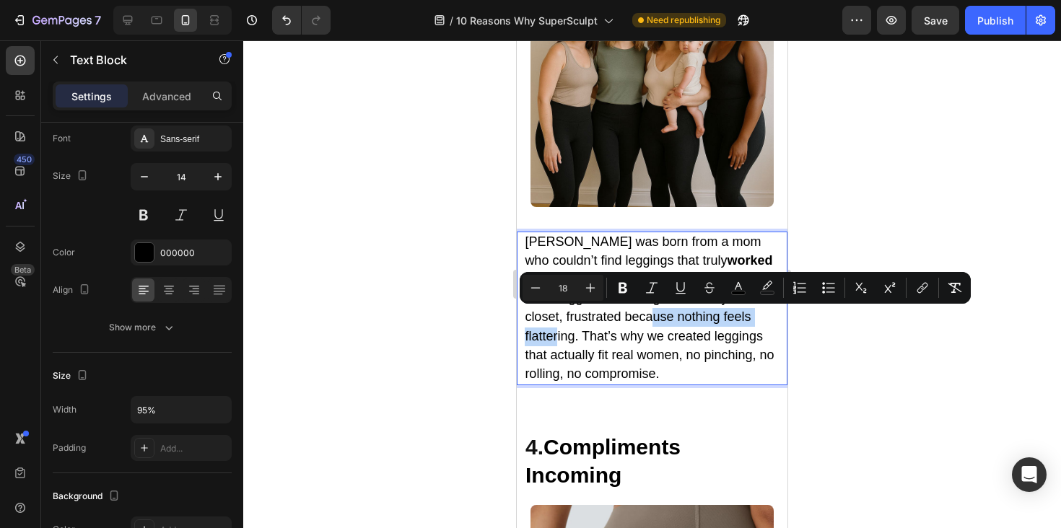
drag, startPoint x: 575, startPoint y: 318, endPoint x: 705, endPoint y: 319, distance: 130.7
click at [705, 319] on span "[PERSON_NAME] was born from a mom who couldn’t find leggings that truly worked …" at bounding box center [649, 308] width 249 height 147
click at [703, 344] on p "[PERSON_NAME] was born from a mom who couldn’t find leggings that truly worked …" at bounding box center [652, 309] width 254 height 152
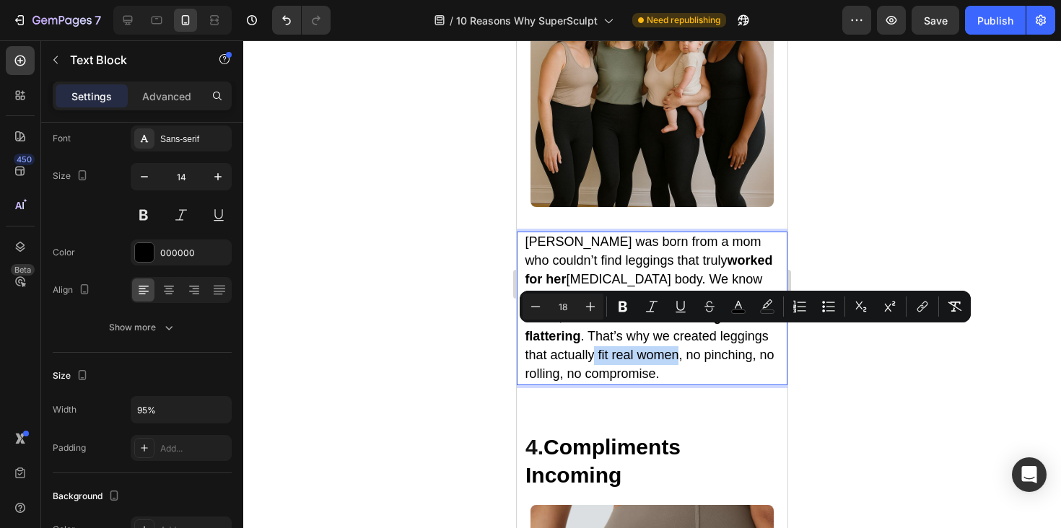
drag, startPoint x: 741, startPoint y: 337, endPoint x: 564, endPoint y: 358, distance: 178.1
click at [564, 358] on span "[PERSON_NAME] was born from a mom who couldn’t find leggings that truly worked …" at bounding box center [649, 308] width 249 height 147
click at [595, 377] on span "[PERSON_NAME] was born from a mom who couldn’t find leggings that truly worked …" at bounding box center [651, 308] width 252 height 147
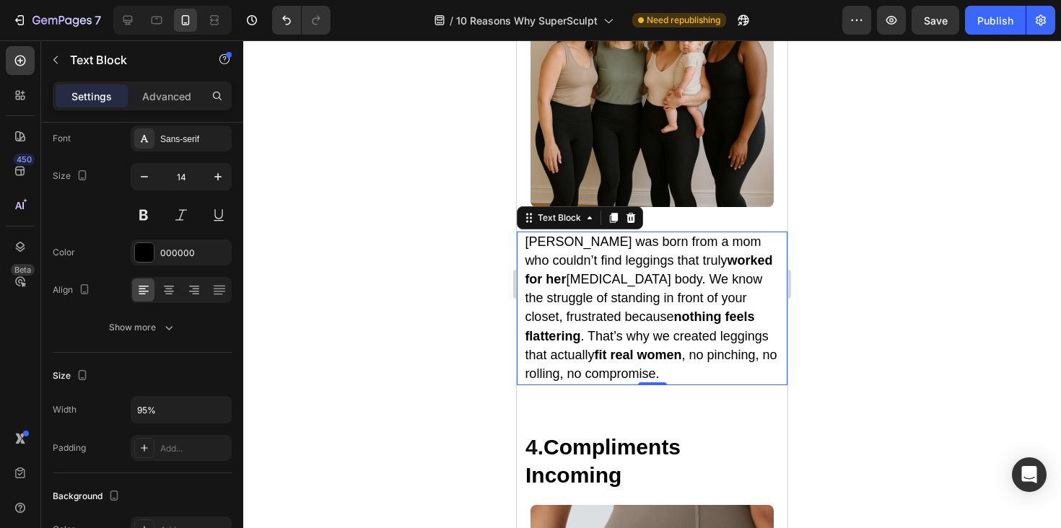
click at [956, 370] on div at bounding box center [652, 284] width 818 height 488
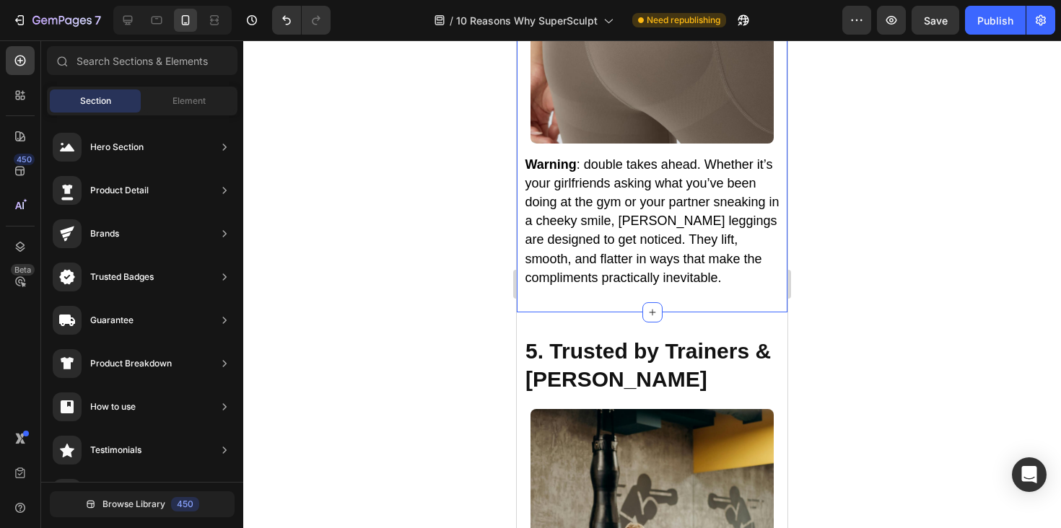
scroll to position [2652, 0]
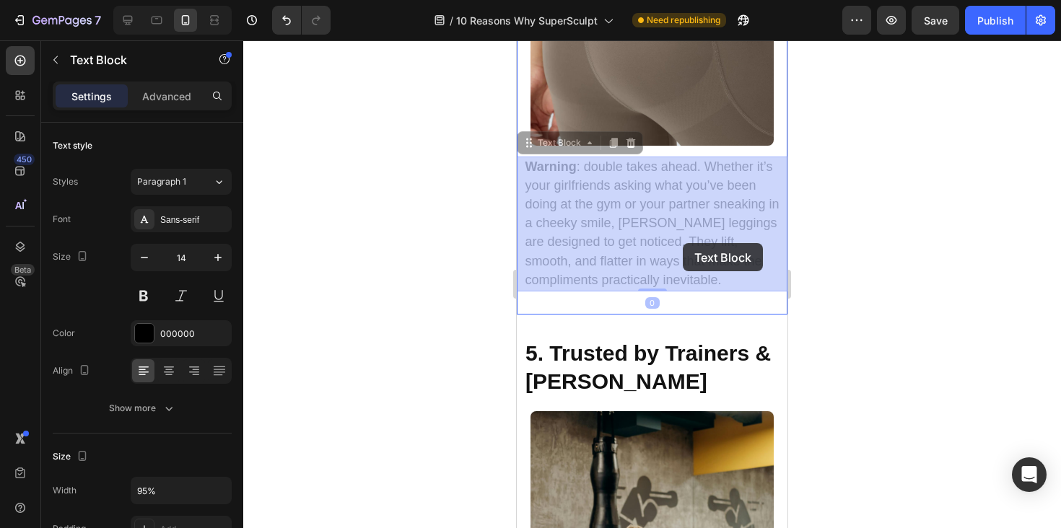
drag, startPoint x: 617, startPoint y: 243, endPoint x: 683, endPoint y: 243, distance: 65.7
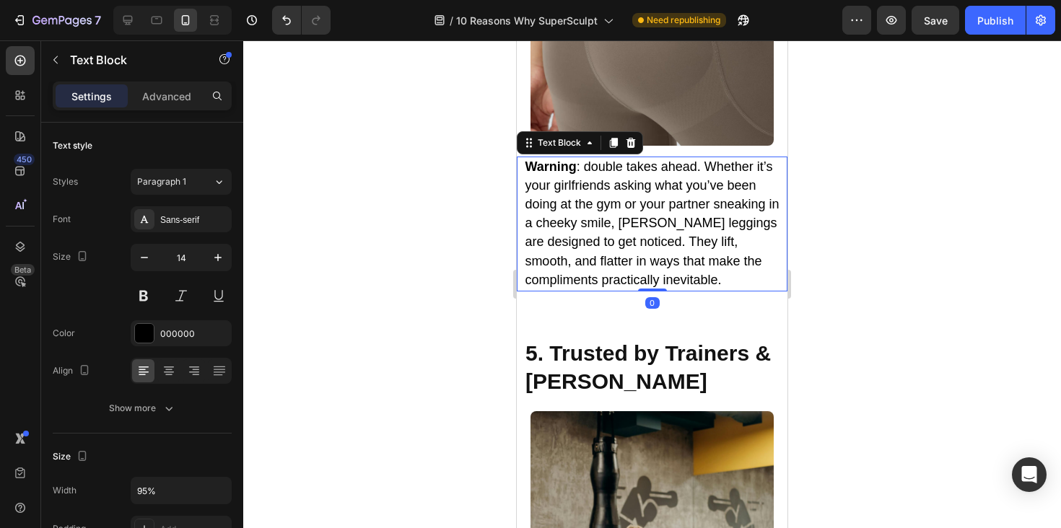
click at [649, 243] on span "Warning : double takes ahead. Whether it’s your girlfriends asking what you’ve …" at bounding box center [652, 224] width 254 height 128
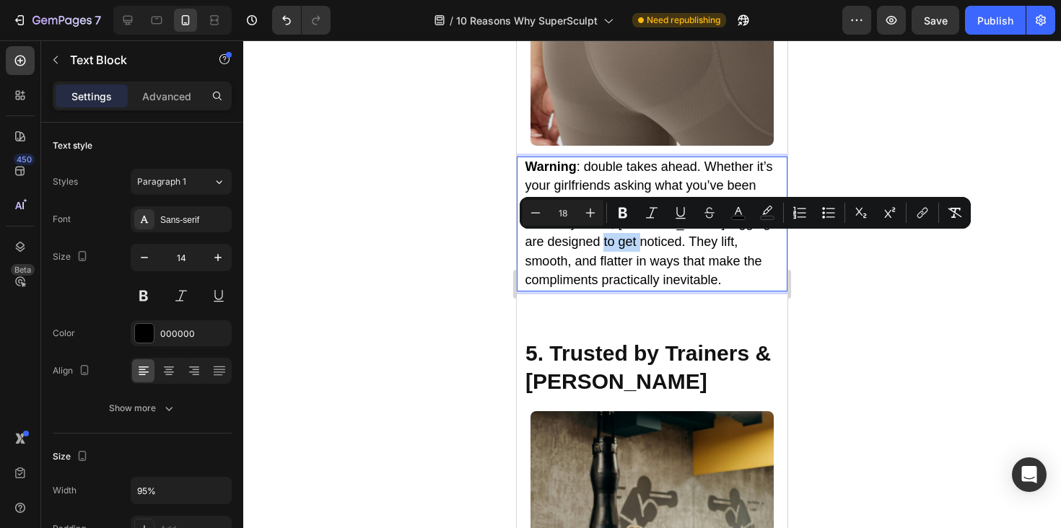
drag, startPoint x: 660, startPoint y: 244, endPoint x: 620, endPoint y: 243, distance: 39.7
click at [620, 243] on span "Warning : double takes ahead. Whether it’s your girlfriends asking what you’ve …" at bounding box center [652, 224] width 254 height 128
click at [797, 282] on div at bounding box center [652, 284] width 818 height 488
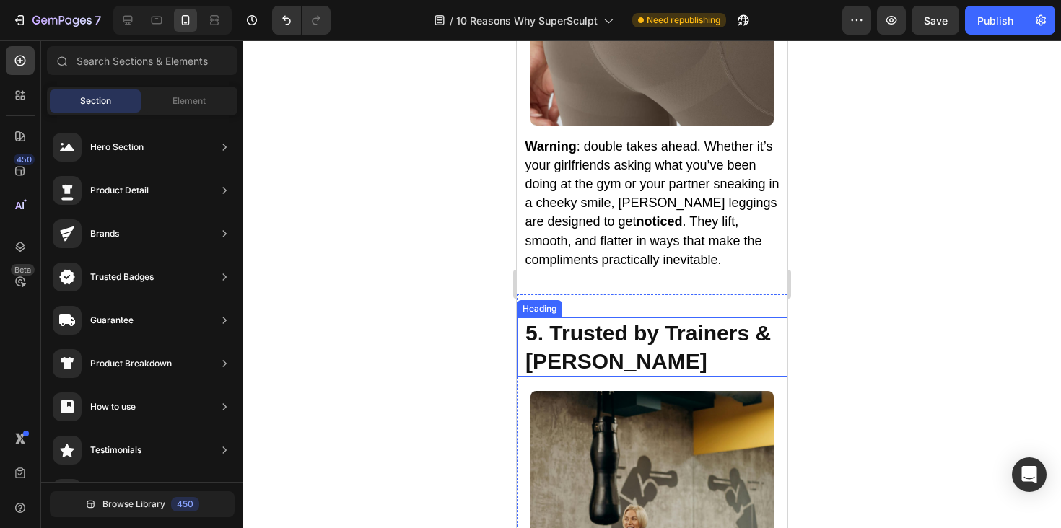
scroll to position [2673, 0]
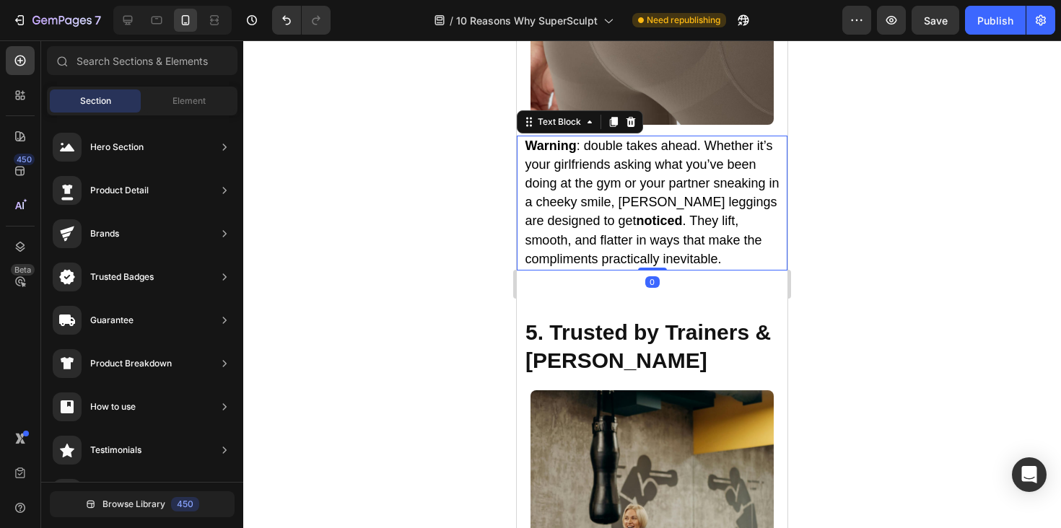
click at [666, 230] on p "Warning : double takes ahead. Whether it’s your girlfriends asking what you’ve …" at bounding box center [652, 203] width 254 height 132
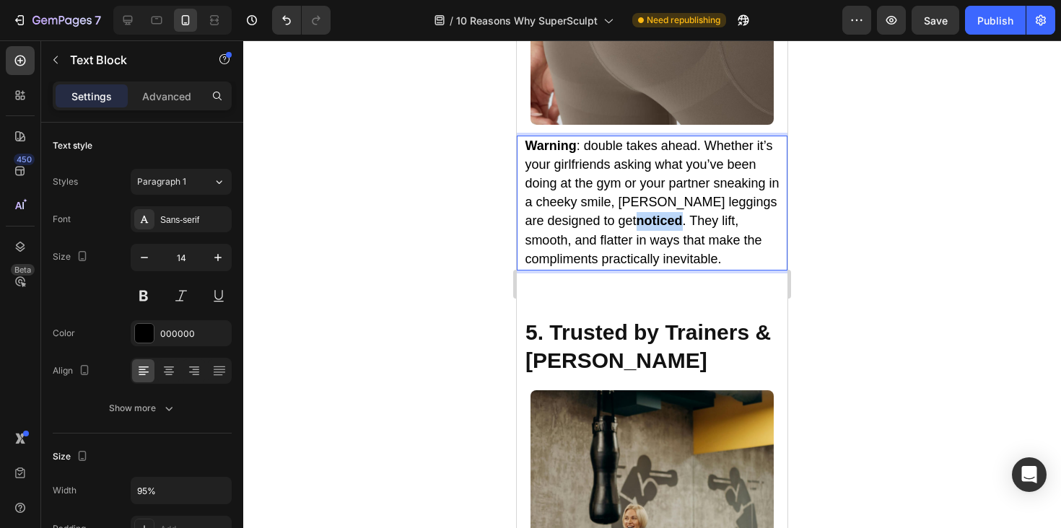
click at [657, 223] on strong "noticed" at bounding box center [660, 221] width 46 height 14
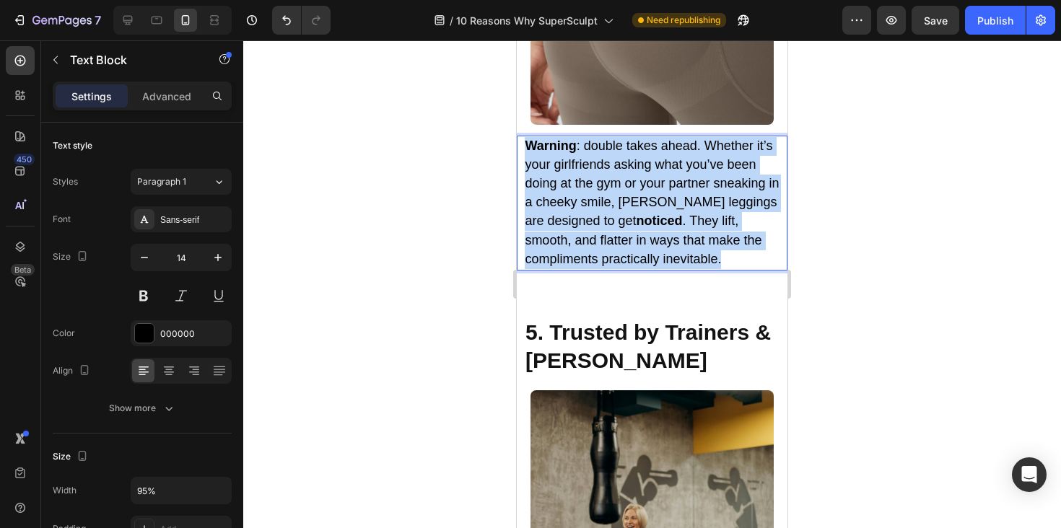
click at [657, 223] on strong "noticed" at bounding box center [660, 221] width 46 height 14
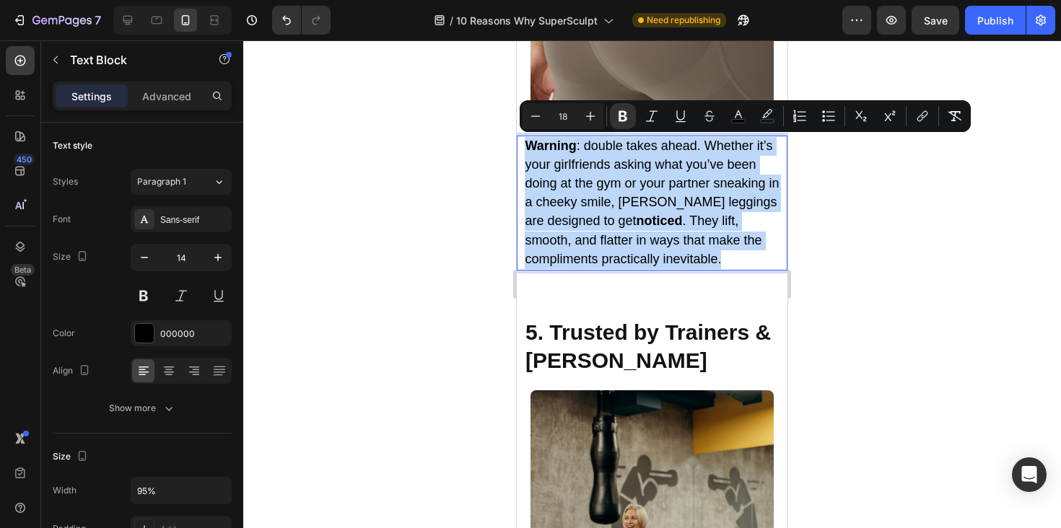
click at [657, 223] on strong "noticed" at bounding box center [660, 221] width 46 height 14
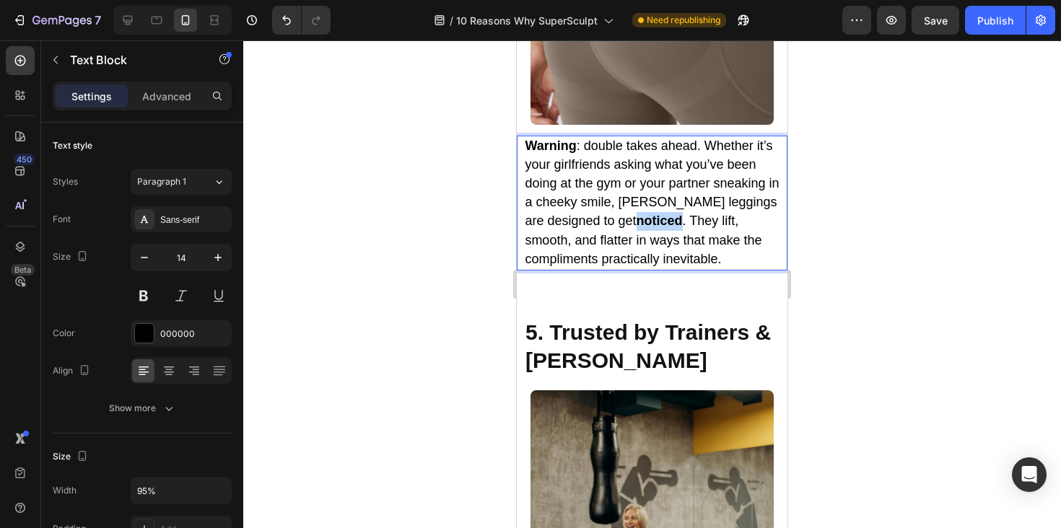
click at [657, 223] on strong "noticed" at bounding box center [660, 221] width 46 height 14
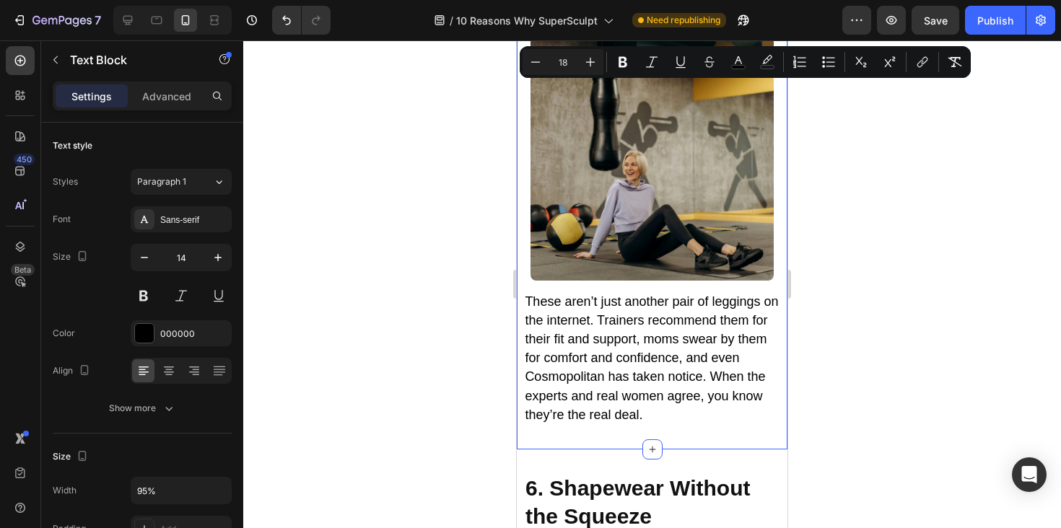
scroll to position [3098, 0]
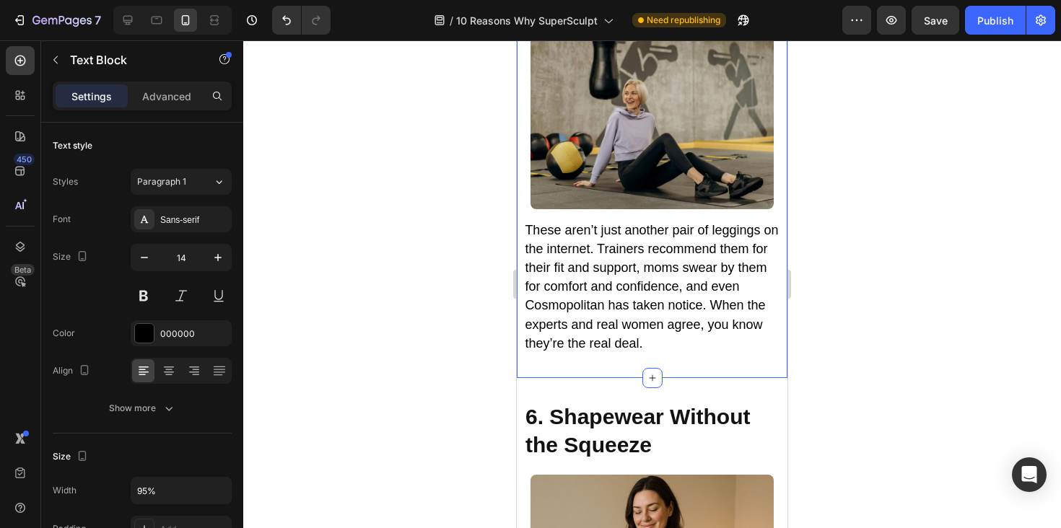
click at [684, 312] on span "These aren’t just another pair of leggings on the internet. Trainers recommend …" at bounding box center [651, 287] width 253 height 128
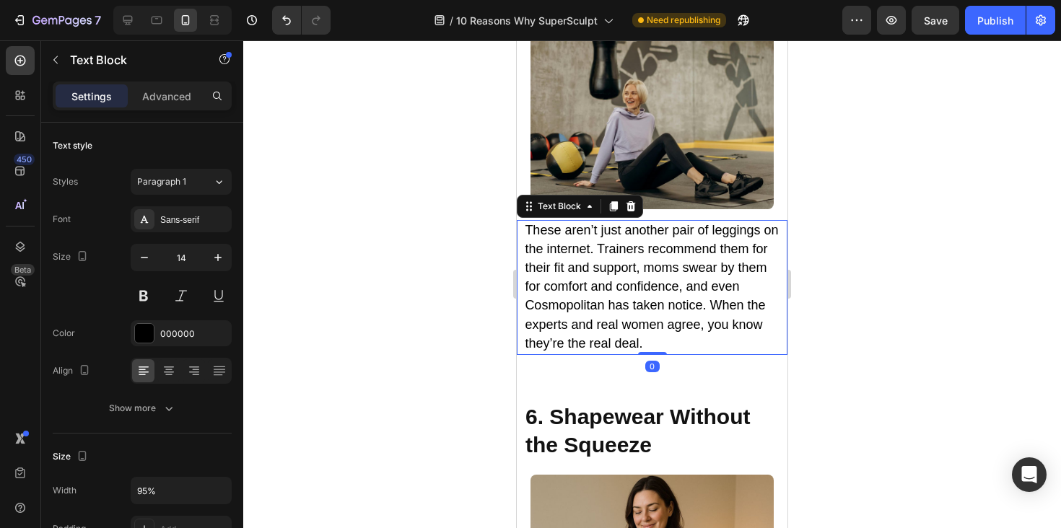
scroll to position [81, 0]
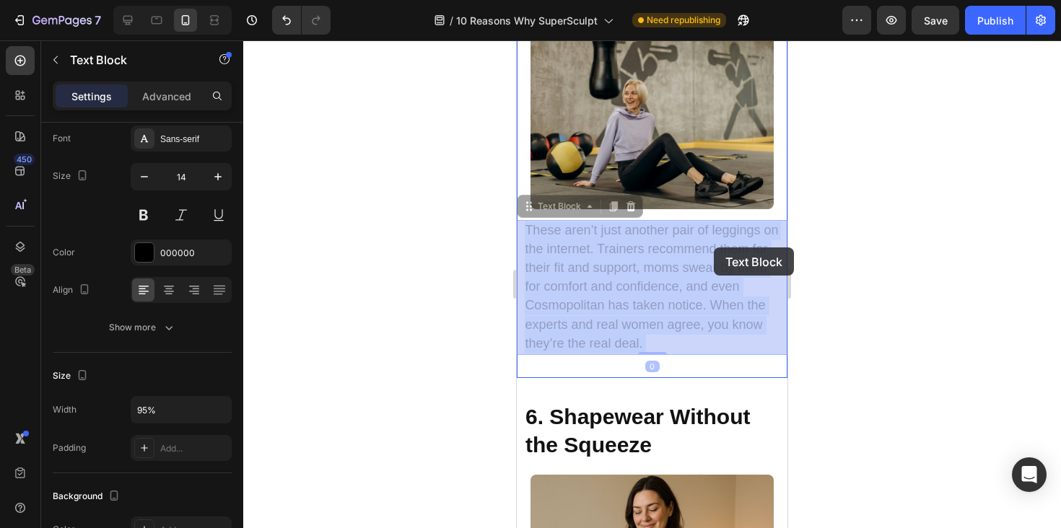
drag, startPoint x: 597, startPoint y: 247, endPoint x: 712, endPoint y: 248, distance: 114.8
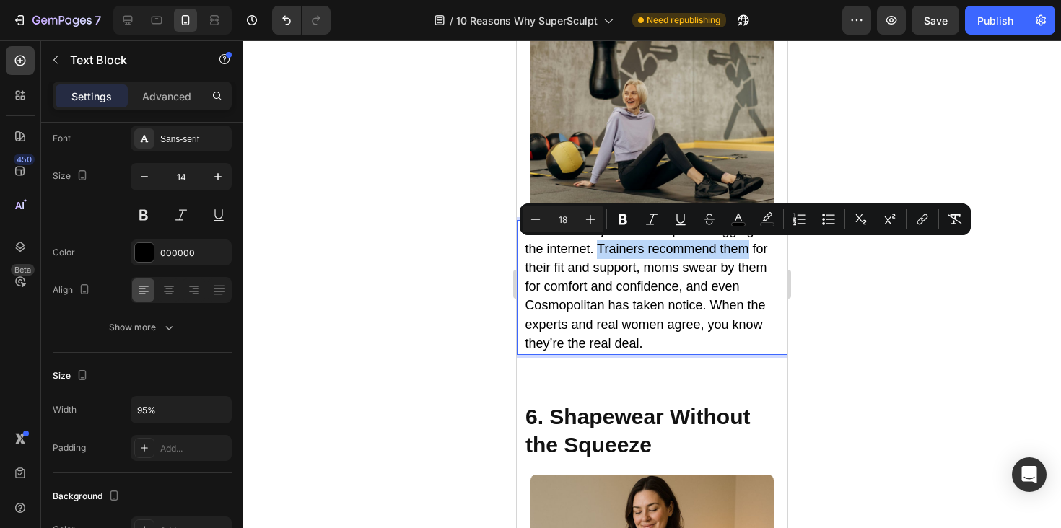
drag, startPoint x: 747, startPoint y: 253, endPoint x: 595, endPoint y: 254, distance: 151.6
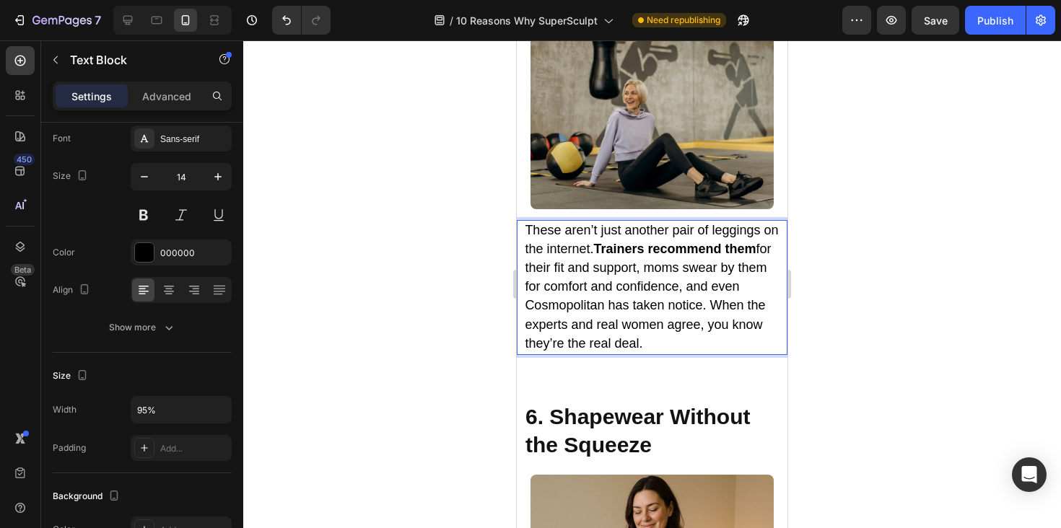
click at [672, 266] on span "These aren’t just another pair of leggings on the internet. Trainers recommend …" at bounding box center [651, 287] width 253 height 128
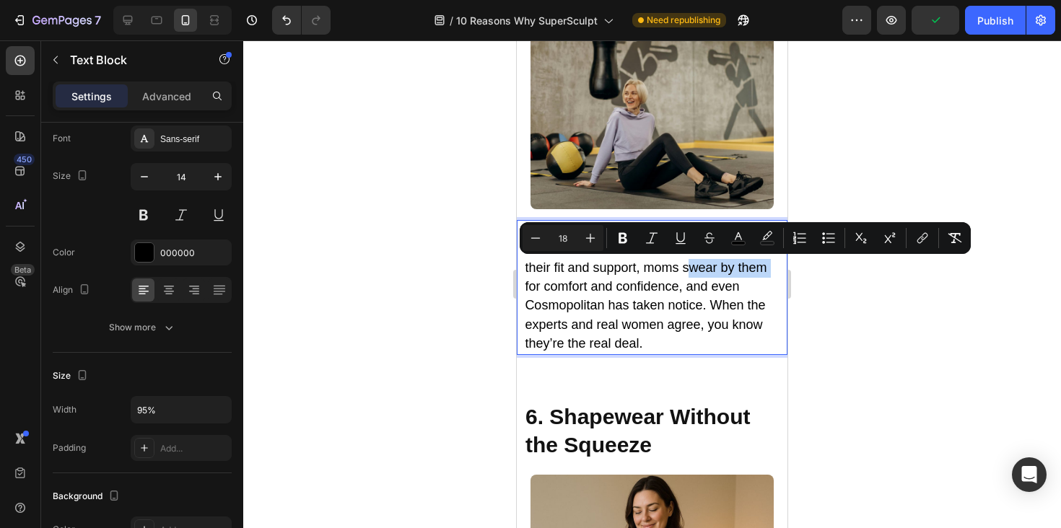
drag, startPoint x: 684, startPoint y: 266, endPoint x: 766, endPoint y: 264, distance: 82.3
click at [766, 264] on span "These aren’t just another pair of leggings on the internet. Trainers recommend …" at bounding box center [651, 287] width 253 height 128
click at [691, 326] on span "These aren’t just another pair of leggings on the internet. Trainers recommend …" at bounding box center [651, 287] width 253 height 128
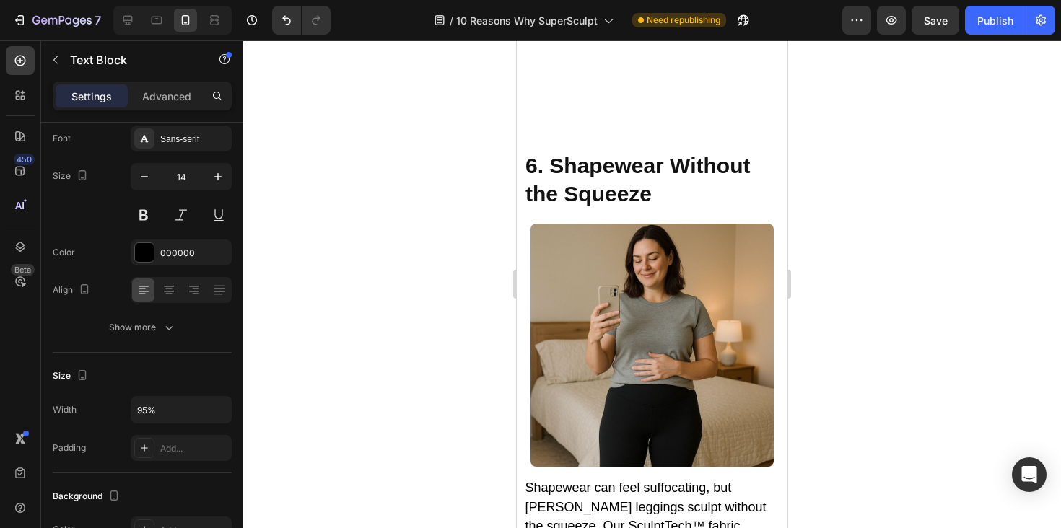
scroll to position [3550, 0]
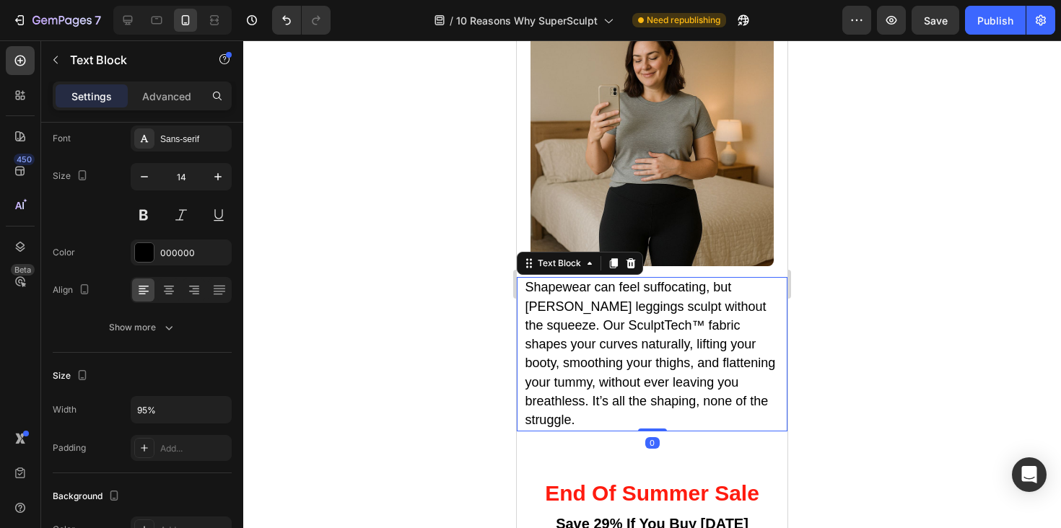
click at [619, 297] on p "Shapewear can feel suffocating, but [PERSON_NAME] leggings sculpt without the s…" at bounding box center [652, 355] width 254 height 152
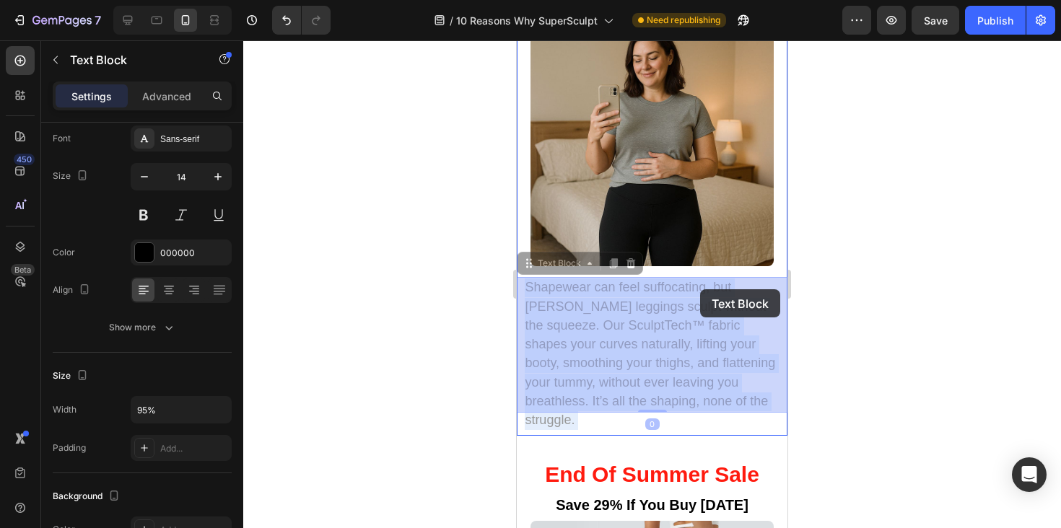
drag, startPoint x: 645, startPoint y: 289, endPoint x: 700, endPoint y: 289, distance: 54.9
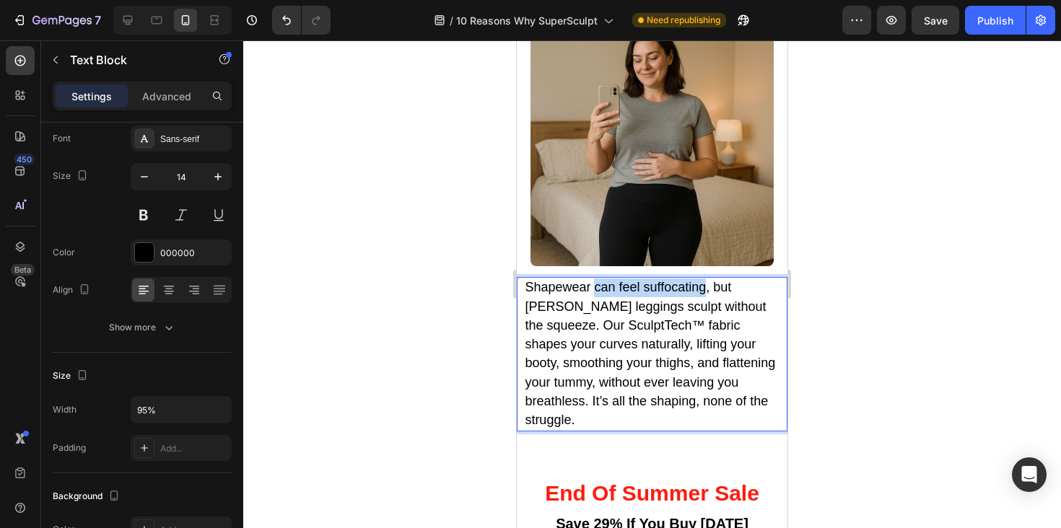
drag, startPoint x: 593, startPoint y: 290, endPoint x: 707, endPoint y: 288, distance: 114.1
click at [677, 320] on span "Shapewear can feel suffocating , but [PERSON_NAME] leggings sculpt without the …" at bounding box center [650, 353] width 250 height 147
drag, startPoint x: 660, startPoint y: 309, endPoint x: 772, endPoint y: 310, distance: 111.2
click at [772, 310] on span "Shapewear can feel suffocating , but [PERSON_NAME] leggings sculpt without the …" at bounding box center [650, 353] width 250 height 147
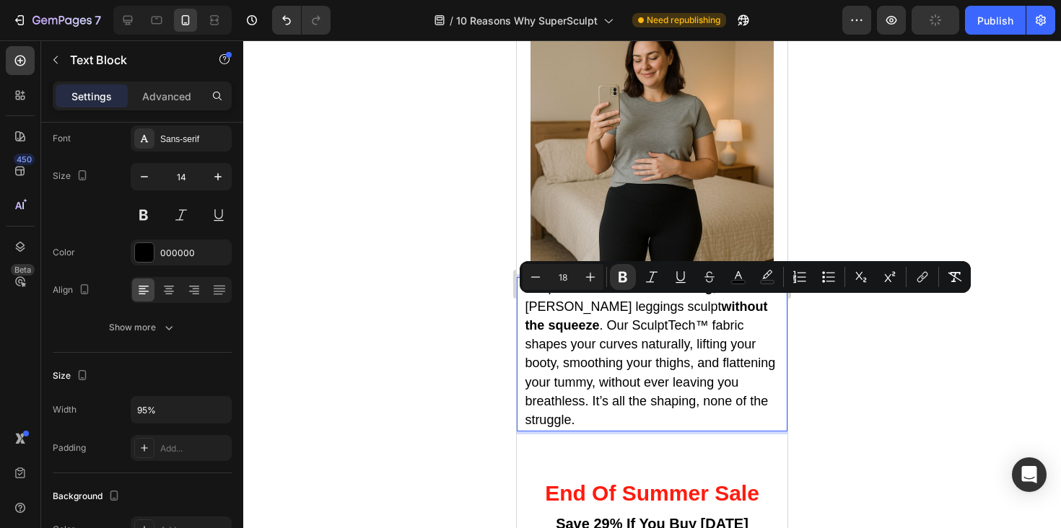
click at [823, 330] on div at bounding box center [652, 284] width 818 height 488
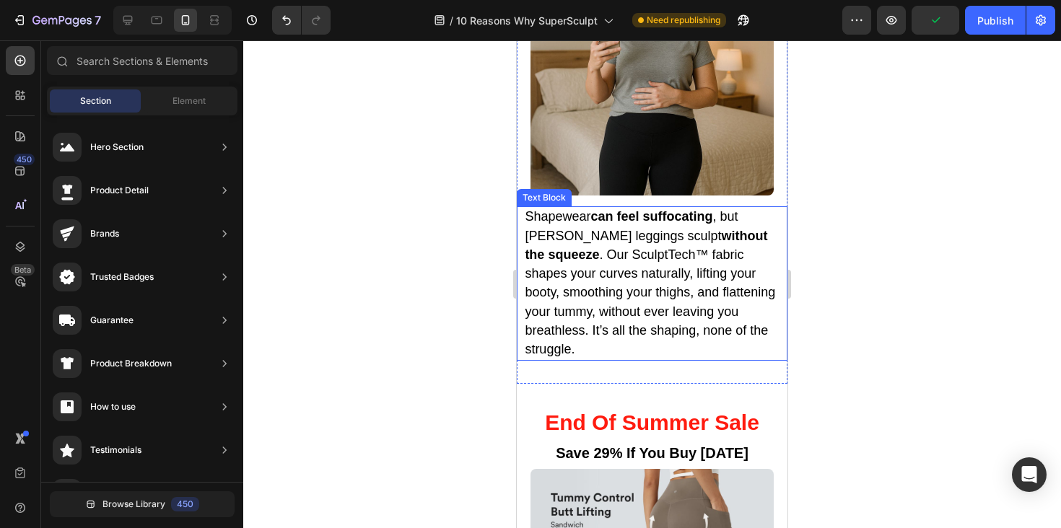
scroll to position [3622, 0]
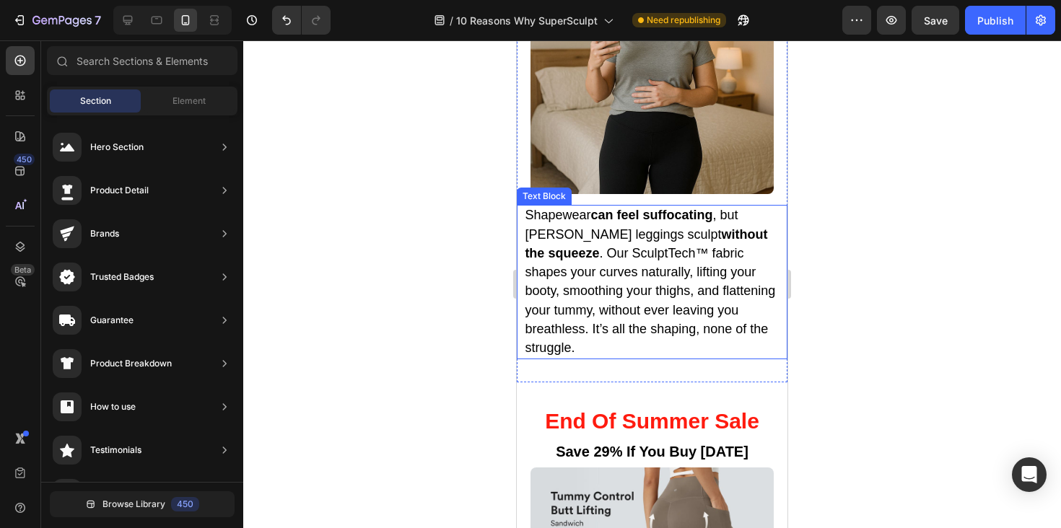
click at [645, 315] on span "Shapewear can feel suffocating , but [PERSON_NAME] leggings sculpt without the …" at bounding box center [650, 281] width 250 height 147
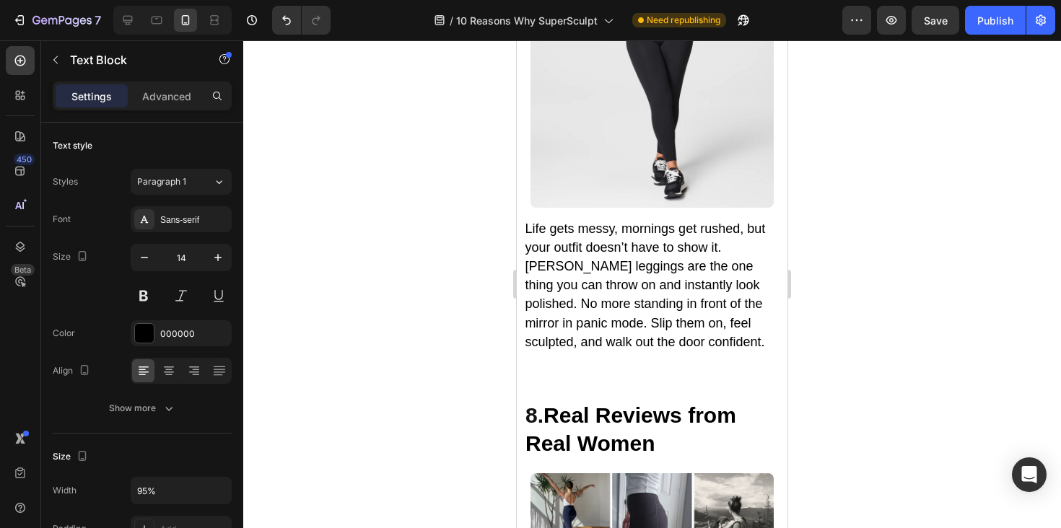
scroll to position [4648, 0]
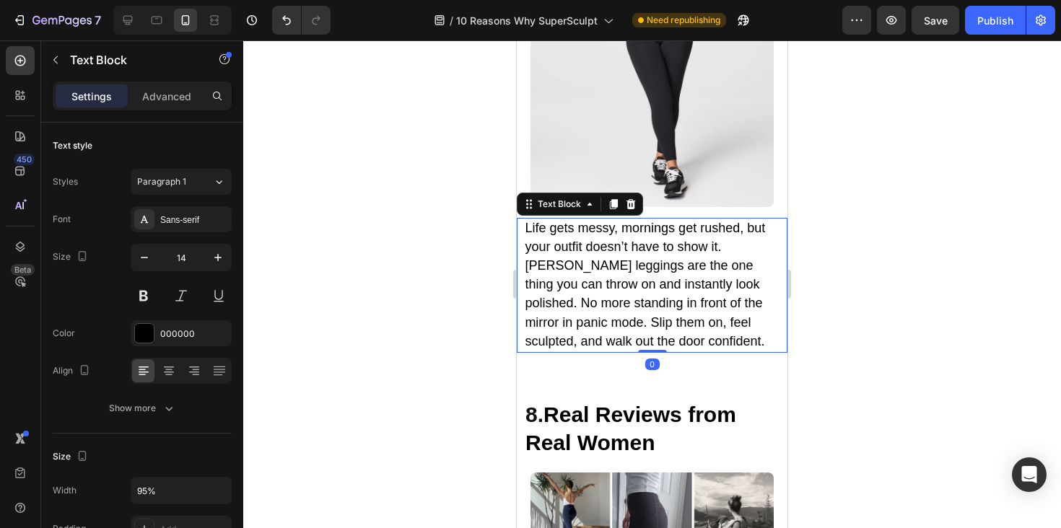
click at [624, 276] on p "Life gets messy, mornings get rushed, but your outfit doesn’t have to show it. …" at bounding box center [652, 285] width 254 height 132
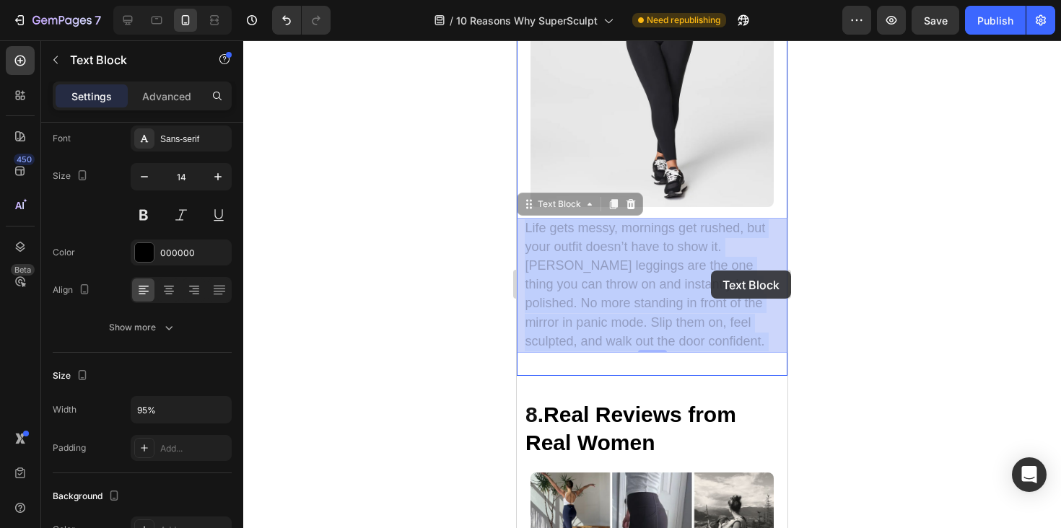
drag, startPoint x: 622, startPoint y: 268, endPoint x: 707, endPoint y: 271, distance: 84.5
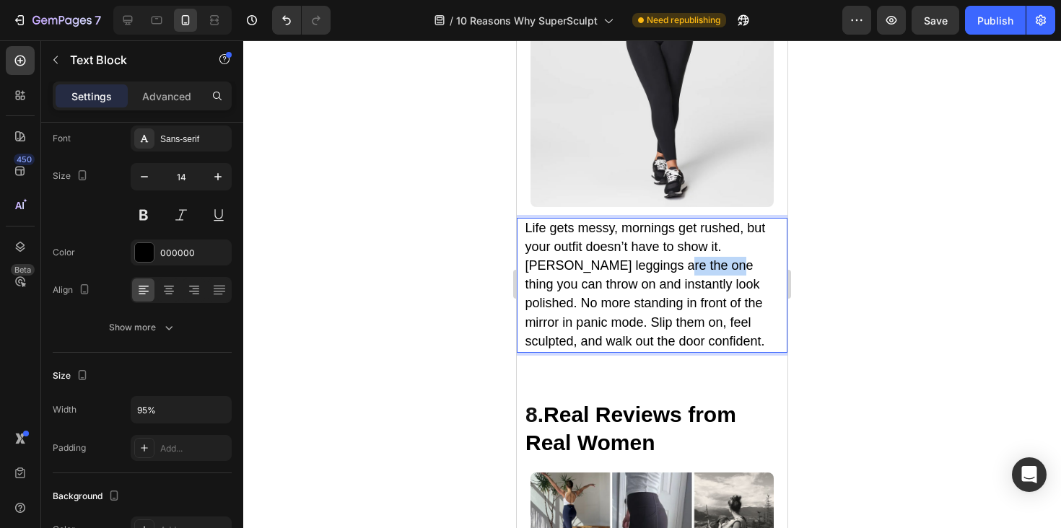
drag, startPoint x: 621, startPoint y: 269, endPoint x: 674, endPoint y: 270, distance: 52.7
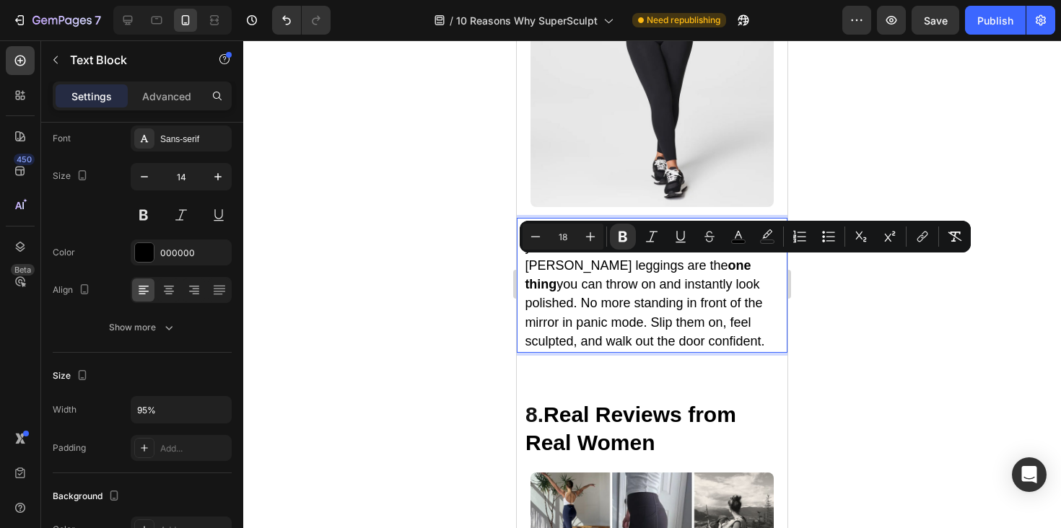
click at [676, 282] on span "Life gets messy, mornings get rushed, but your outfit doesn’t have to show it. …" at bounding box center [645, 285] width 240 height 128
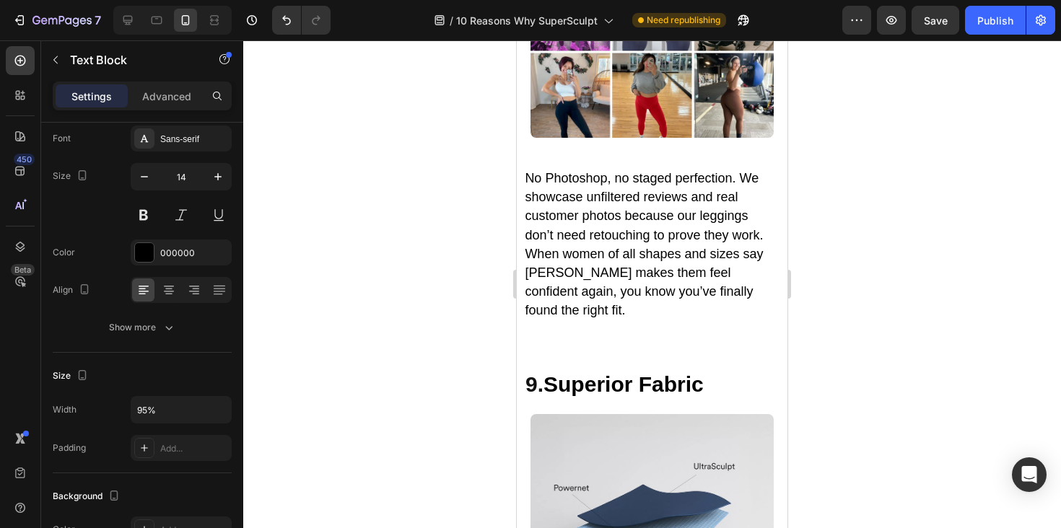
scroll to position [5240, 0]
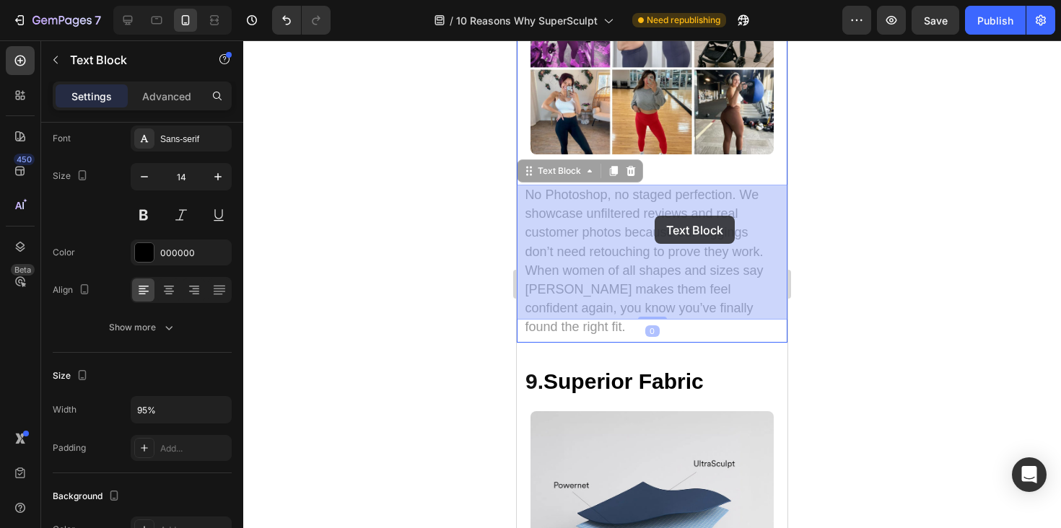
drag, startPoint x: 587, startPoint y: 215, endPoint x: 629, endPoint y: 215, distance: 41.9
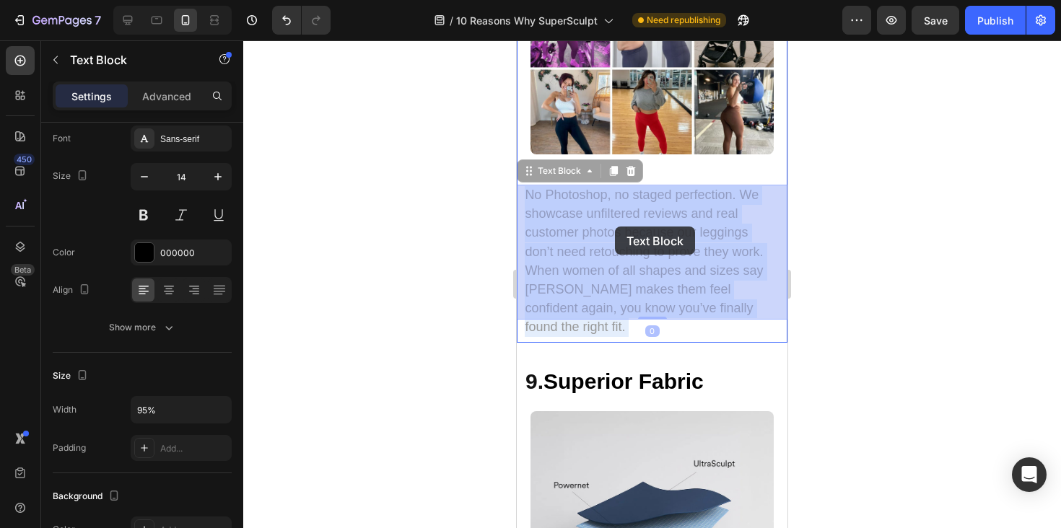
drag, startPoint x: 585, startPoint y: 214, endPoint x: 615, endPoint y: 227, distance: 32.3
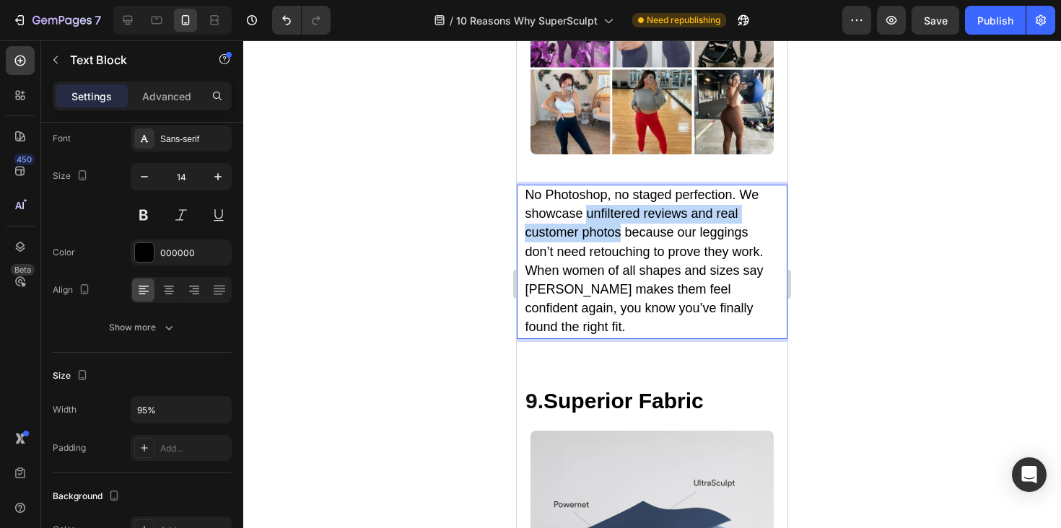
drag, startPoint x: 589, startPoint y: 214, endPoint x: 620, endPoint y: 230, distance: 34.5
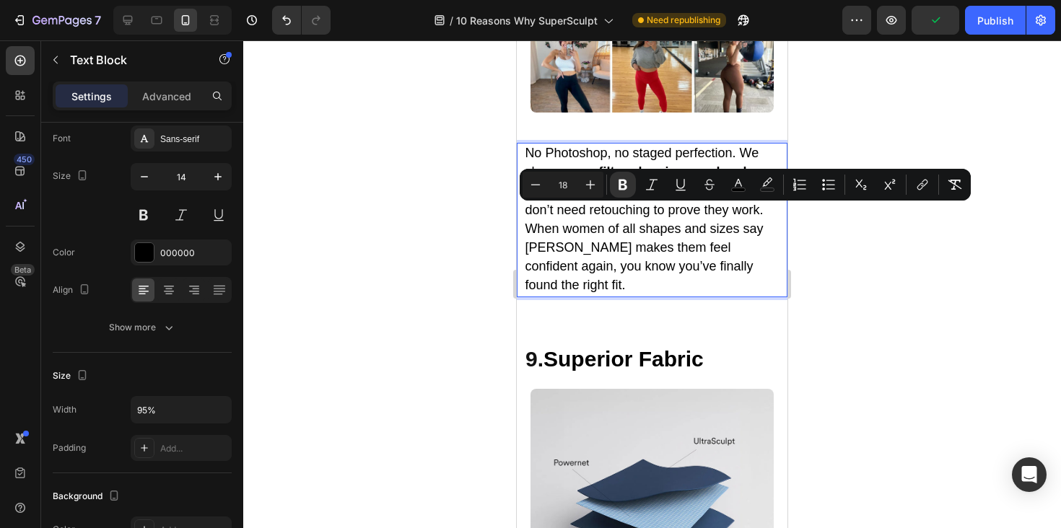
scroll to position [5287, 0]
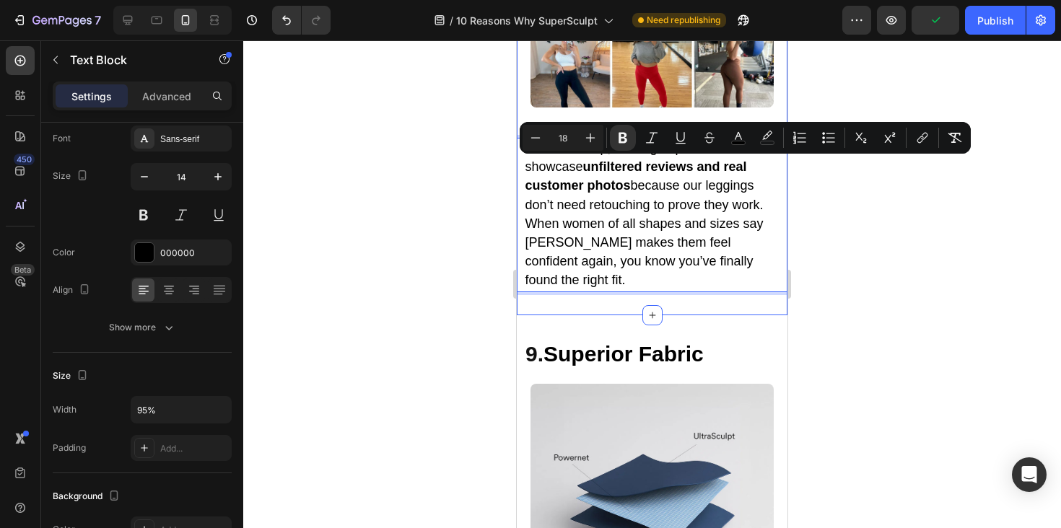
click at [889, 276] on div at bounding box center [652, 284] width 818 height 488
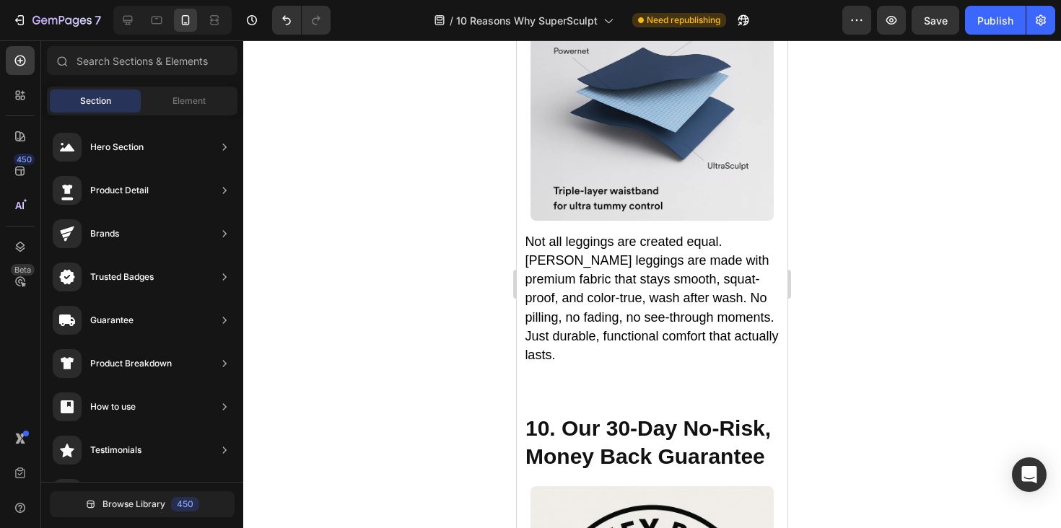
scroll to position [5679, 0]
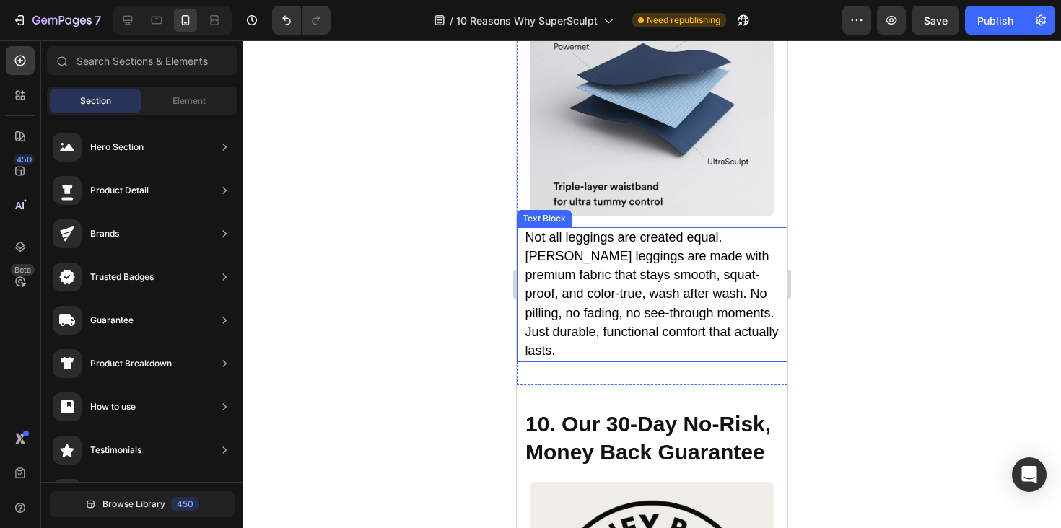
click at [639, 267] on p "Not all leggings are created equal. [PERSON_NAME] leggings are made with premiu…" at bounding box center [652, 295] width 254 height 132
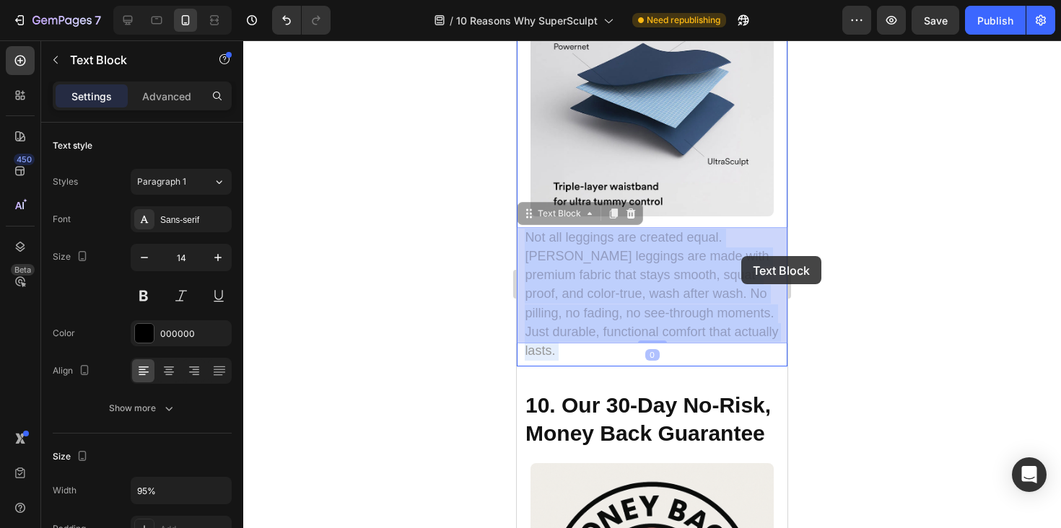
drag, startPoint x: 665, startPoint y: 258, endPoint x: 741, endPoint y: 257, distance: 75.8
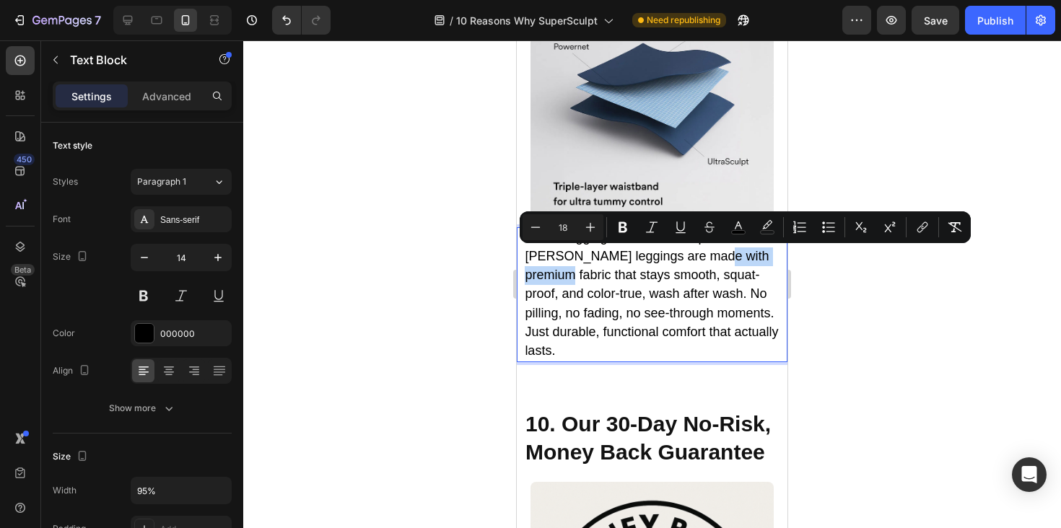
drag, startPoint x: 748, startPoint y: 257, endPoint x: 660, endPoint y: 257, distance: 87.3
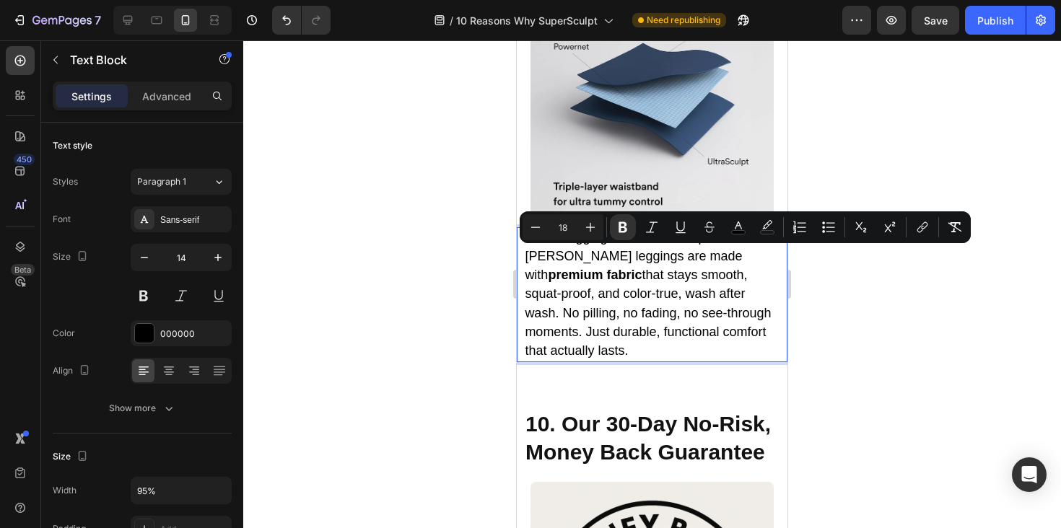
click at [668, 302] on p "Not all leggings are created equal. [PERSON_NAME] leggings are made with premiu…" at bounding box center [652, 295] width 254 height 132
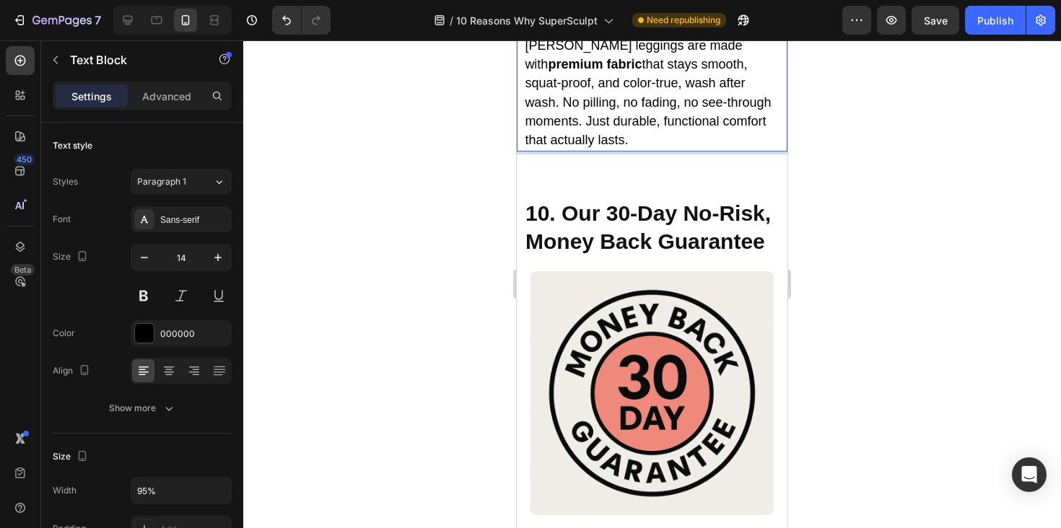
scroll to position [5901, 0]
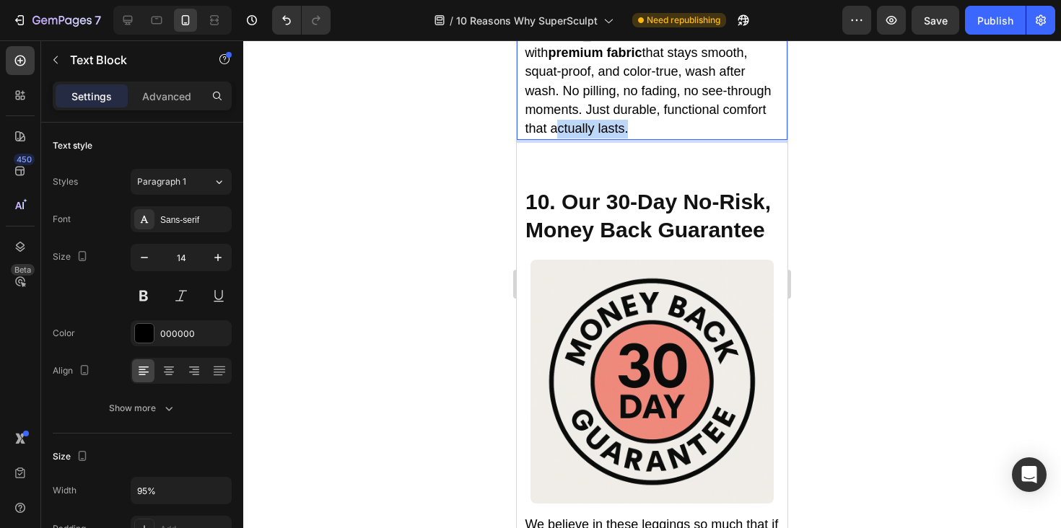
drag, startPoint x: 657, startPoint y: 108, endPoint x: 729, endPoint y: 114, distance: 72.4
click at [730, 113] on span "Not all leggings are created equal. [PERSON_NAME] leggings are made with premiu…" at bounding box center [648, 72] width 246 height 128
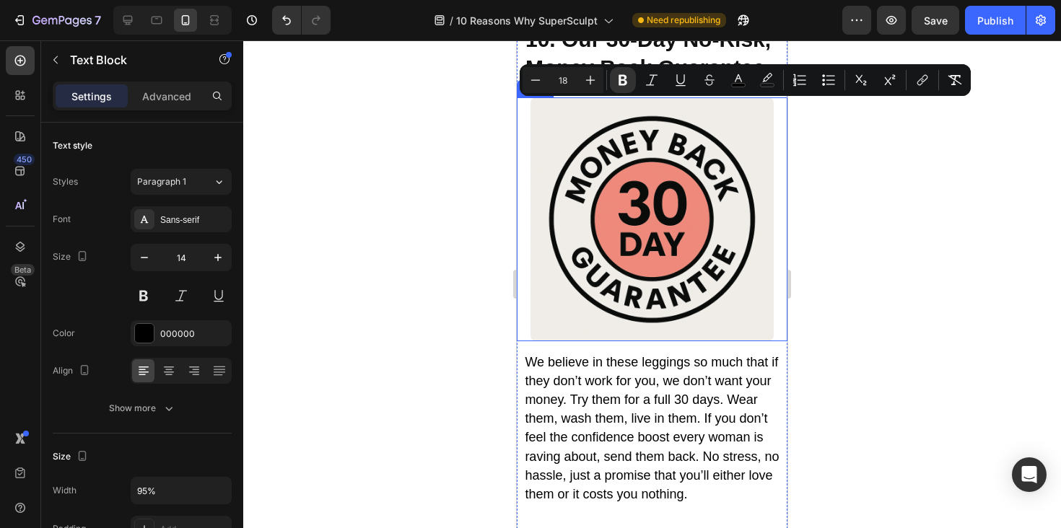
scroll to position [6104, 0]
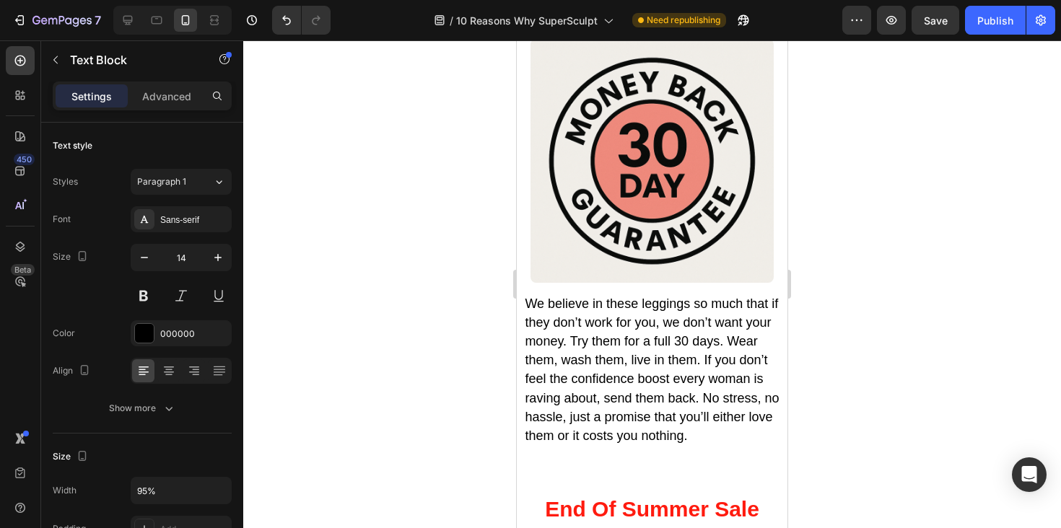
click at [834, 291] on div at bounding box center [652, 284] width 818 height 488
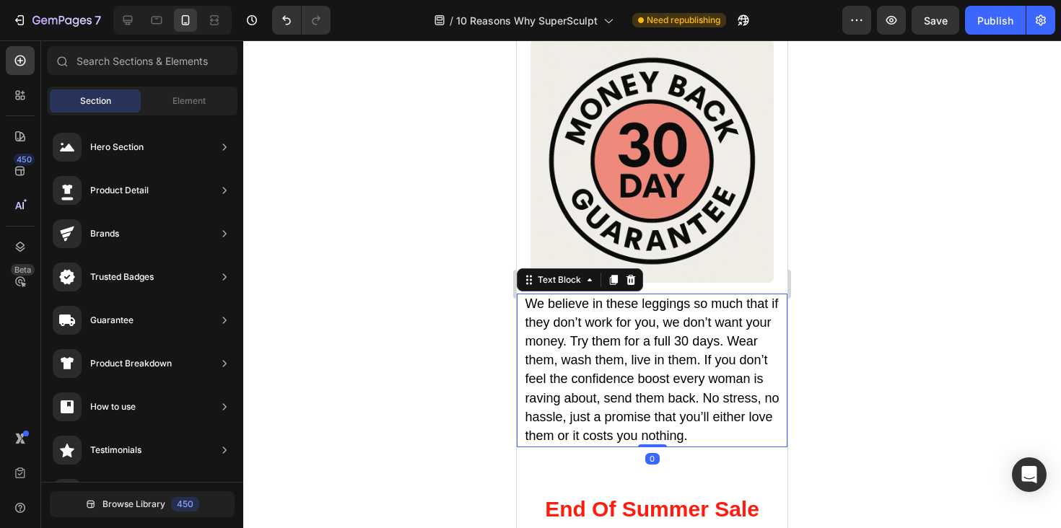
click at [650, 323] on span "We believe in these leggings so much that if they don’t work for you, we don’t …" at bounding box center [652, 370] width 254 height 147
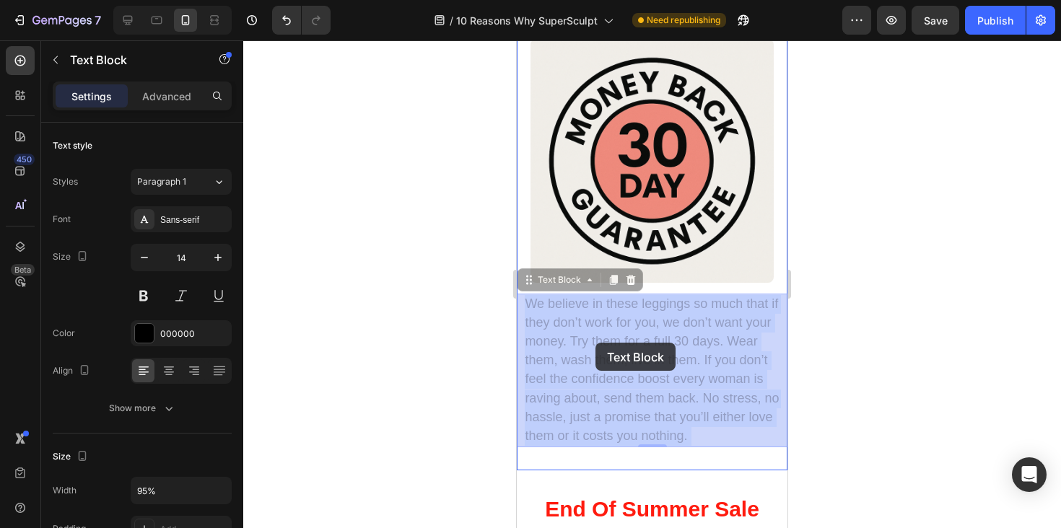
drag, startPoint x: 723, startPoint y: 344, endPoint x: 592, endPoint y: 342, distance: 130.7
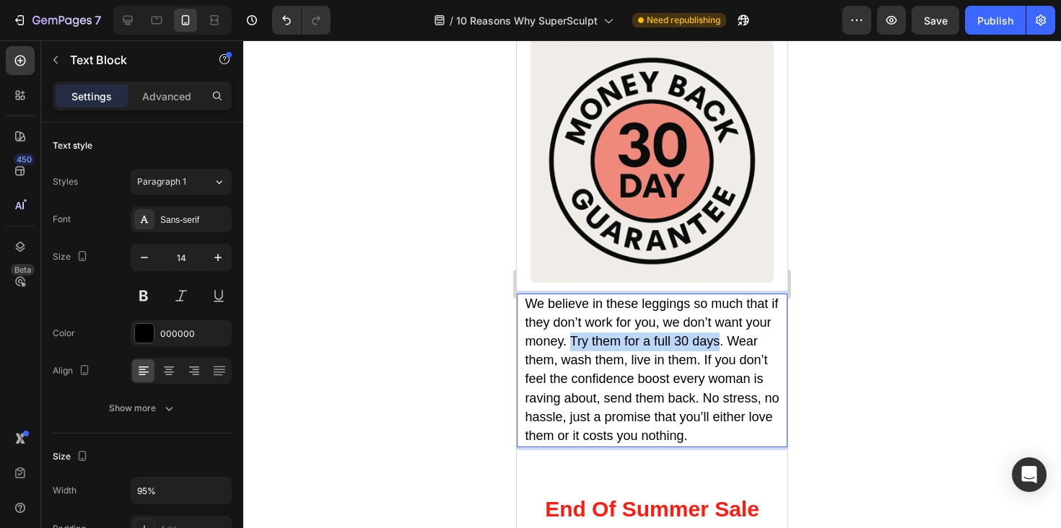
drag, startPoint x: 571, startPoint y: 341, endPoint x: 719, endPoint y: 344, distance: 148.0
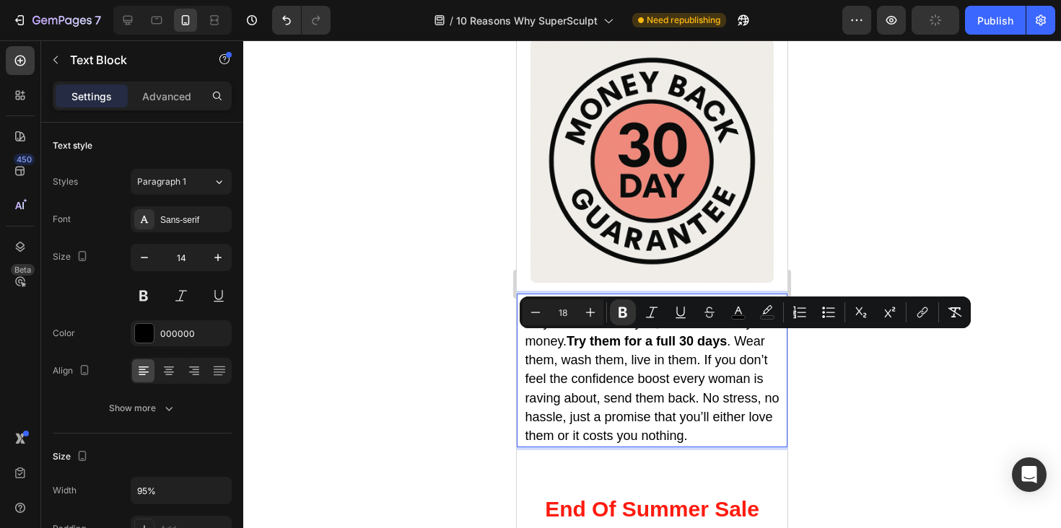
click at [803, 354] on div at bounding box center [652, 284] width 818 height 488
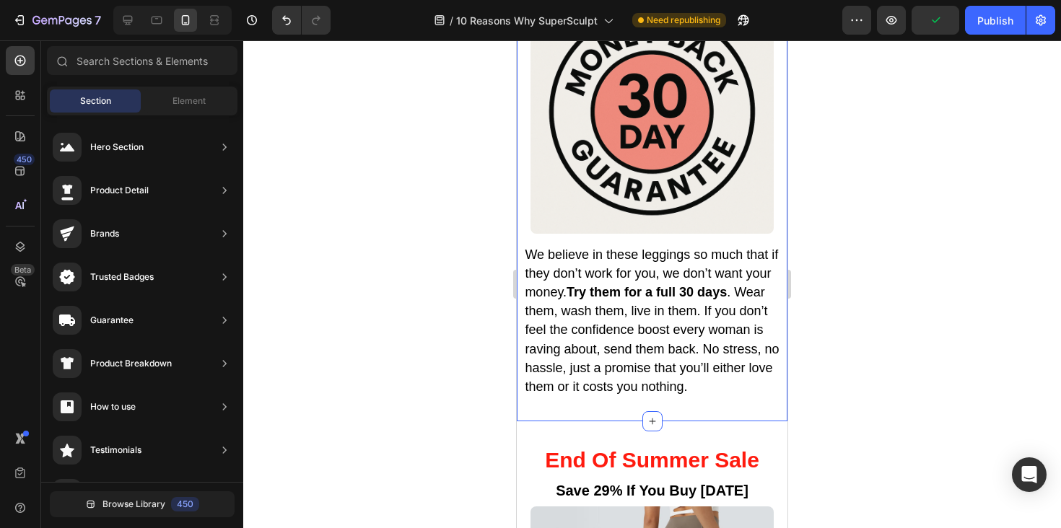
scroll to position [6161, 0]
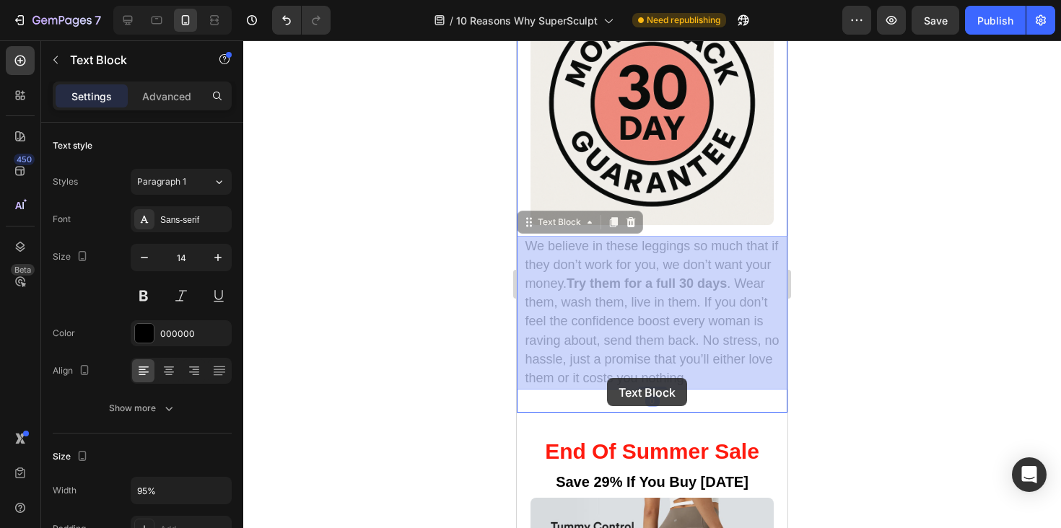
drag, startPoint x: 572, startPoint y: 378, endPoint x: 655, endPoint y: 378, distance: 83.0
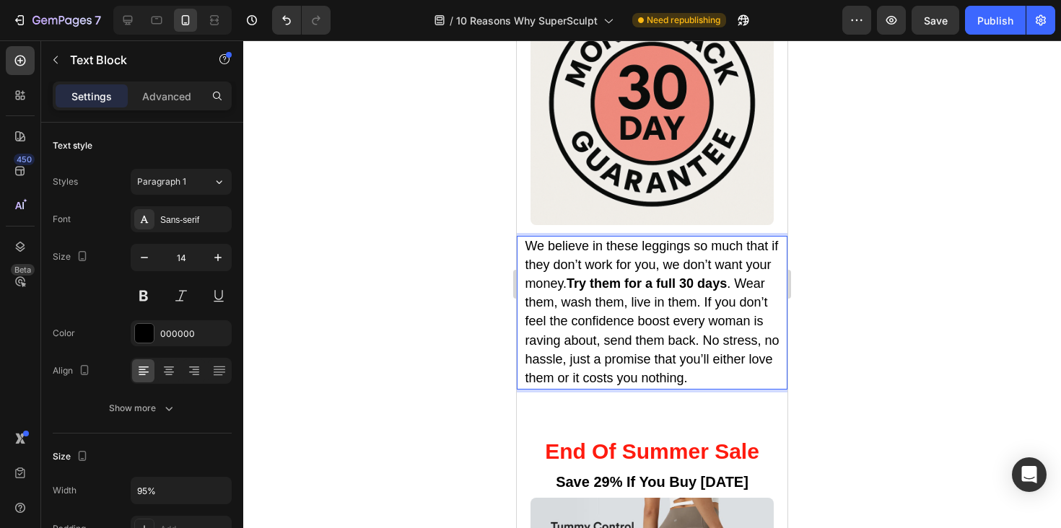
click at [570, 378] on span "We believe in these leggings so much that if they don’t work for you, we don’t …" at bounding box center [652, 312] width 254 height 147
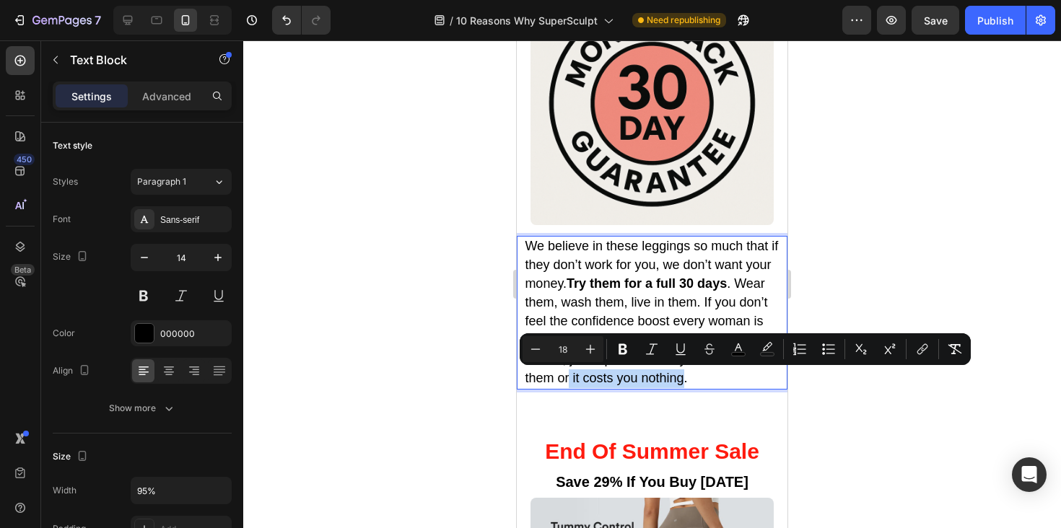
drag, startPoint x: 570, startPoint y: 378, endPoint x: 666, endPoint y: 379, distance: 96.0
click at [666, 379] on span "We believe in these leggings so much that if they don’t work for you, we don’t …" at bounding box center [652, 312] width 254 height 147
click at [870, 404] on div at bounding box center [652, 284] width 818 height 488
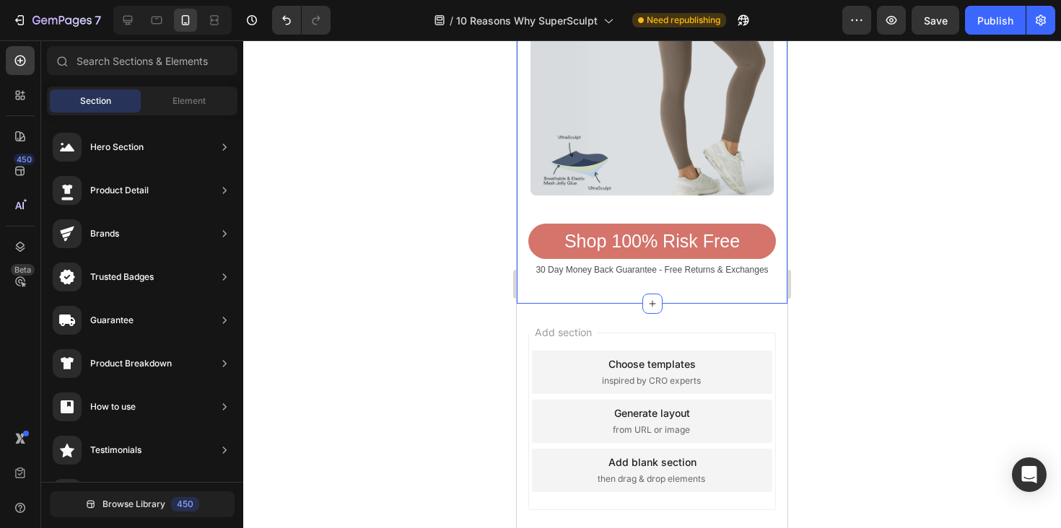
scroll to position [6799, 0]
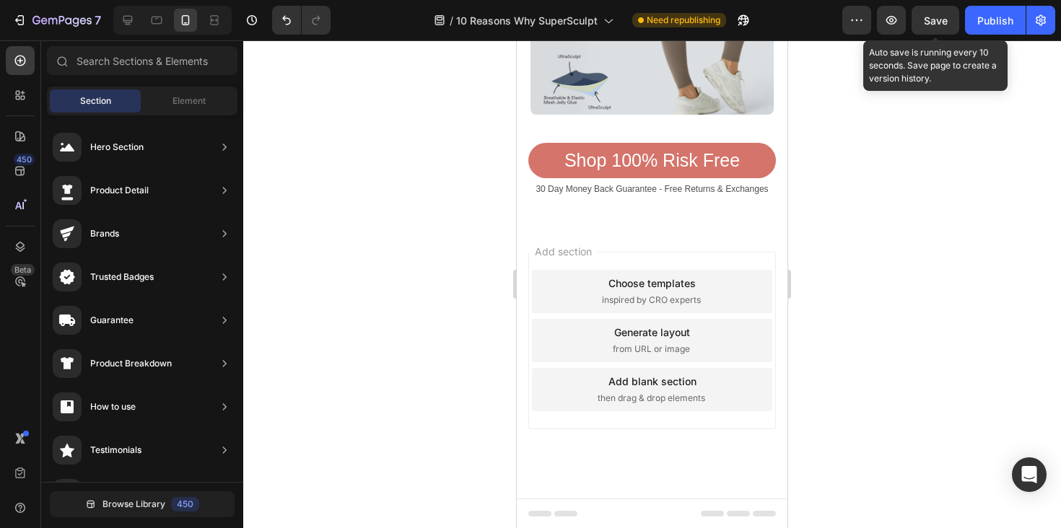
click at [925, 24] on span "Save" at bounding box center [936, 20] width 24 height 12
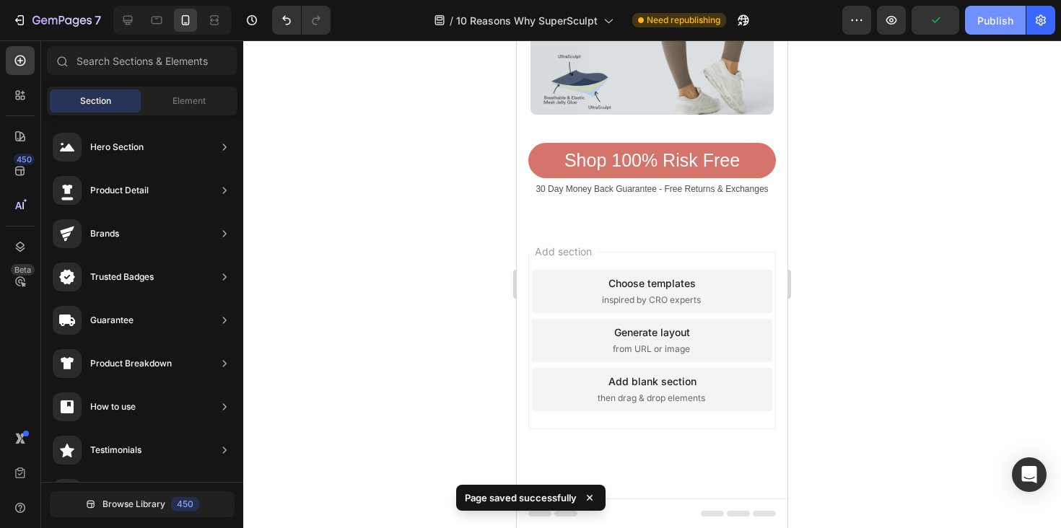
click at [978, 25] on div "Publish" at bounding box center [995, 20] width 36 height 15
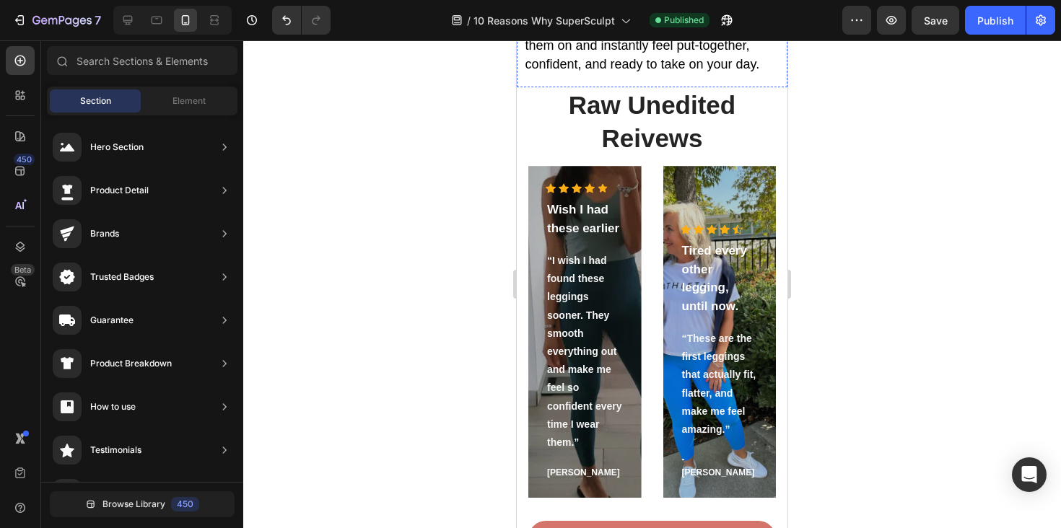
scroll to position [870, 0]
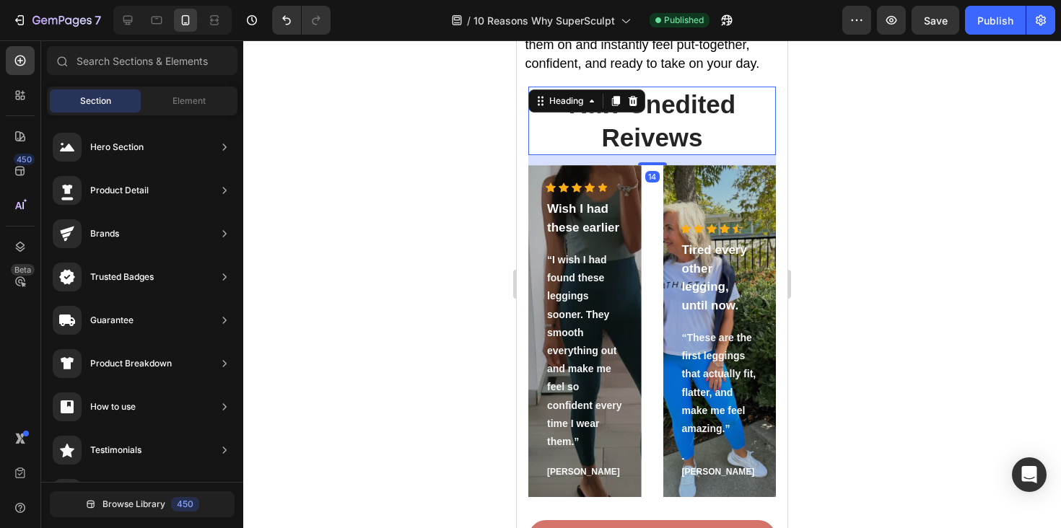
click at [749, 143] on h2 "Raw Unedited Reivews" at bounding box center [652, 121] width 248 height 69
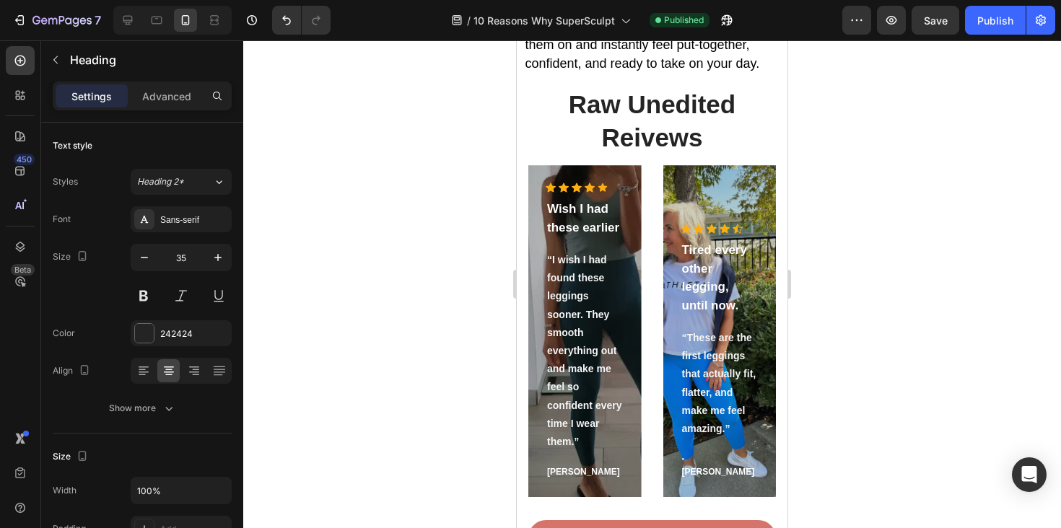
click at [777, 146] on section "Raw Unedited Reivews Heading Icon Icon Icon Icon Icon Icon List Hoz Wish I had …" at bounding box center [652, 292] width 271 height 411
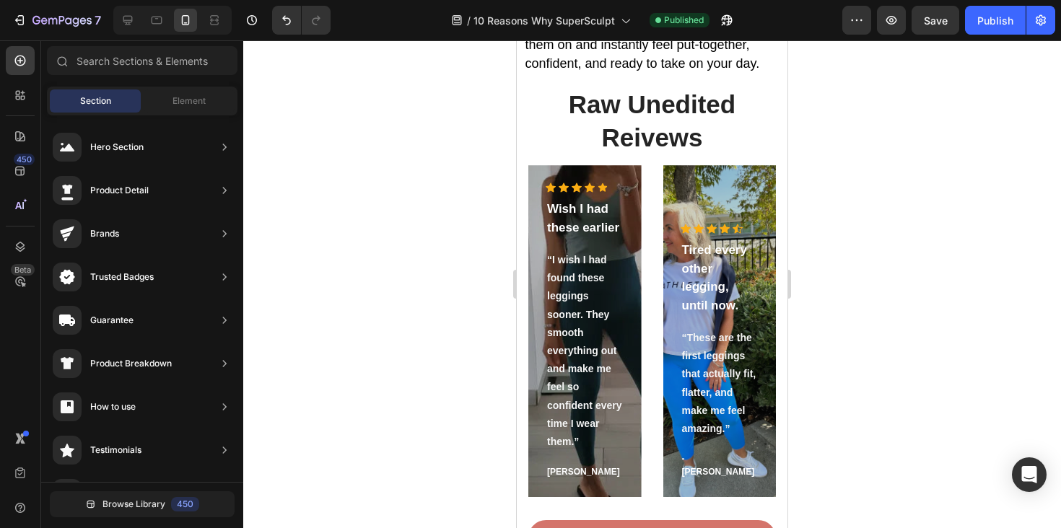
click at [781, 154] on section "Raw Unedited Reivews Heading Icon Icon Icon Icon Icon Icon List Hoz Wish I had …" at bounding box center [652, 292] width 271 height 411
click at [778, 167] on section "Raw Unedited Reivews Heading Icon Icon Icon Icon Icon Icon List Hoz Wish I had …" at bounding box center [652, 292] width 271 height 411
click at [776, 169] on section "Raw Unedited Reivews Heading Icon Icon Icon Icon Icon Icon List Hoz Wish I had …" at bounding box center [652, 292] width 271 height 411
click at [655, 204] on div "Icon Icon Icon Icon Icon Icon List Hoz Wish I had these earlier Text block “I w…" at bounding box center [652, 331] width 248 height 332
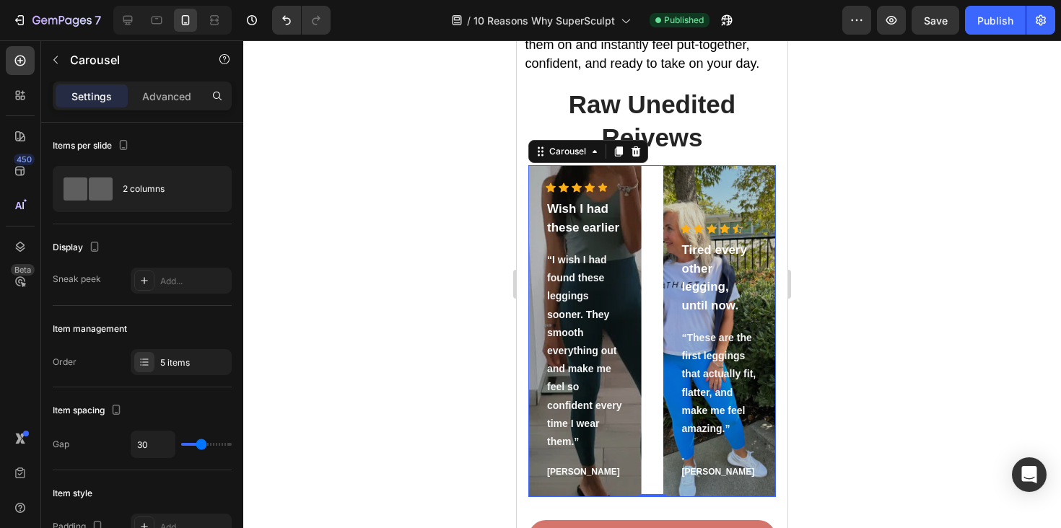
click at [565, 142] on div "Carousel" at bounding box center [588, 151] width 120 height 23
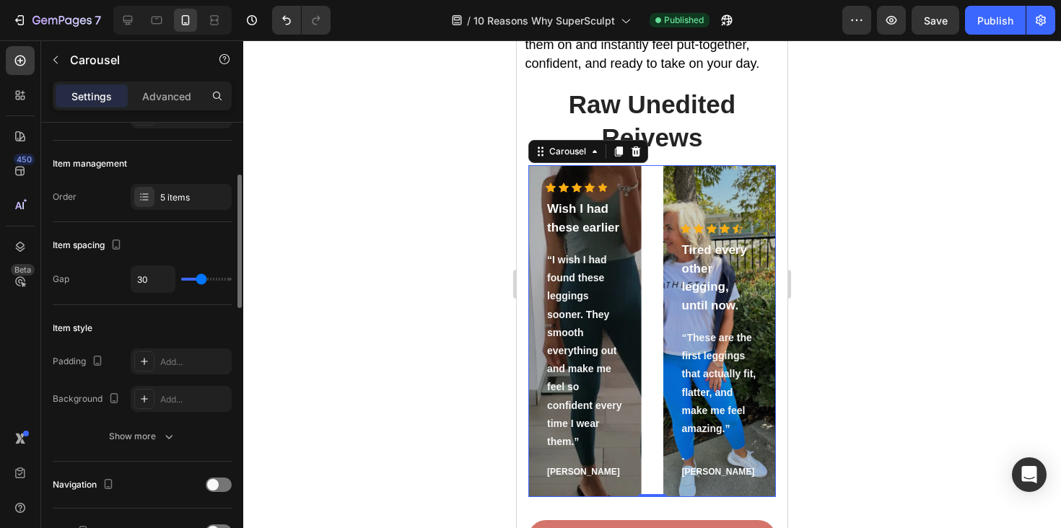
scroll to position [167, 0]
click at [173, 194] on div "5 items" at bounding box center [194, 195] width 68 height 13
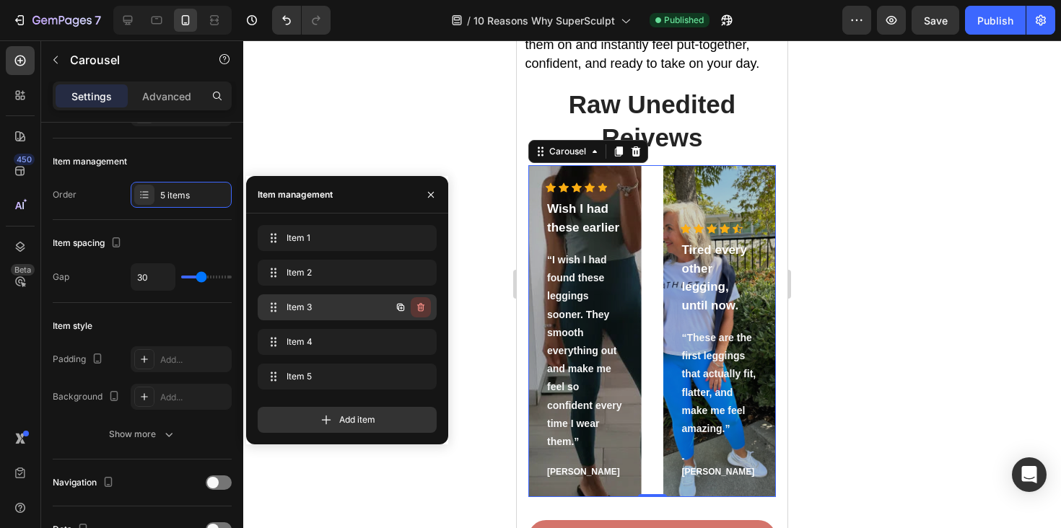
click at [417, 311] on icon "button" at bounding box center [421, 308] width 12 height 12
click at [418, 312] on div "Delete" at bounding box center [411, 307] width 27 height 13
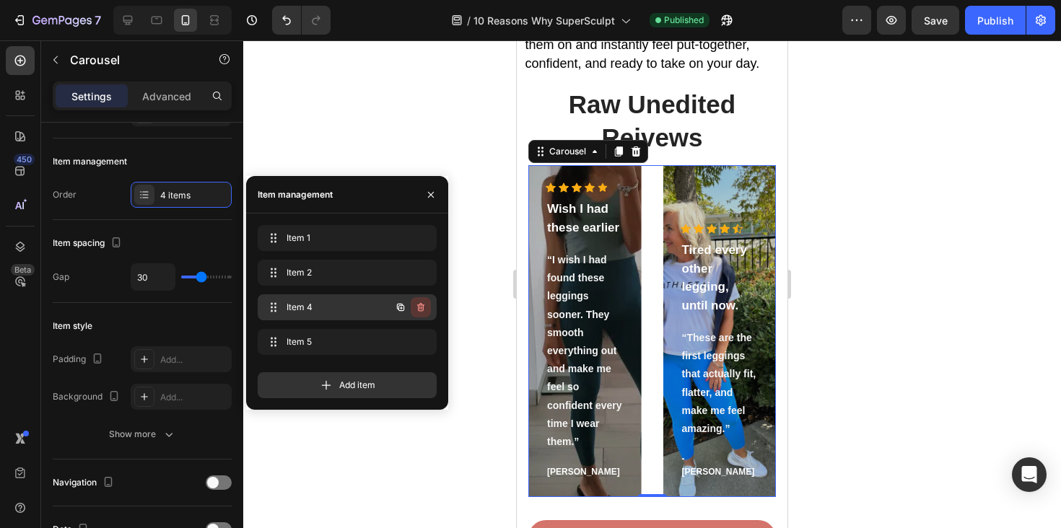
click at [418, 311] on icon "button" at bounding box center [421, 308] width 12 height 12
click at [418, 311] on div "Delete" at bounding box center [411, 307] width 27 height 13
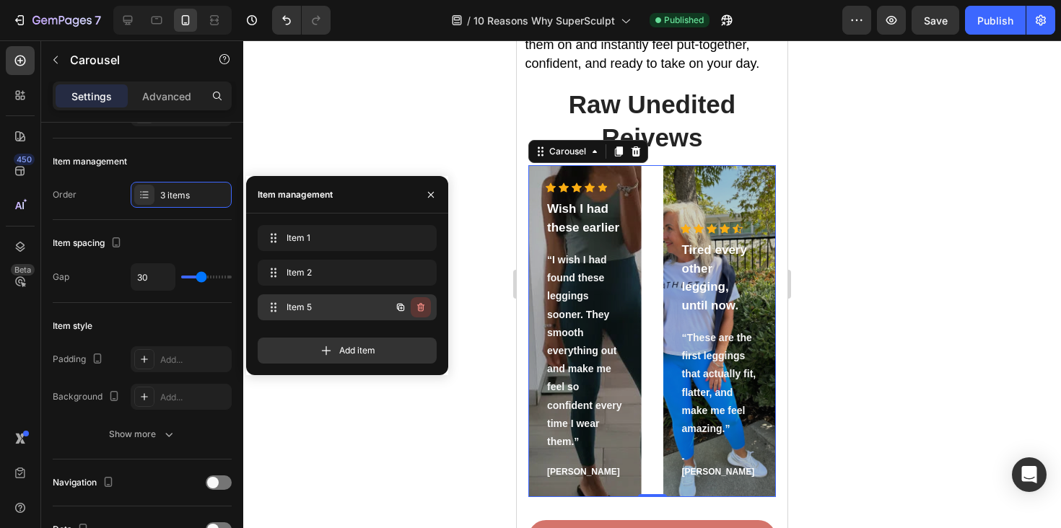
click at [418, 310] on icon "button" at bounding box center [420, 307] width 7 height 9
click at [418, 310] on div "Delete" at bounding box center [411, 307] width 27 height 13
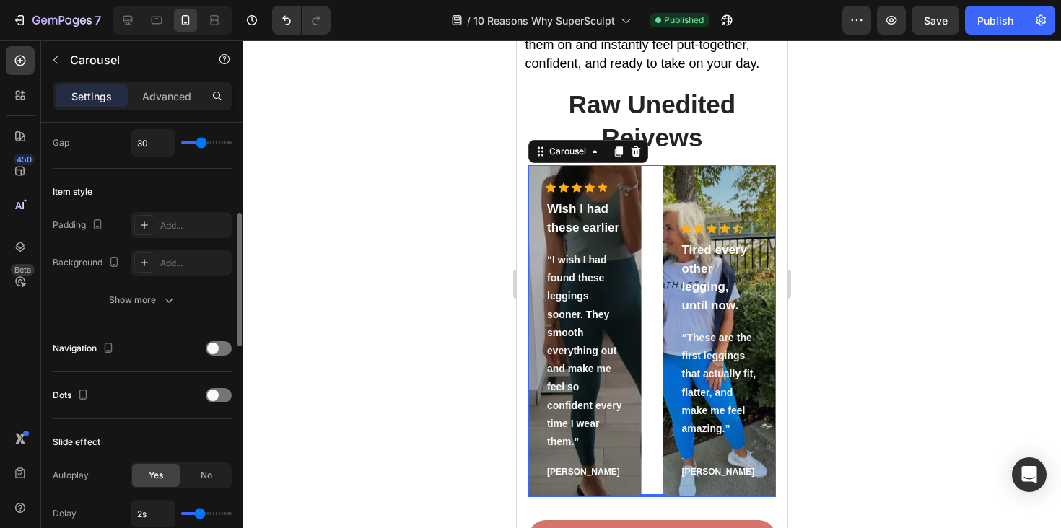
click at [161, 339] on div "Navigation" at bounding box center [142, 348] width 179 height 23
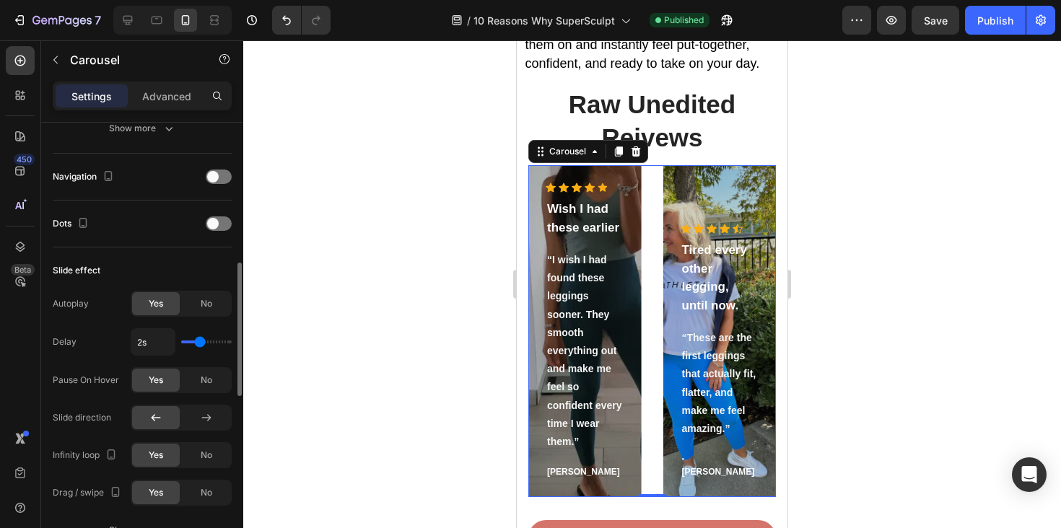
scroll to position [475, 0]
click at [211, 301] on span "No" at bounding box center [207, 302] width 12 height 13
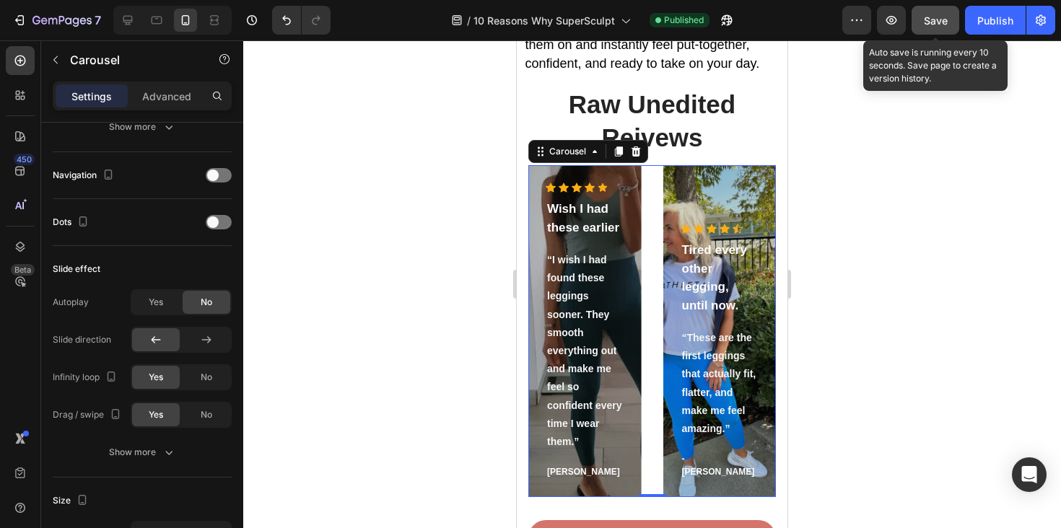
click at [953, 14] on button "Save" at bounding box center [936, 20] width 48 height 29
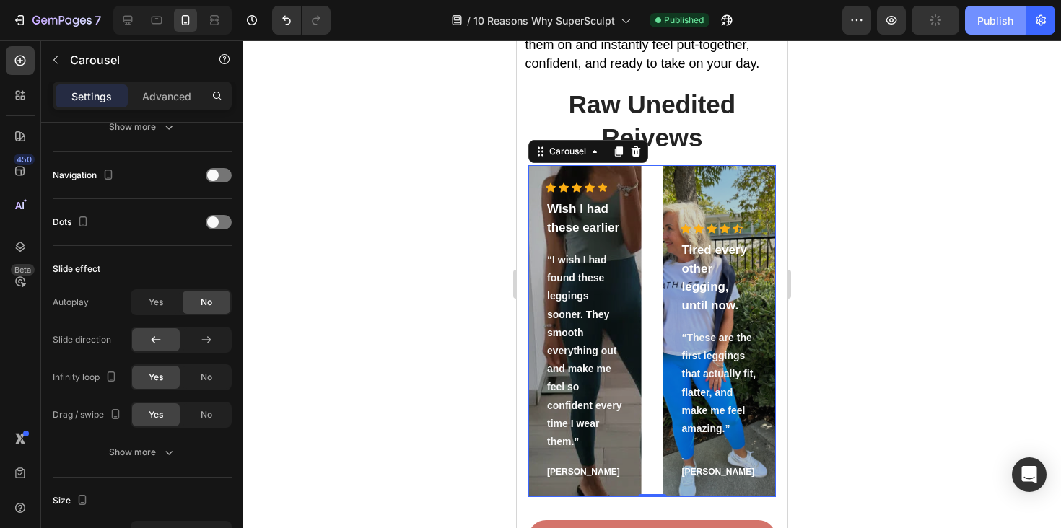
click at [1000, 14] on div "Publish" at bounding box center [995, 20] width 36 height 15
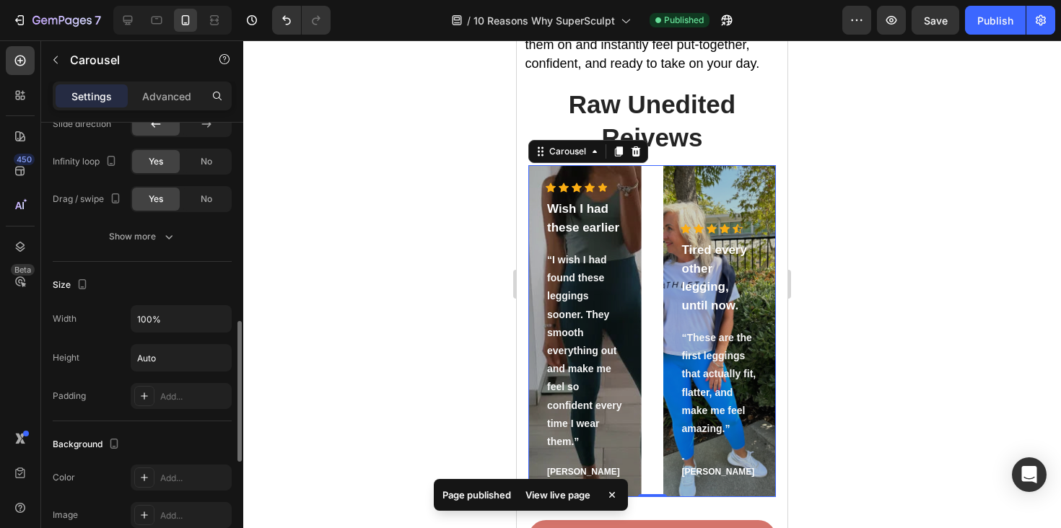
scroll to position [676, 0]
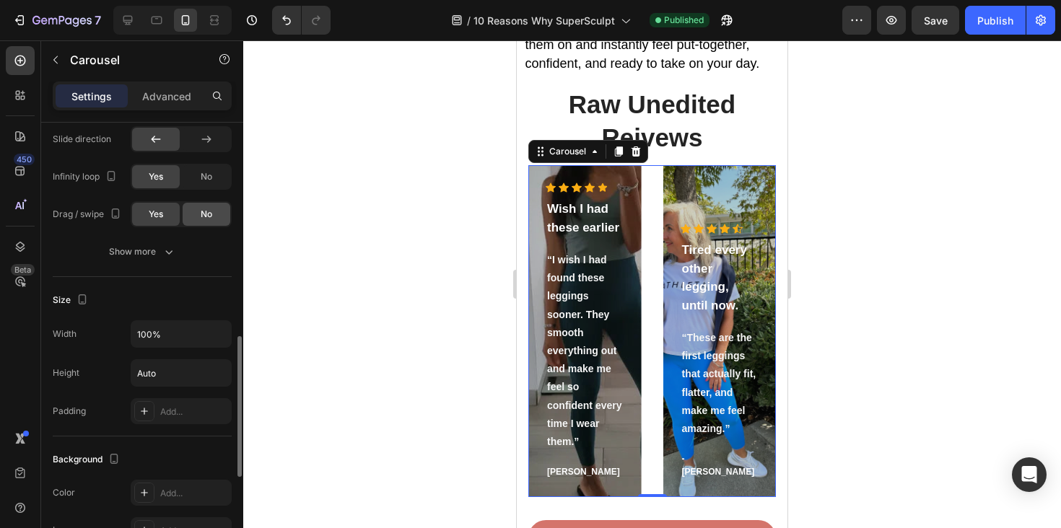
click at [194, 214] on div "No" at bounding box center [207, 214] width 48 height 23
click at [194, 175] on div "No" at bounding box center [207, 176] width 48 height 23
click at [987, 14] on div "Publish" at bounding box center [995, 20] width 36 height 15
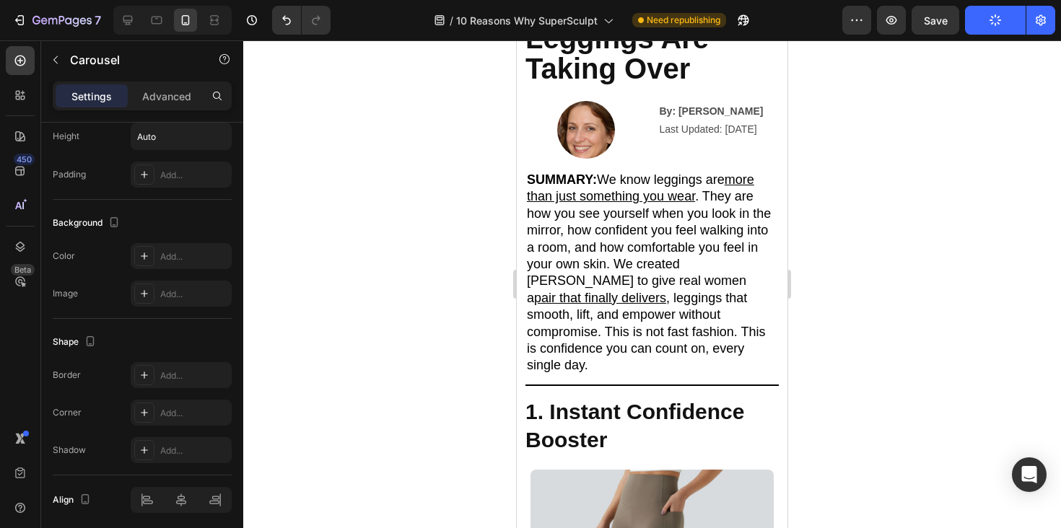
scroll to position [0, 0]
